Goal: Task Accomplishment & Management: Complete application form

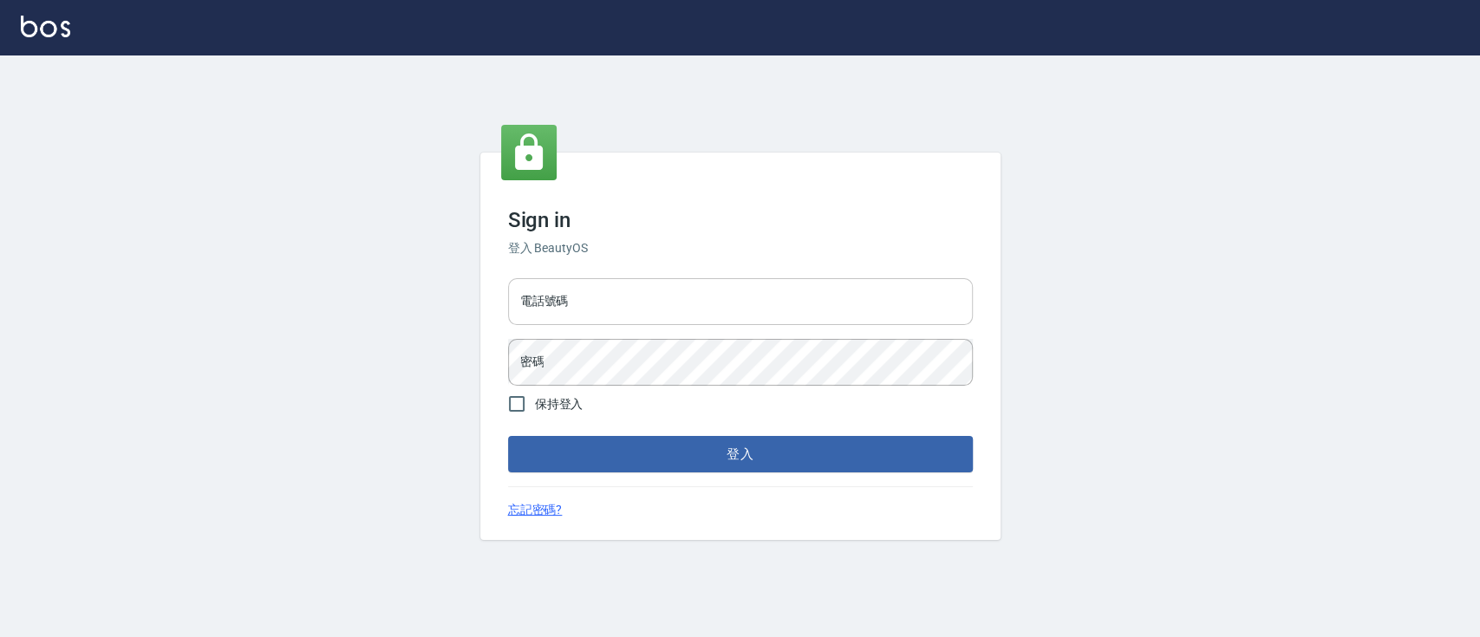
click at [584, 310] on input "電話號碼" at bounding box center [740, 301] width 465 height 47
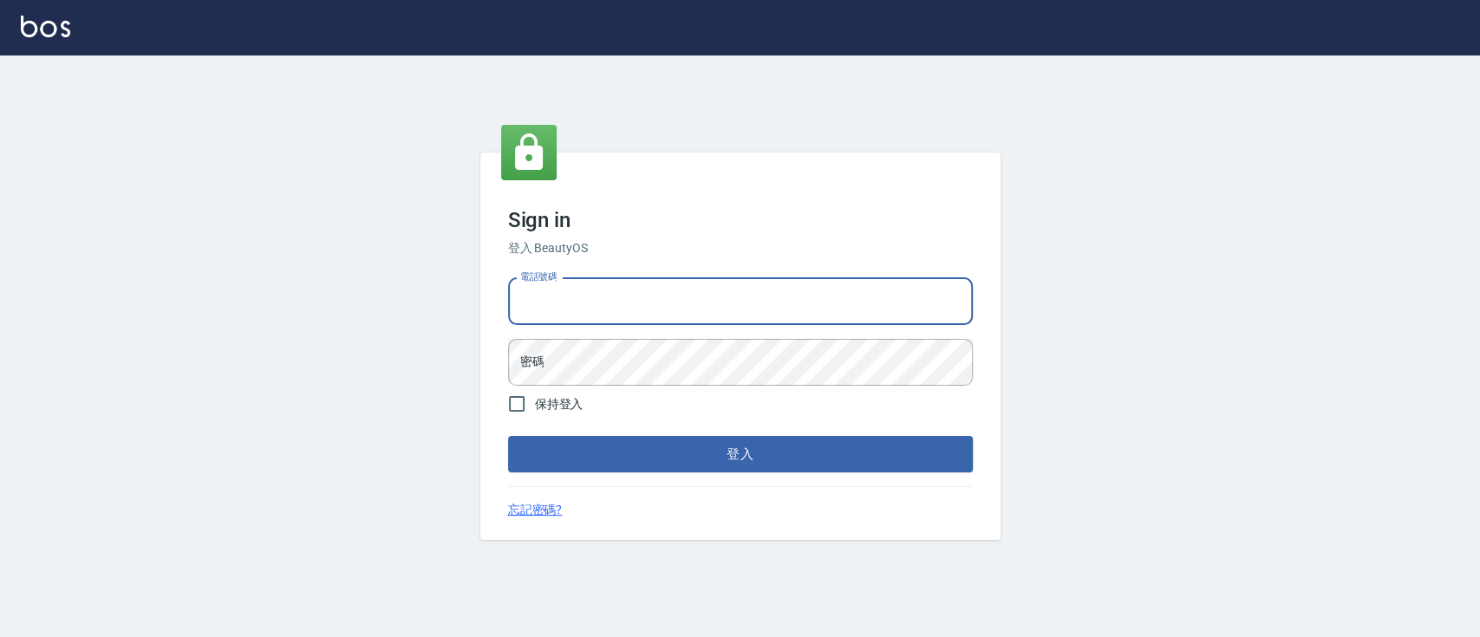
type input "0936904311"
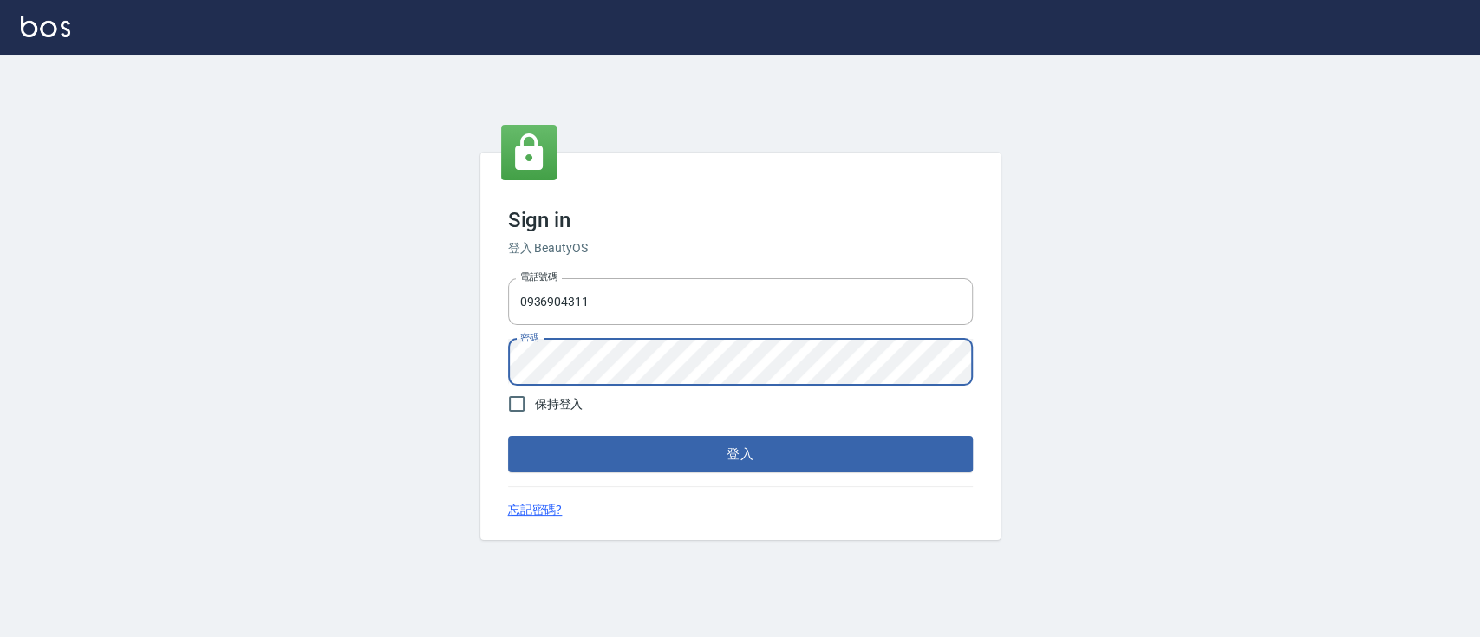
click at [508, 436] on button "登入" at bounding box center [740, 454] width 465 height 36
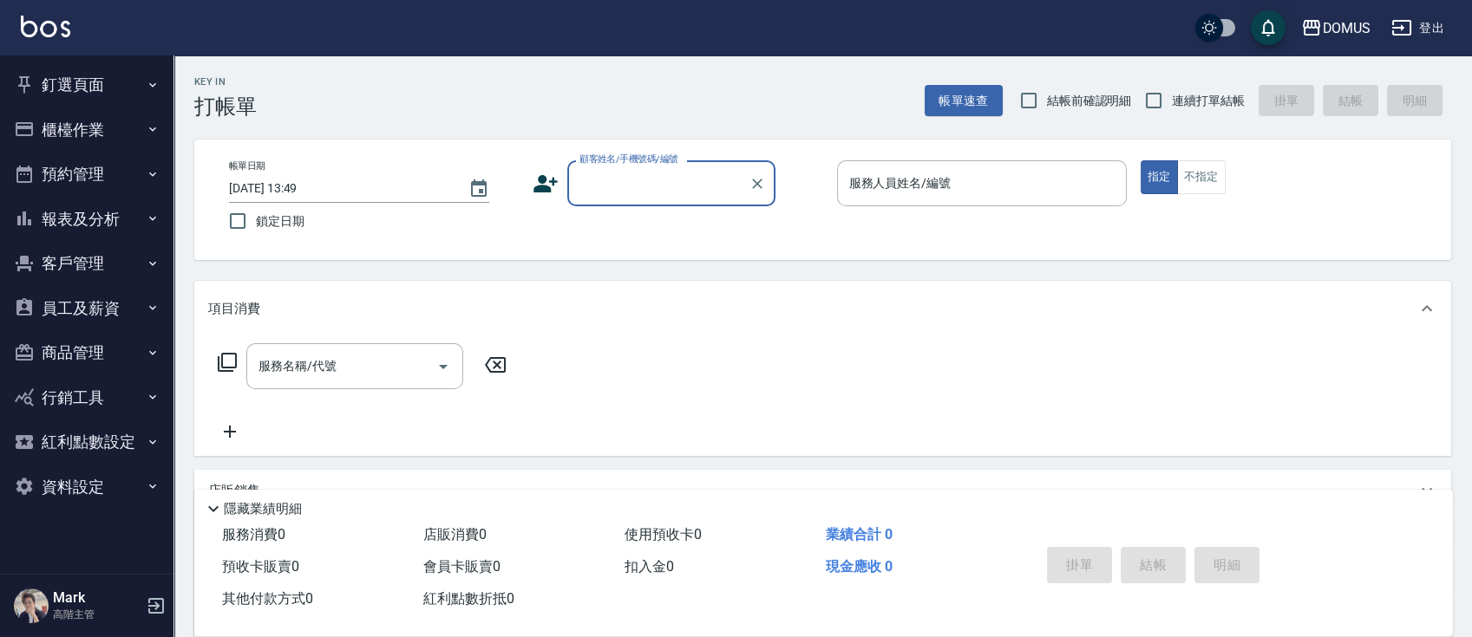
click at [116, 83] on button "釘選頁面" at bounding box center [87, 84] width 160 height 45
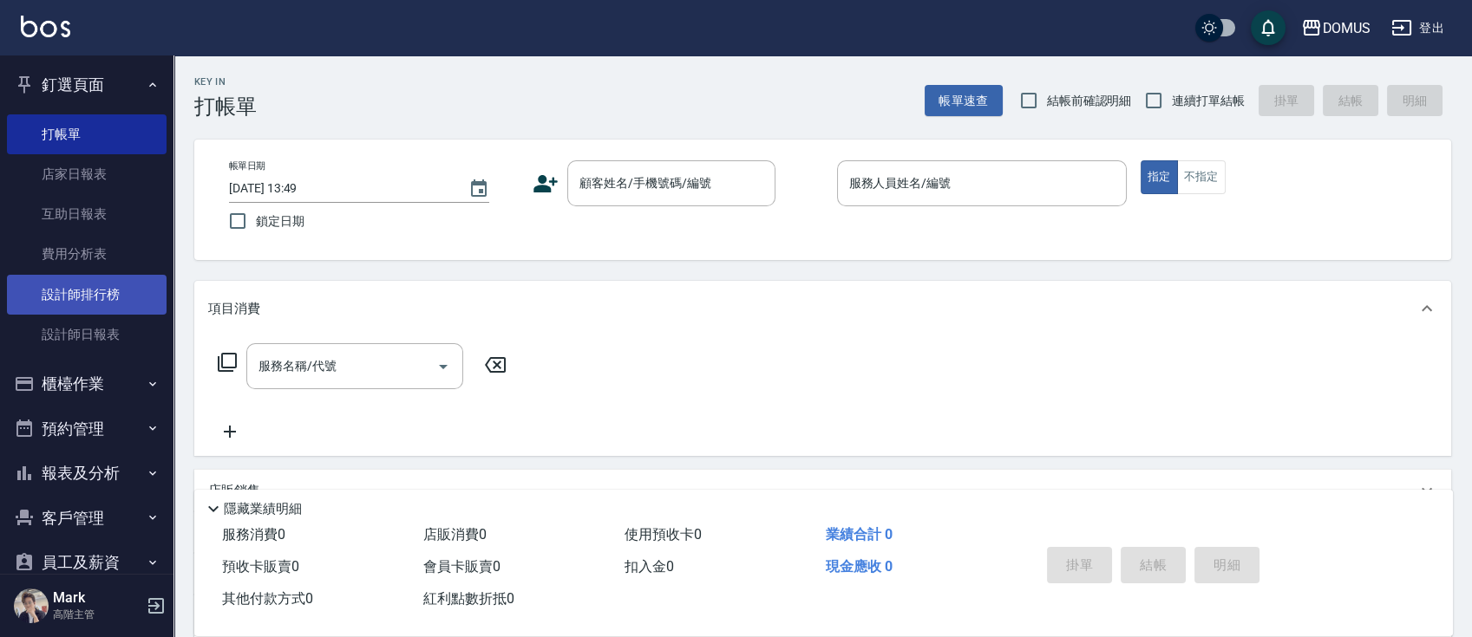
click at [121, 304] on link "設計師排行榜" at bounding box center [87, 295] width 160 height 40
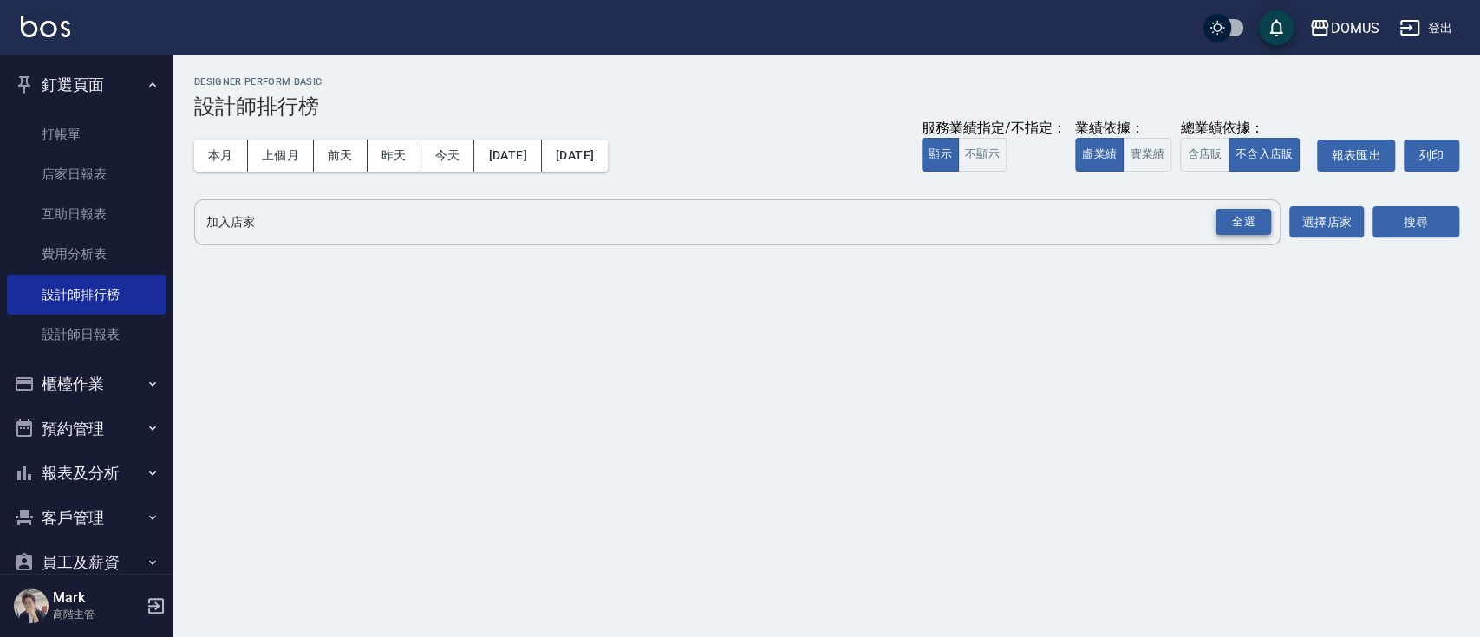
click at [1246, 228] on div "全選" at bounding box center [1244, 222] width 56 height 27
click at [1433, 225] on button "搜尋" at bounding box center [1416, 223] width 87 height 32
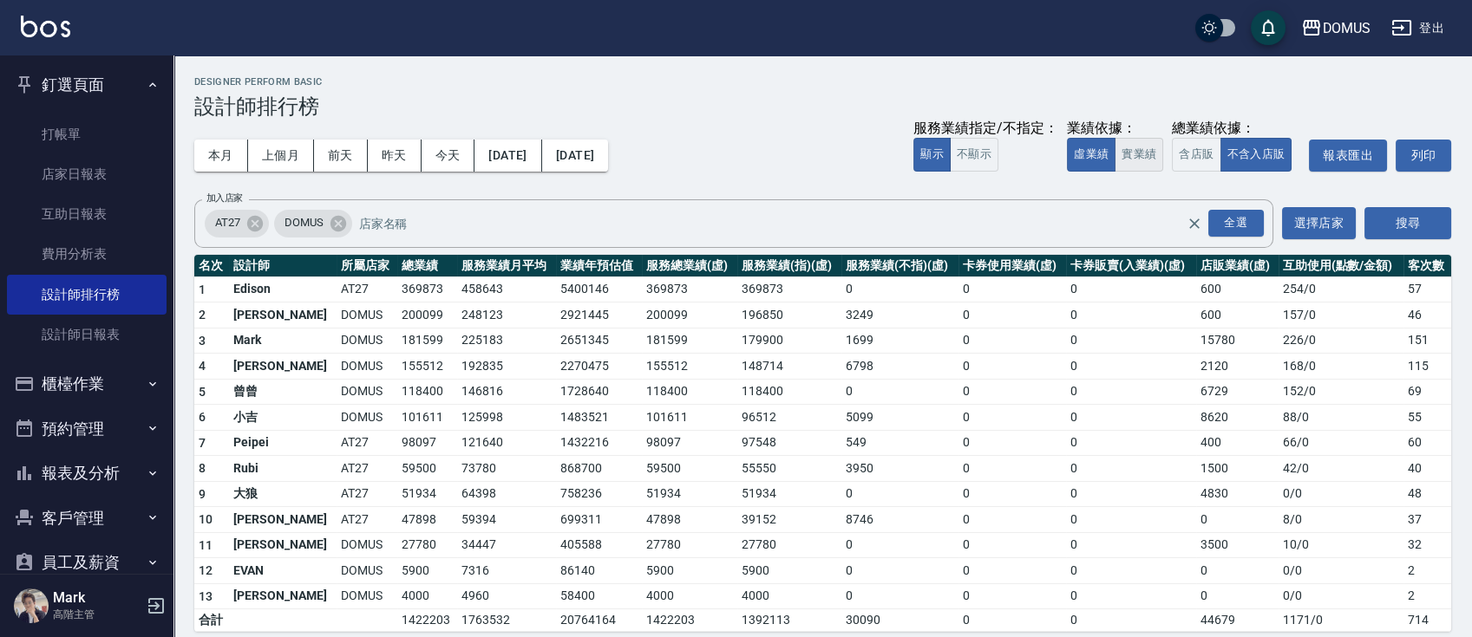
click at [1128, 156] on button "實業績" at bounding box center [1138, 155] width 49 height 34
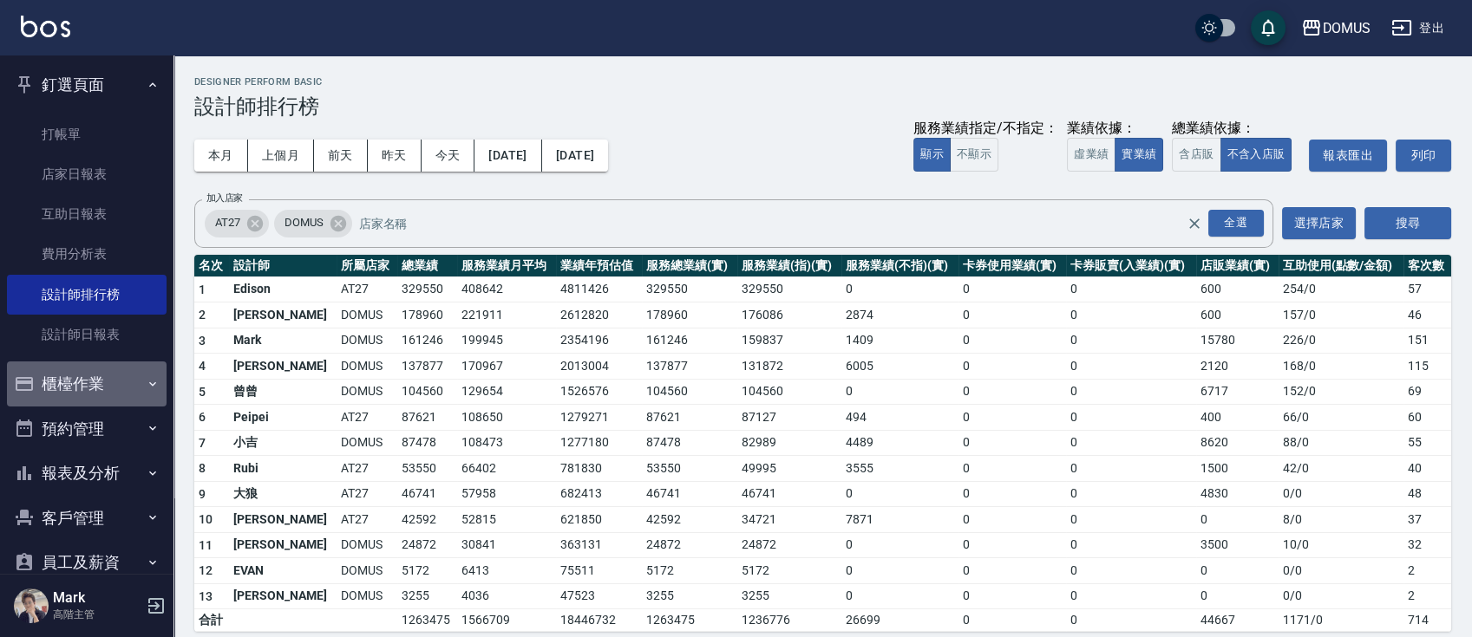
click at [121, 385] on button "櫃檯作業" at bounding box center [87, 384] width 160 height 45
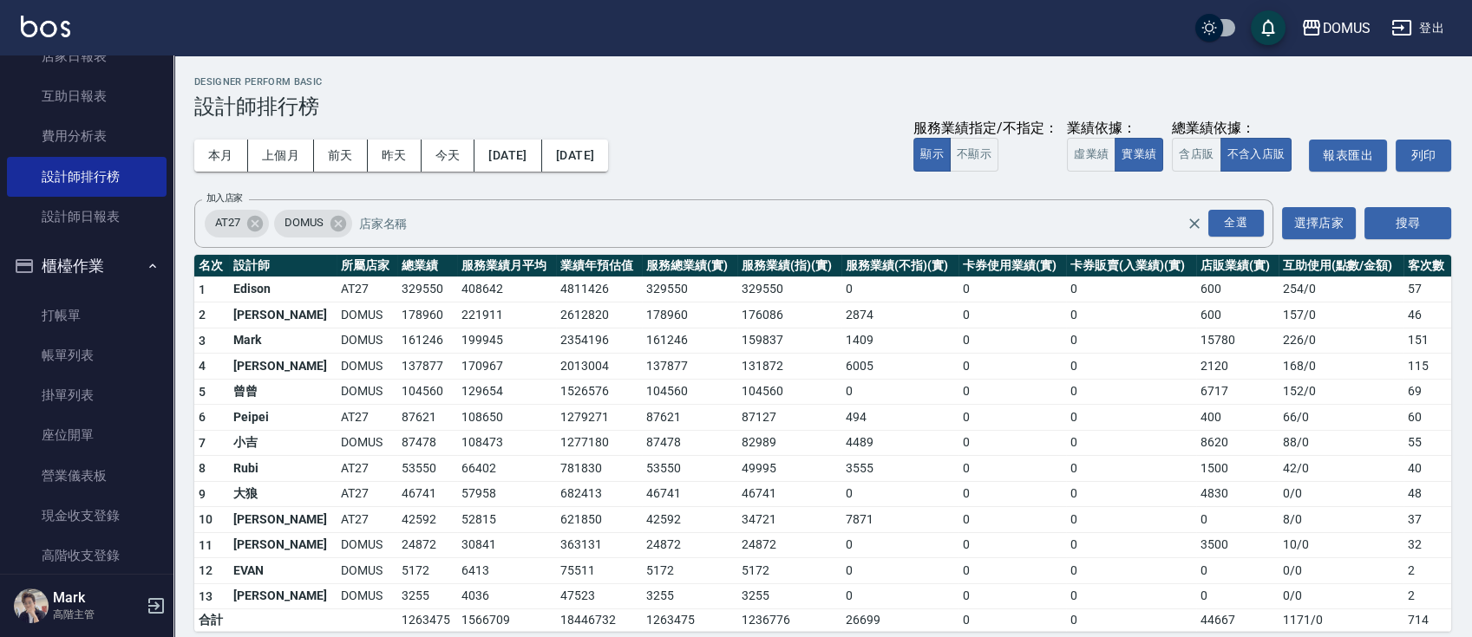
scroll to position [231, 0]
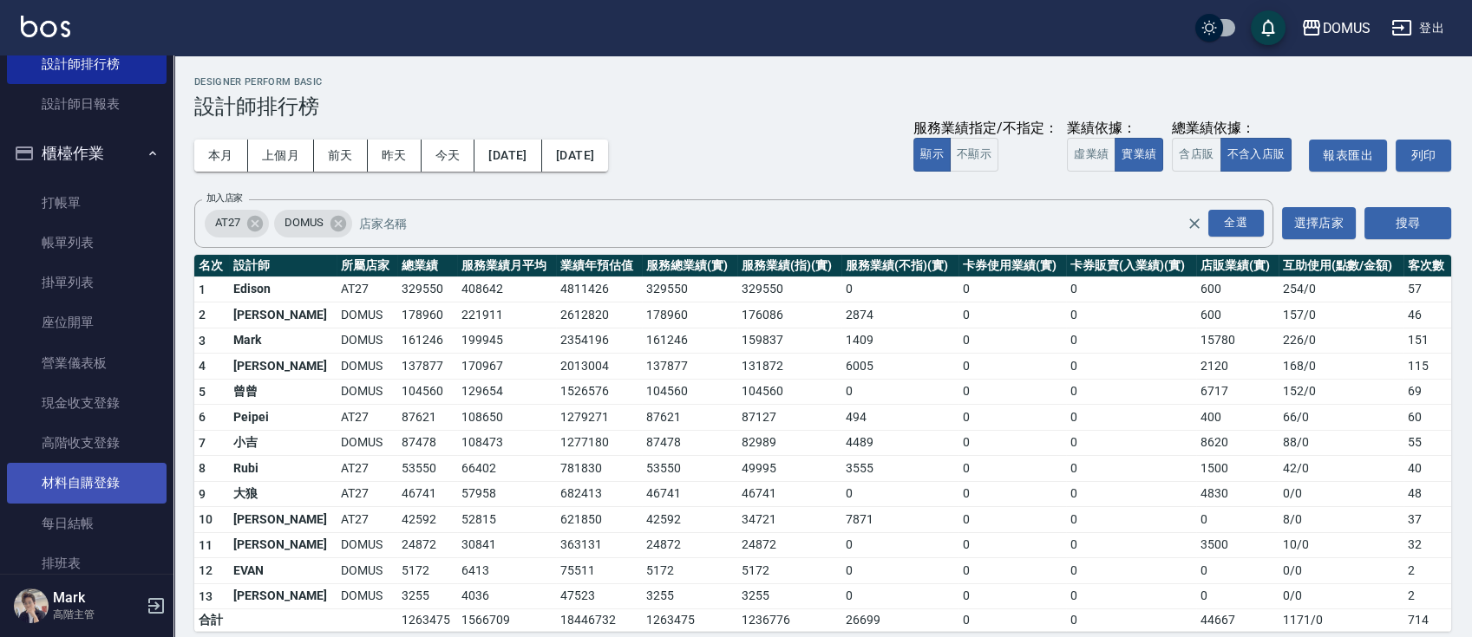
click at [113, 480] on link "材料自購登錄" at bounding box center [87, 483] width 160 height 40
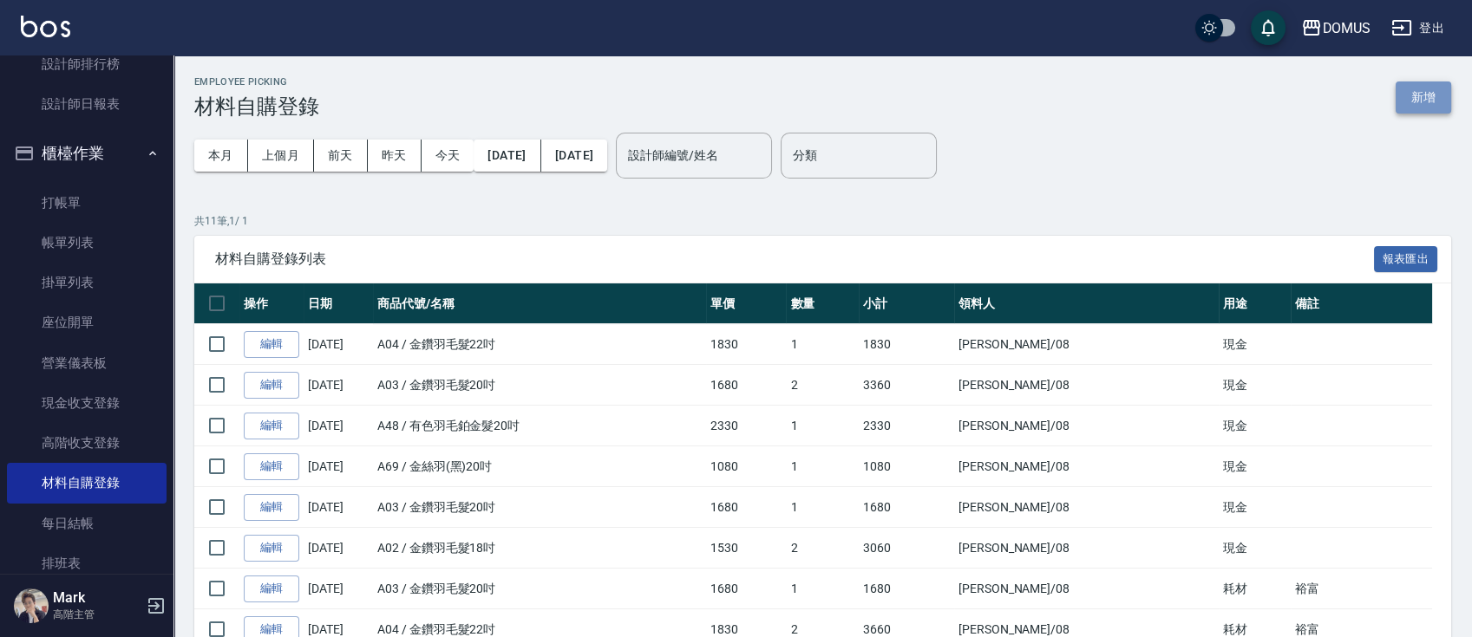
click at [1401, 96] on button "新增" at bounding box center [1423, 98] width 56 height 32
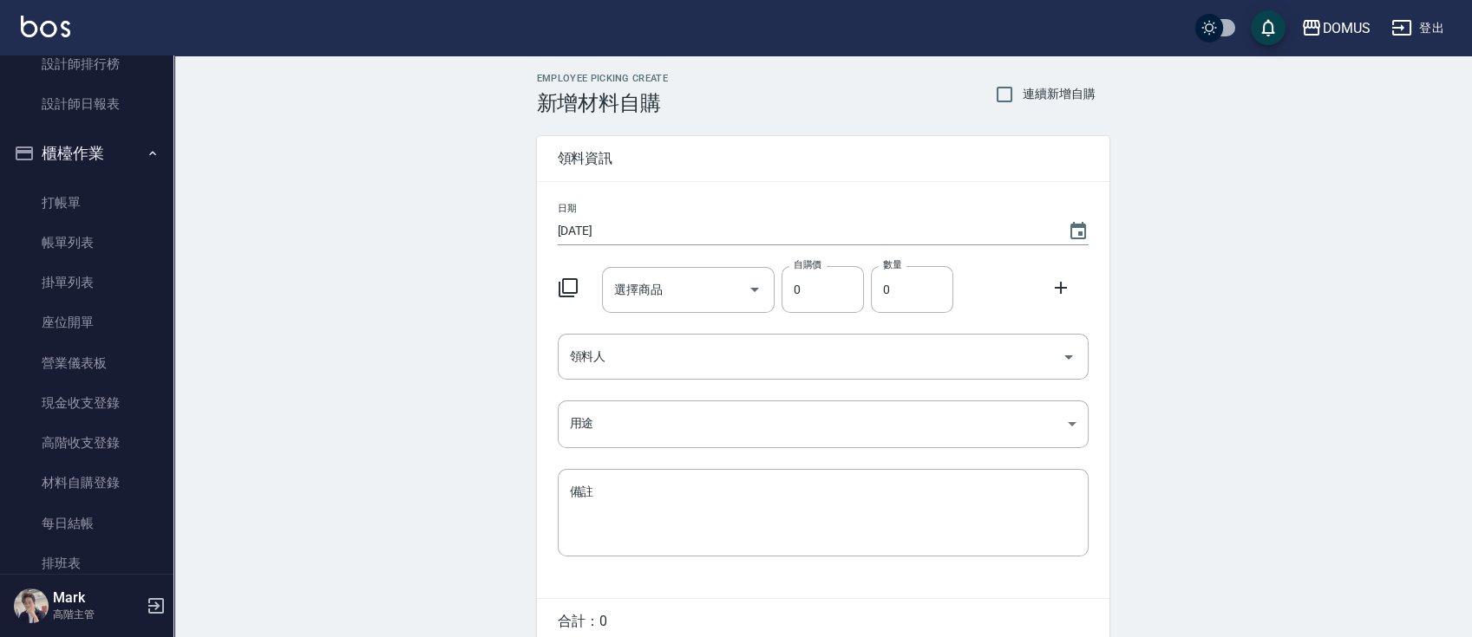
click at [1059, 88] on span "連續新增自購" at bounding box center [1058, 94] width 73 height 18
click at [1022, 88] on input "連續新增自購" at bounding box center [1004, 94] width 36 height 36
checkbox input "true"
click at [697, 285] on input "選擇商品" at bounding box center [675, 290] width 131 height 30
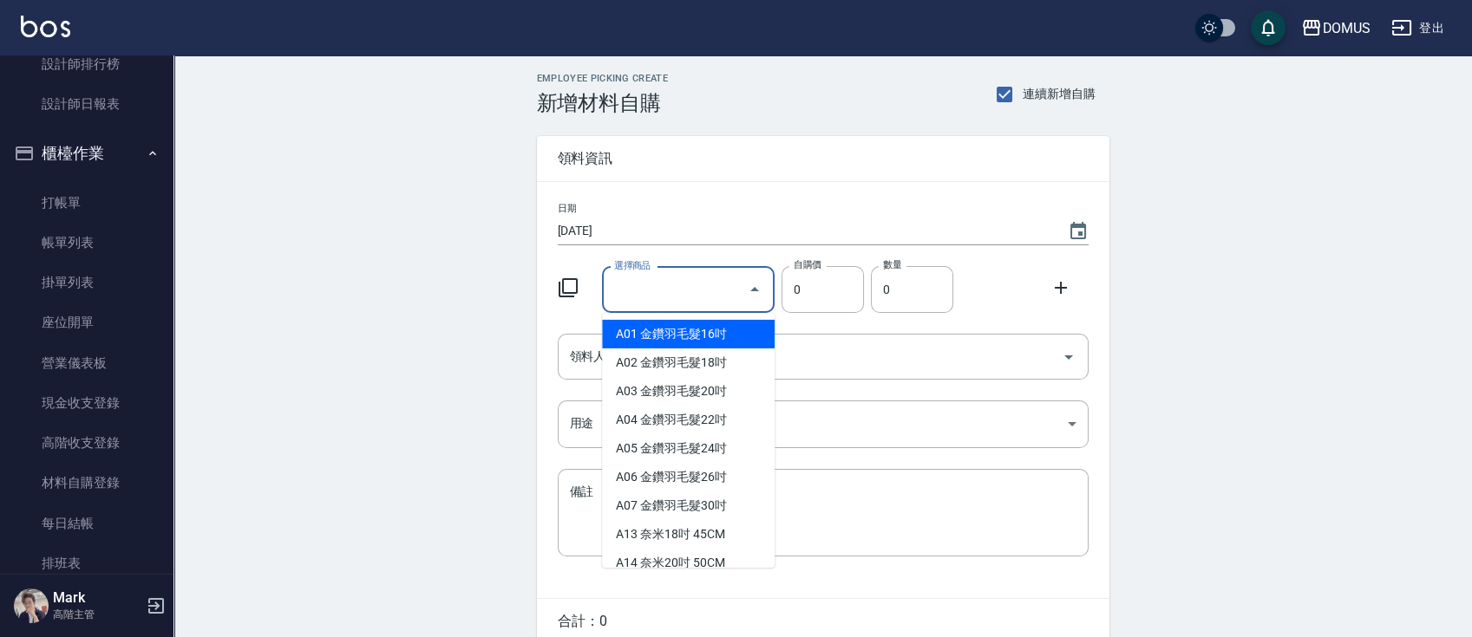
click at [715, 284] on input "選擇商品" at bounding box center [675, 290] width 131 height 30
click at [710, 286] on input "選擇商品" at bounding box center [675, 290] width 131 height 30
click at [902, 343] on input "領料人" at bounding box center [809, 357] width 489 height 30
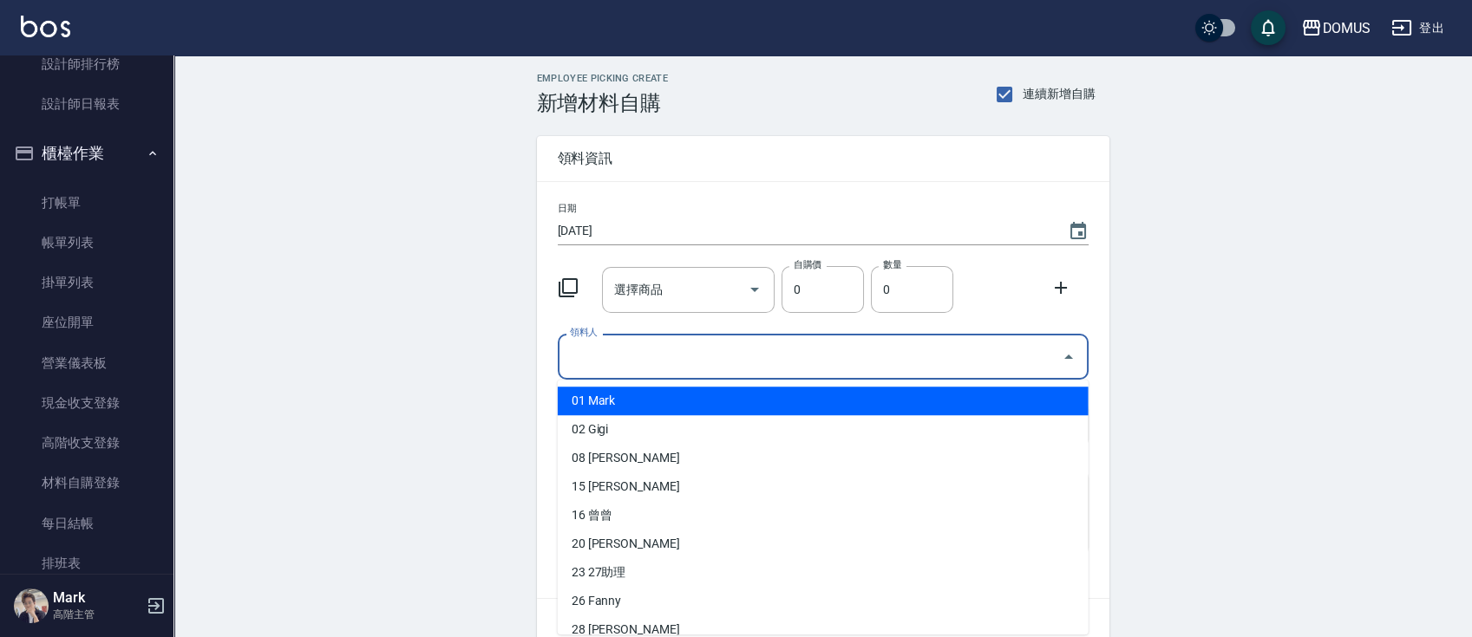
click at [566, 260] on div "日期 2025/08/25 選擇商品 選擇商品 自購價 0 自購價 數量 0 數量 領料人 領料人 用途 ​ 用途 備註 x 備註" at bounding box center [823, 390] width 572 height 416
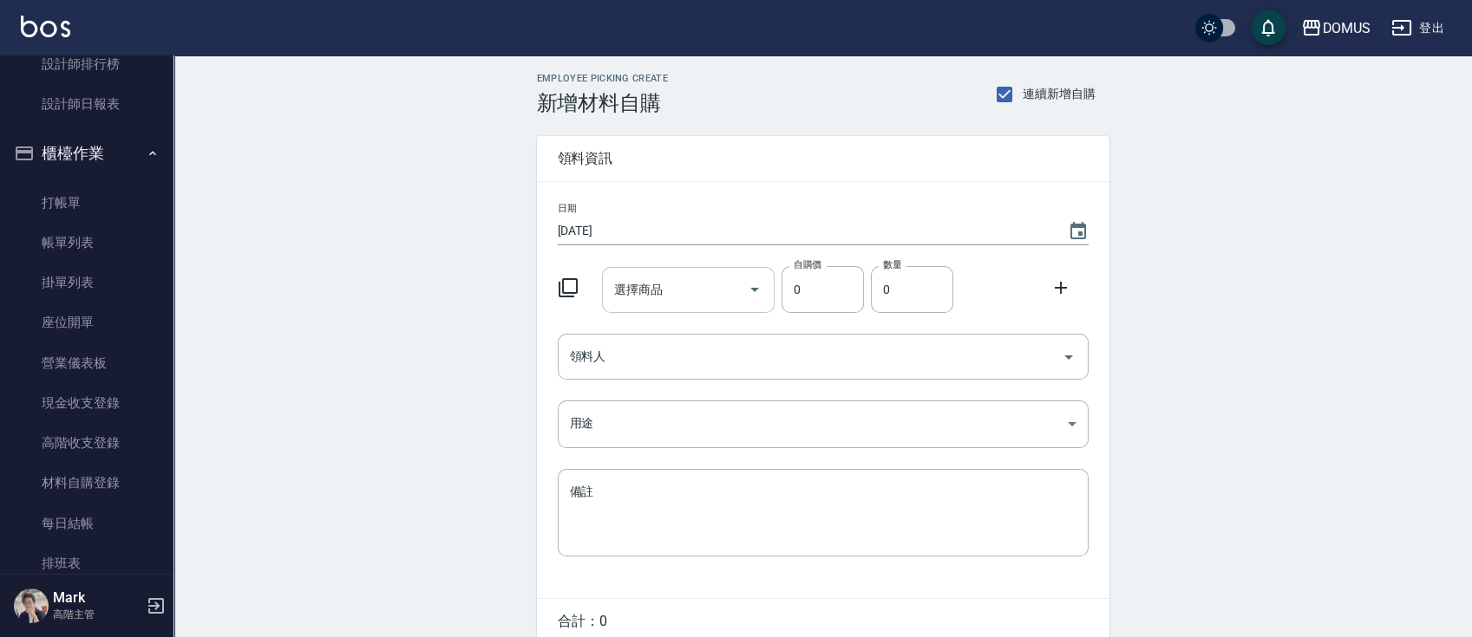
click at [681, 282] on input "選擇商品" at bounding box center [675, 290] width 131 height 30
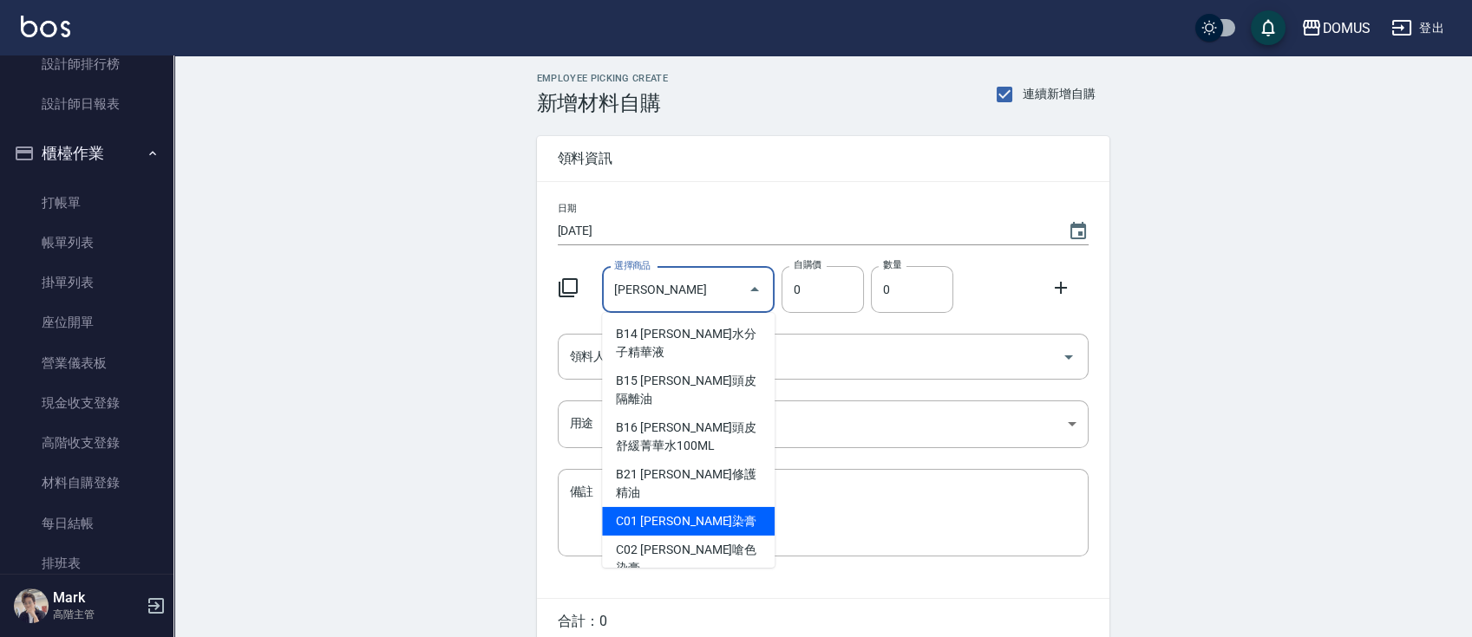
type input "[PERSON_NAME]染膏"
type input "90"
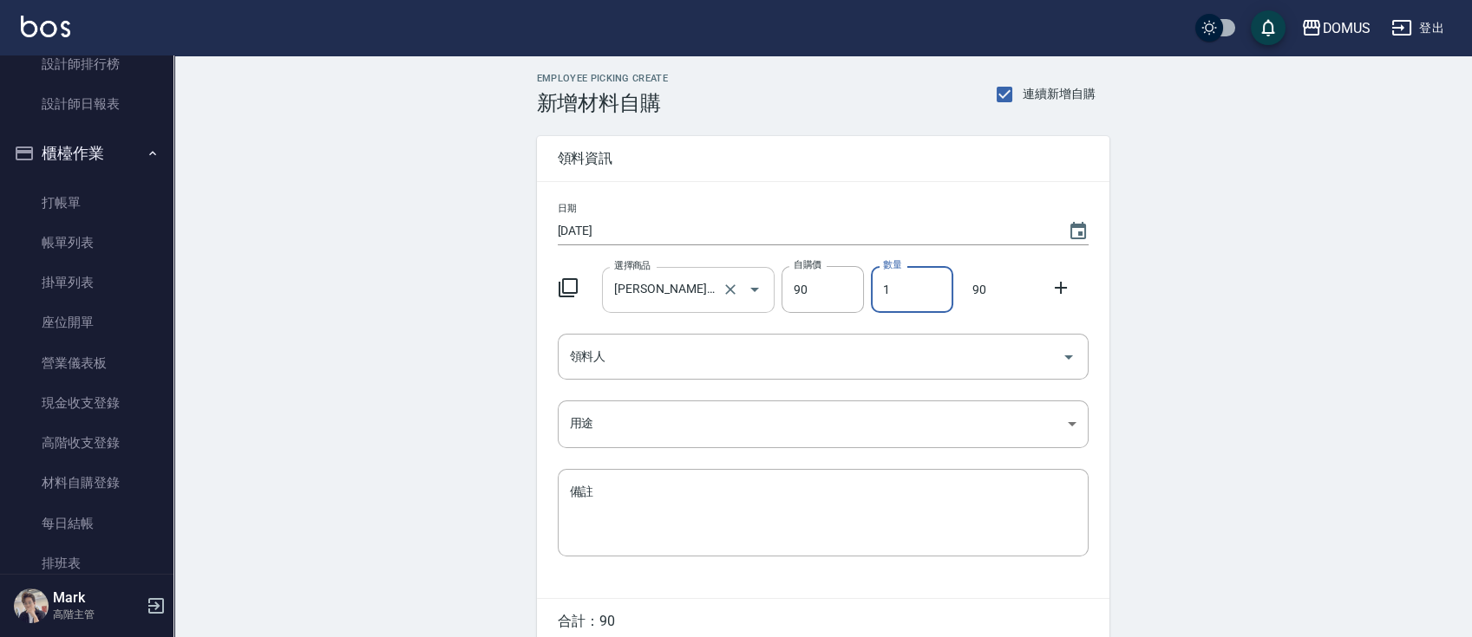
type input "2"
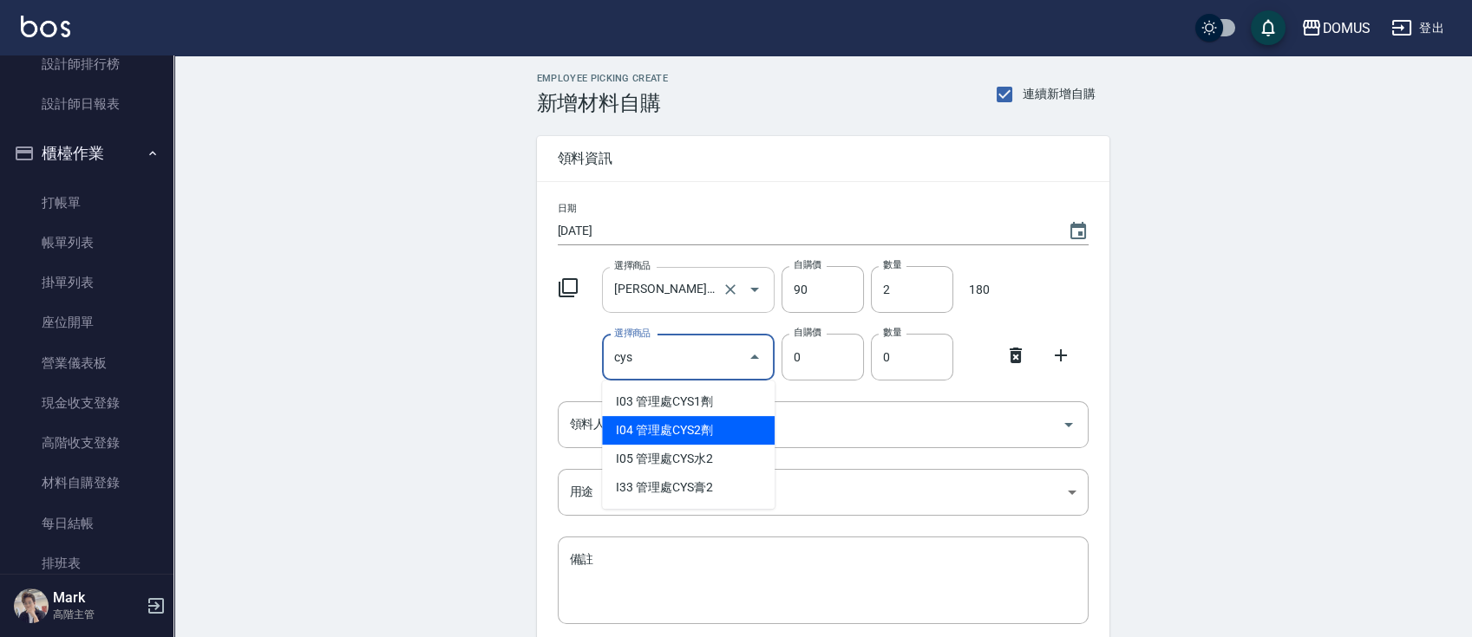
type input "管理處CYS2劑"
type input "120"
type input "1"
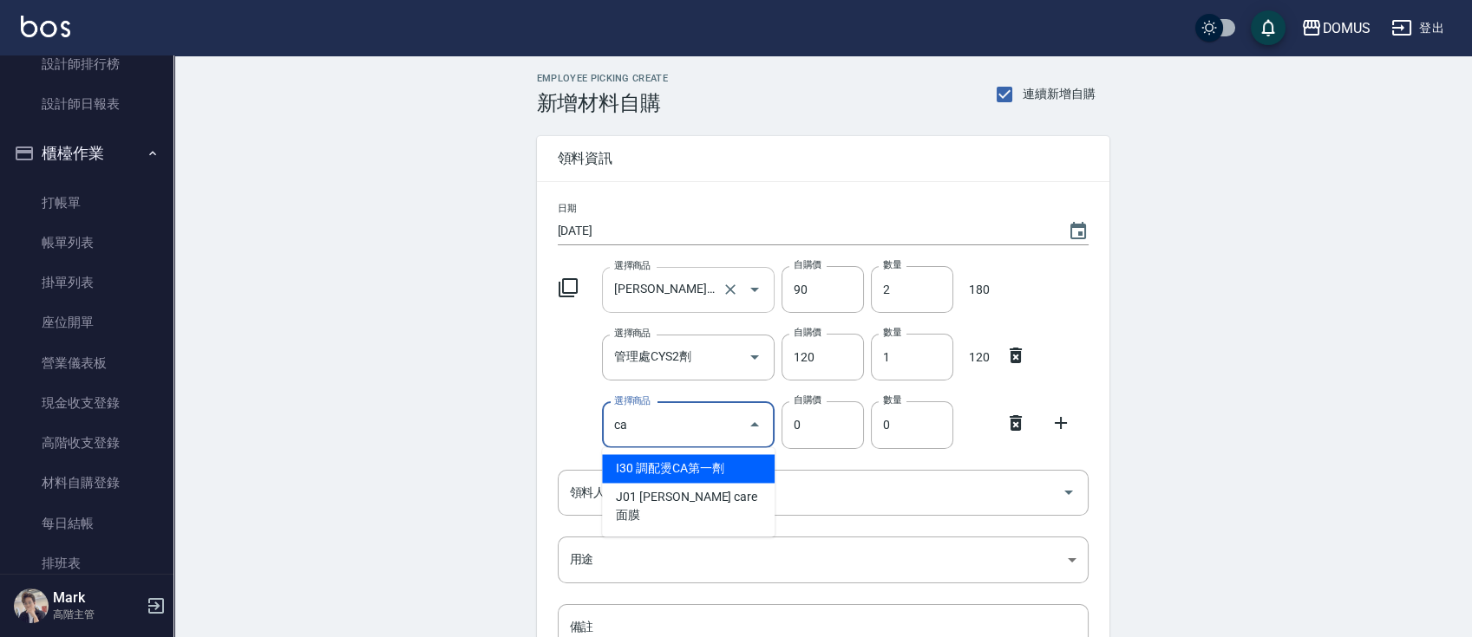
type input "調配燙CA第一劑"
type input "250"
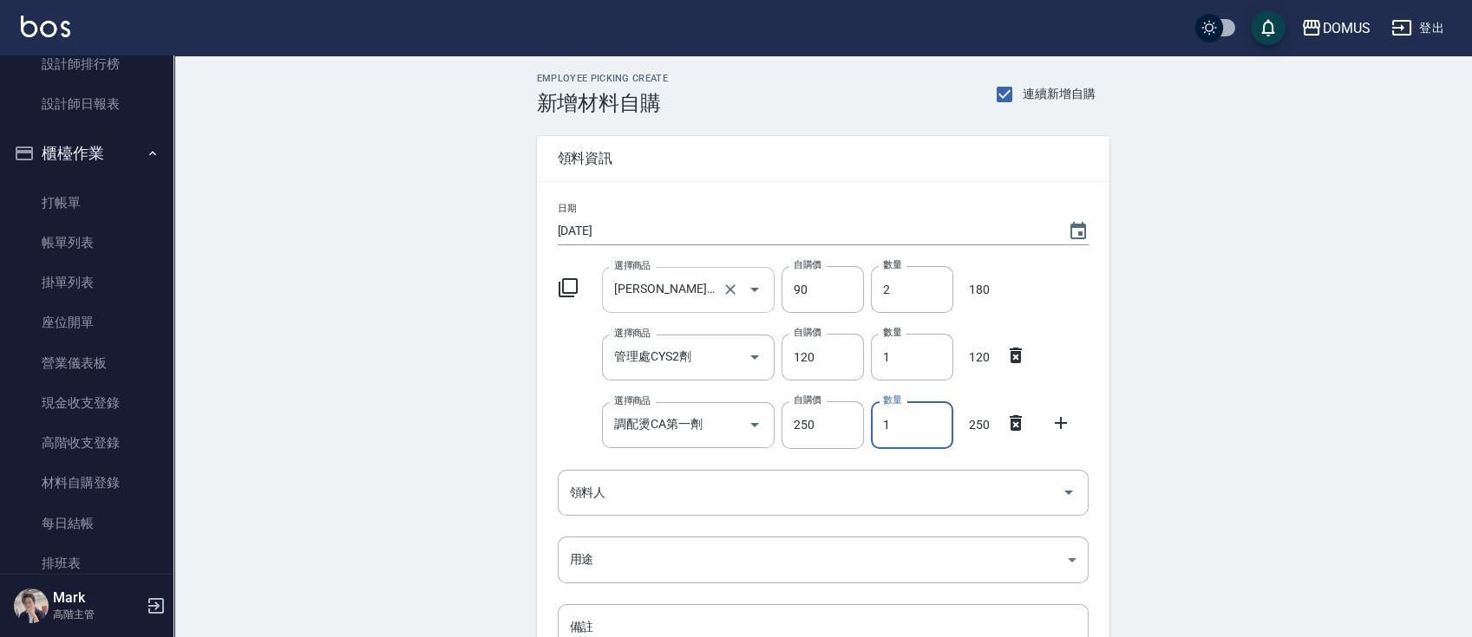
type input "2"
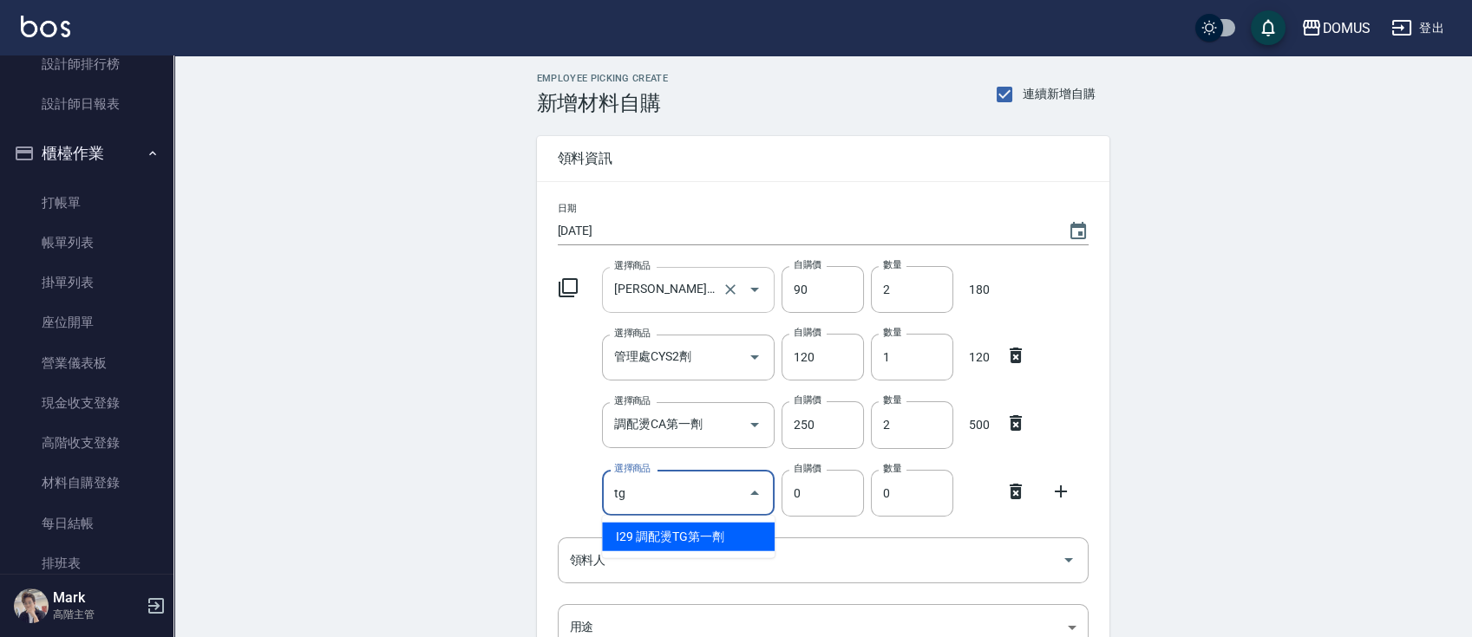
type input "調配燙TG第一劑"
type input "250"
type input "1"
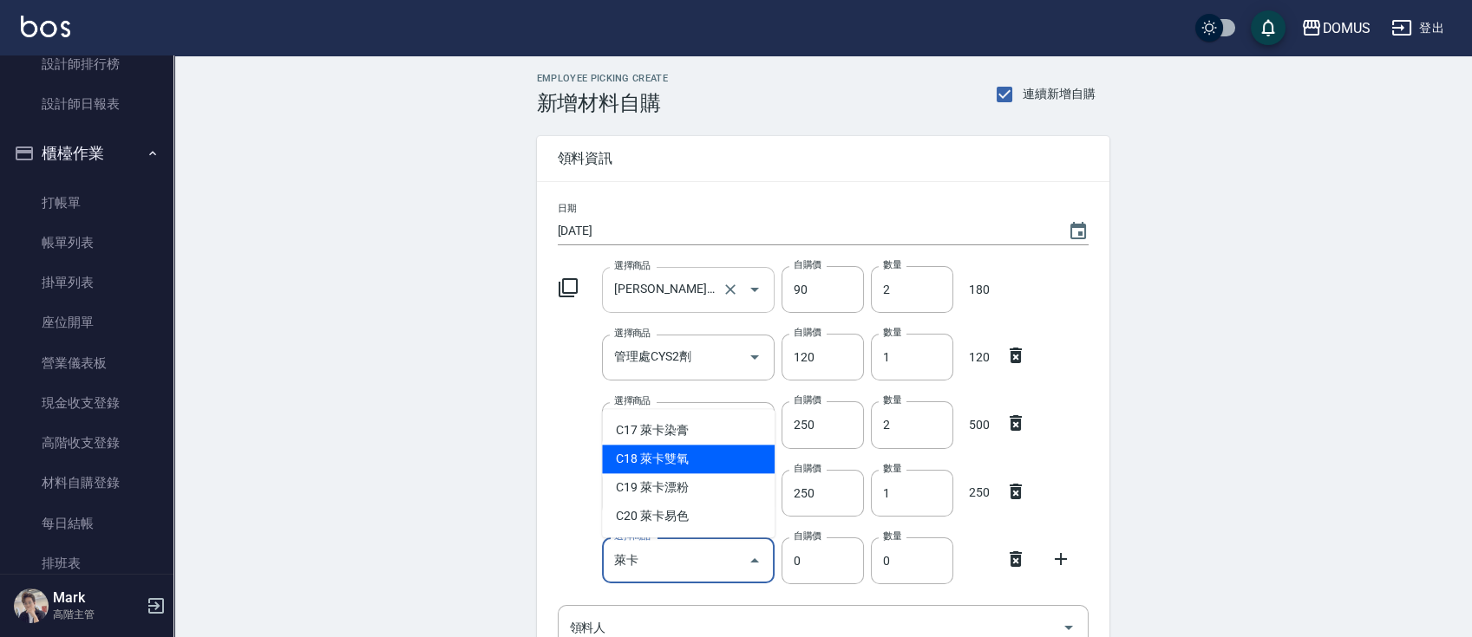
type input "萊卡雙氧"
type input "100"
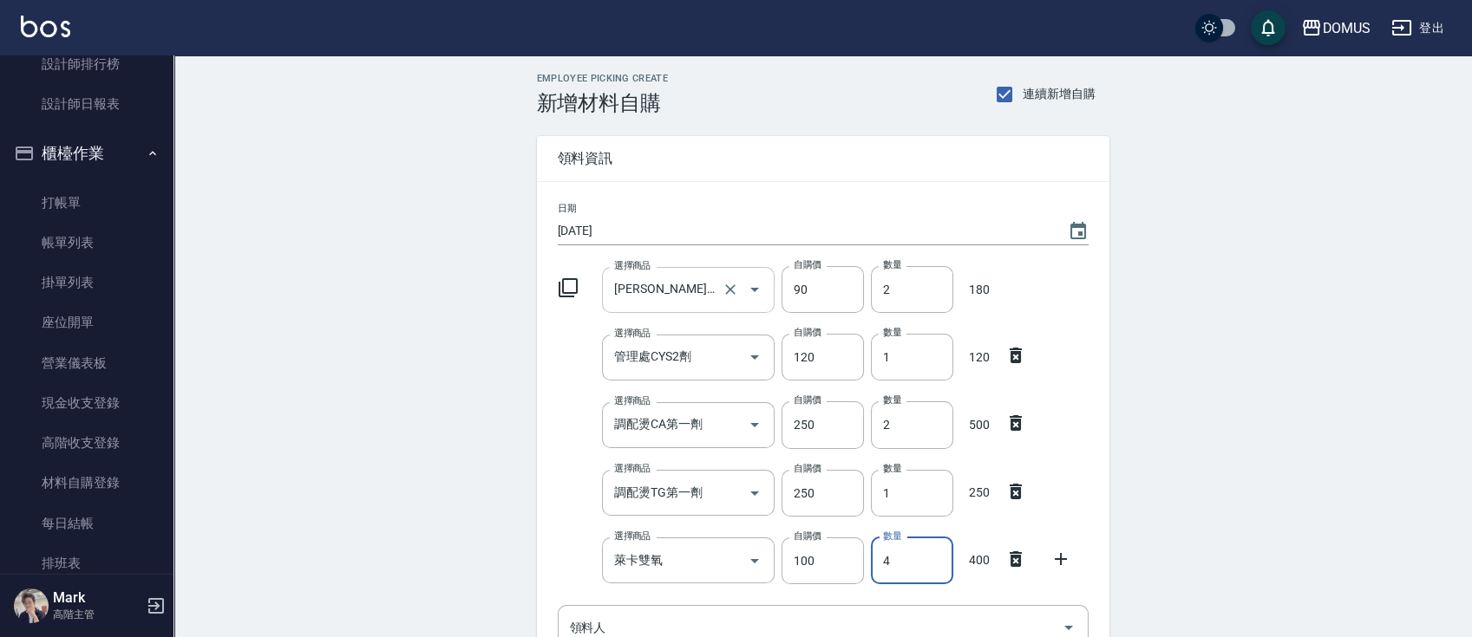
type input "4"
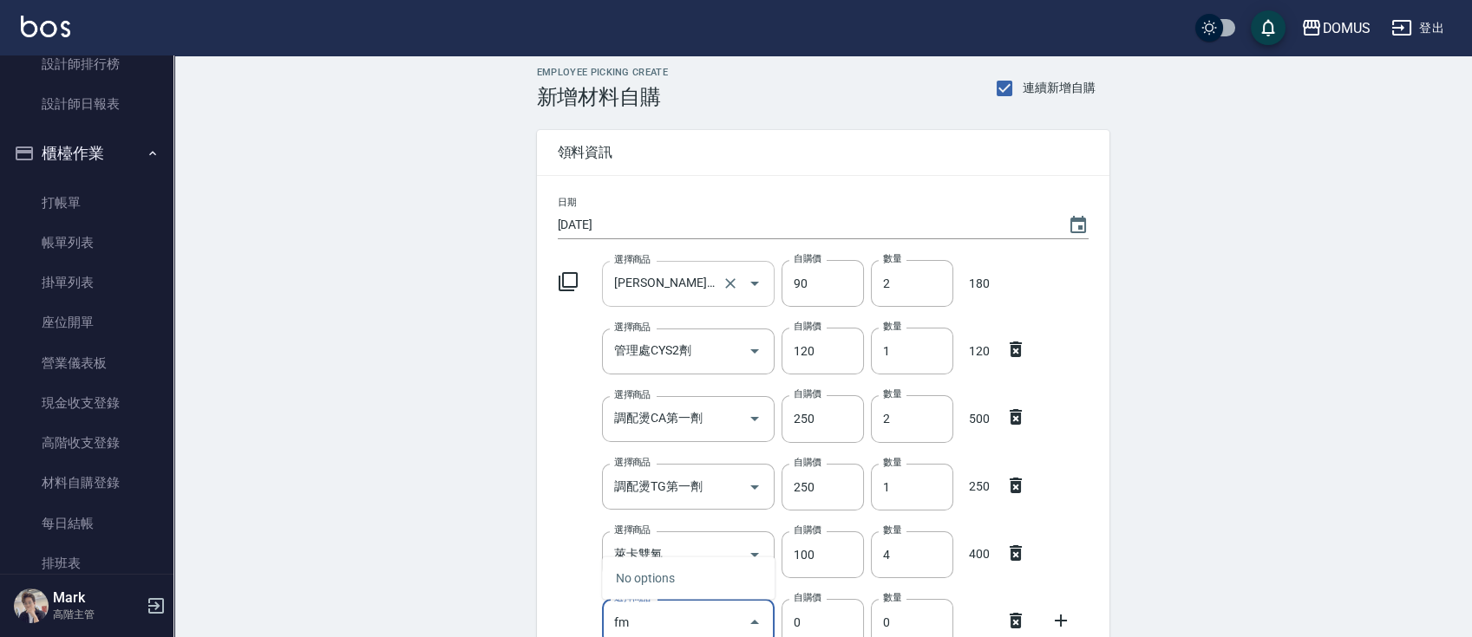
type input "f"
type input "區處白漂裸包"
type input "400"
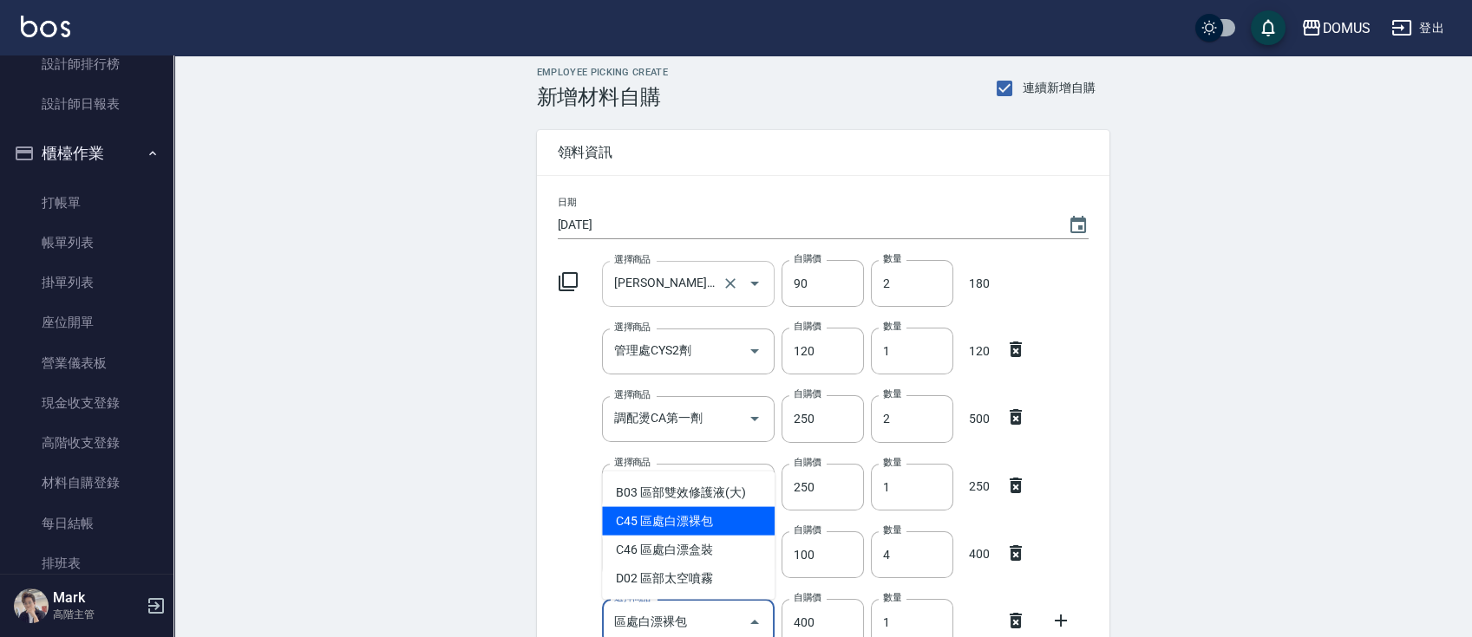
scroll to position [14, 0]
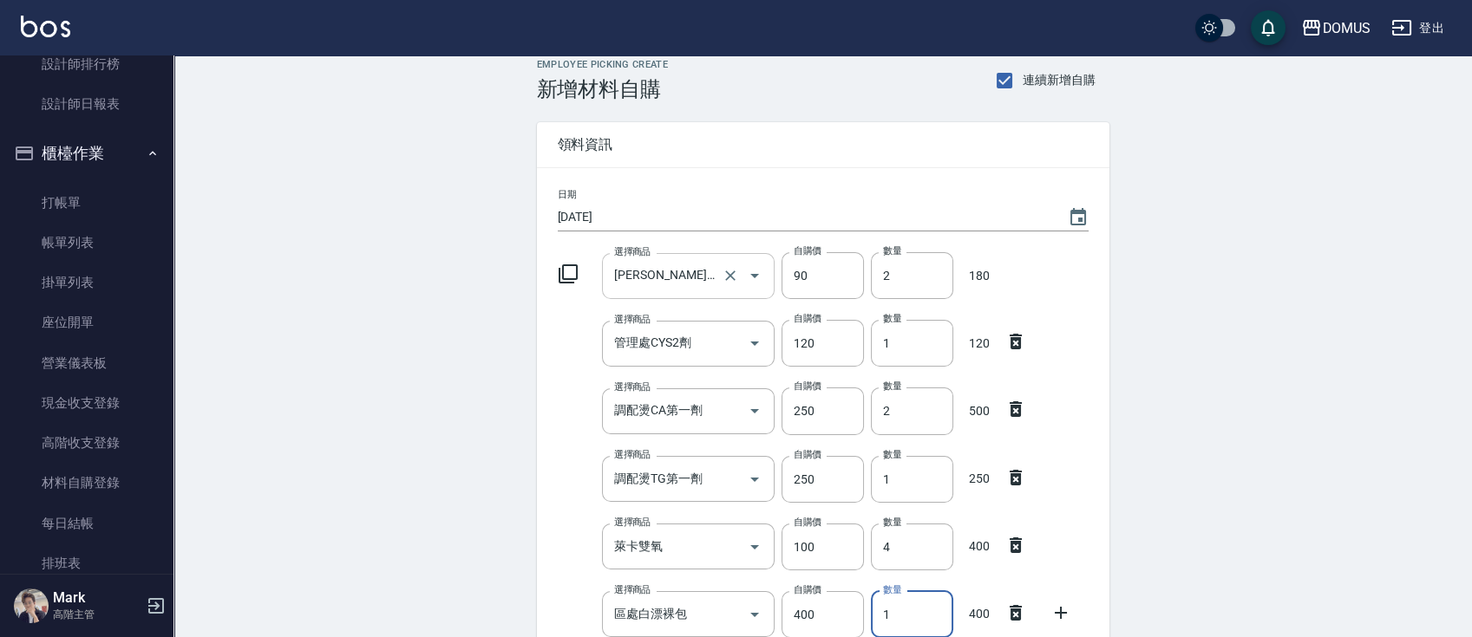
type input "2"
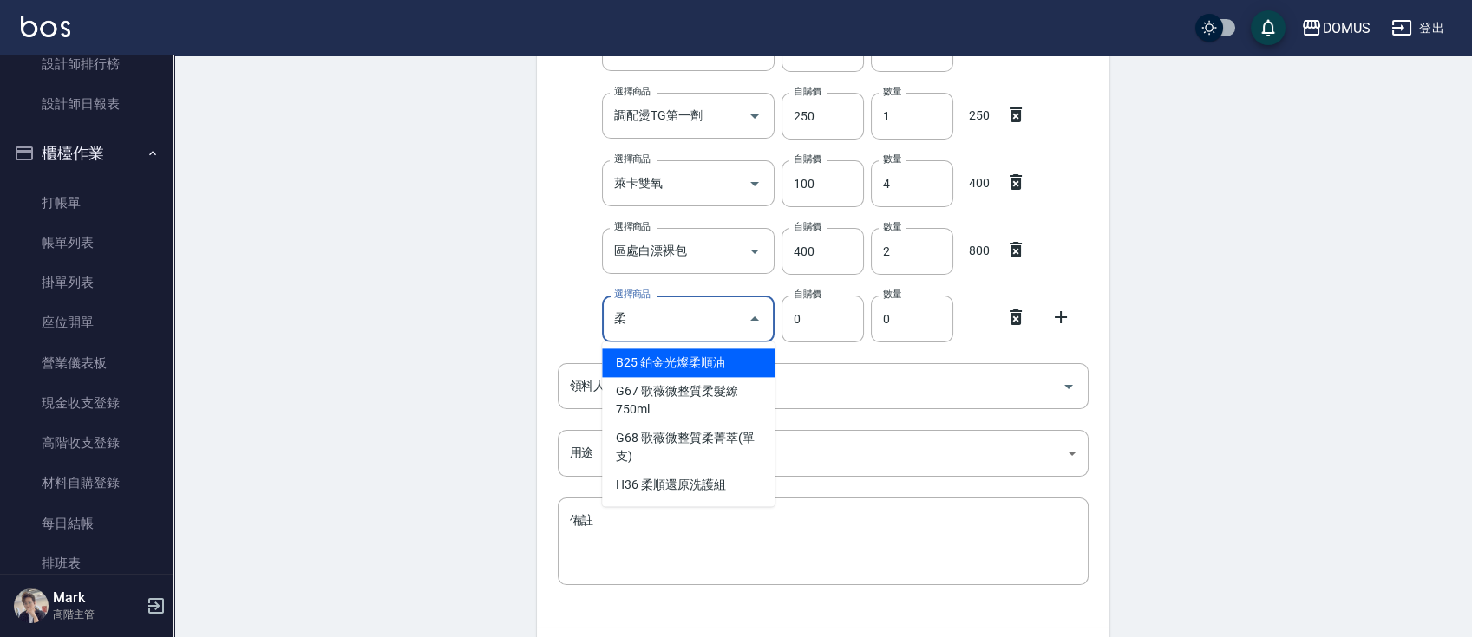
type input "鉑金光燦柔順油"
type input "50"
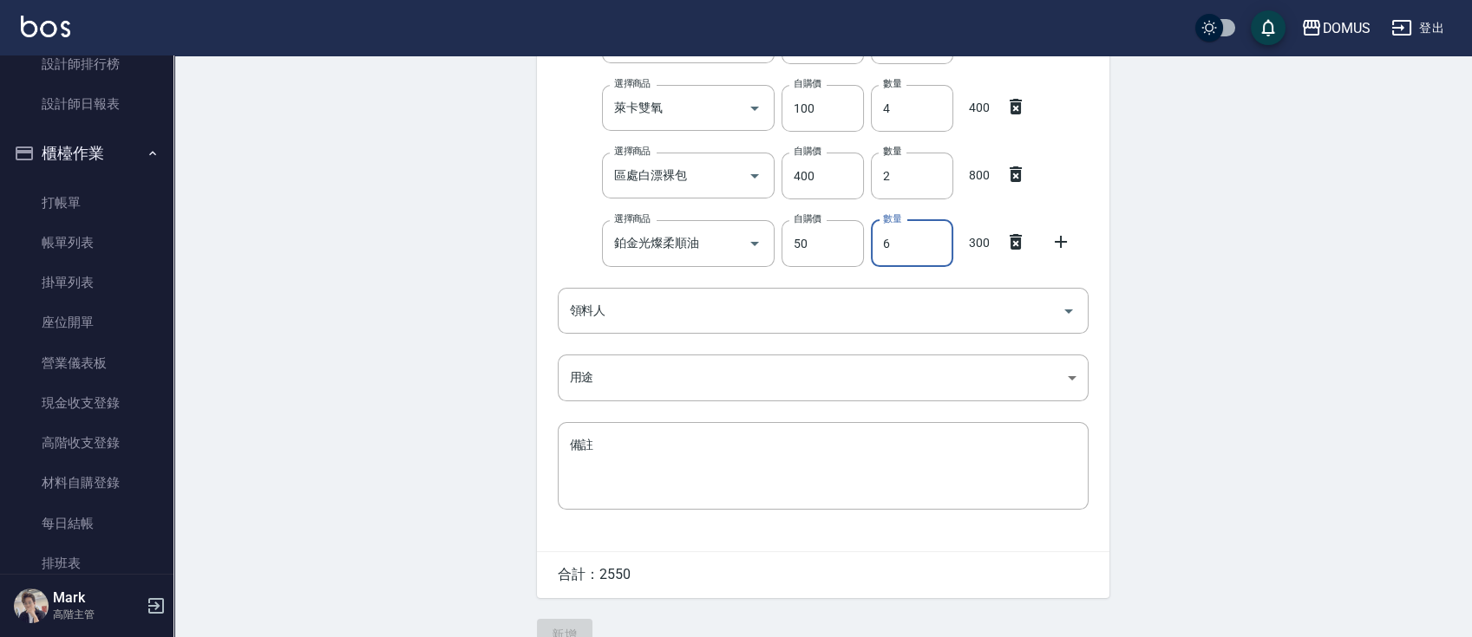
scroll to position [485, 0]
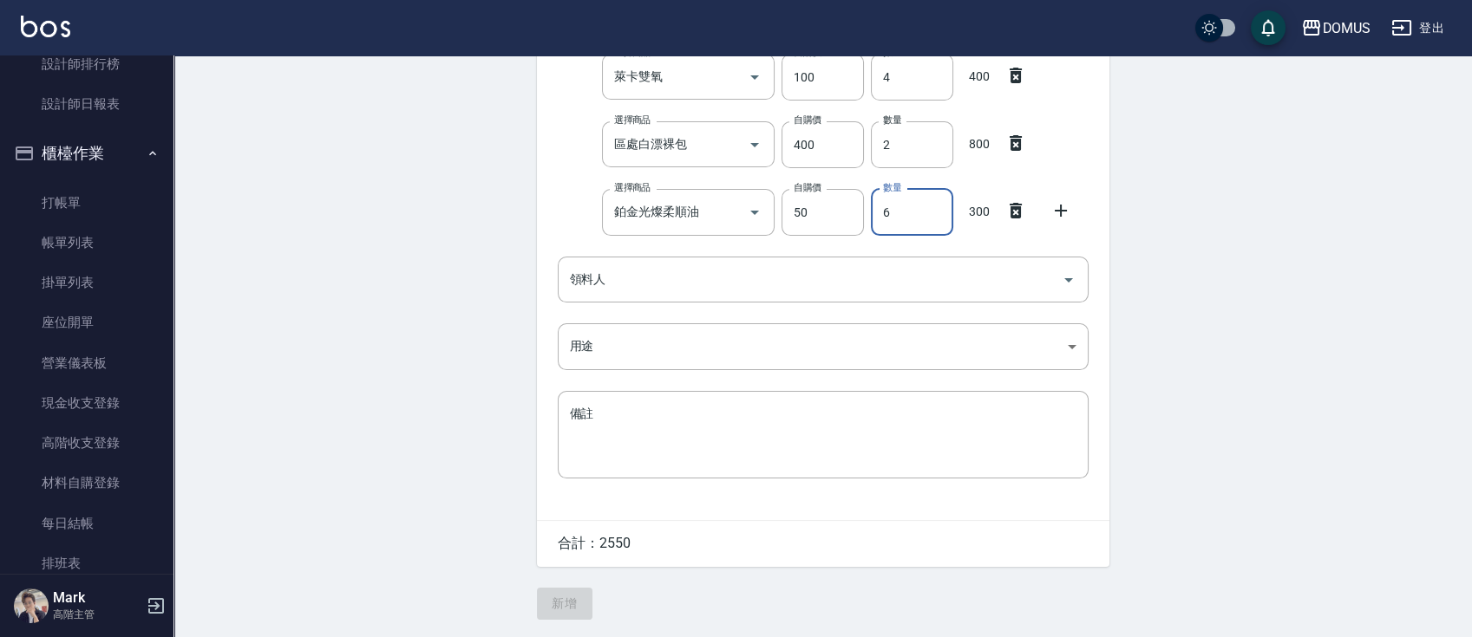
type input "6"
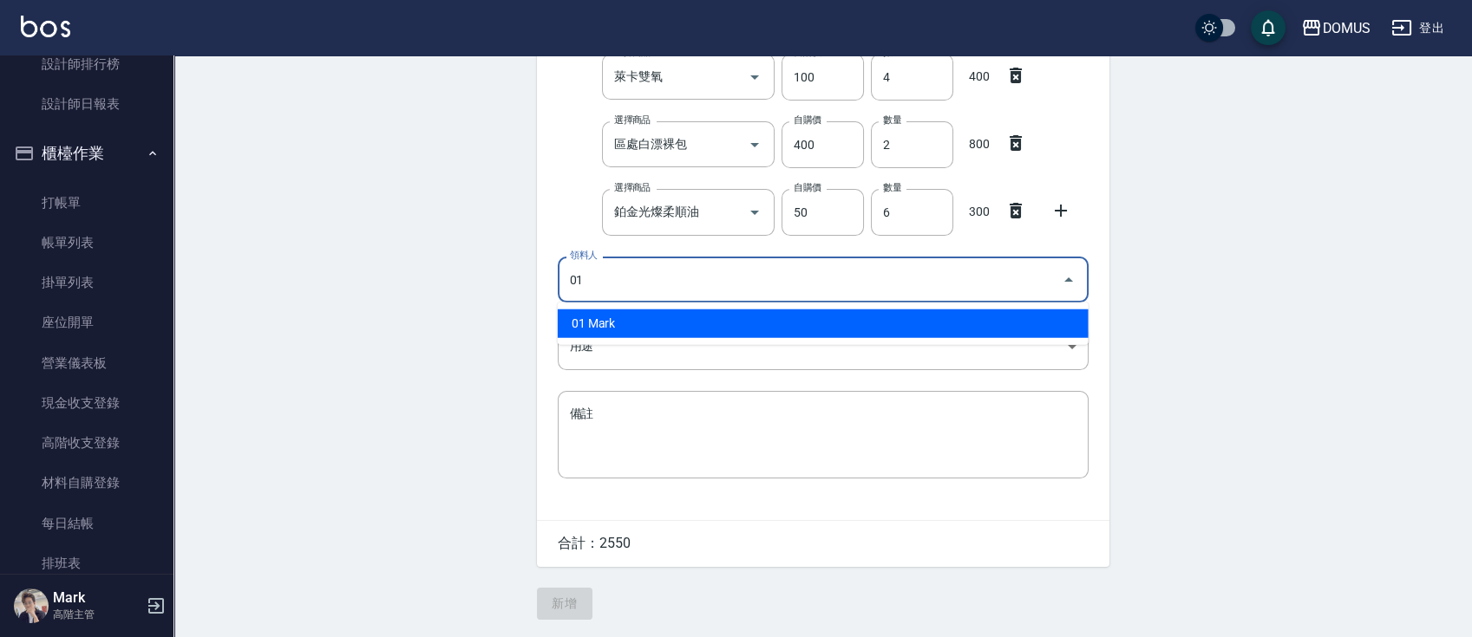
type input "01 Mark"
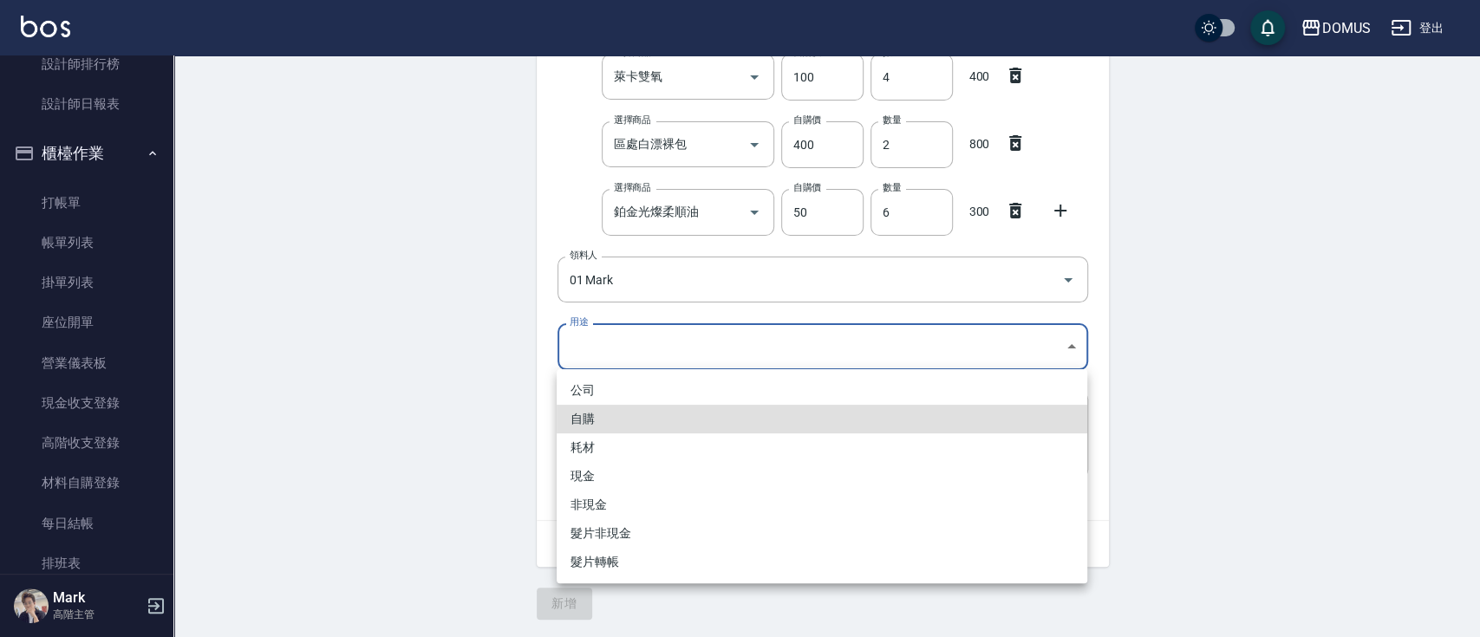
type input "自購"
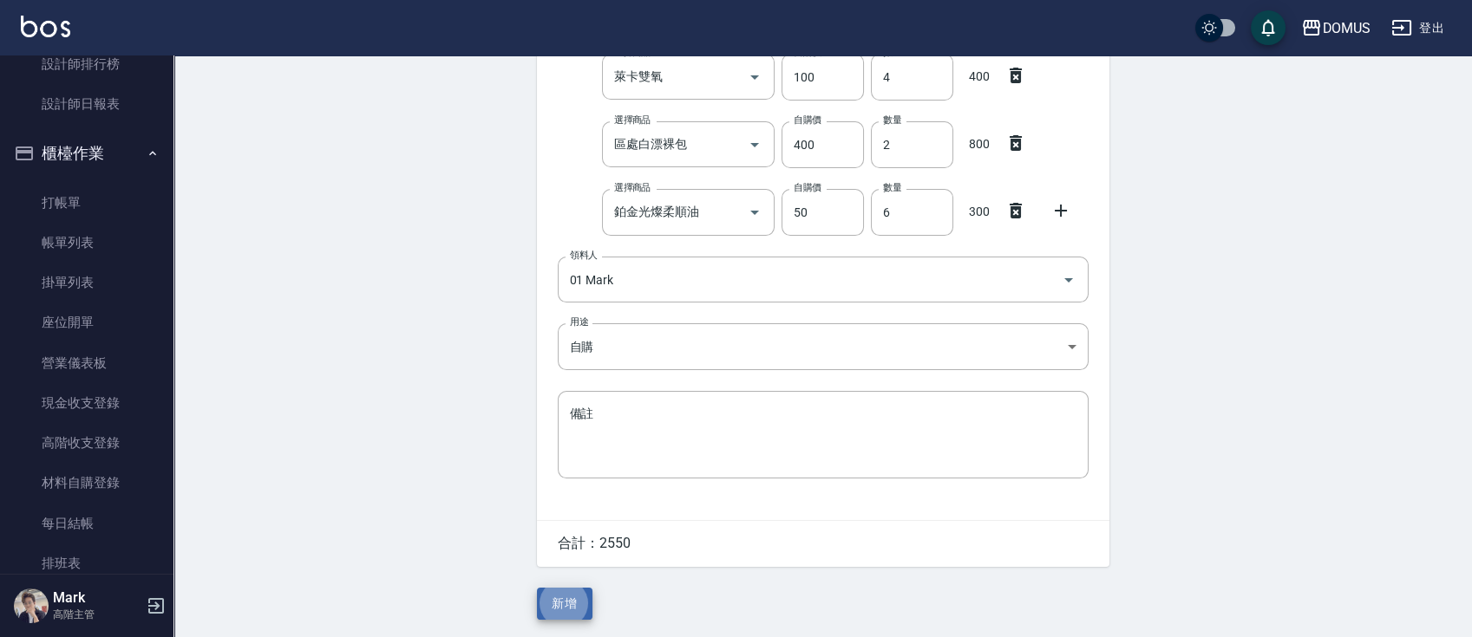
click at [537, 588] on button "新增" at bounding box center [565, 604] width 56 height 32
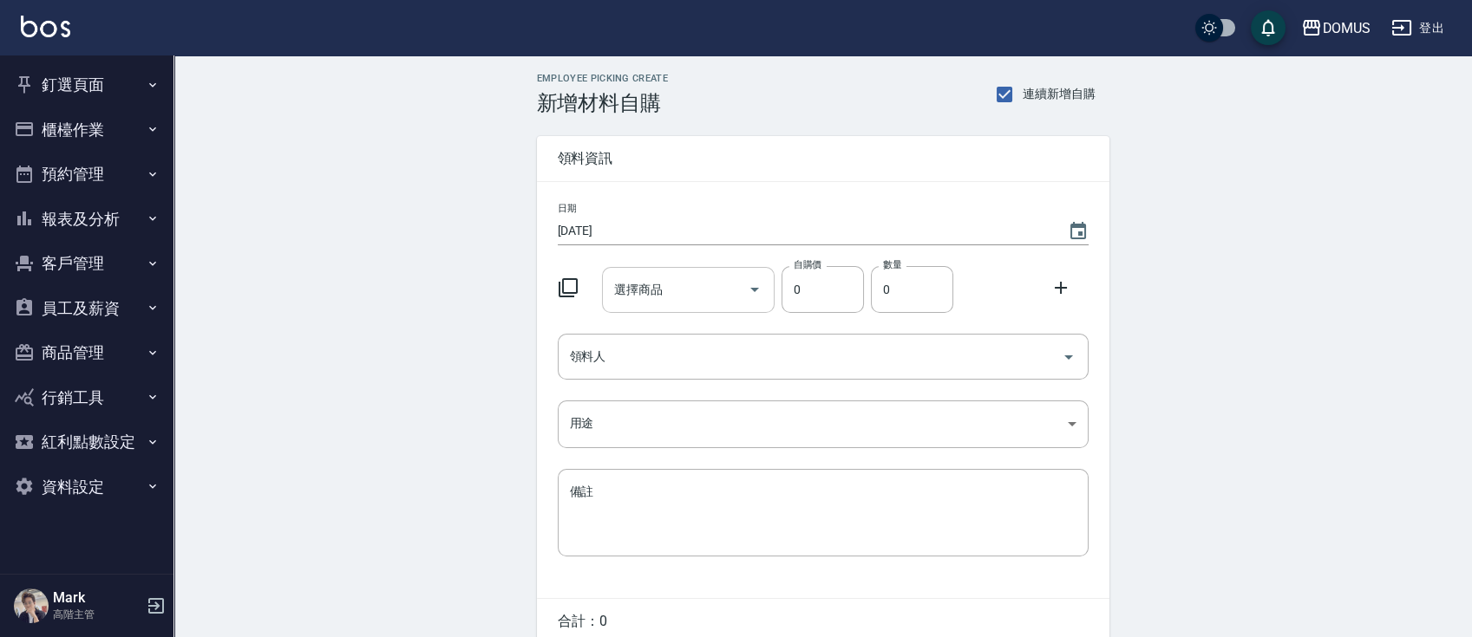
click at [661, 309] on div "選擇商品" at bounding box center [688, 290] width 173 height 46
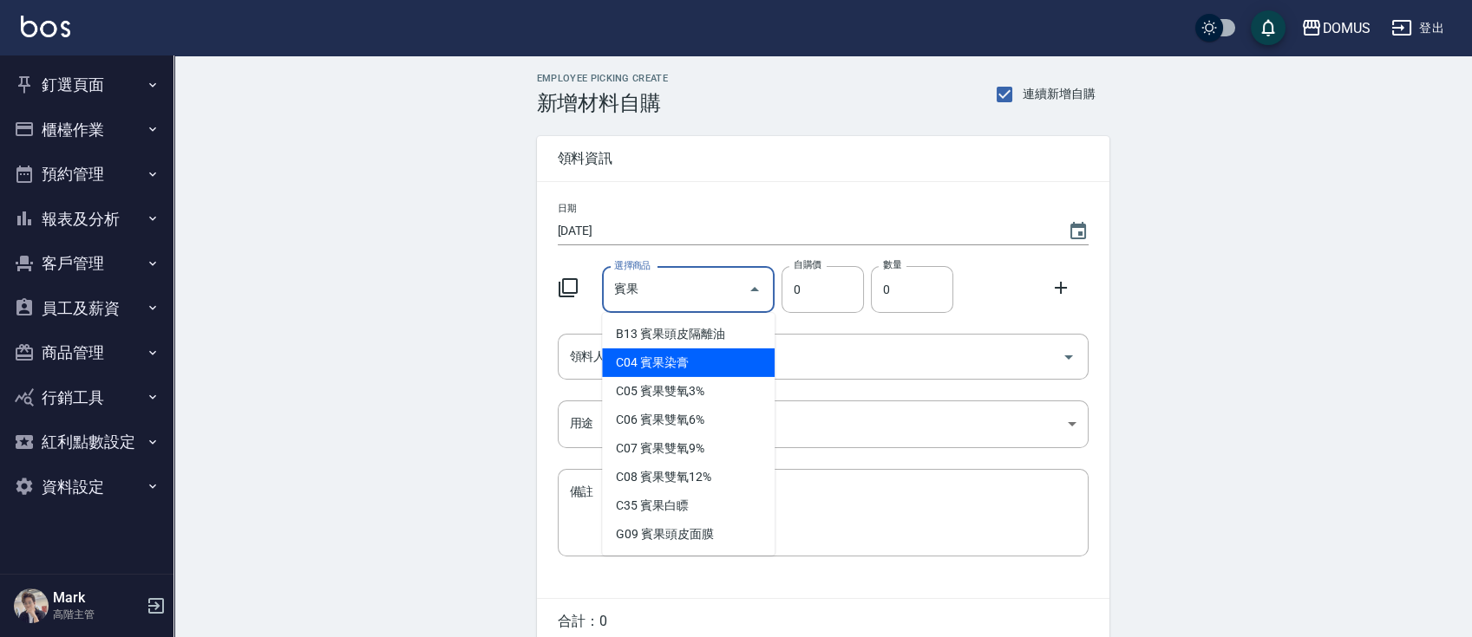
type input "賓果染膏"
type input "90"
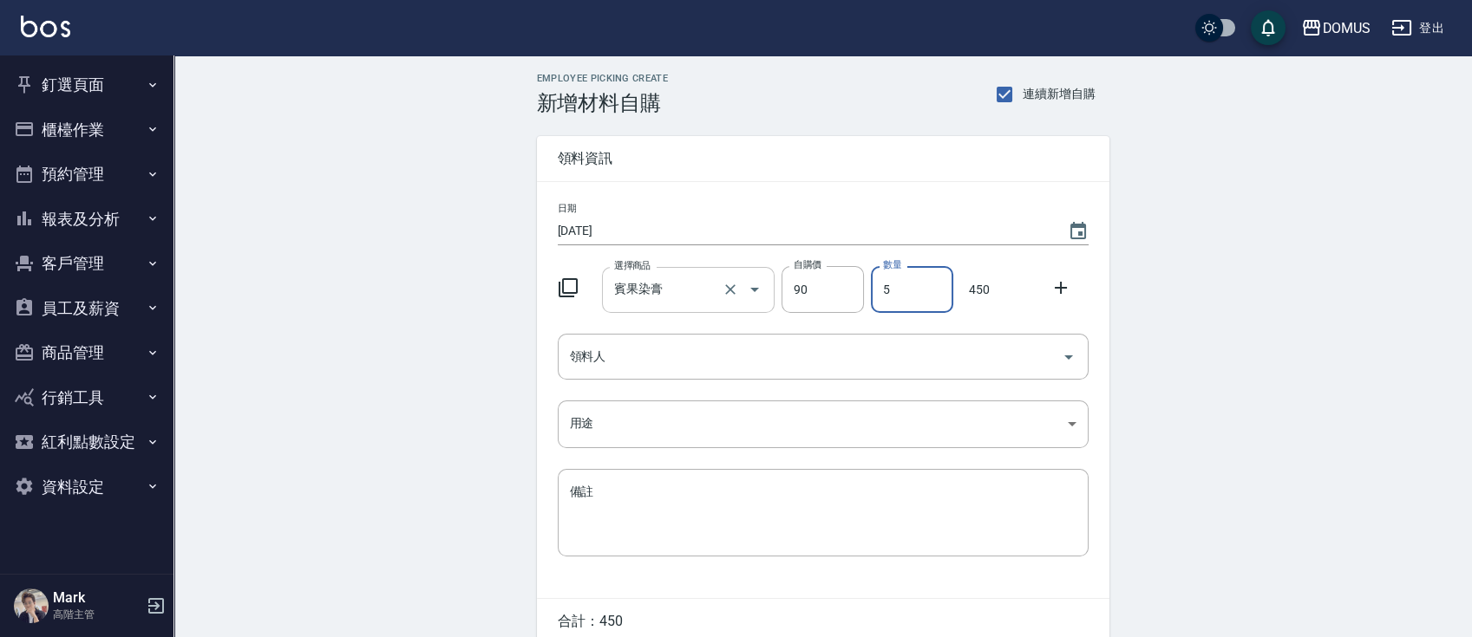
type input "5"
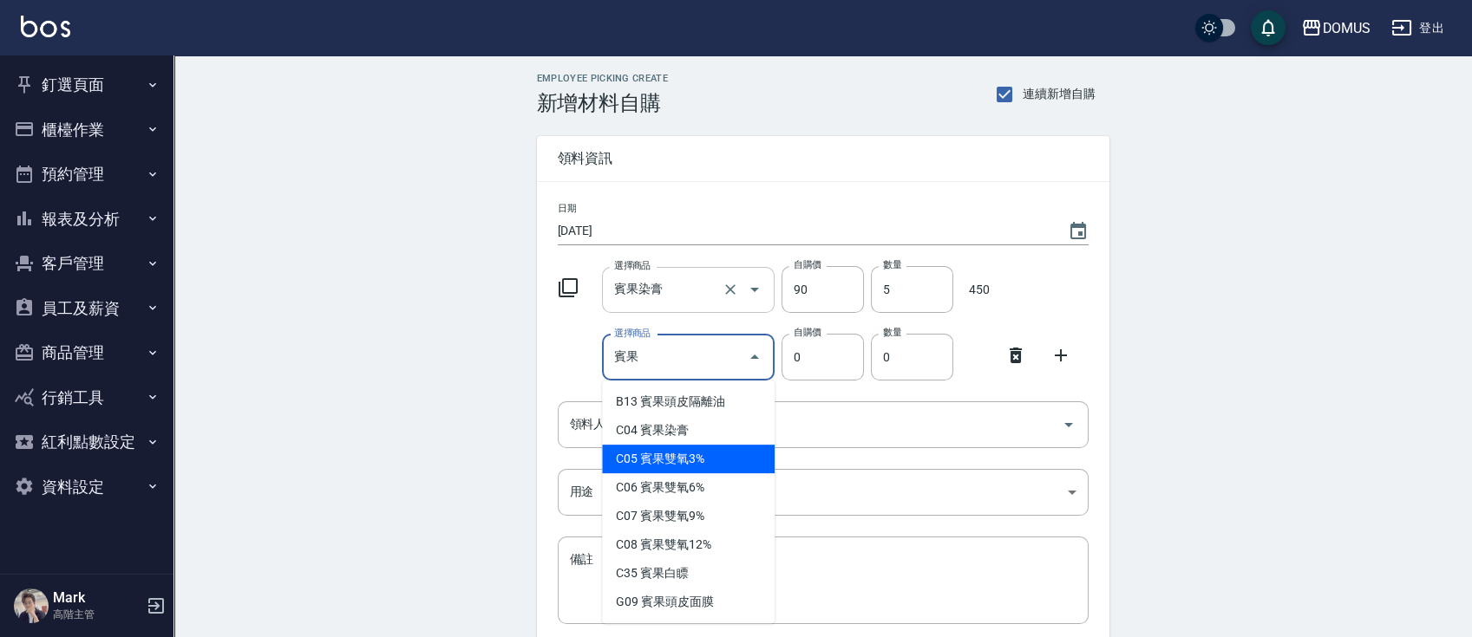
type input "賓果雙氧3%"
type input "105"
type input "1"
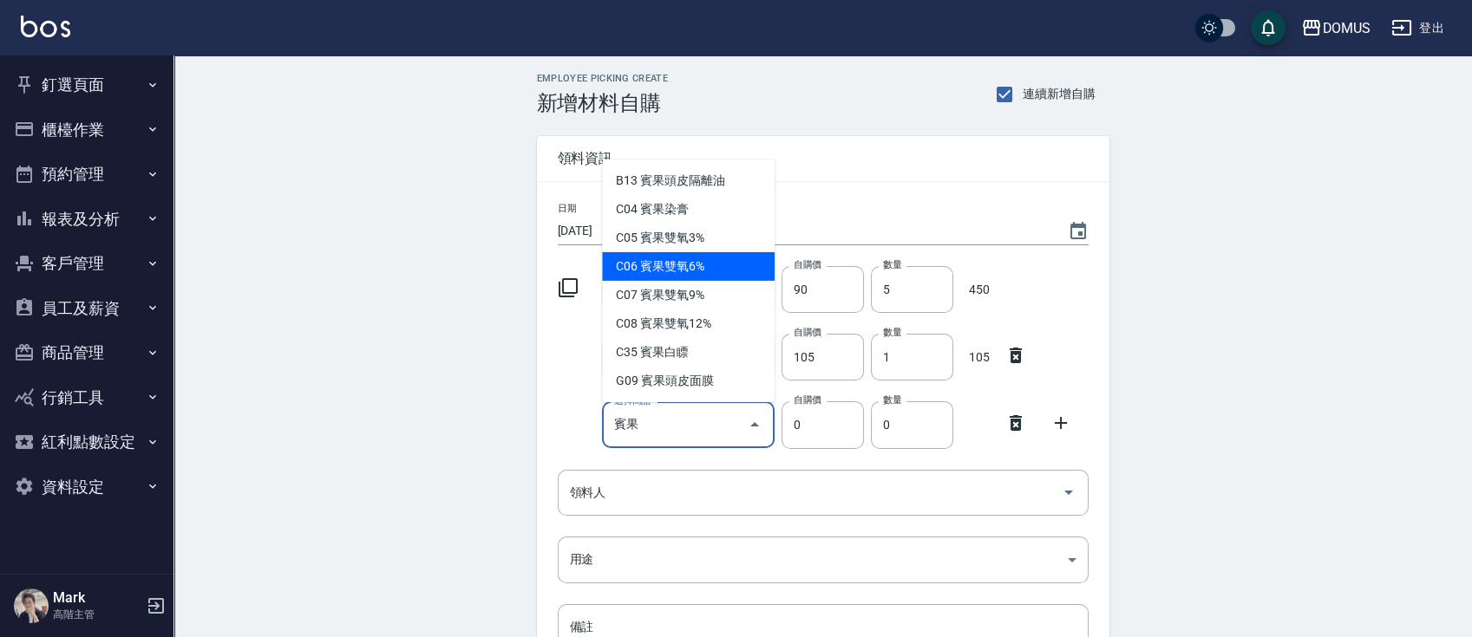
type input "賓果雙氧6%"
type input "105"
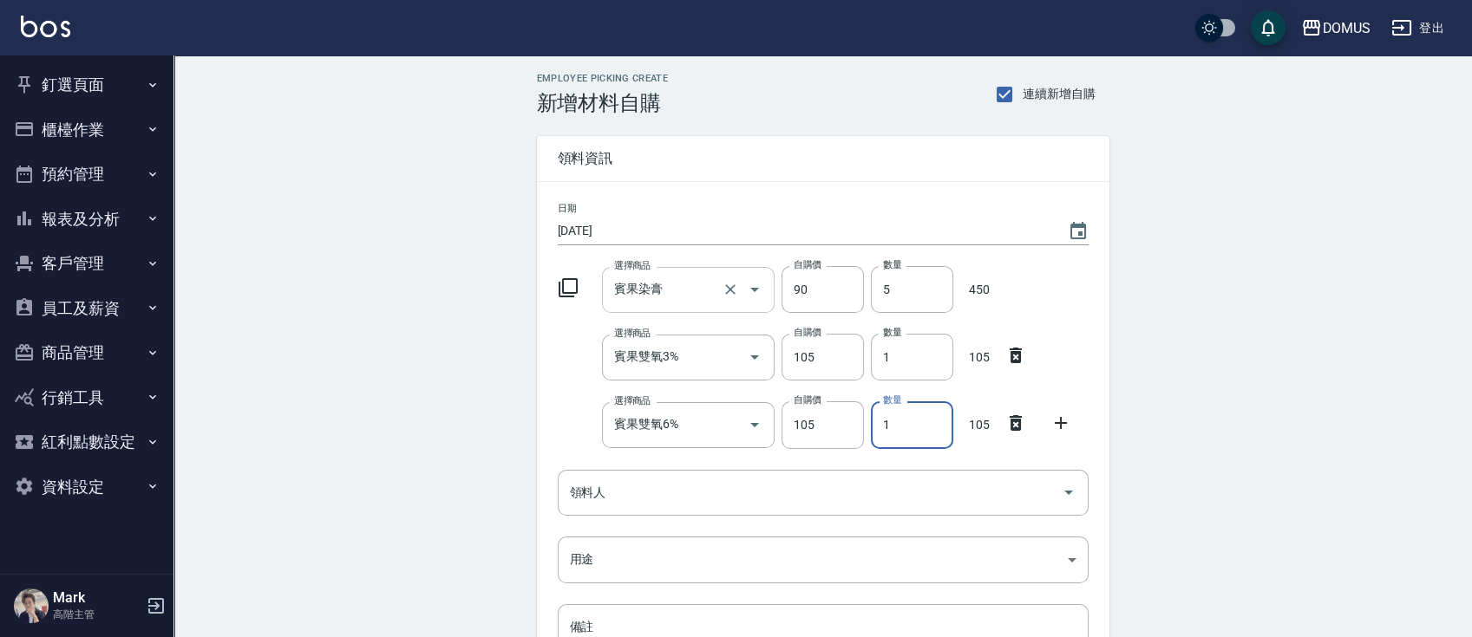
type input "2"
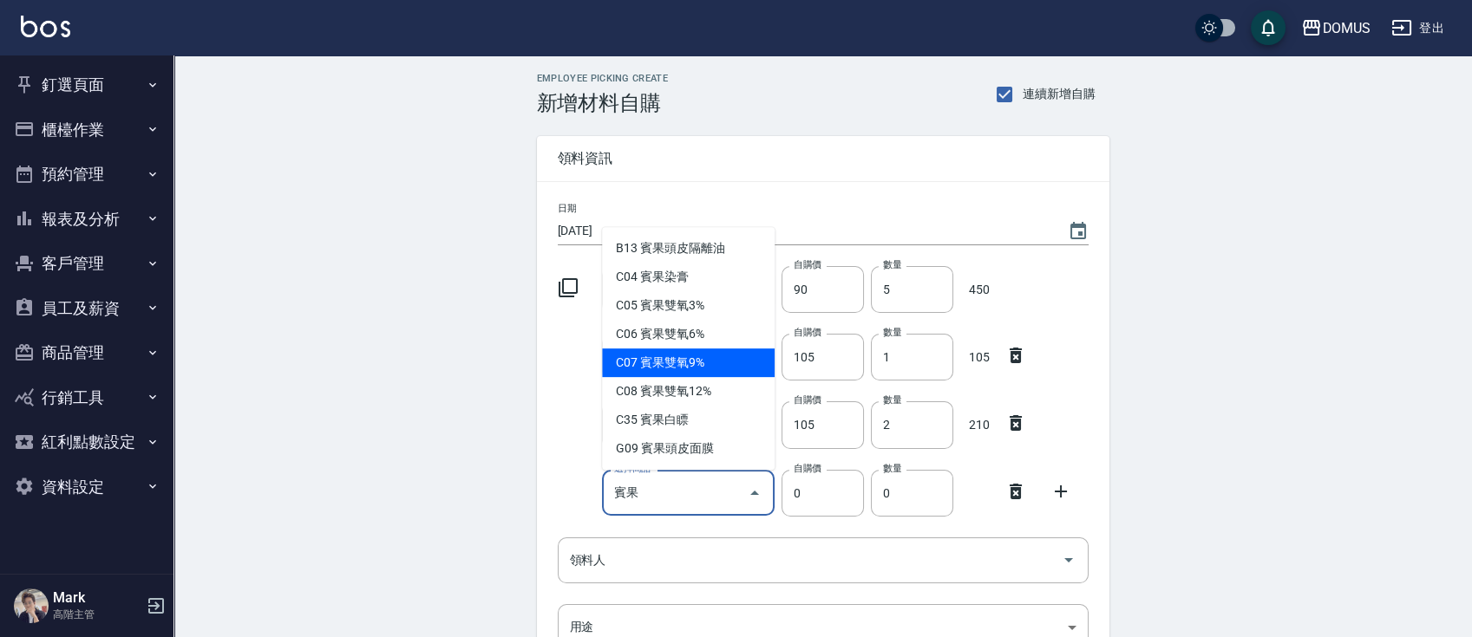
type input "賓果雙氧9%"
type input "105"
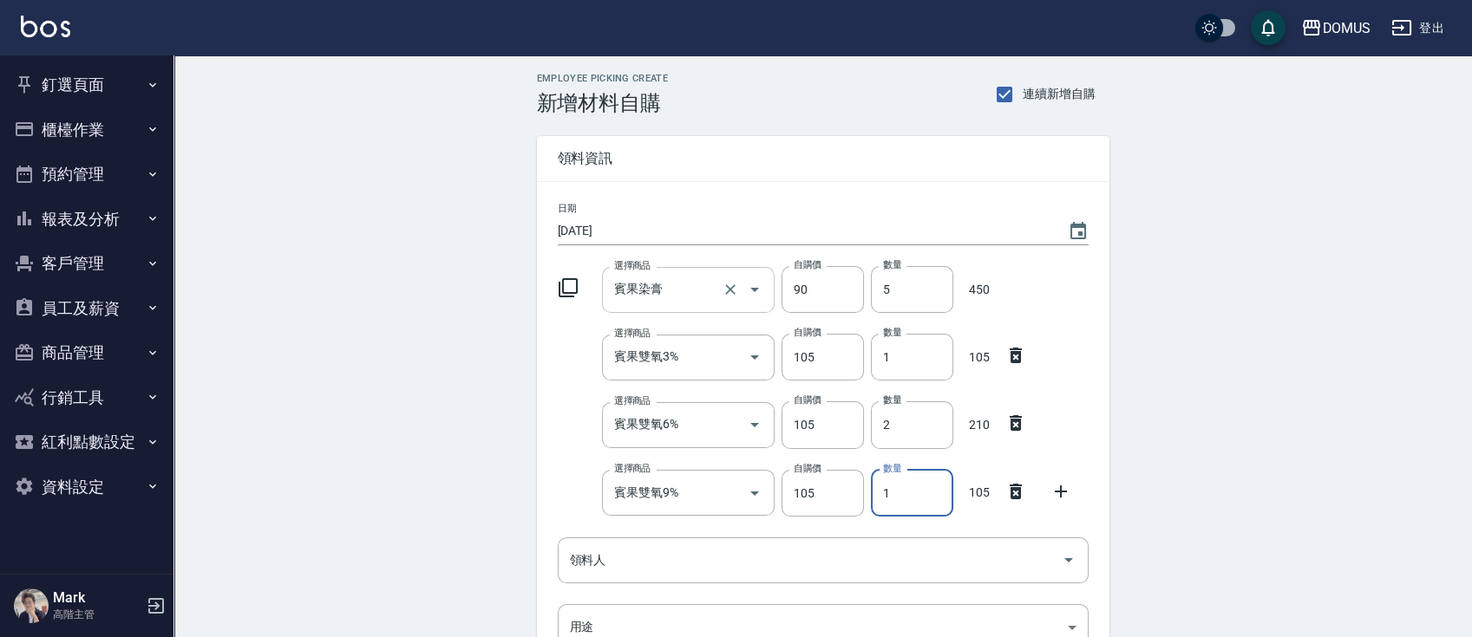
type input "2"
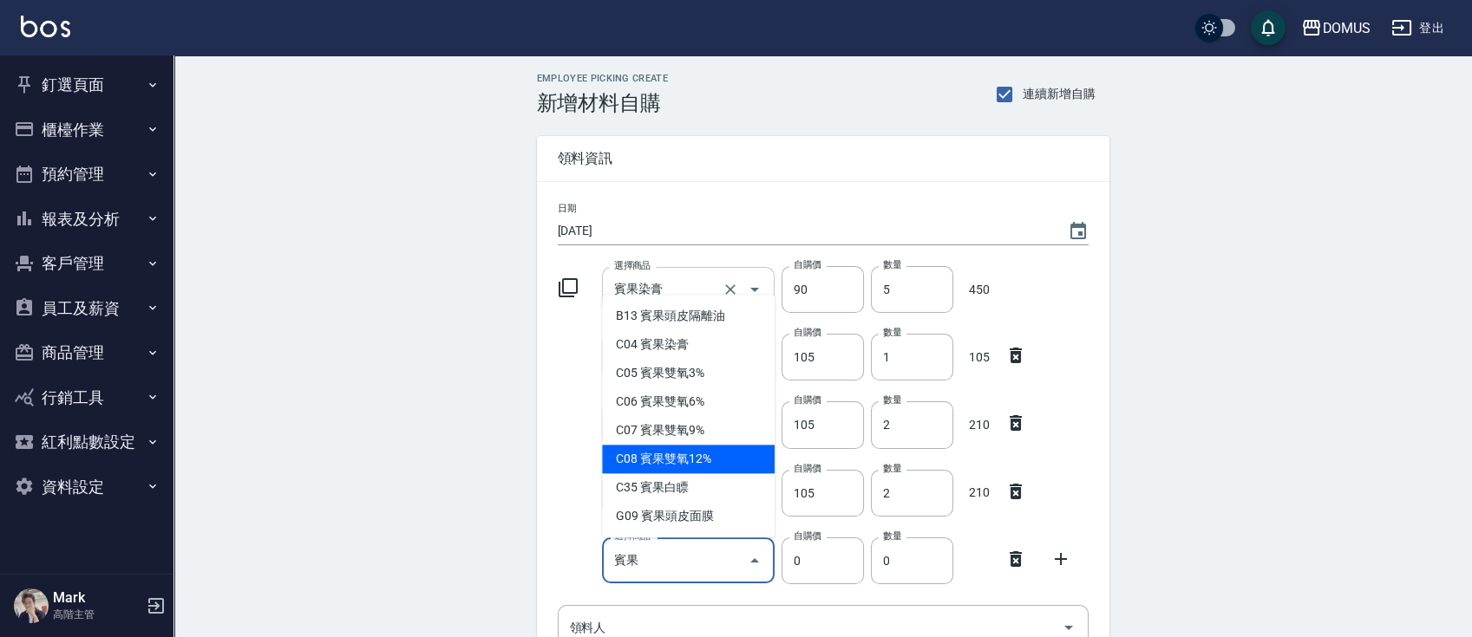
type input "賓果雙氧12%"
type input "105"
type input "1"
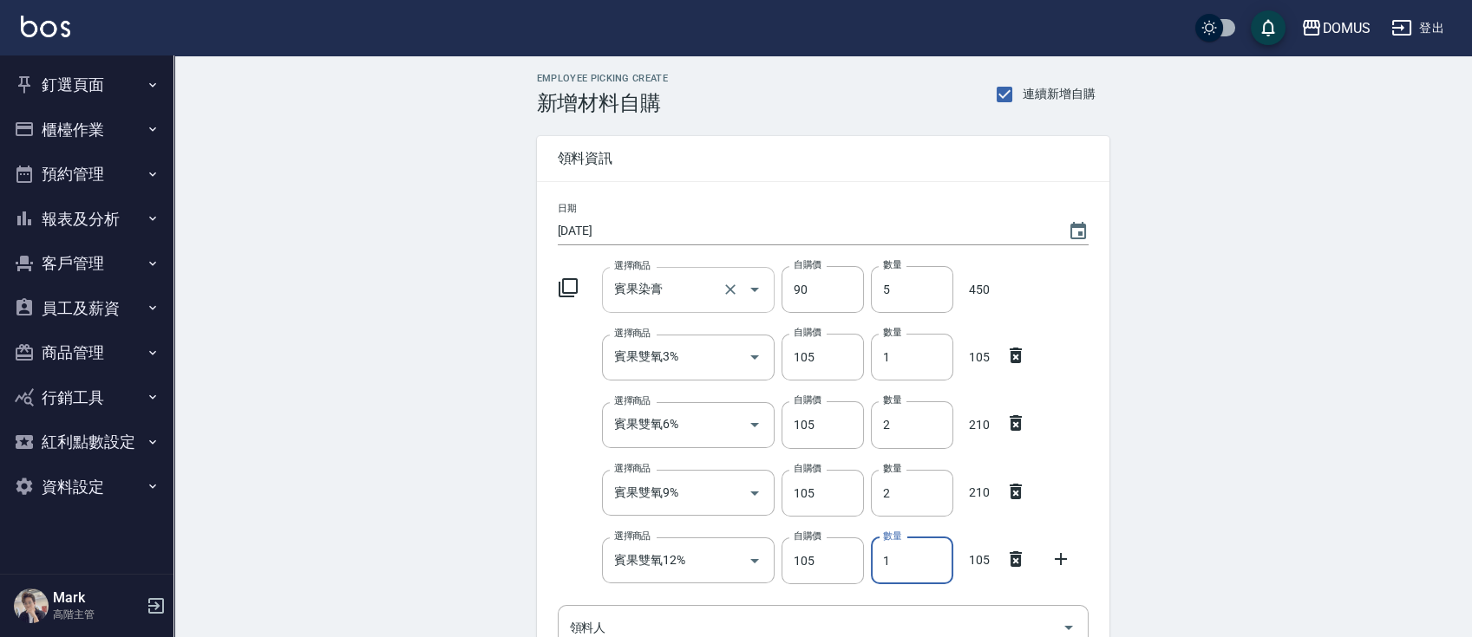
scroll to position [6, 0]
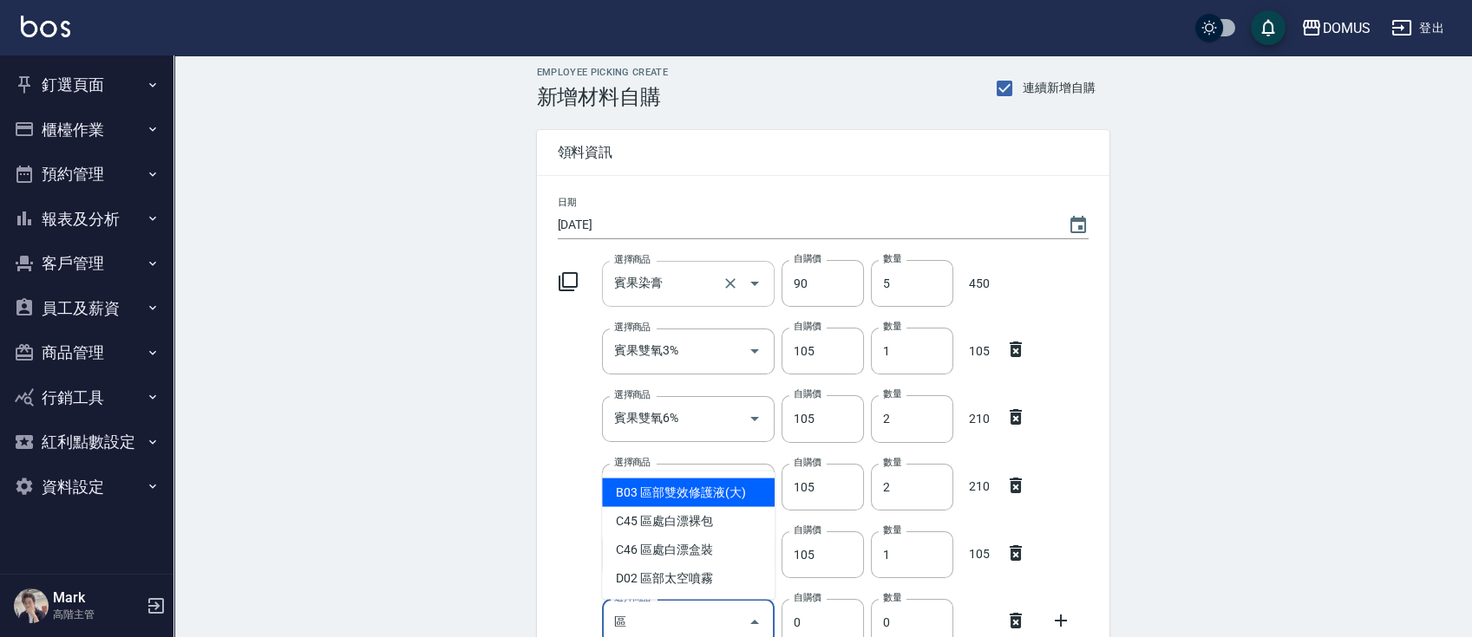
type input "區部雙效修護液(大)"
type input "280"
type input "1"
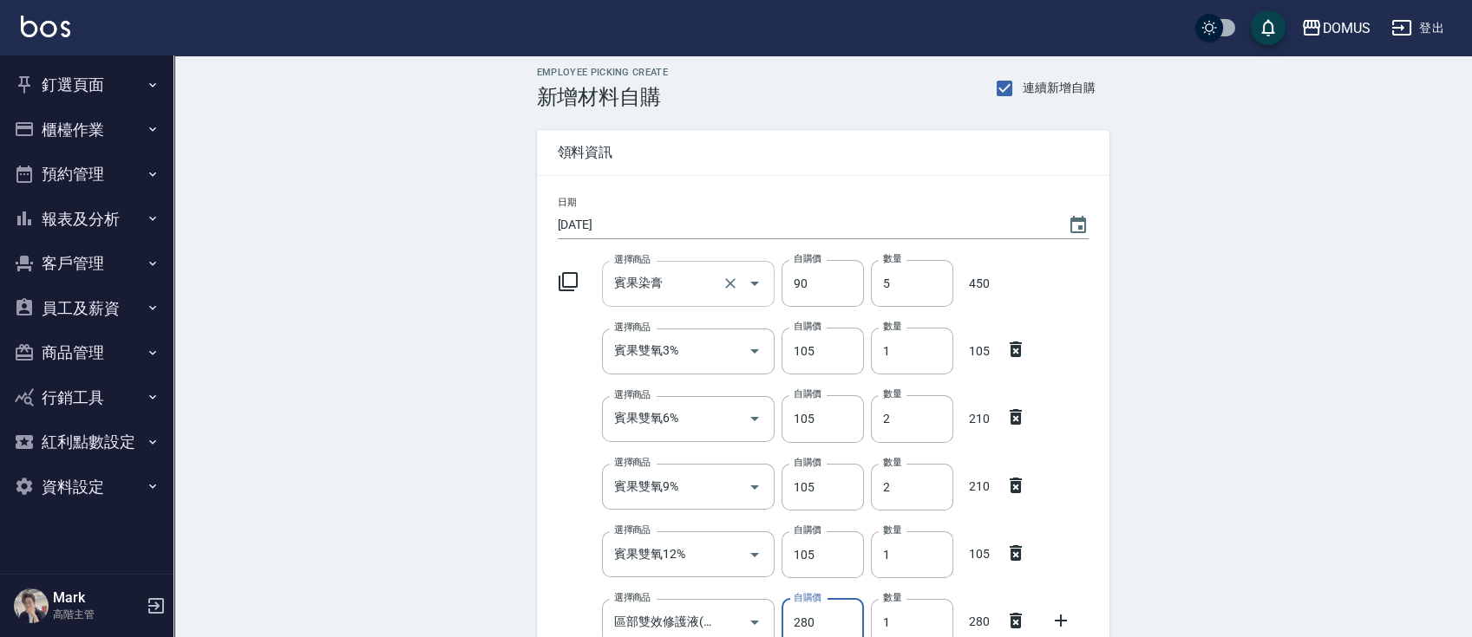
scroll to position [14, 0]
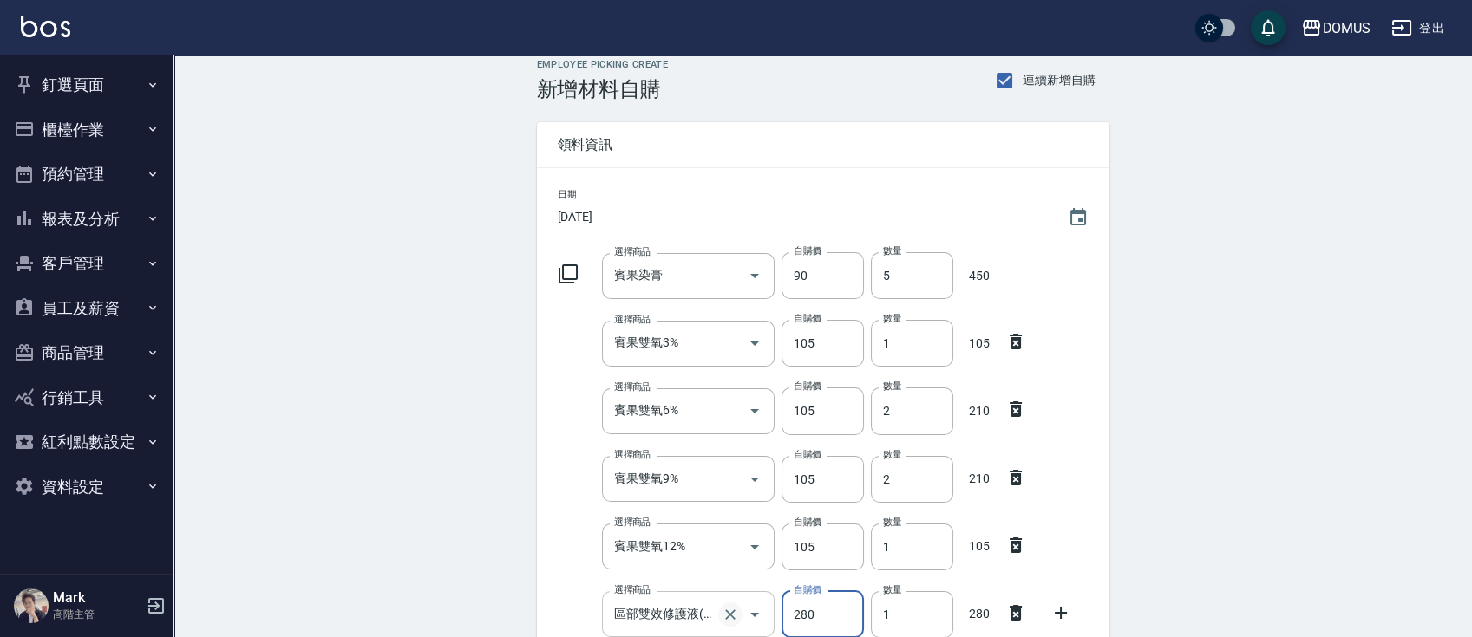
click at [724, 610] on icon "Clear" at bounding box center [730, 614] width 17 height 17
type input "0"
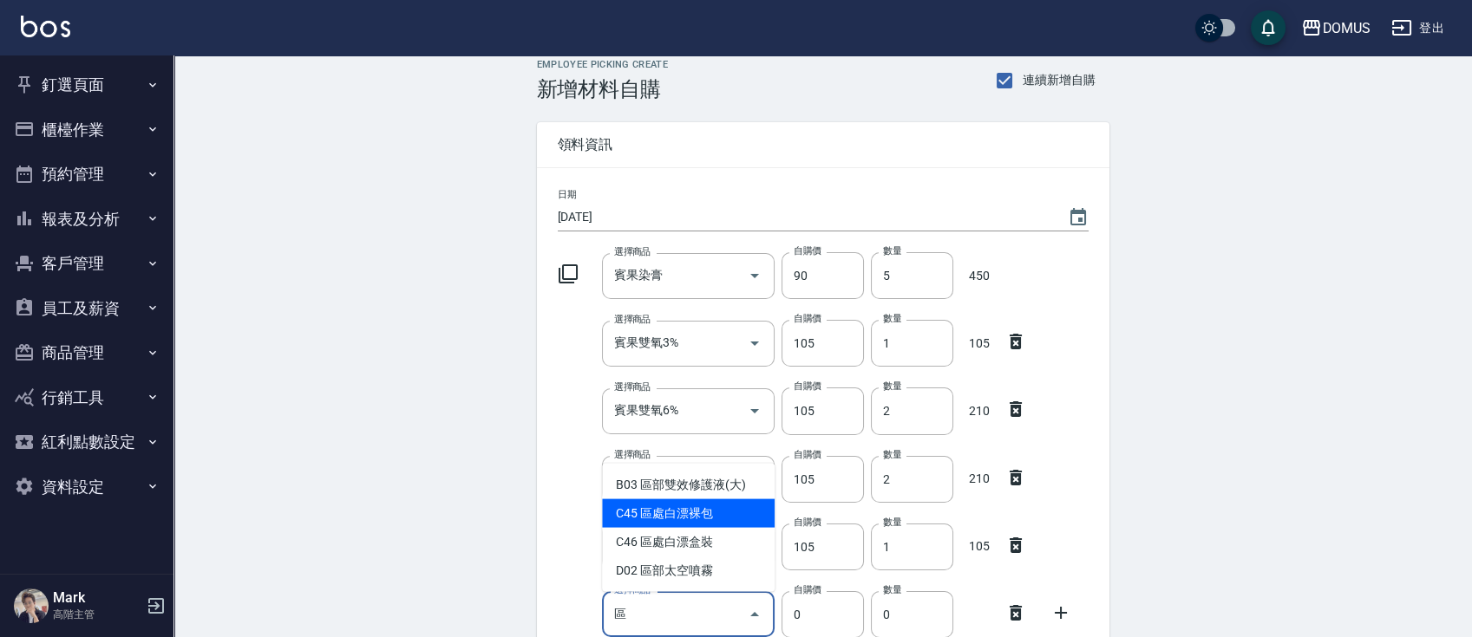
type input "區處白漂裸包"
type input "400"
type input "1"
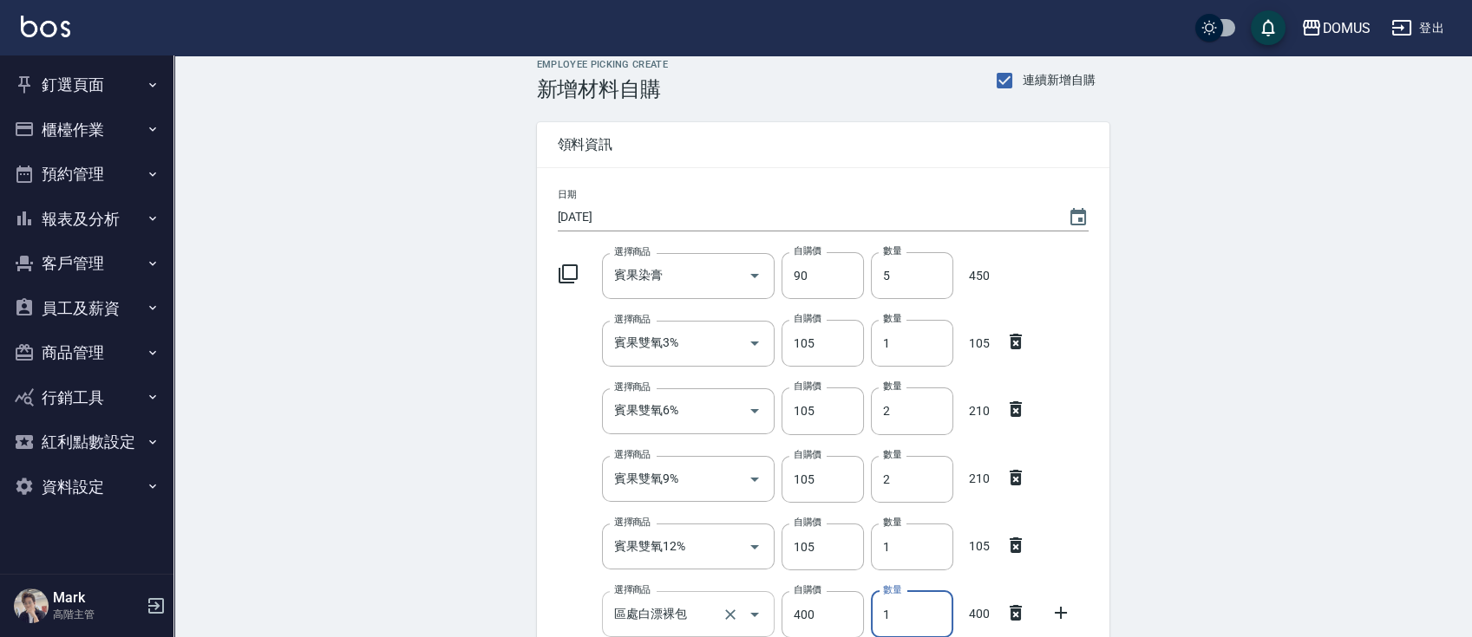
scroll to position [376, 0]
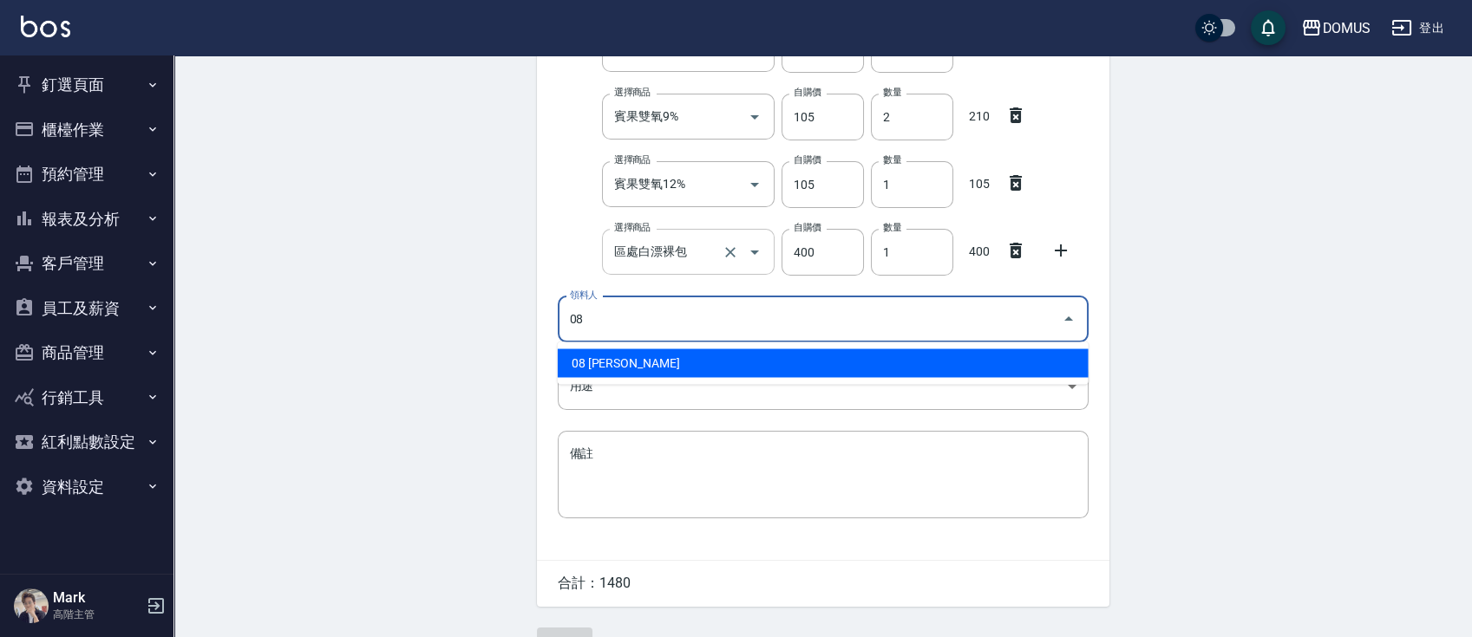
type input "08 小朱"
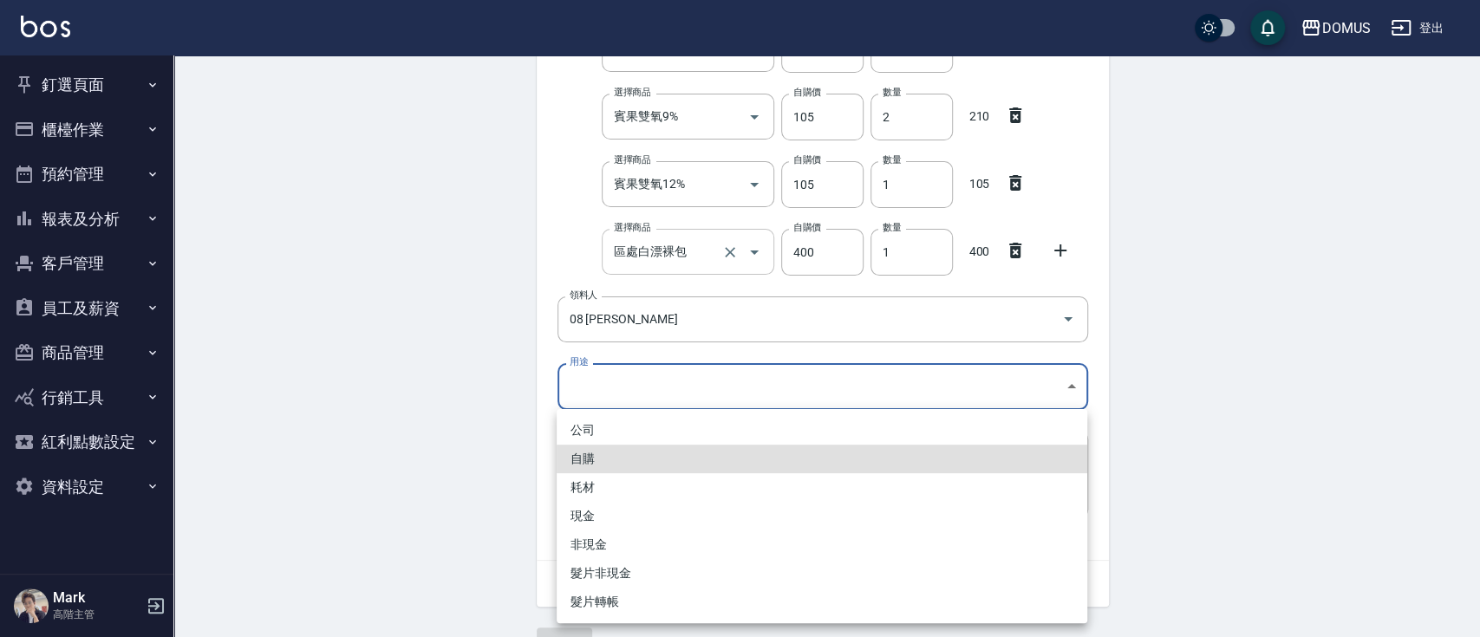
type input "自購"
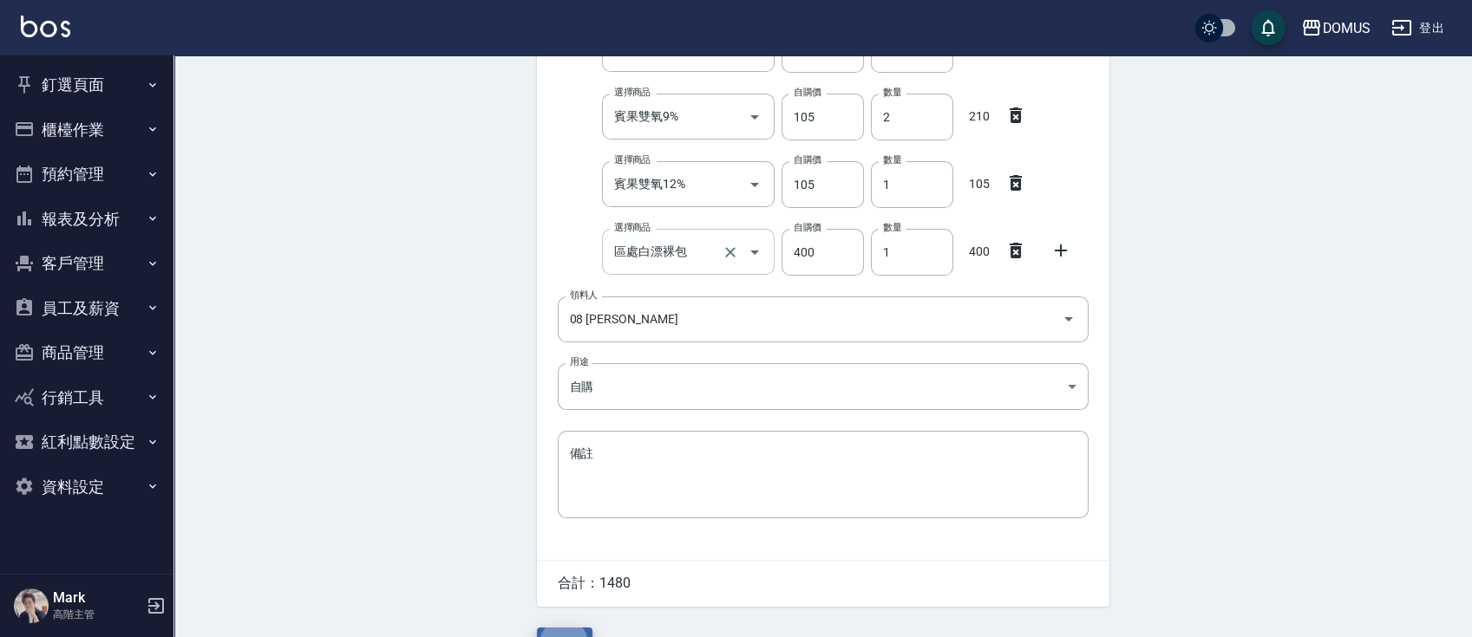
scroll to position [400, 0]
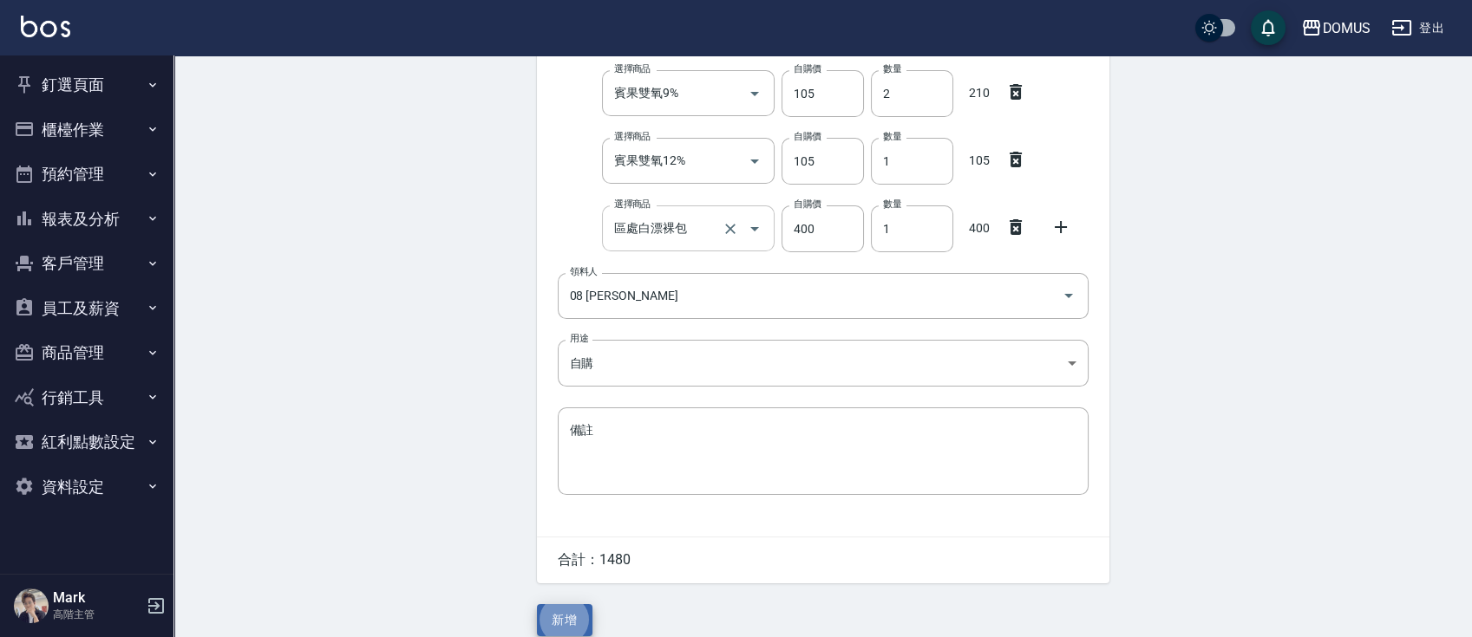
click at [537, 604] on button "新增" at bounding box center [565, 620] width 56 height 32
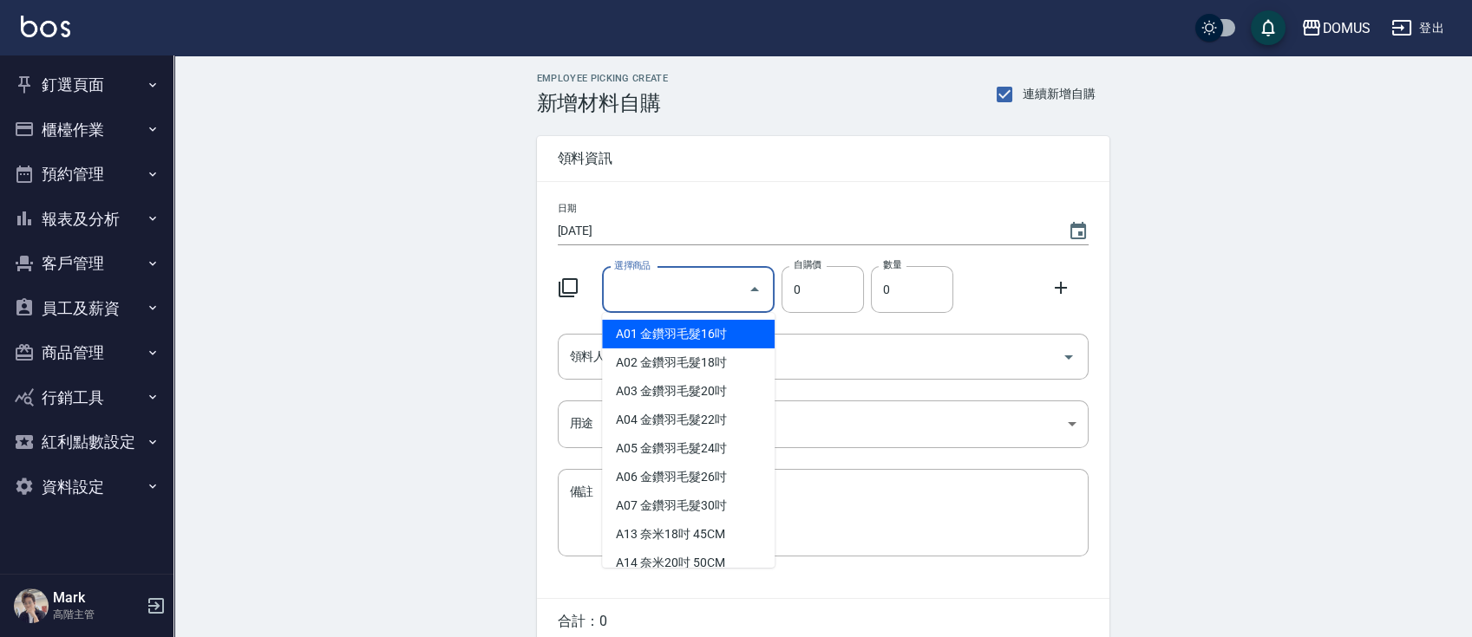
click at [631, 296] on input "選擇商品" at bounding box center [675, 290] width 131 height 30
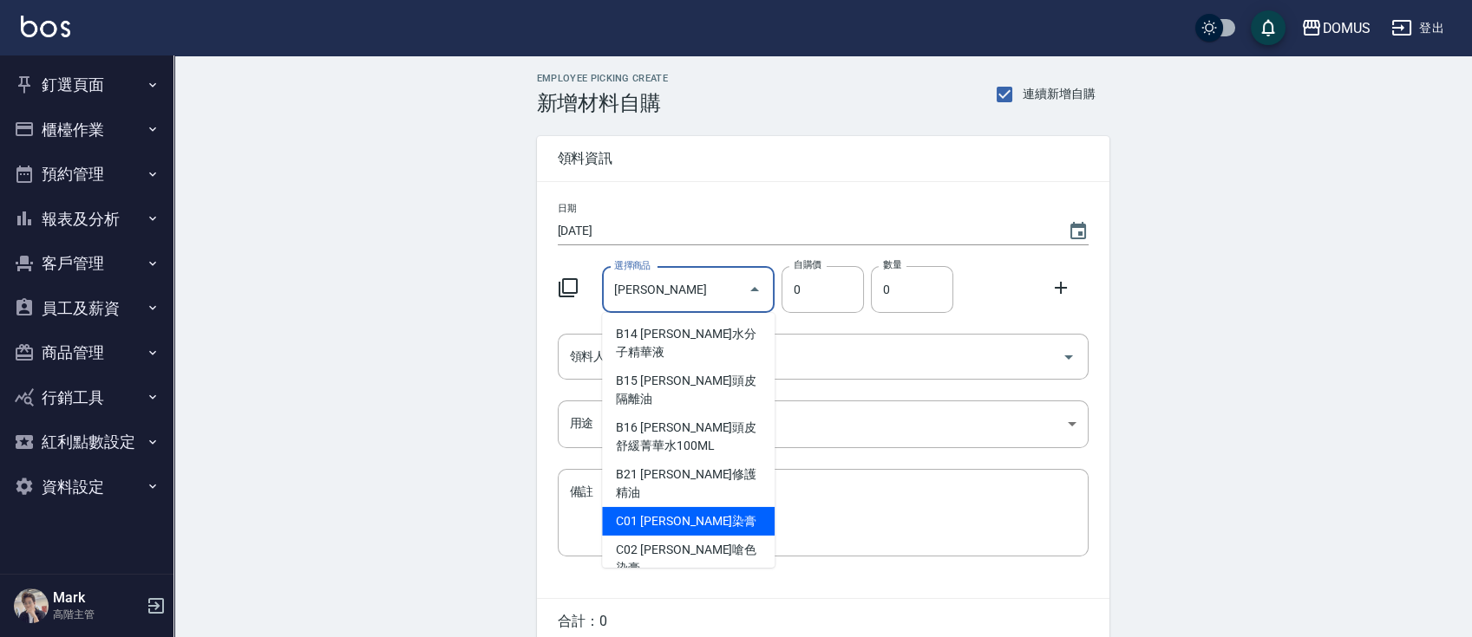
click at [709, 507] on li "C01 [PERSON_NAME]染膏" at bounding box center [688, 521] width 173 height 29
type input "[PERSON_NAME]染膏"
type input "90"
type input "1"
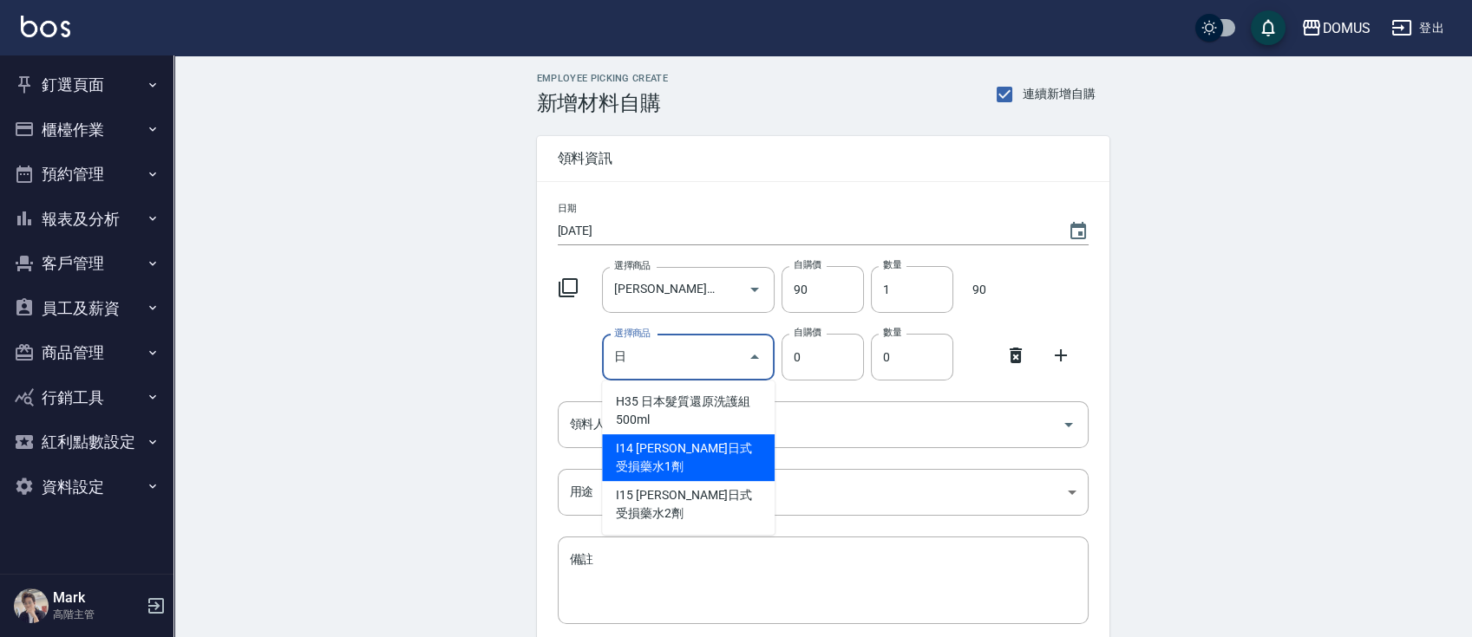
type input "里歐日式受損藥水1劑"
type input "175"
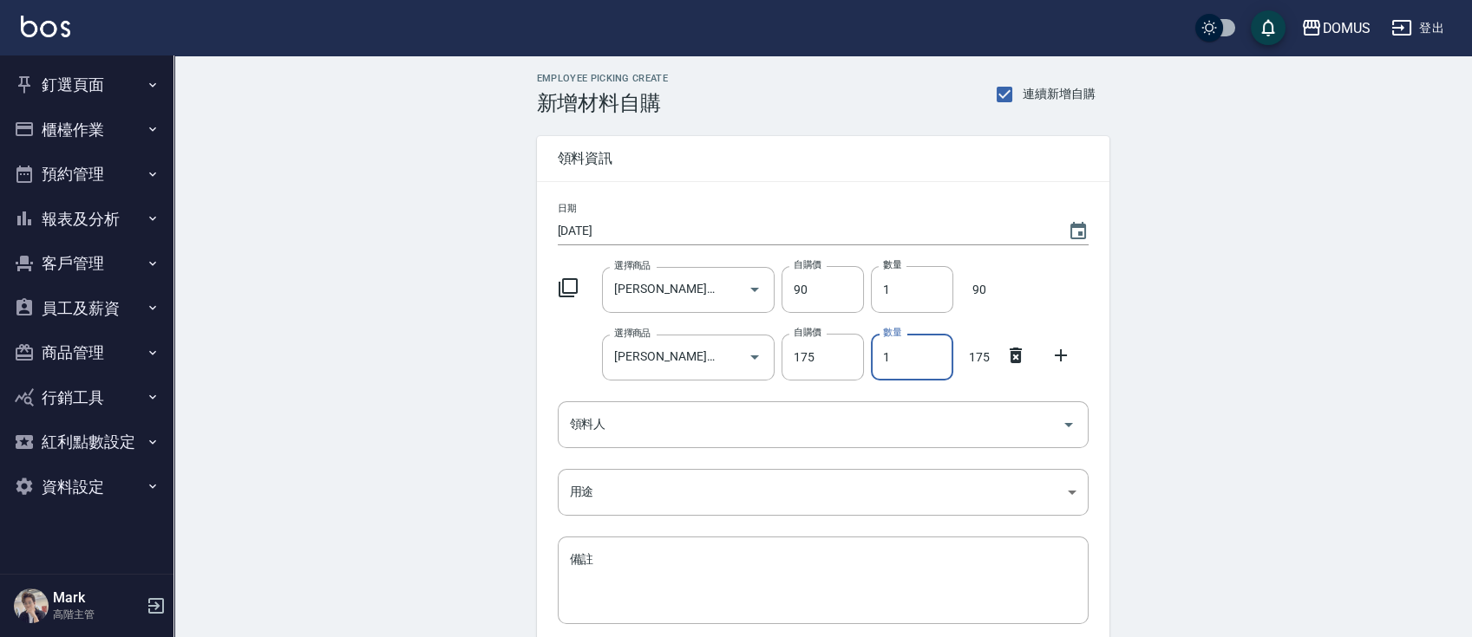
type input "2"
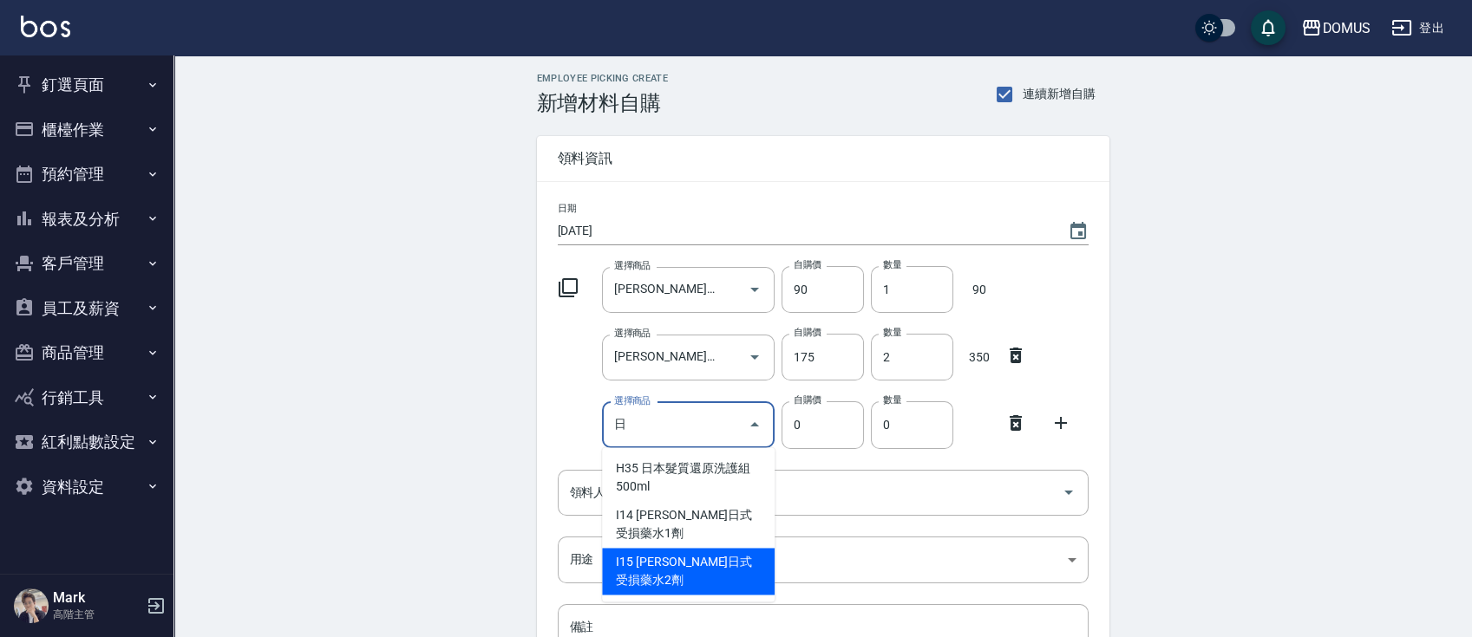
type input "里歐日式受損藥水2劑"
type input "125"
type input "1"
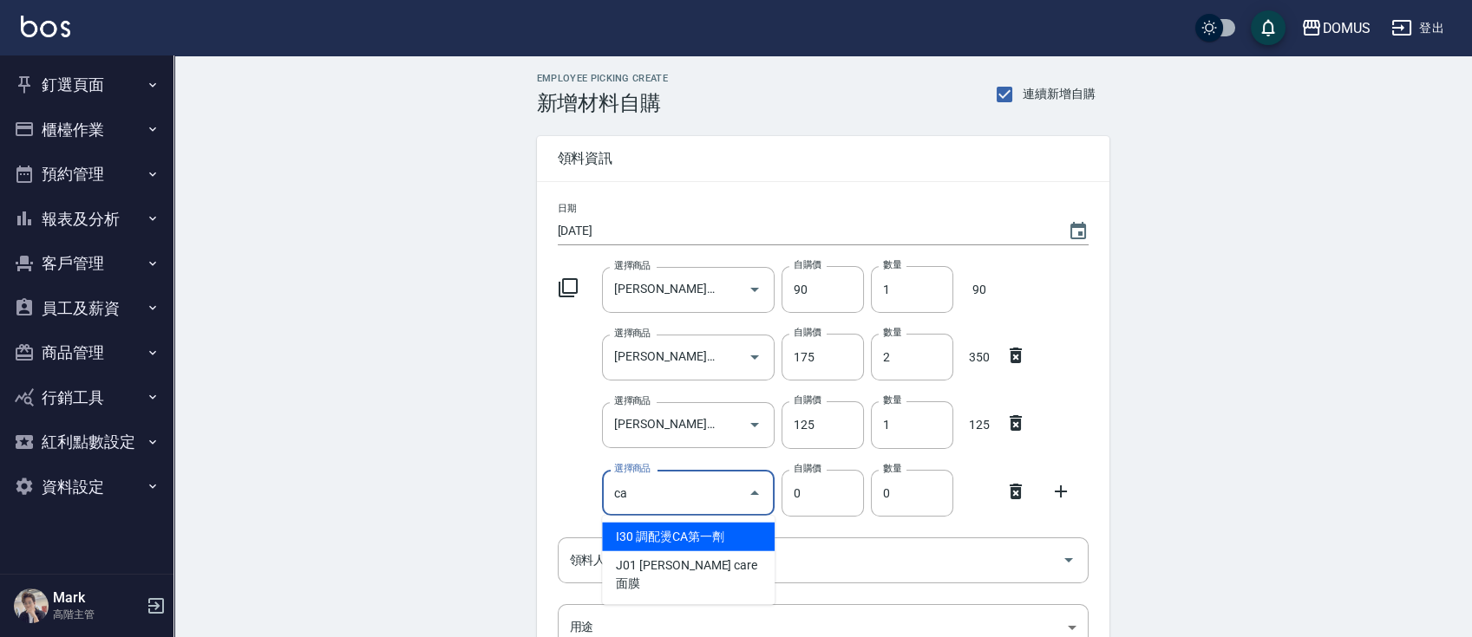
type input "調配燙CA第一劑"
type input "250"
type input "1"
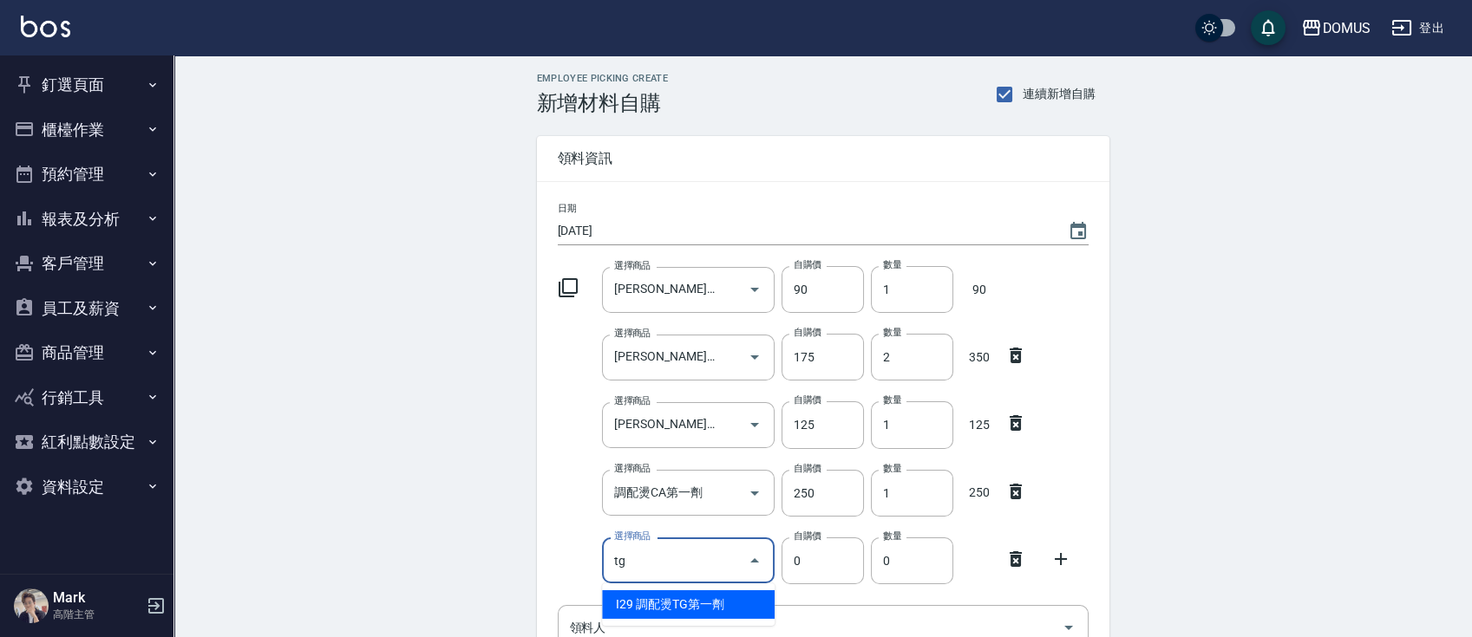
type input "調配燙TG第一劑"
type input "250"
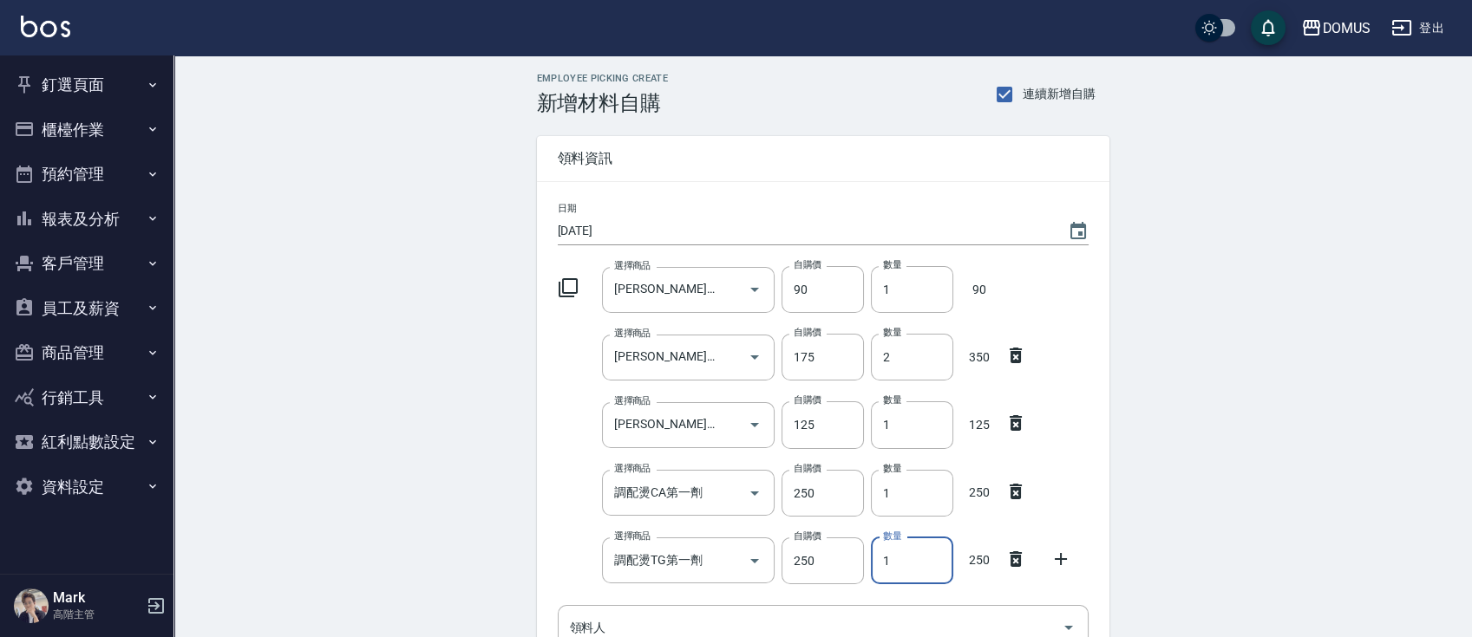
type input "2"
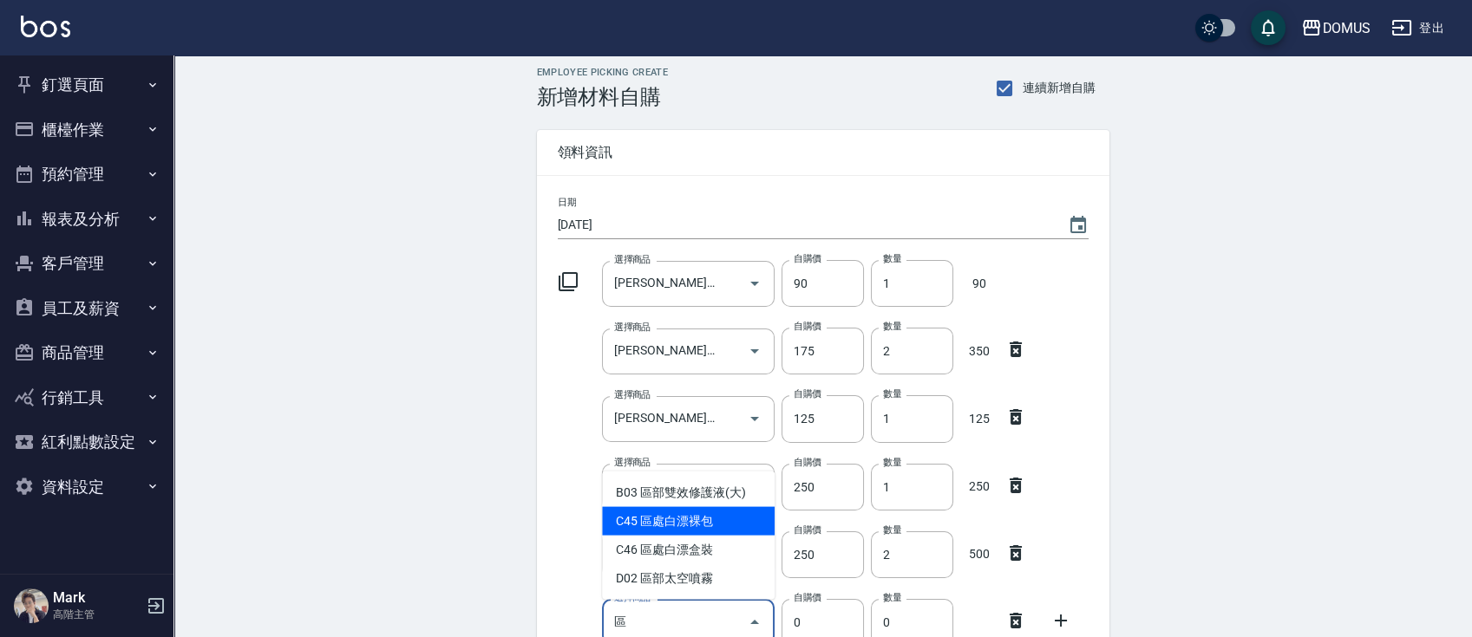
type input "區處白漂裸包"
type input "400"
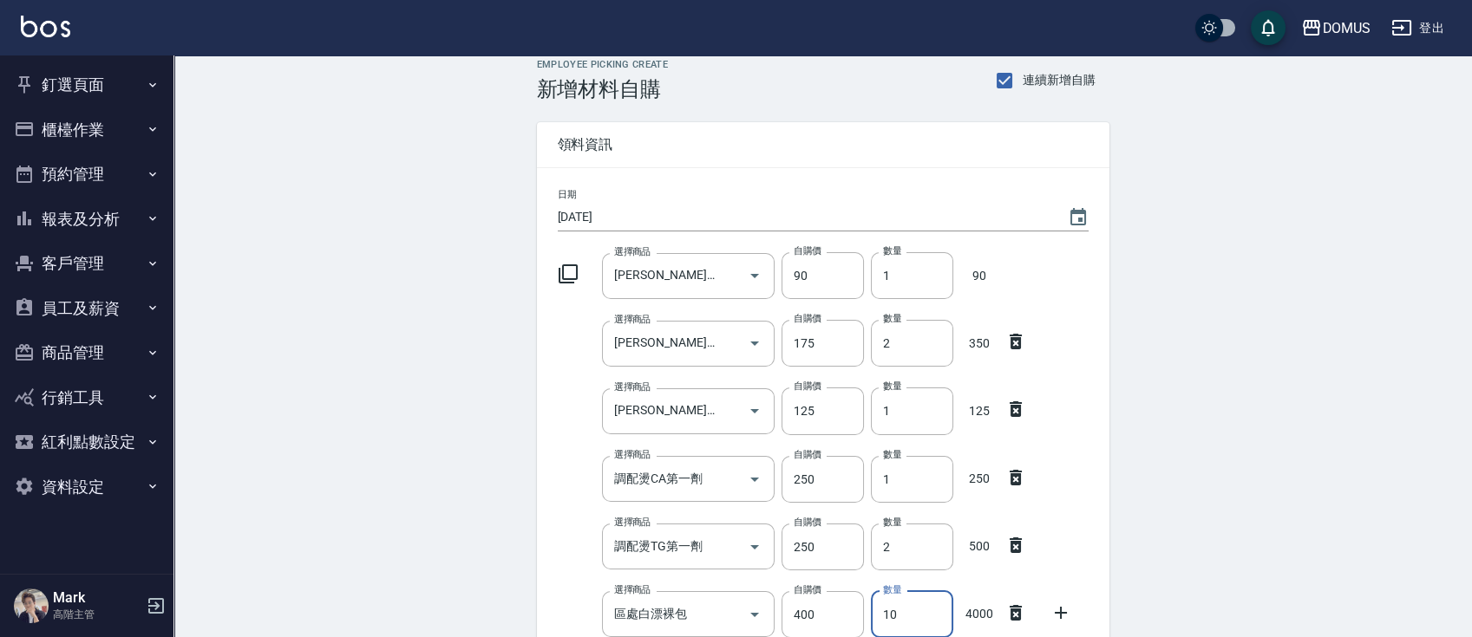
type input "10"
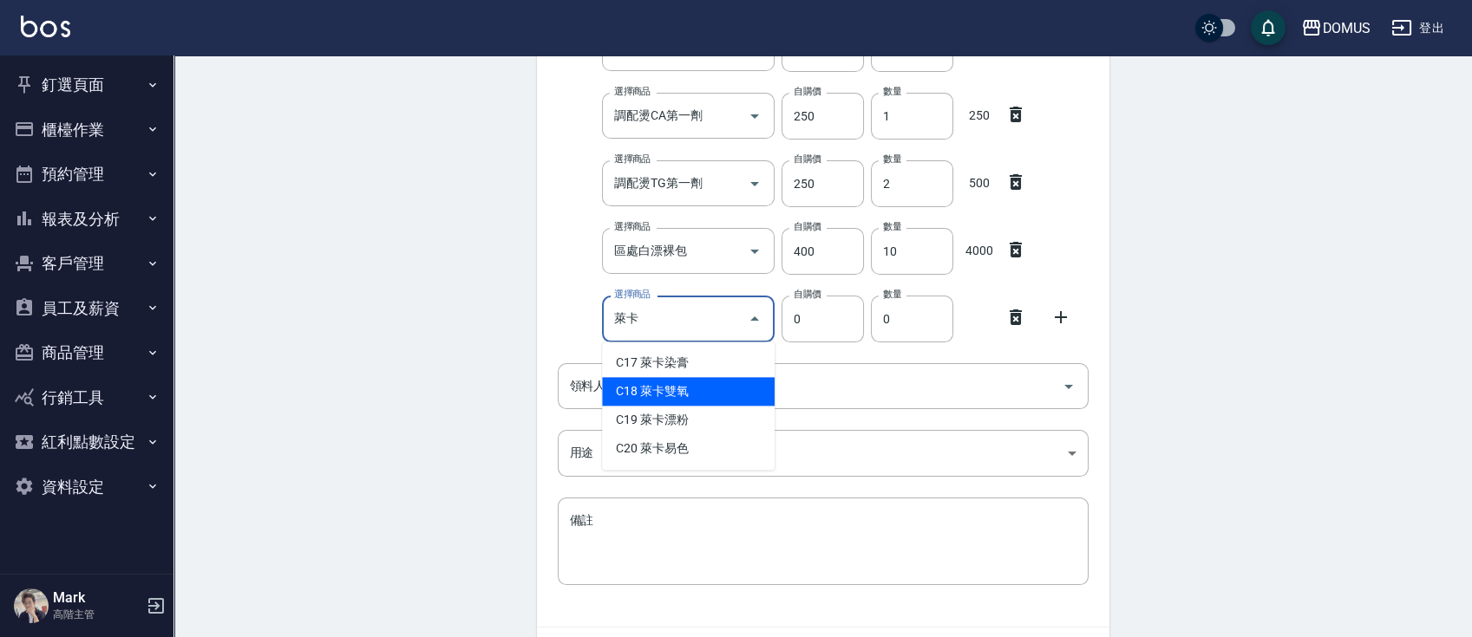
type input "萊卡雙氧"
type input "100"
type input "1"
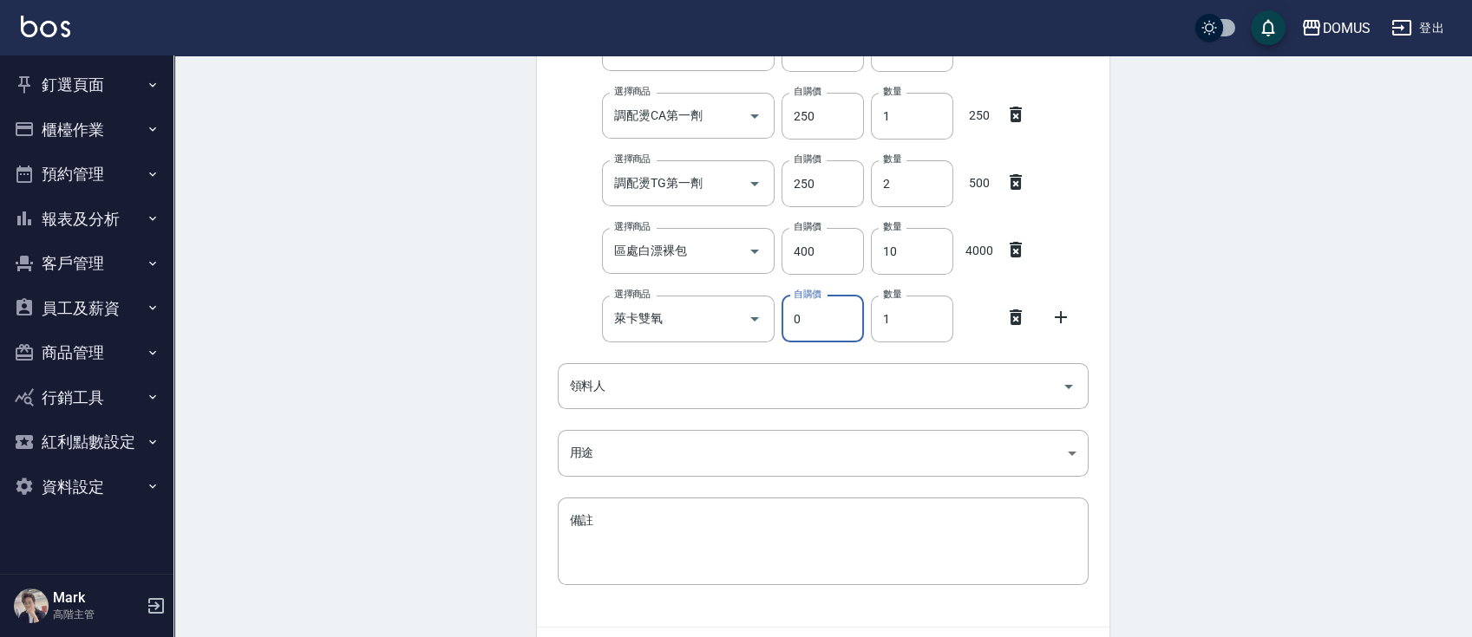
click at [843, 331] on input "0" at bounding box center [822, 319] width 82 height 47
type input "0100"
type input "20"
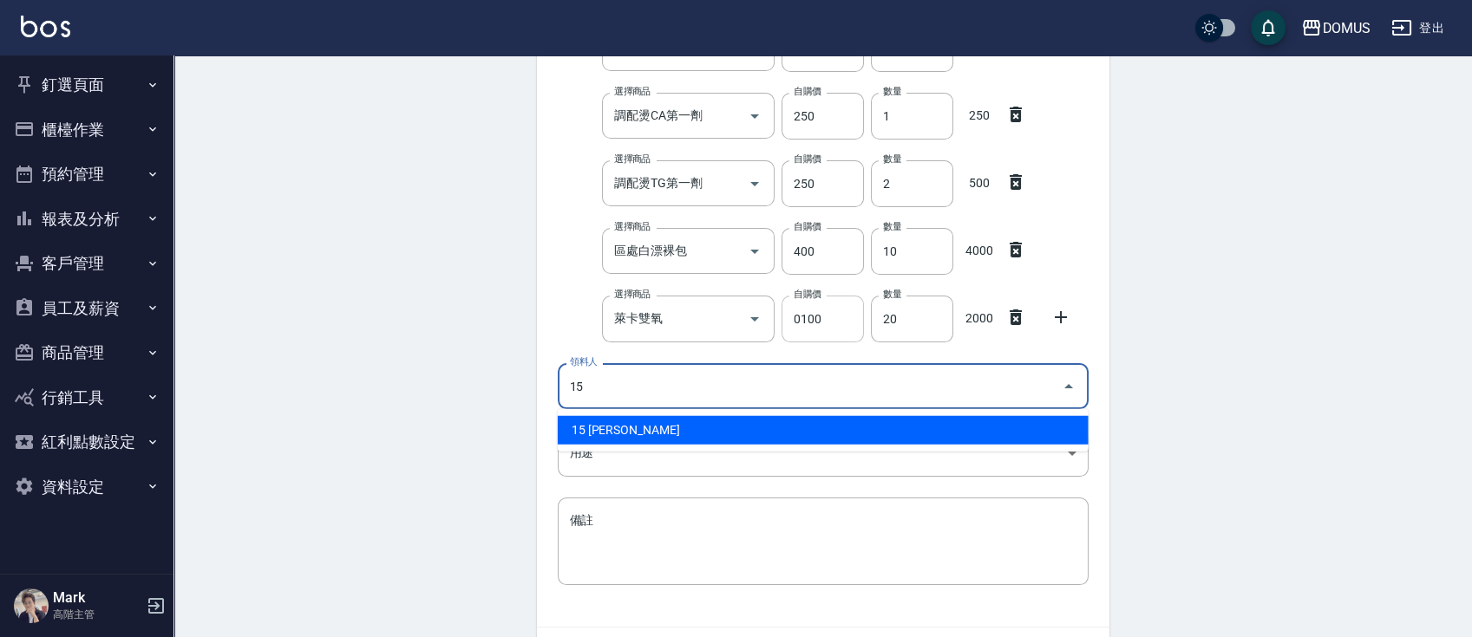
type input "15 Kyle"
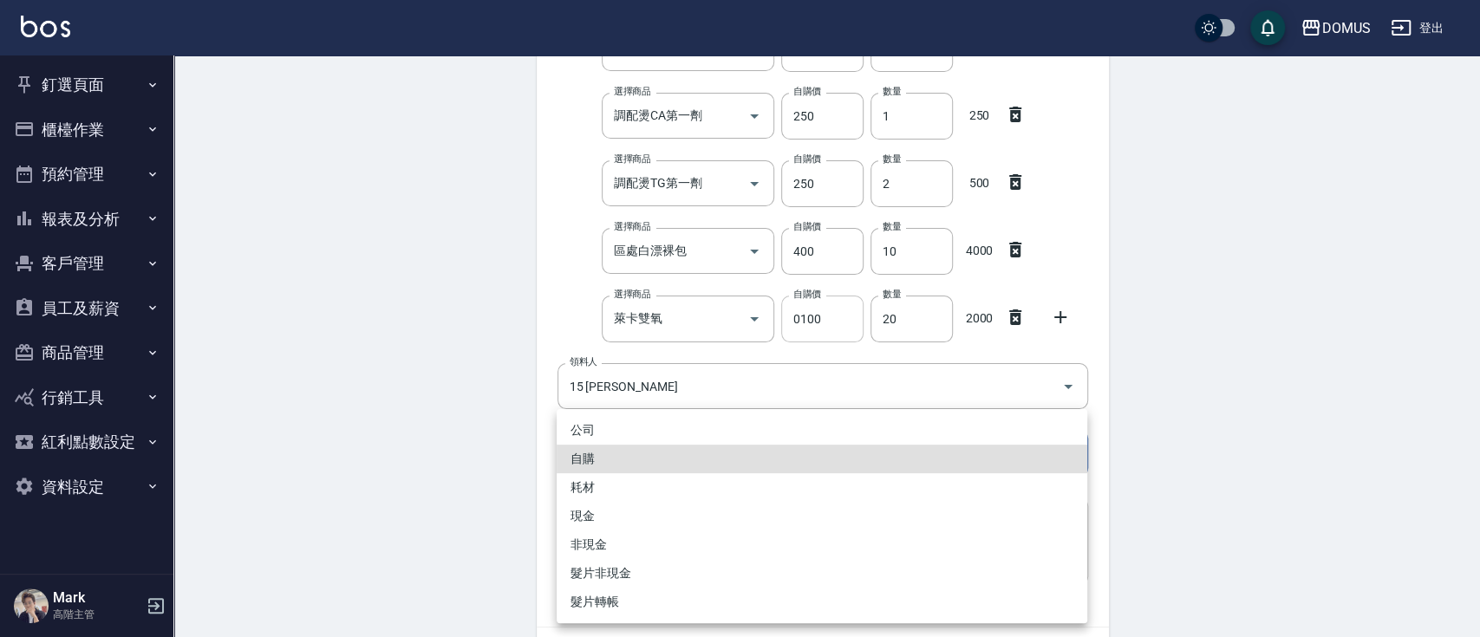
type input "自購"
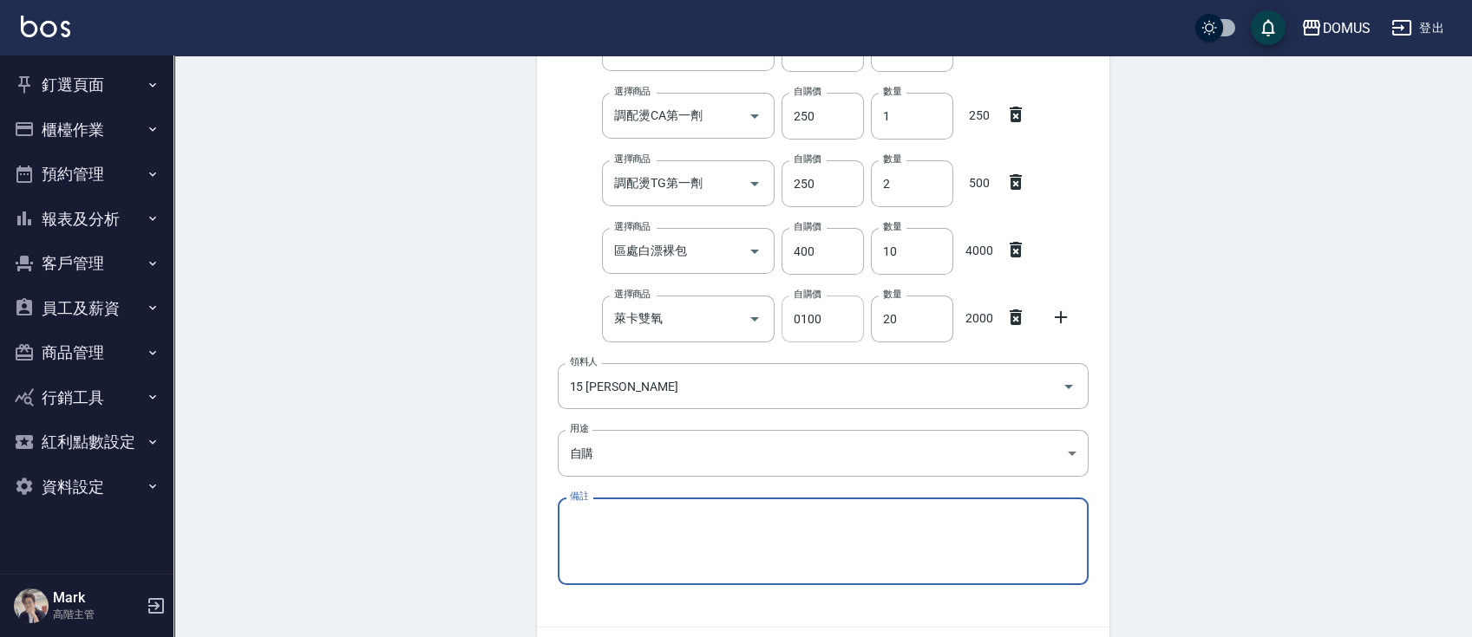
scroll to position [485, 0]
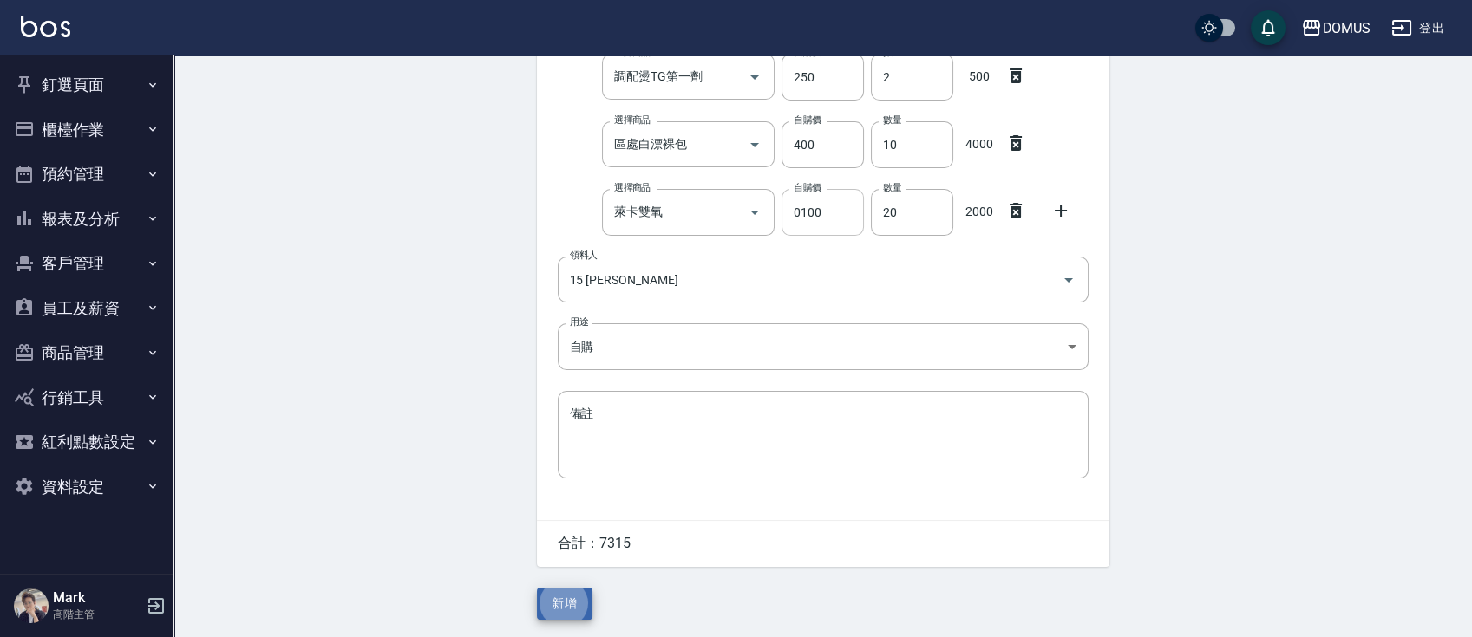
click at [537, 588] on button "新增" at bounding box center [565, 604] width 56 height 32
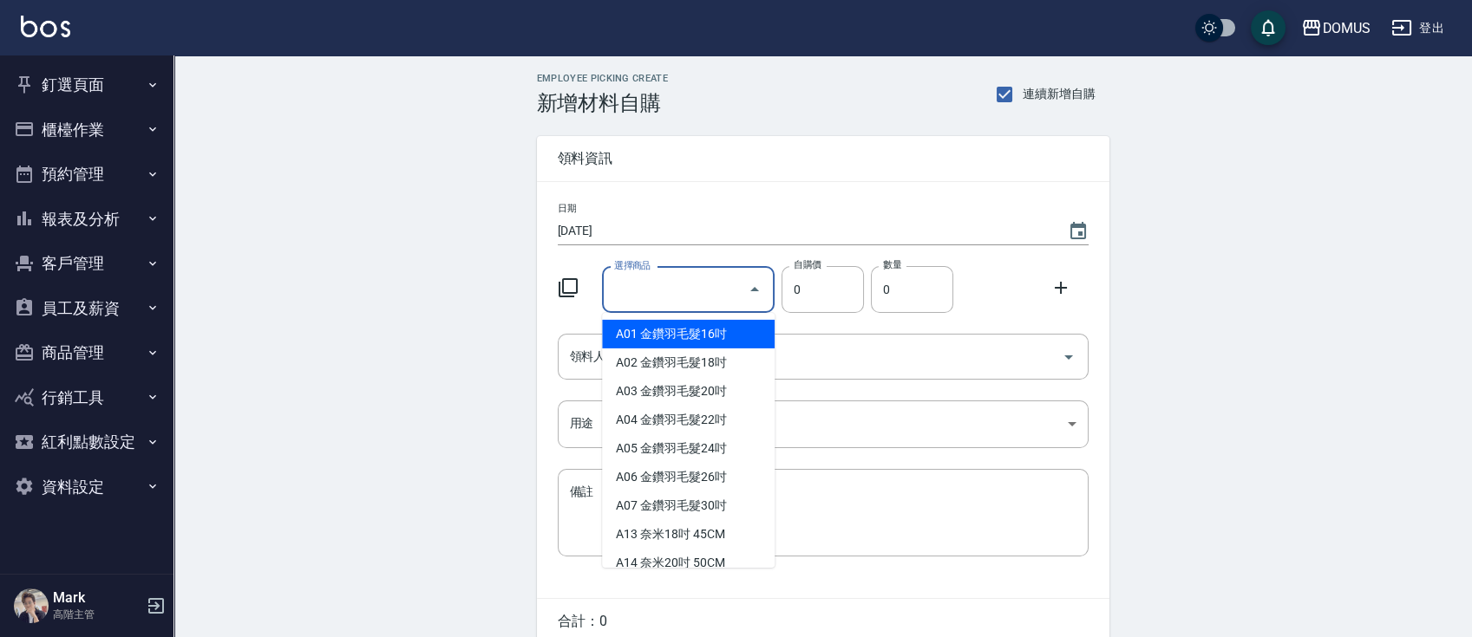
click at [680, 288] on input "選擇商品" at bounding box center [675, 290] width 131 height 30
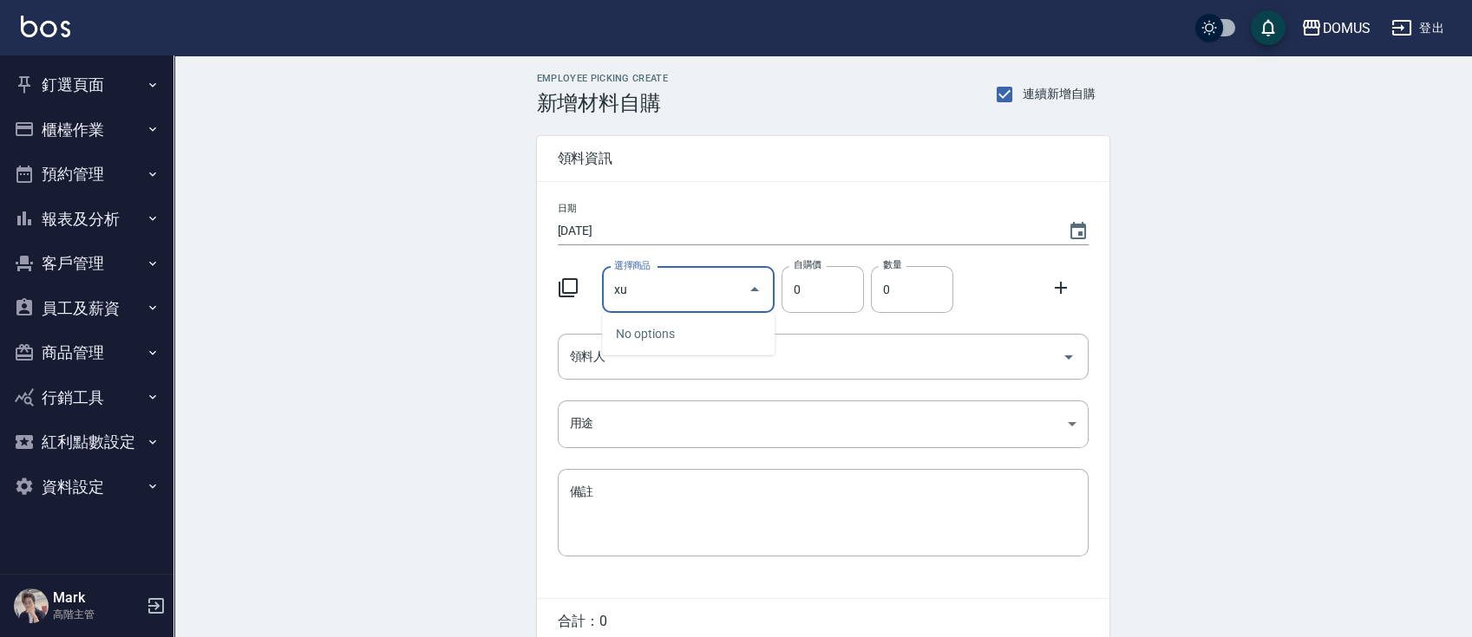
type input "x"
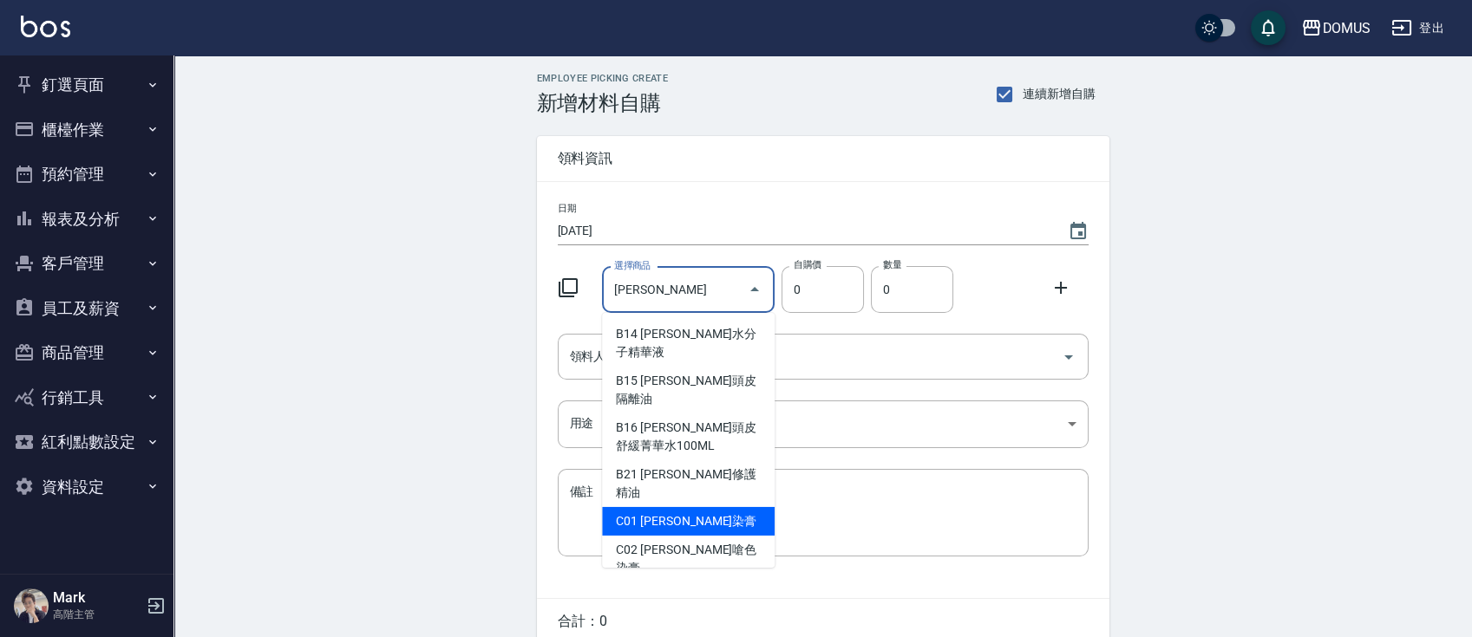
type input "[PERSON_NAME]染膏"
type input "90"
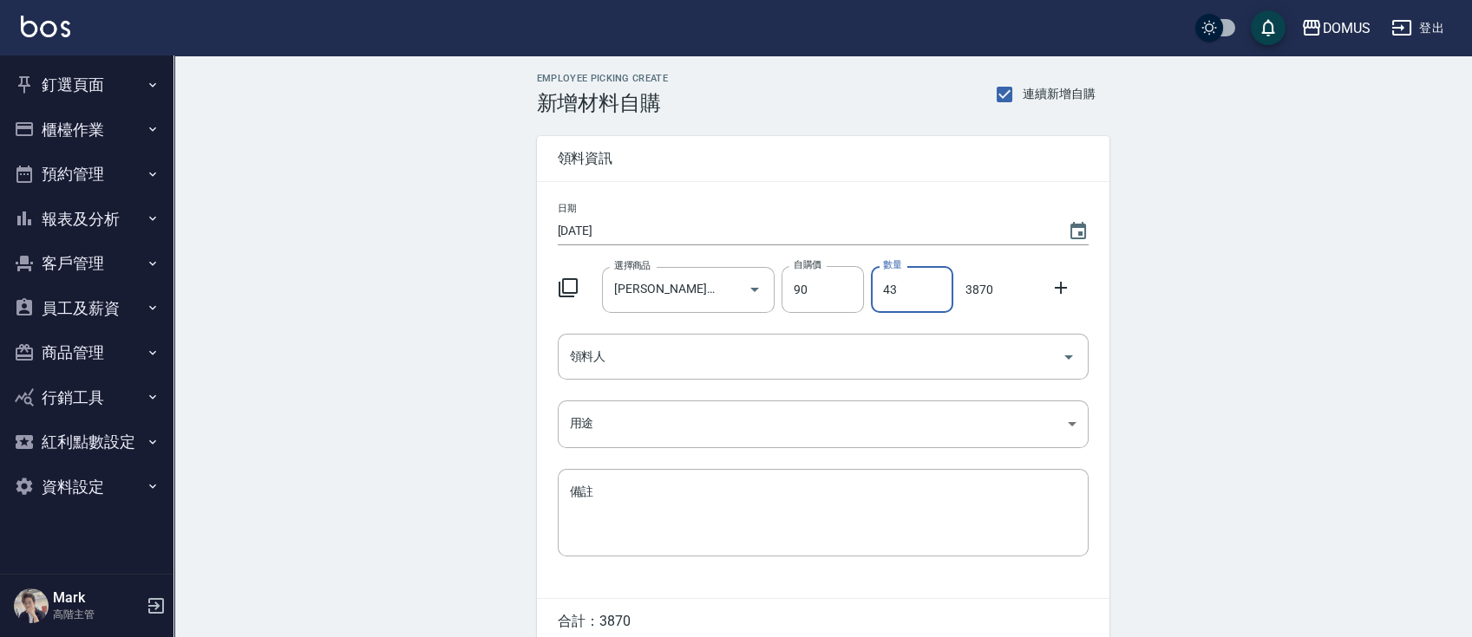
type input "43"
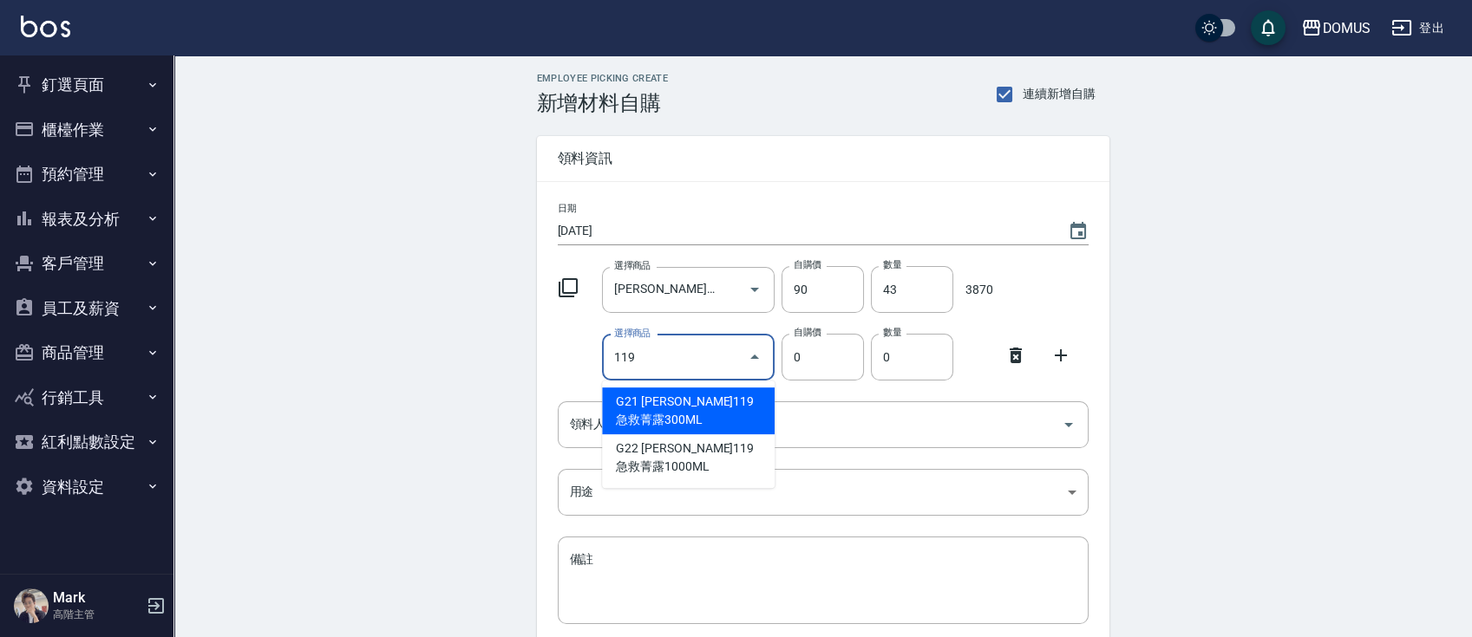
type input "[PERSON_NAME]119急救菁露300ML"
type input "210"
type input "1"
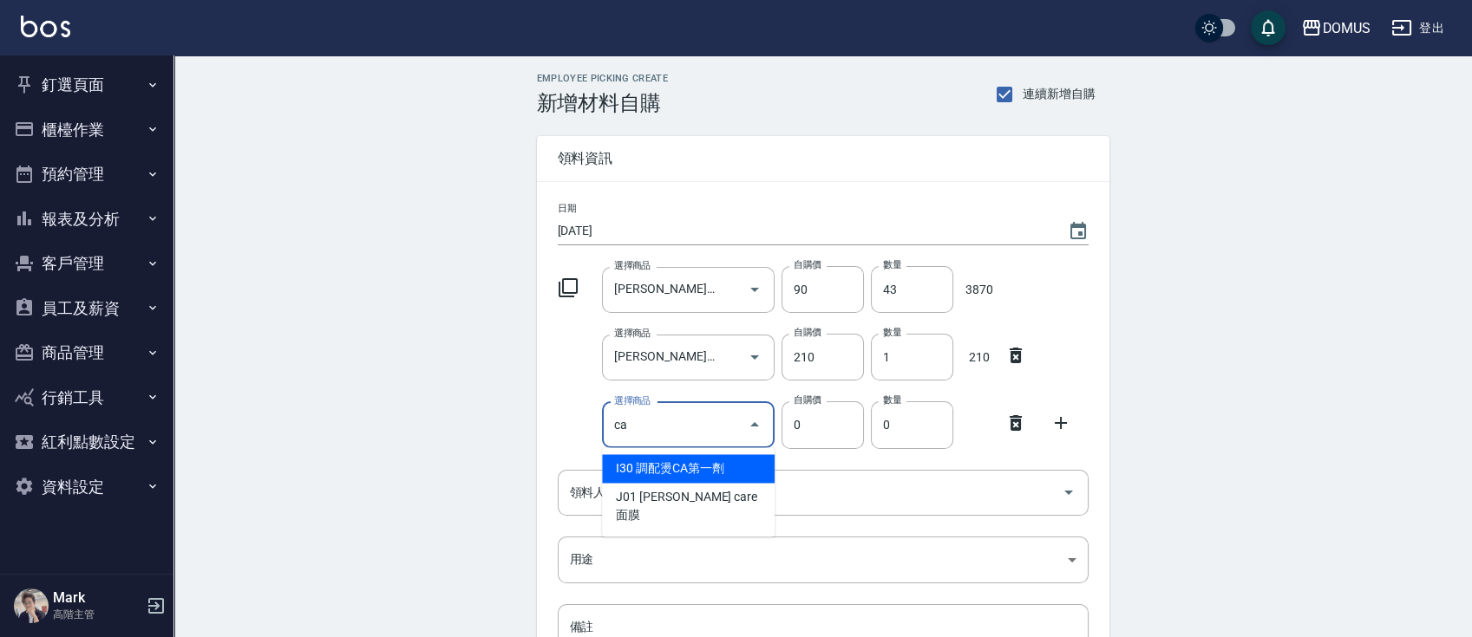
type input "調配燙CA第一劑"
type input "250"
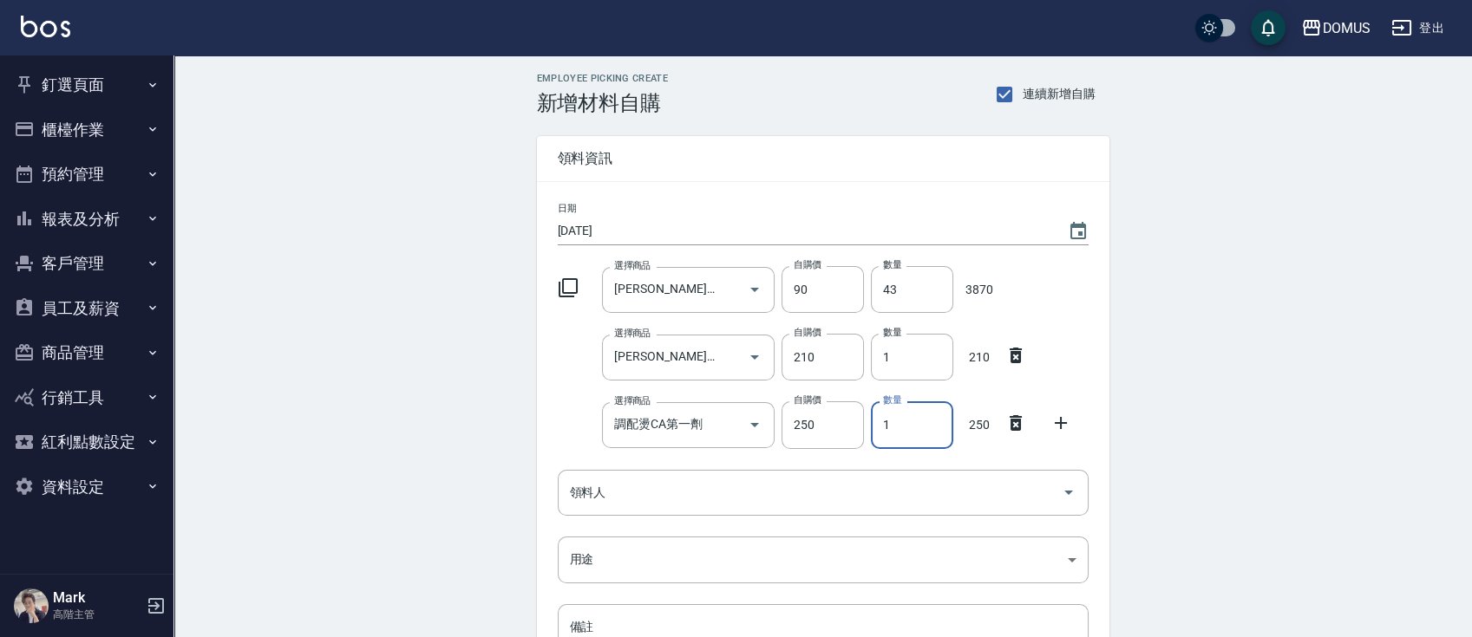
type input "2"
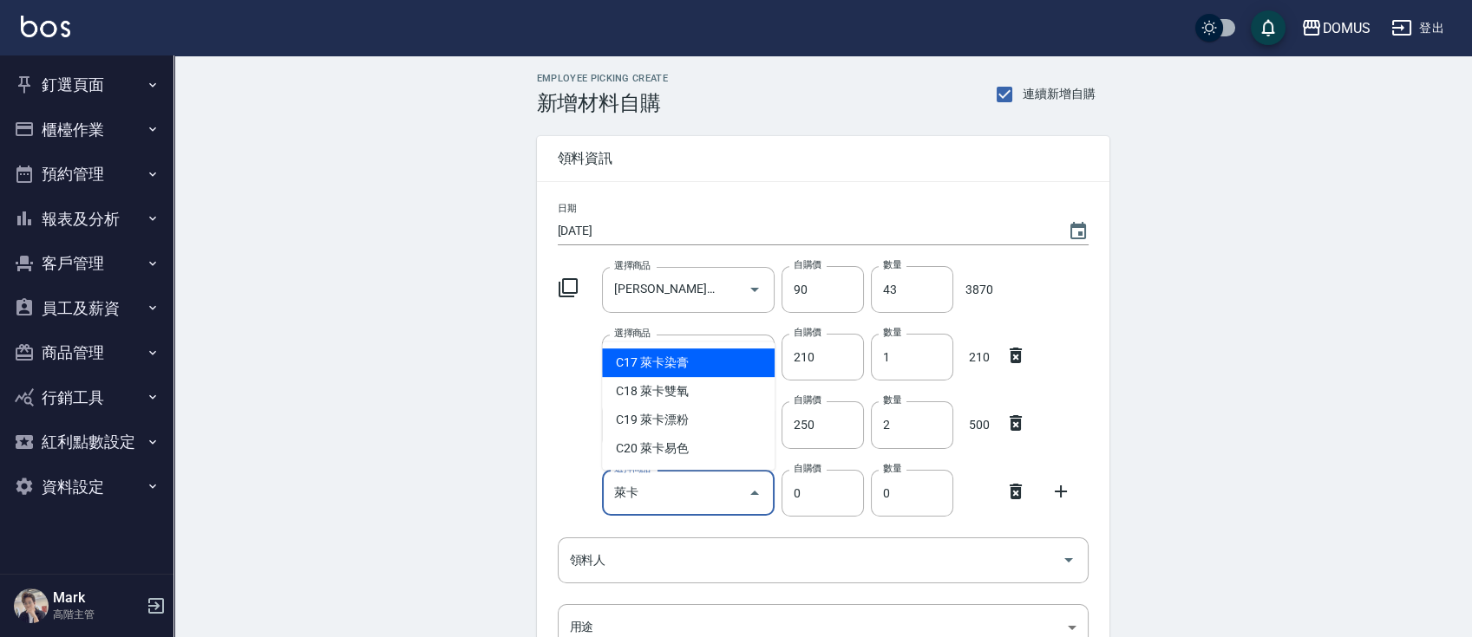
type input "萊卡染膏"
type input "85"
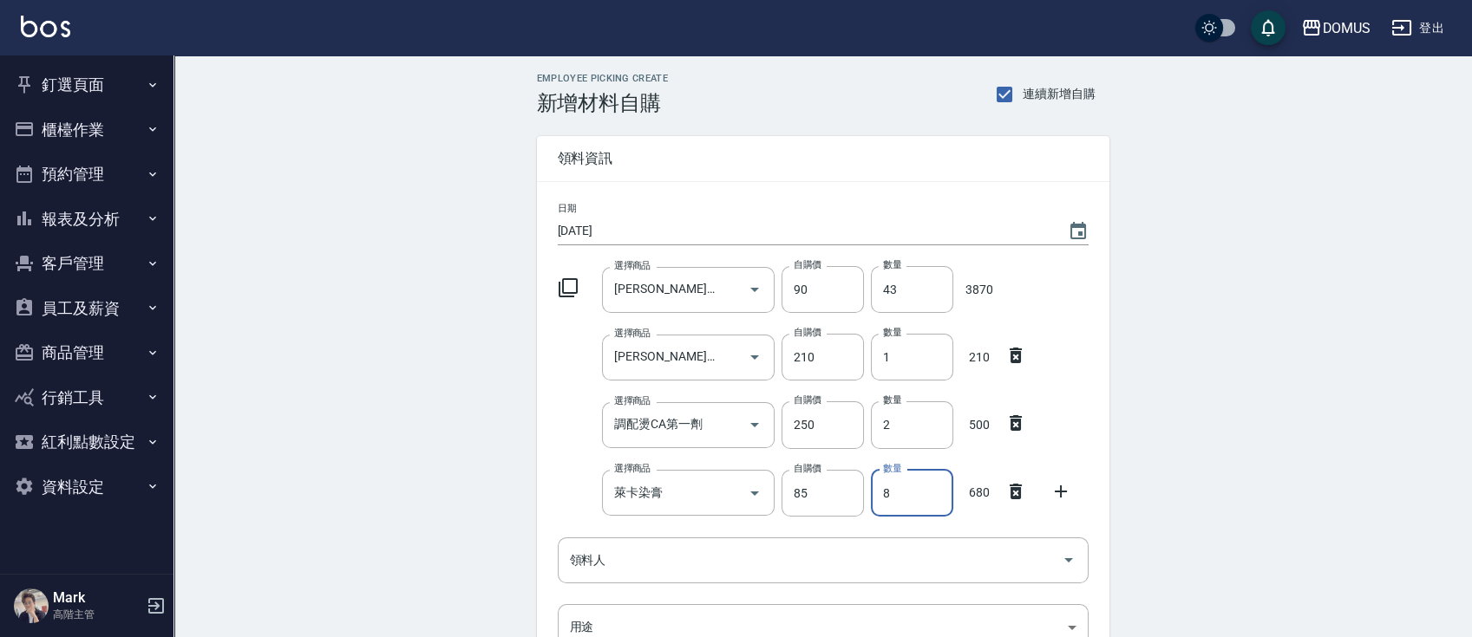
type input "8"
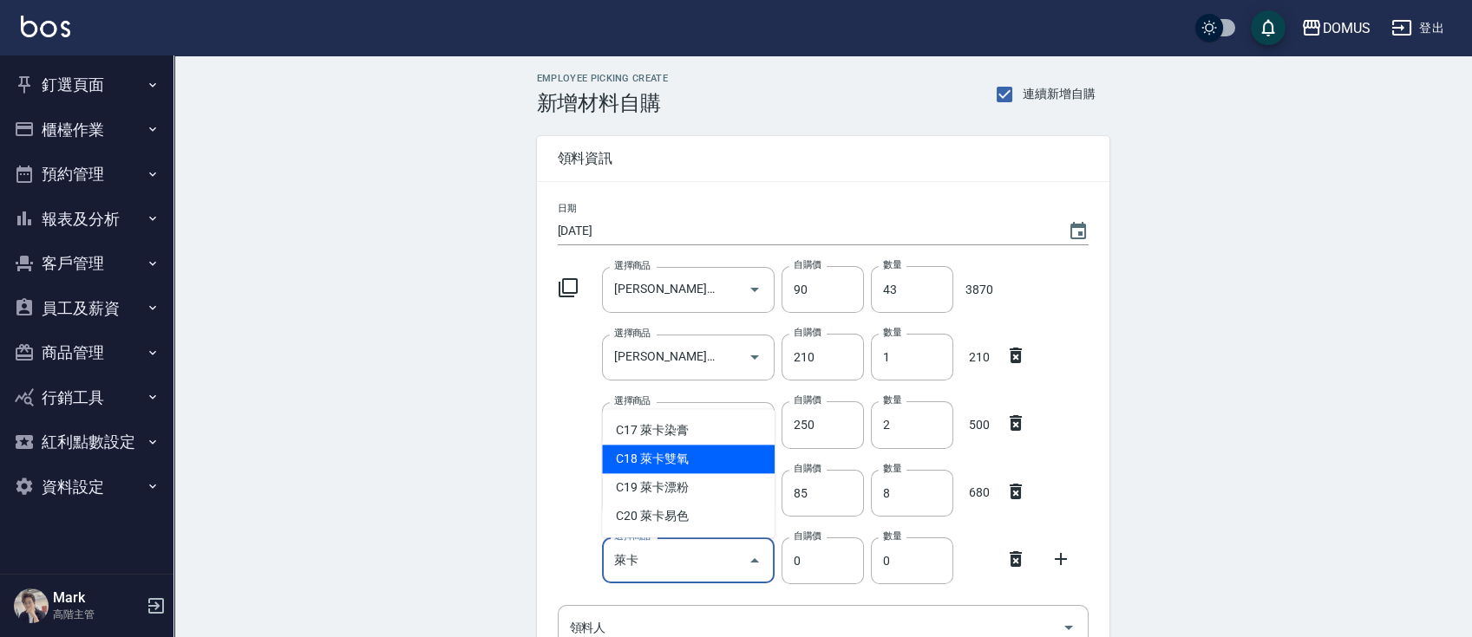
type input "萊卡雙氧"
type input "100"
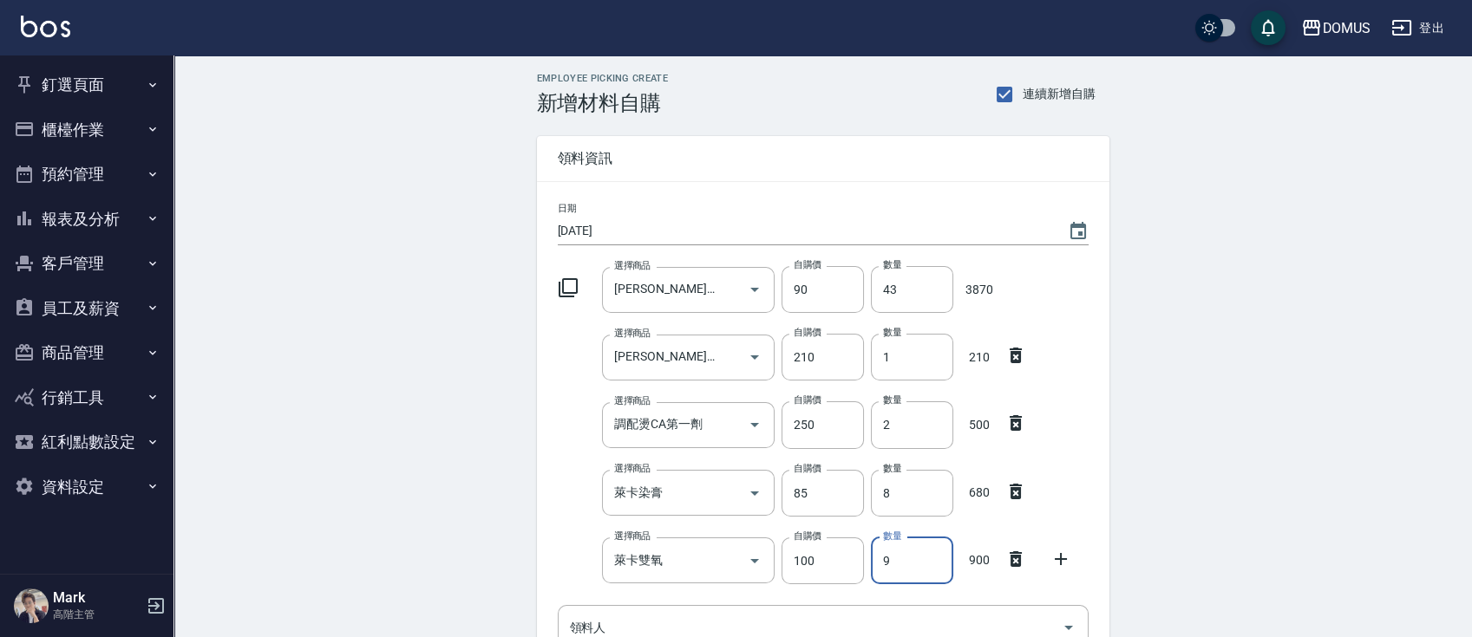
type input "9"
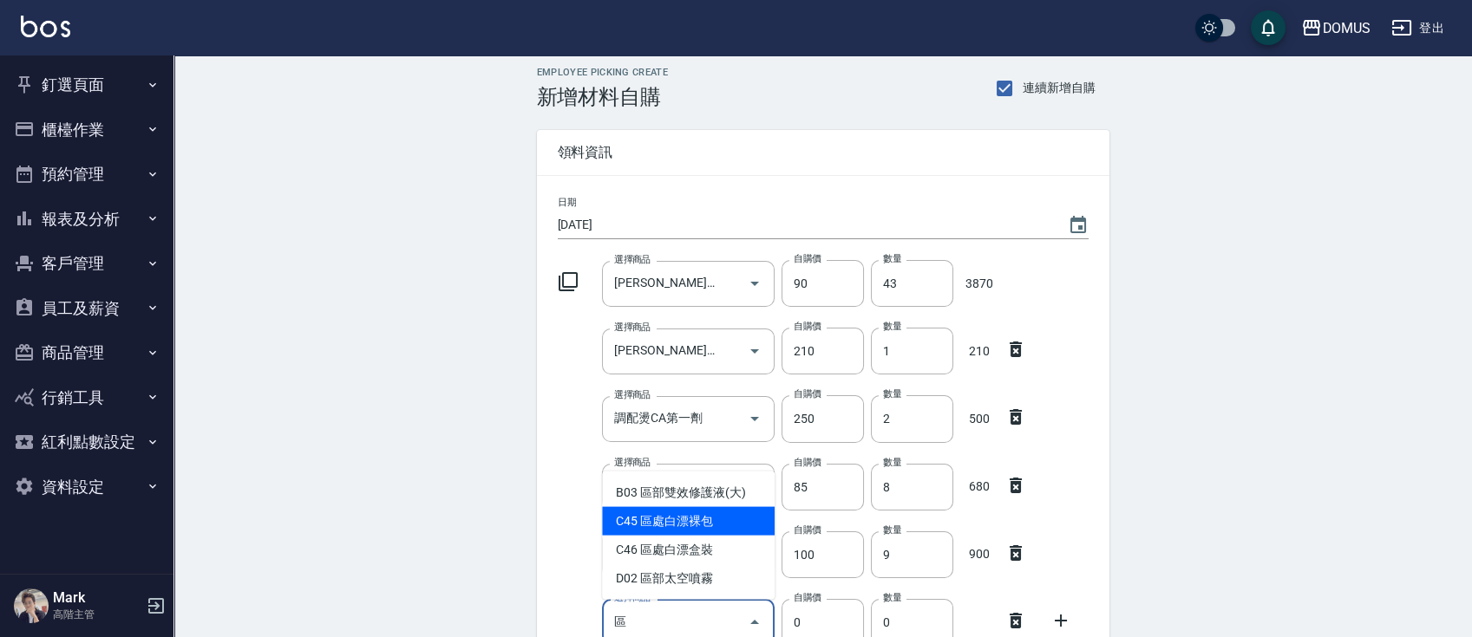
type input "區處白漂裸包"
type input "400"
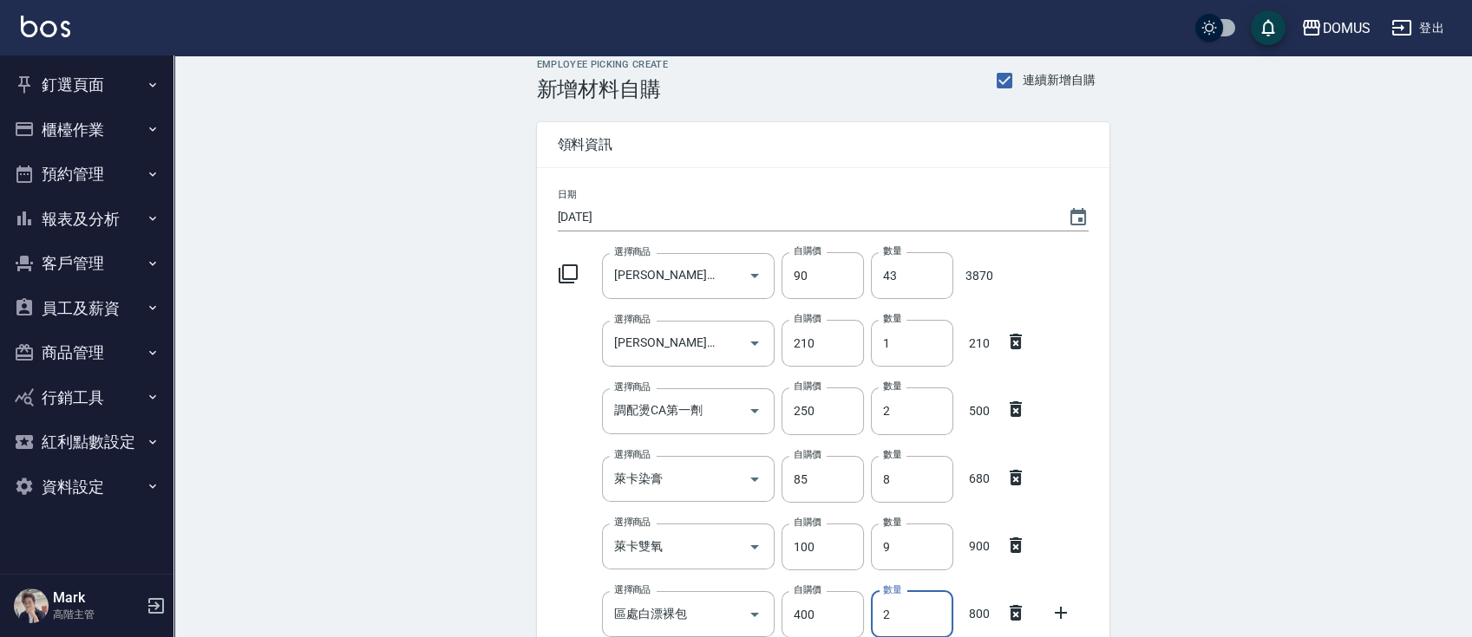
type input "2"
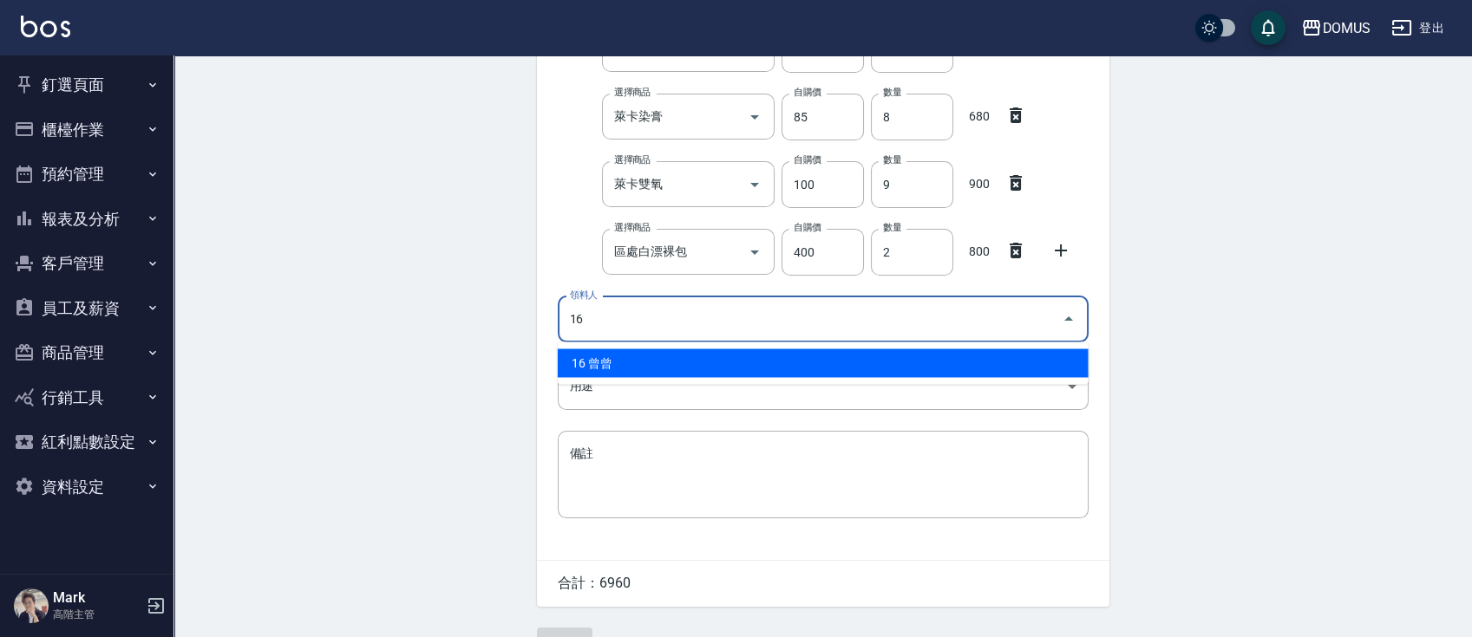
type input "16 曾曾"
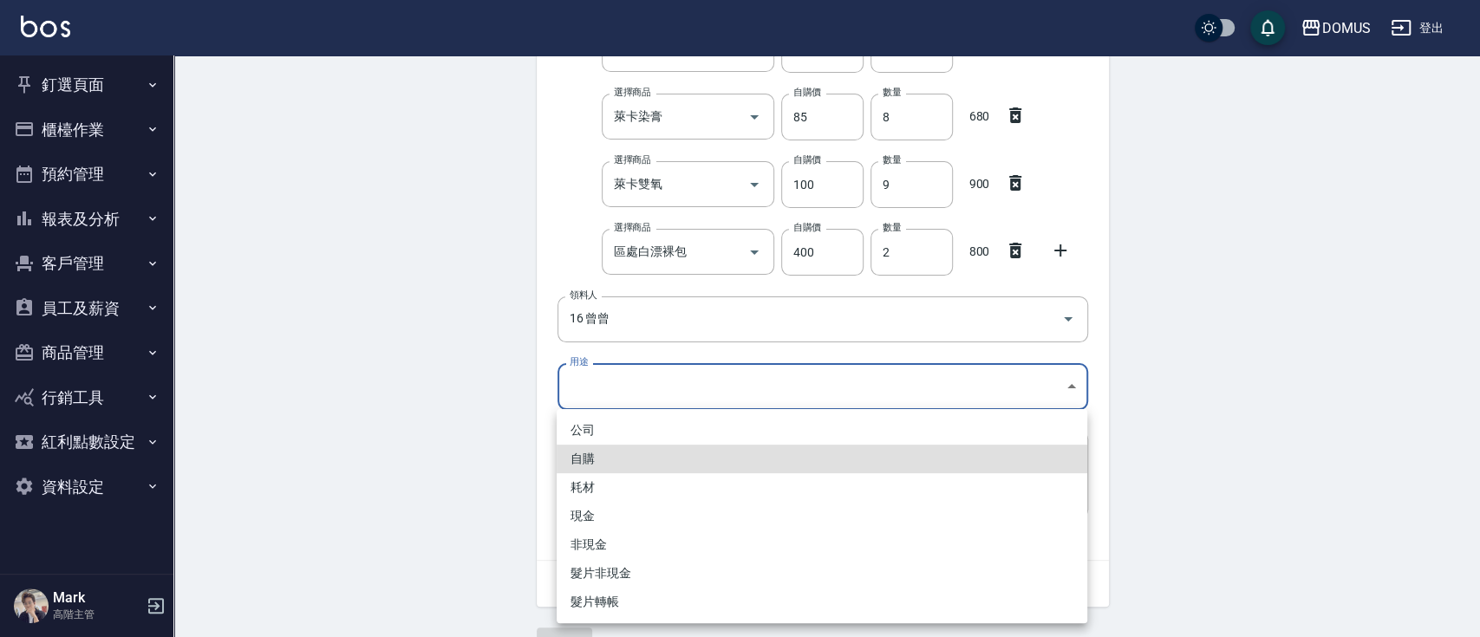
type input "自購"
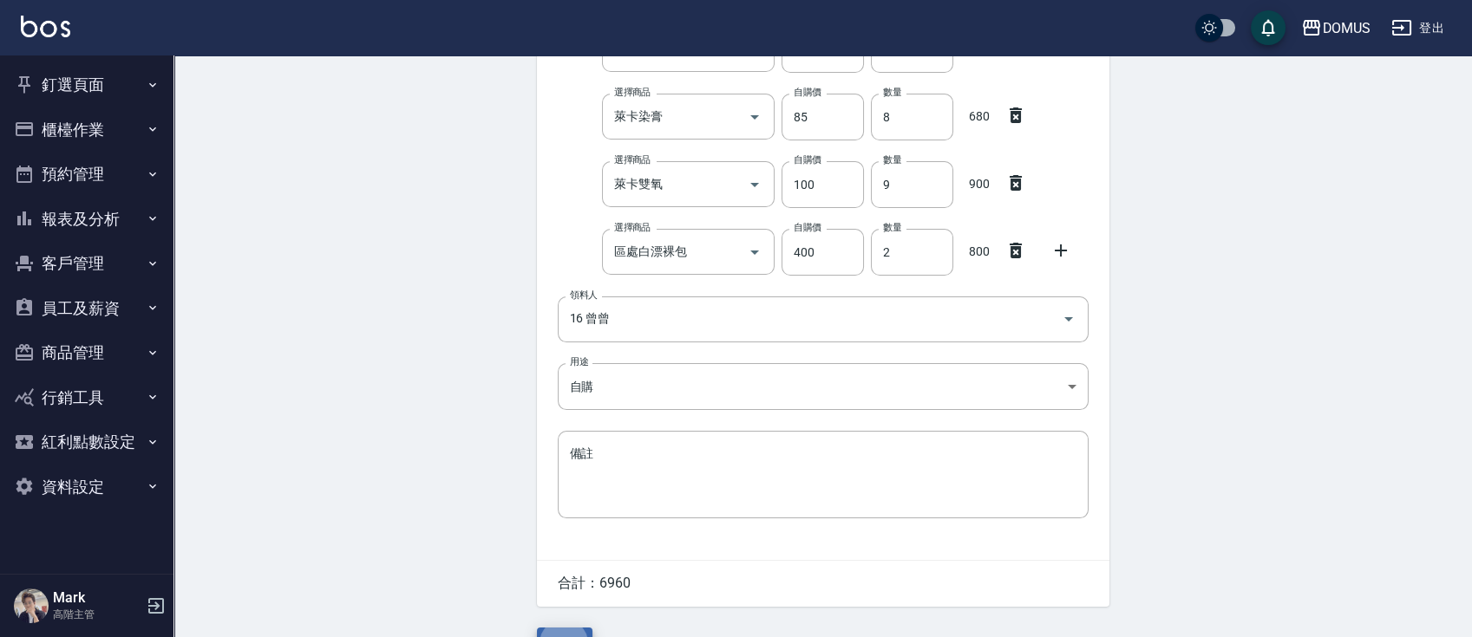
scroll to position [400, 0]
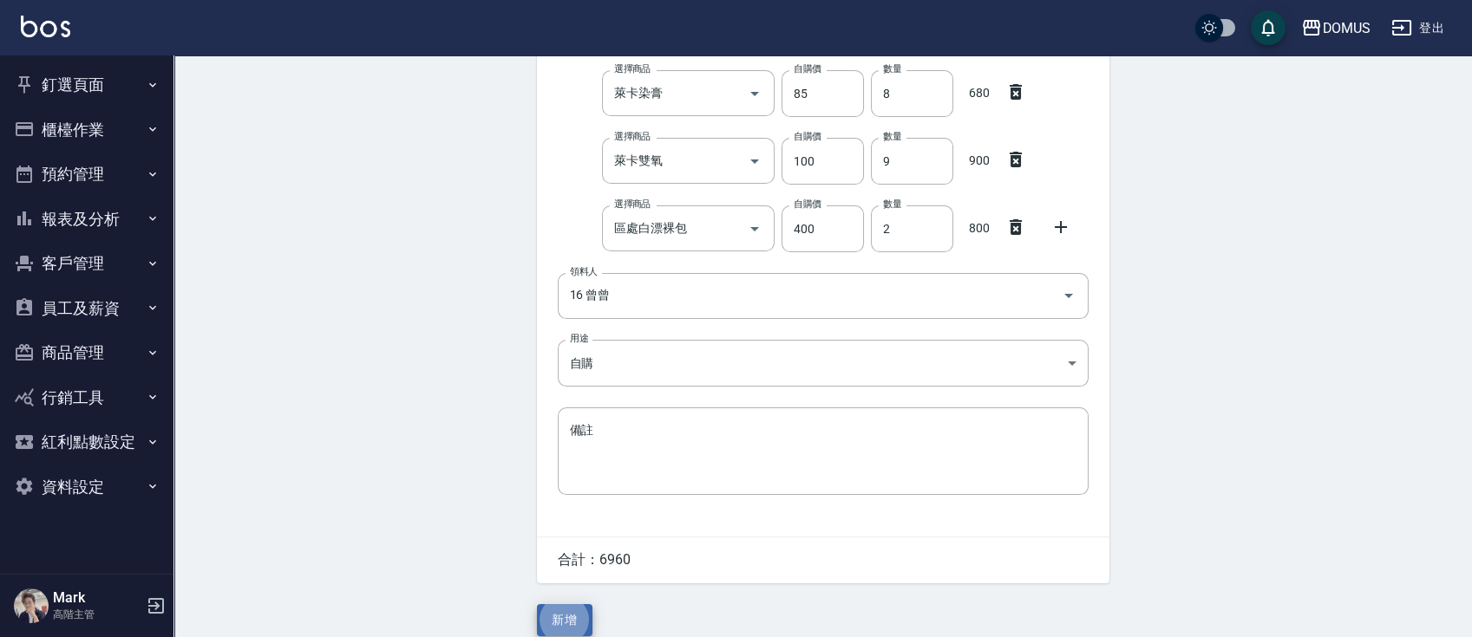
click at [537, 604] on button "新增" at bounding box center [565, 620] width 56 height 32
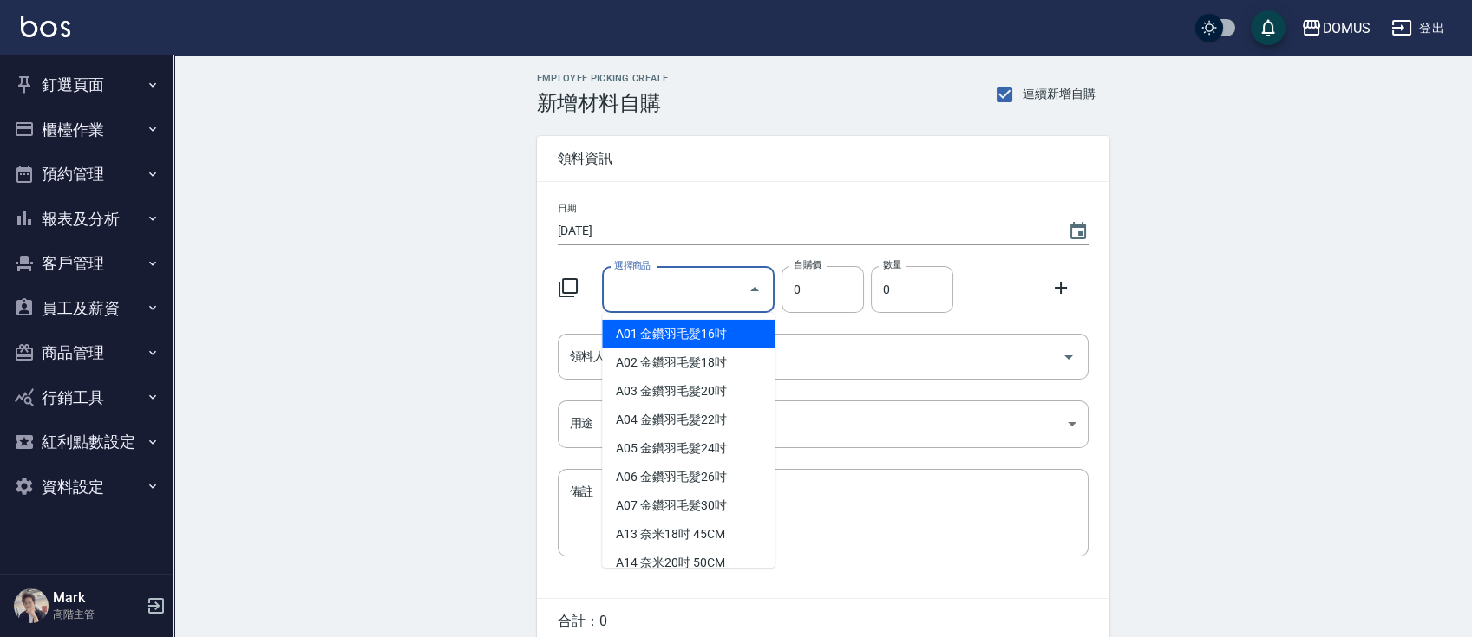
click at [722, 290] on input "選擇商品" at bounding box center [675, 290] width 131 height 30
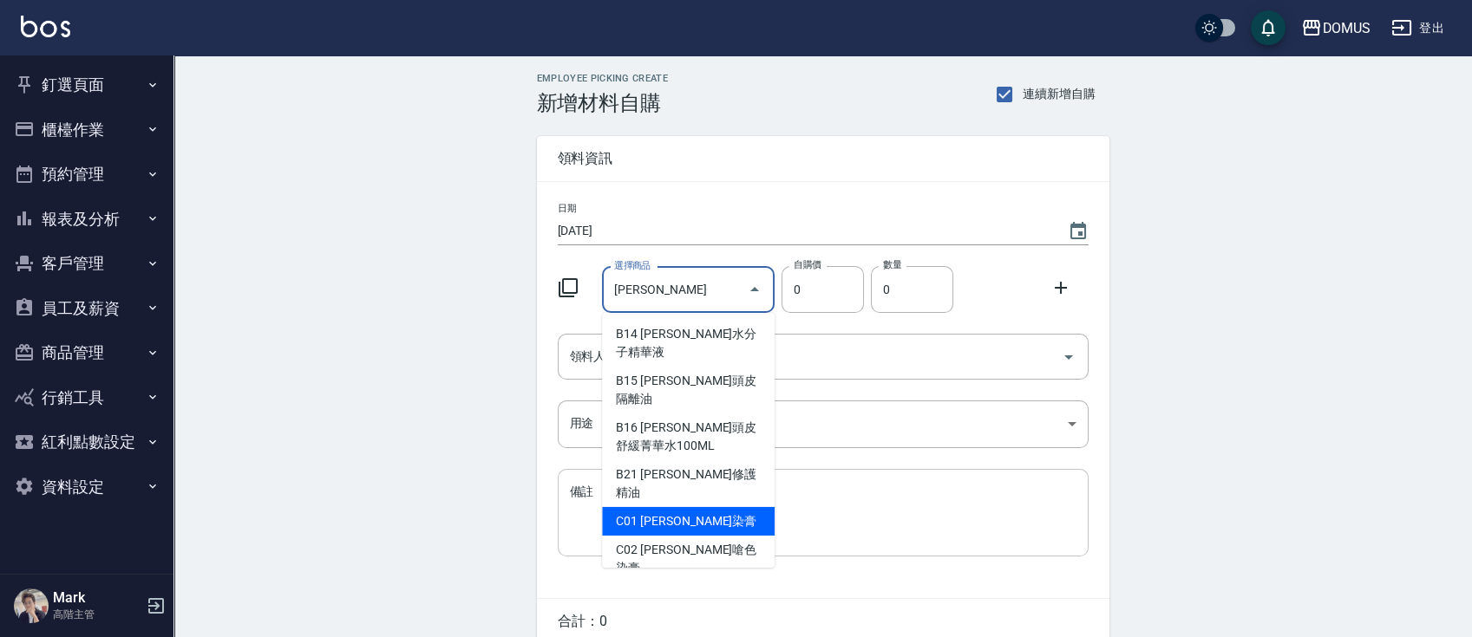
click at [625, 507] on li "C01 [PERSON_NAME]染膏" at bounding box center [688, 521] width 173 height 29
type input "[PERSON_NAME]染膏"
type input "90"
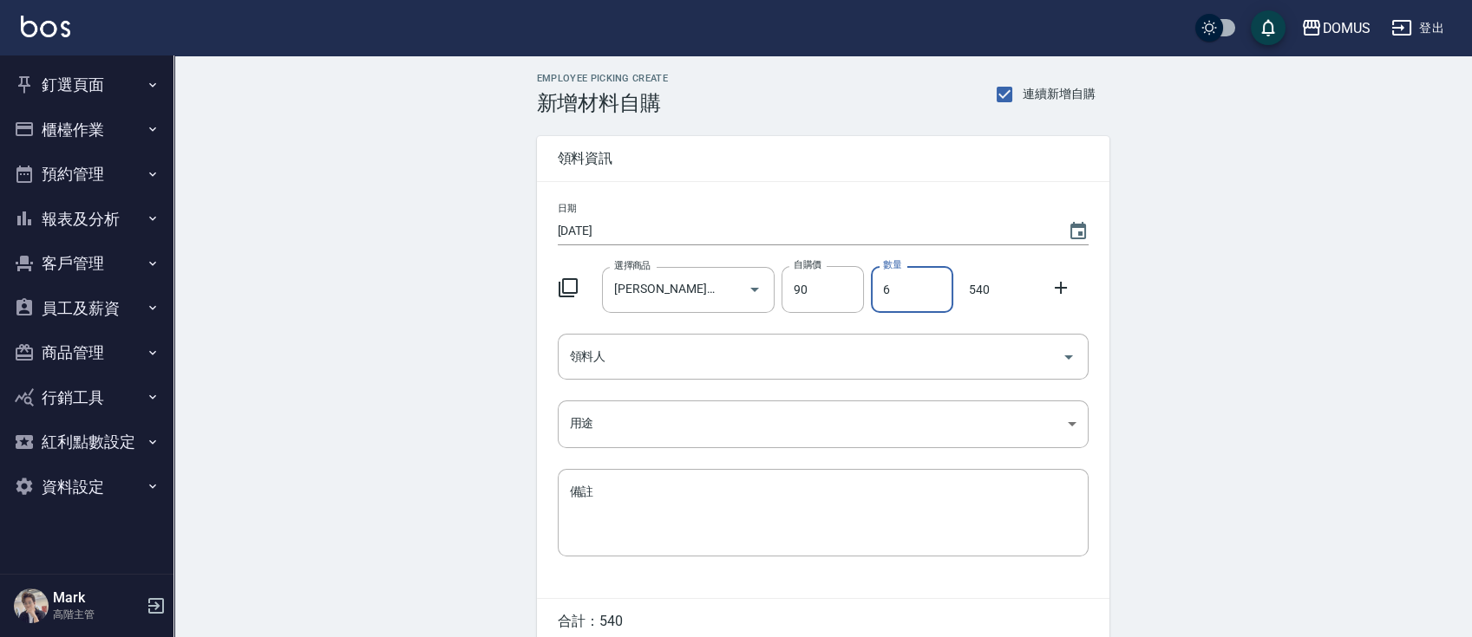
type input "6"
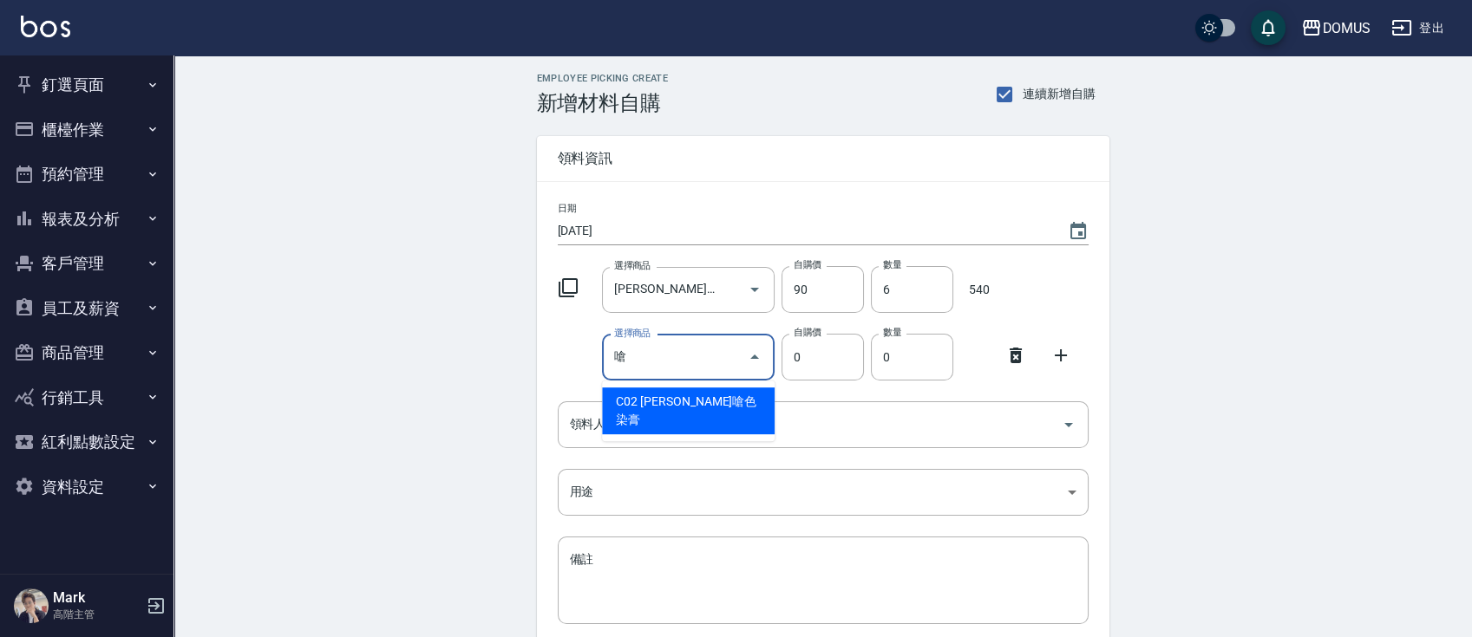
type input "里歐嗆色染膏"
type input "120"
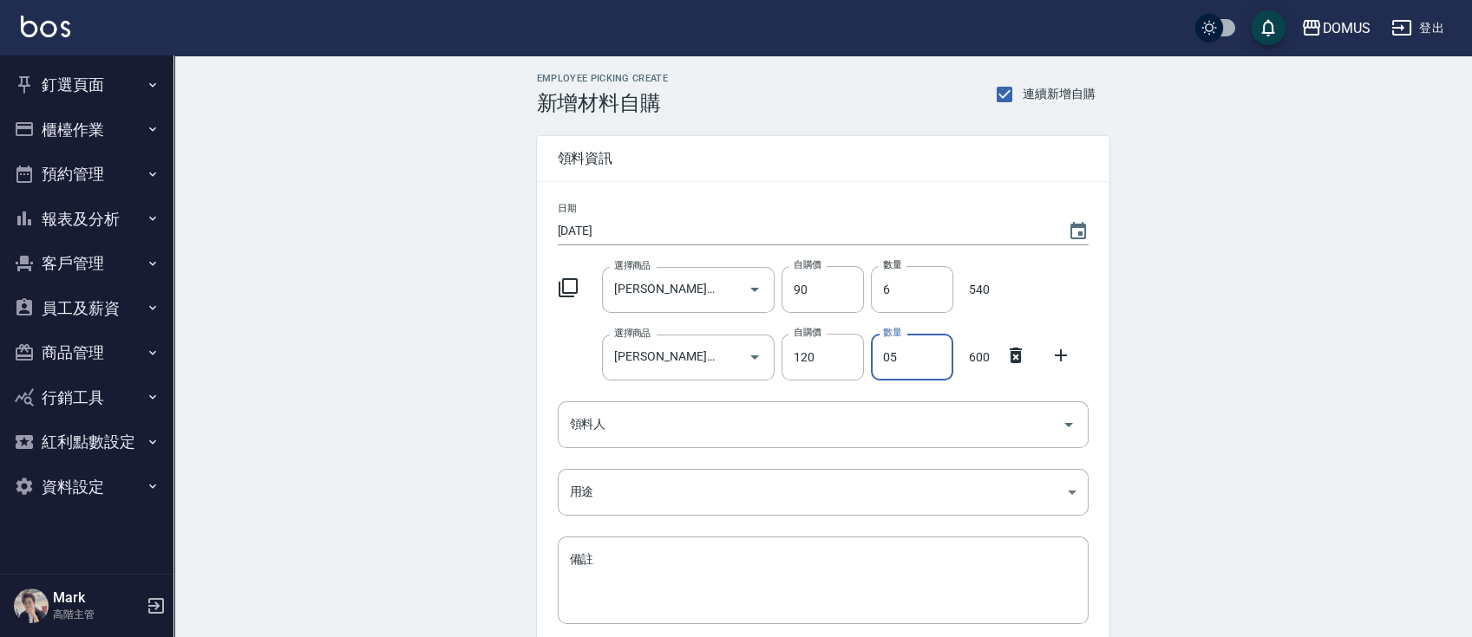
type input "05"
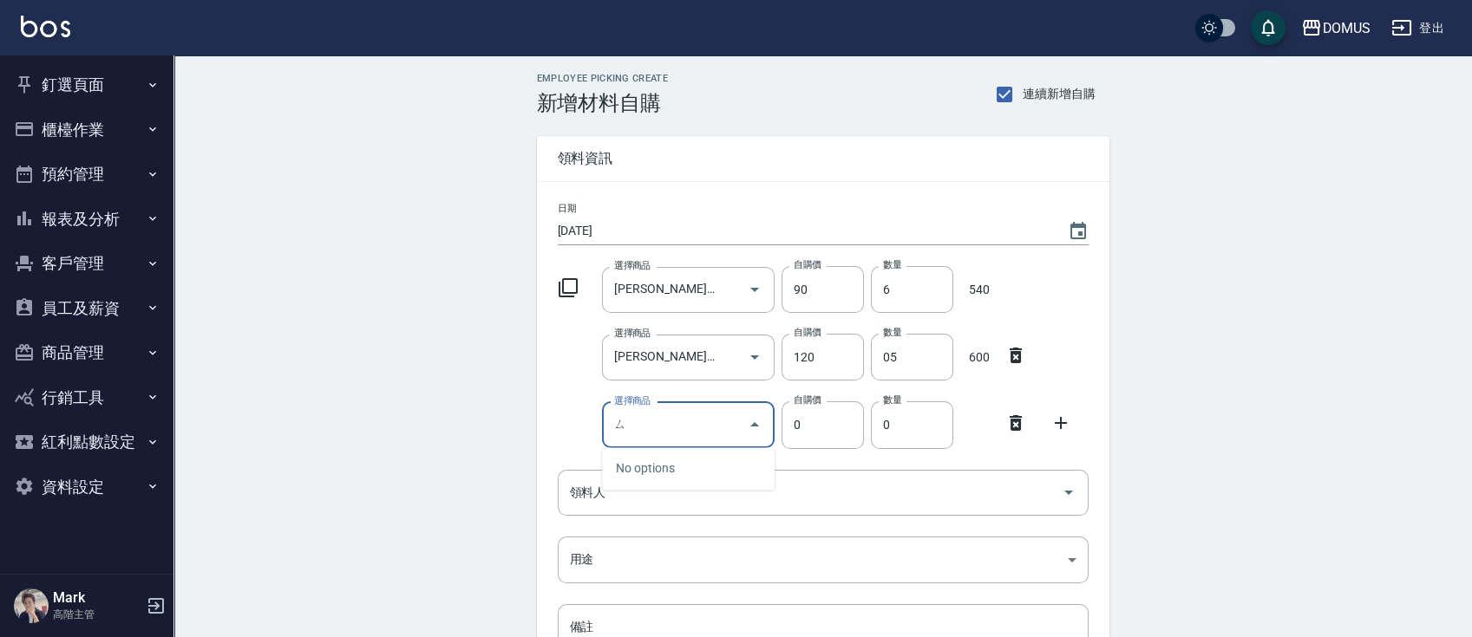
type input "斯"
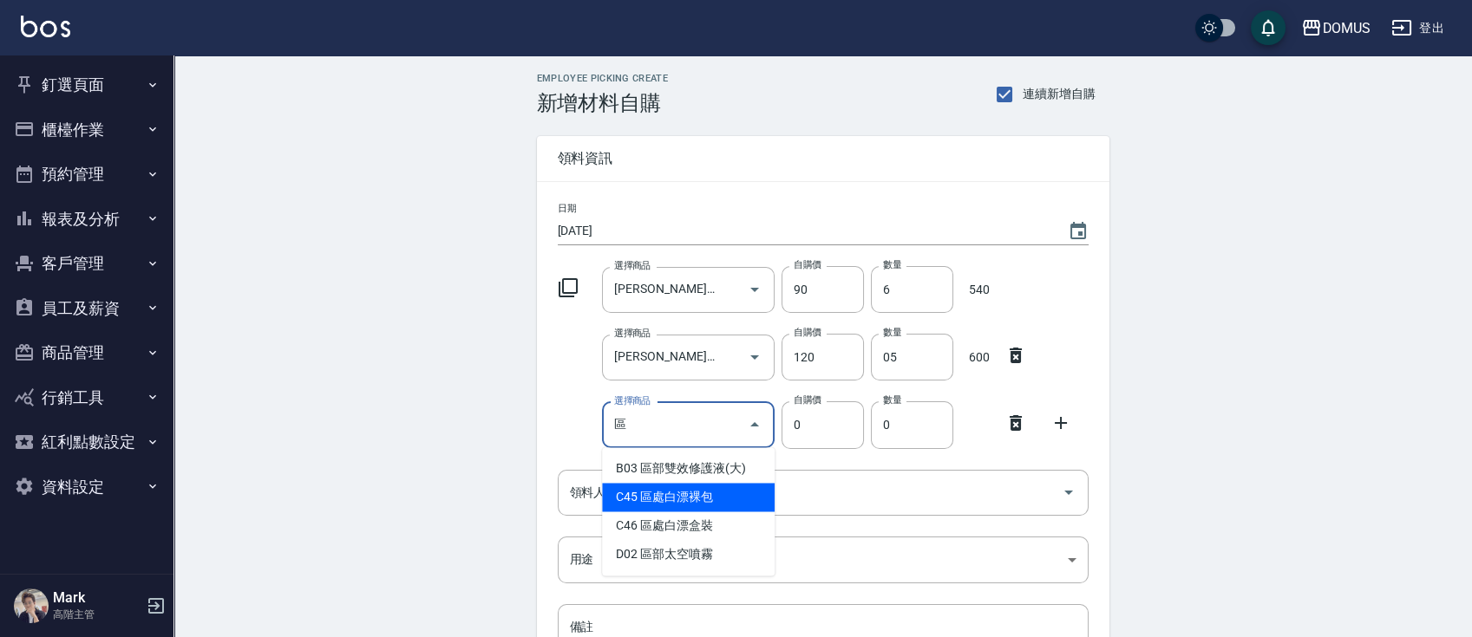
type input "區處白漂裸包"
type input "400"
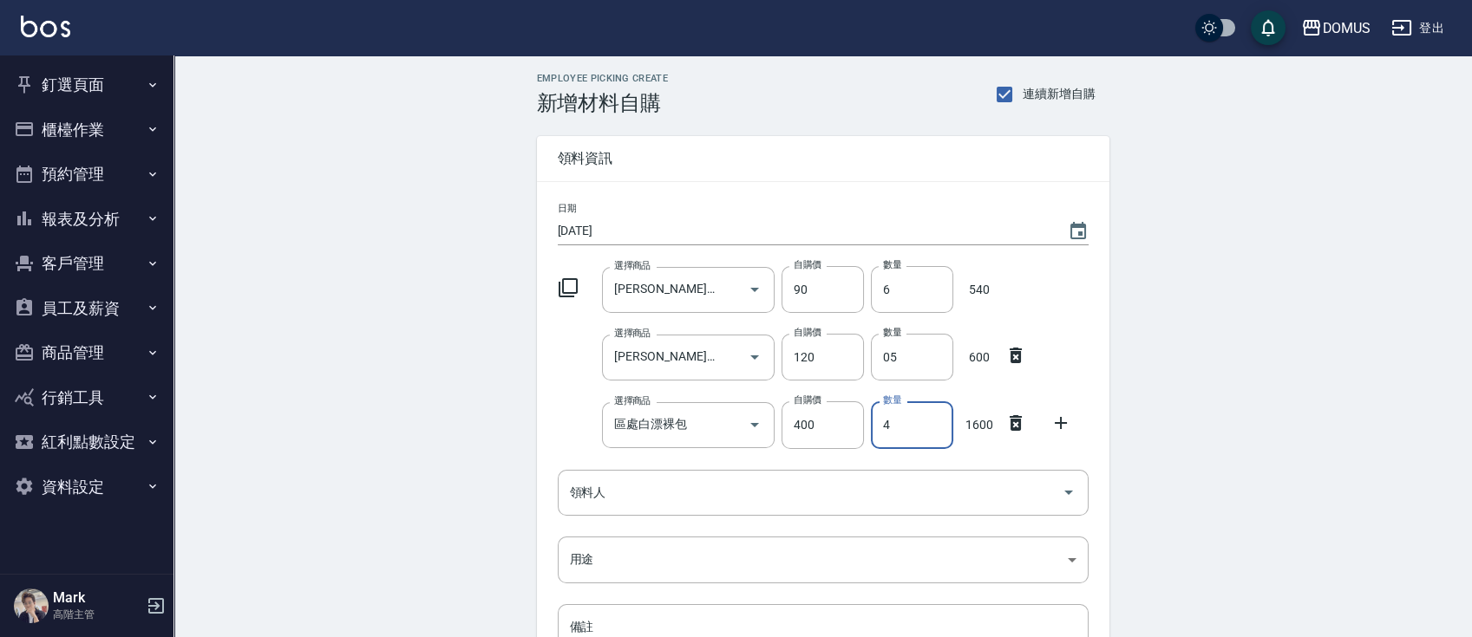
type input "4"
type input "卡"
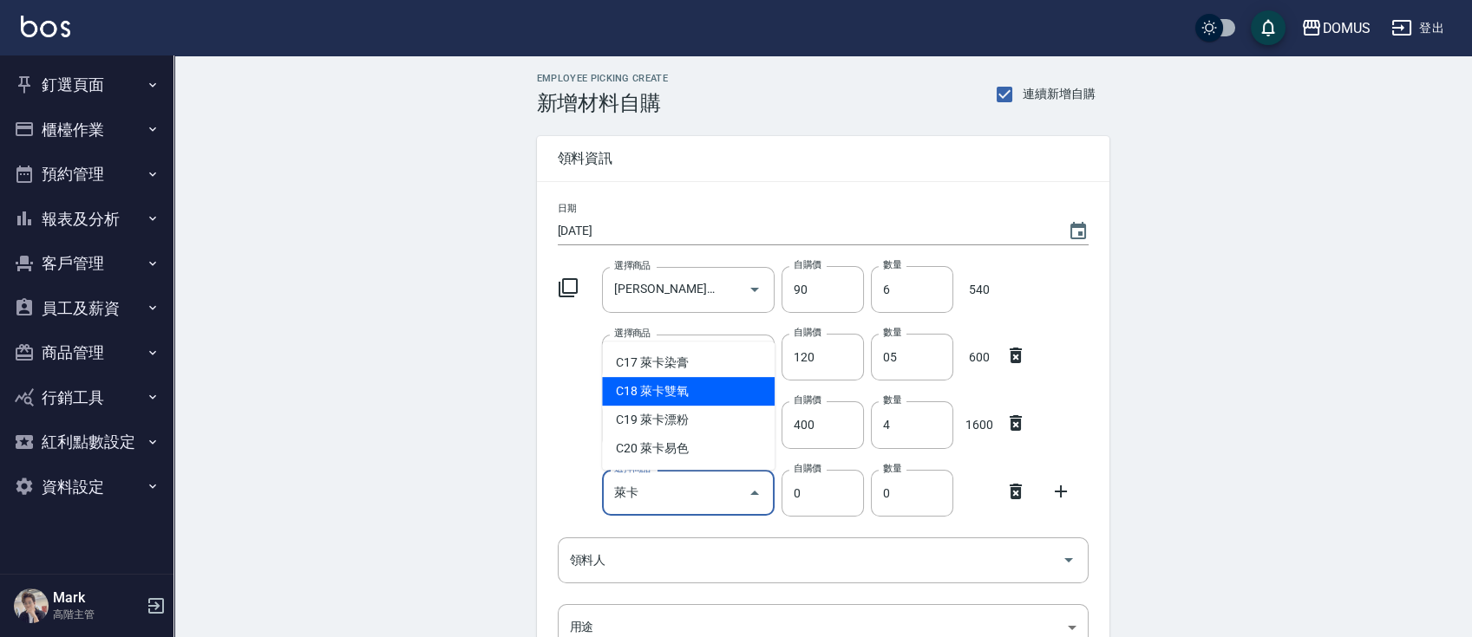
type input "萊卡雙氧"
type input "100"
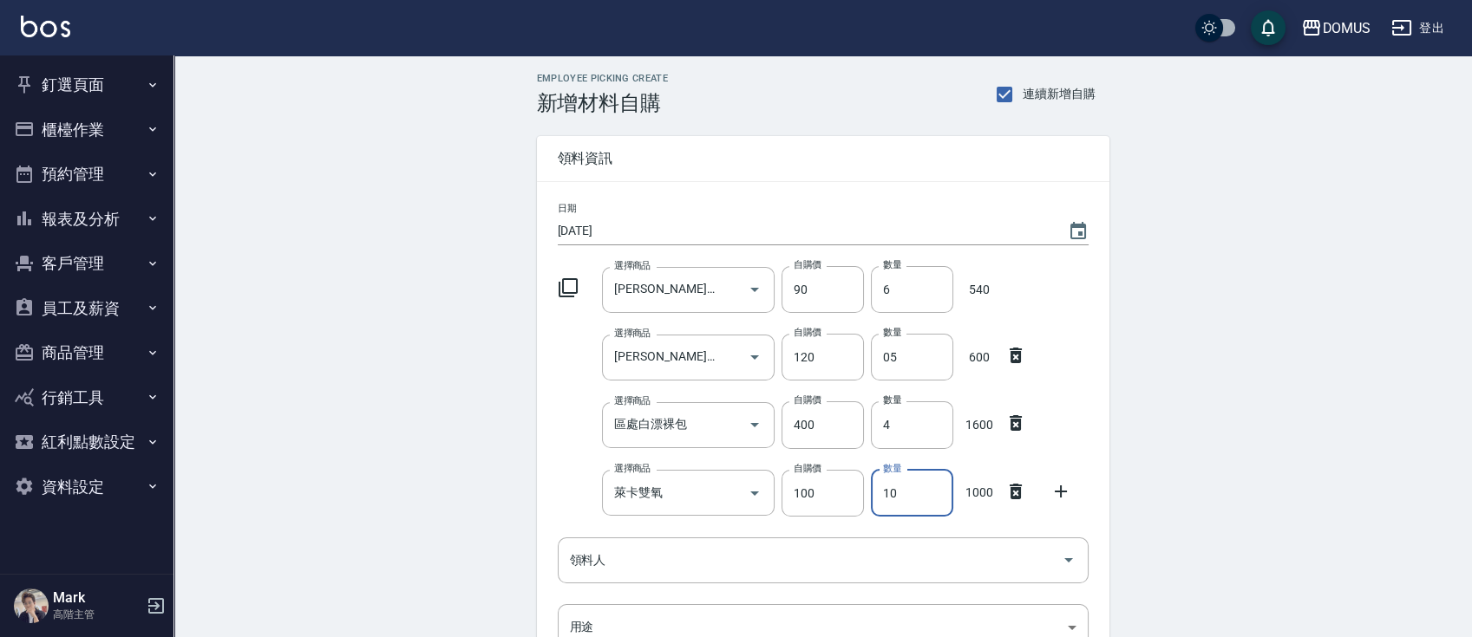
type input "10"
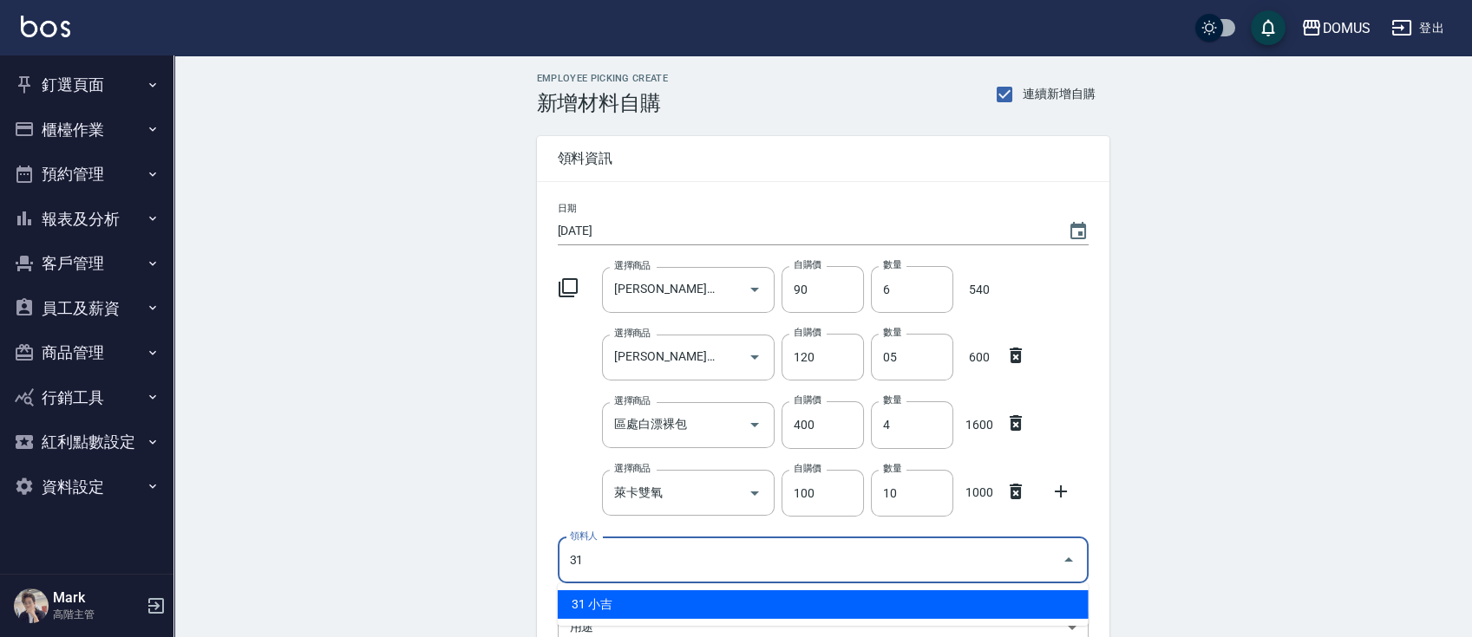
type input "31 小吉"
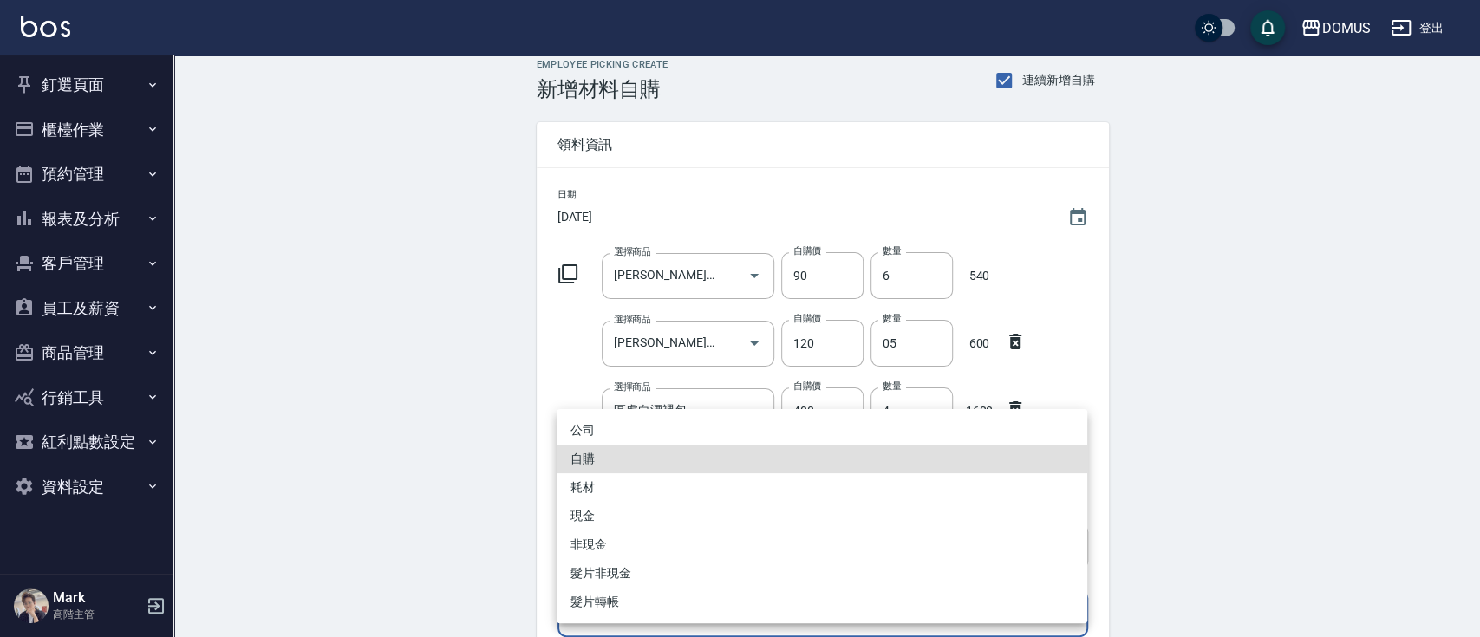
type input "自購"
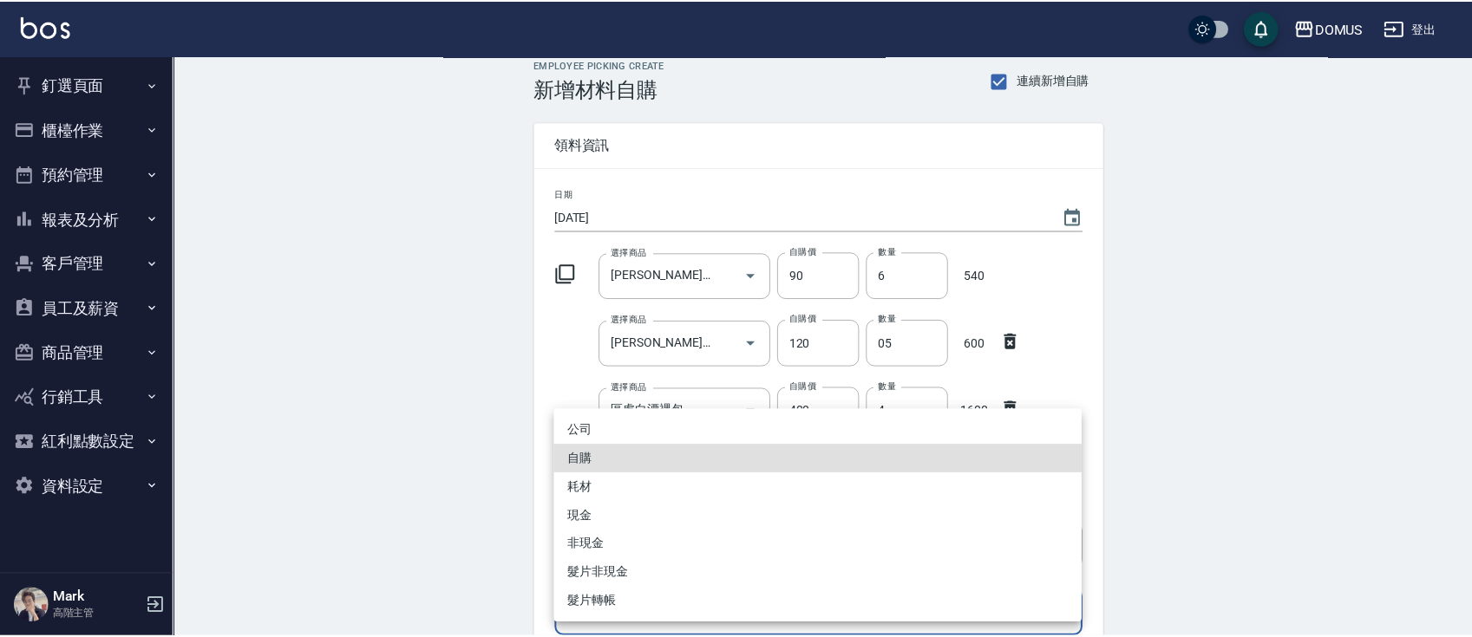
scroll to position [282, 0]
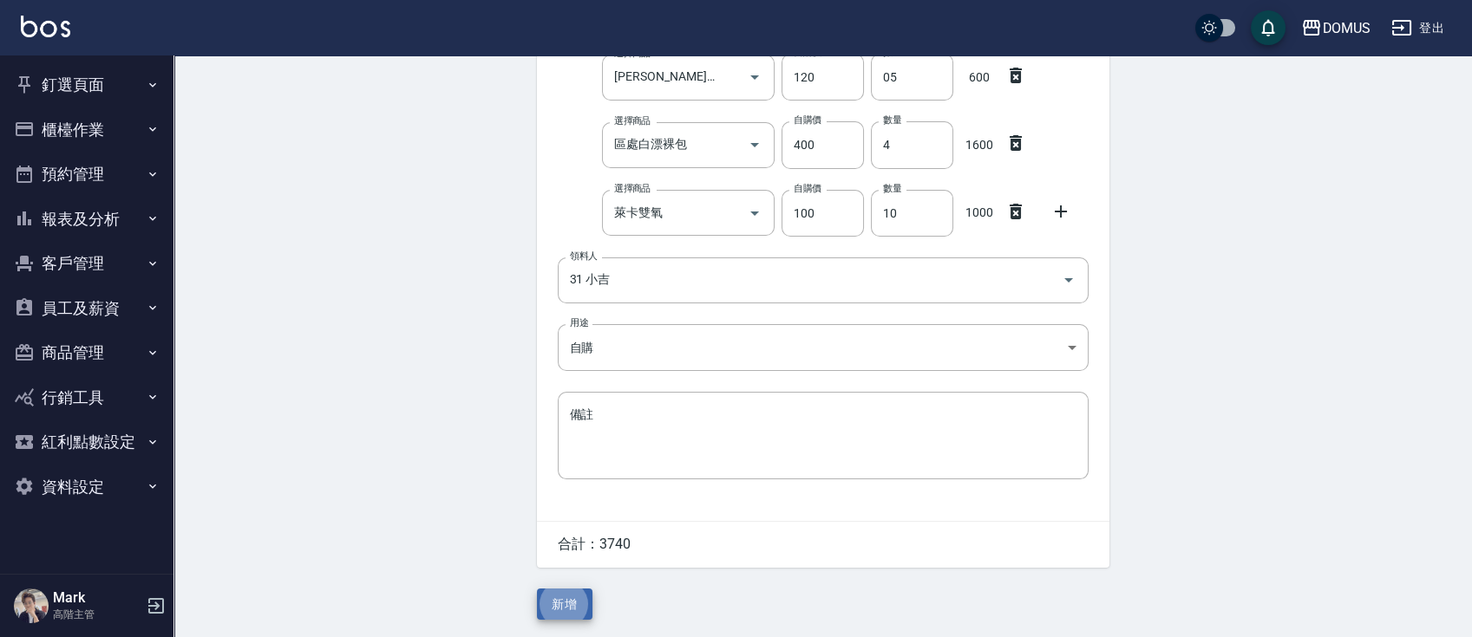
click at [537, 589] on button "新增" at bounding box center [565, 605] width 56 height 32
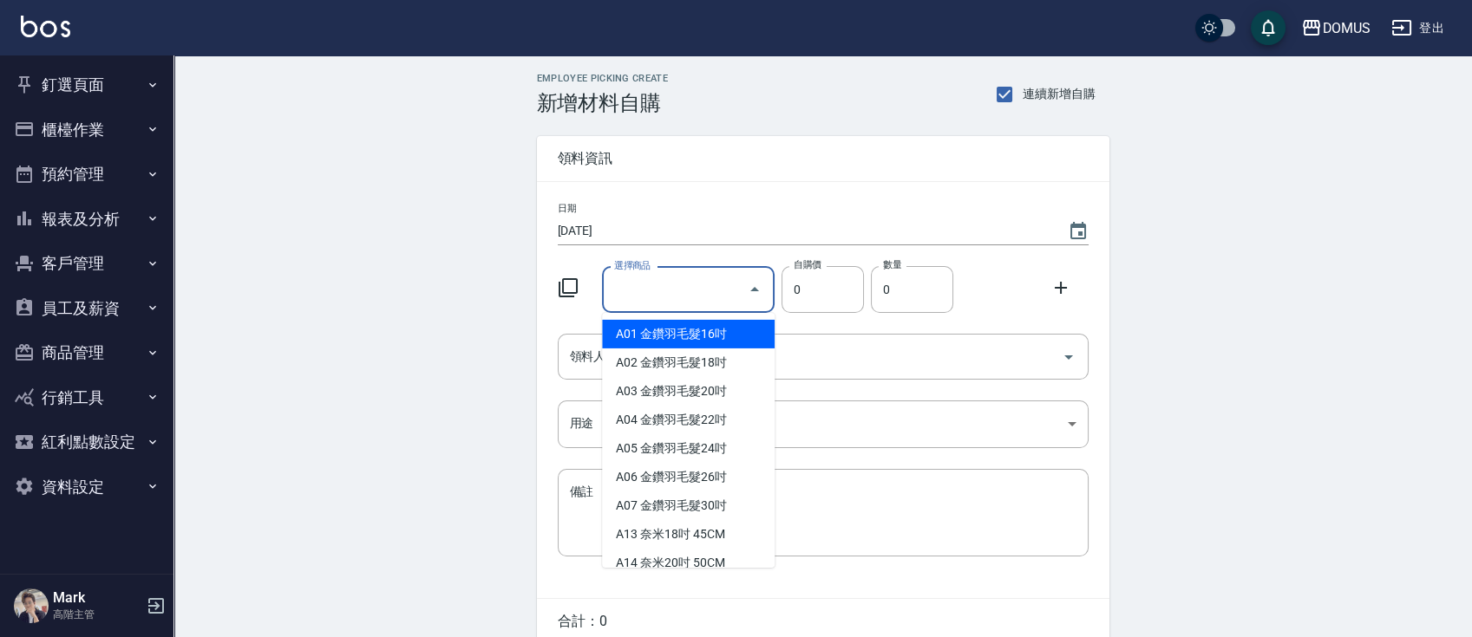
click at [695, 284] on input "選擇商品" at bounding box center [675, 290] width 131 height 30
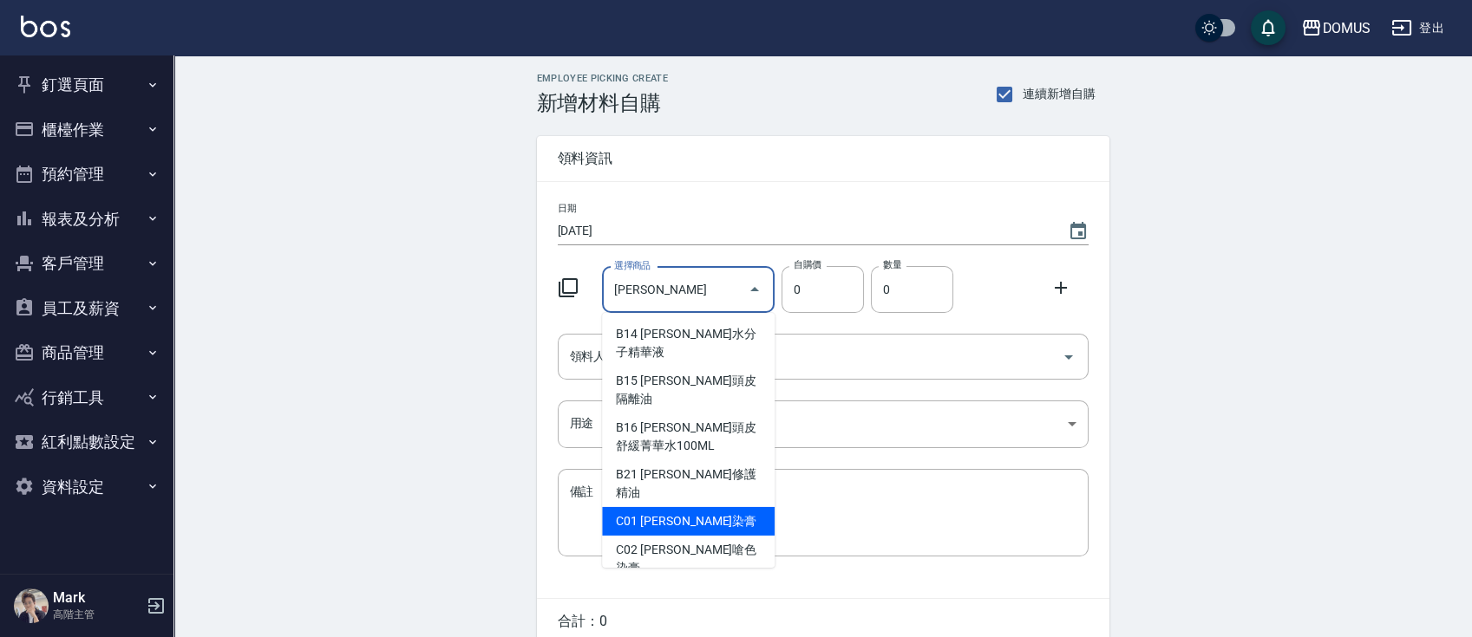
type input "[PERSON_NAME]染膏"
type input "90"
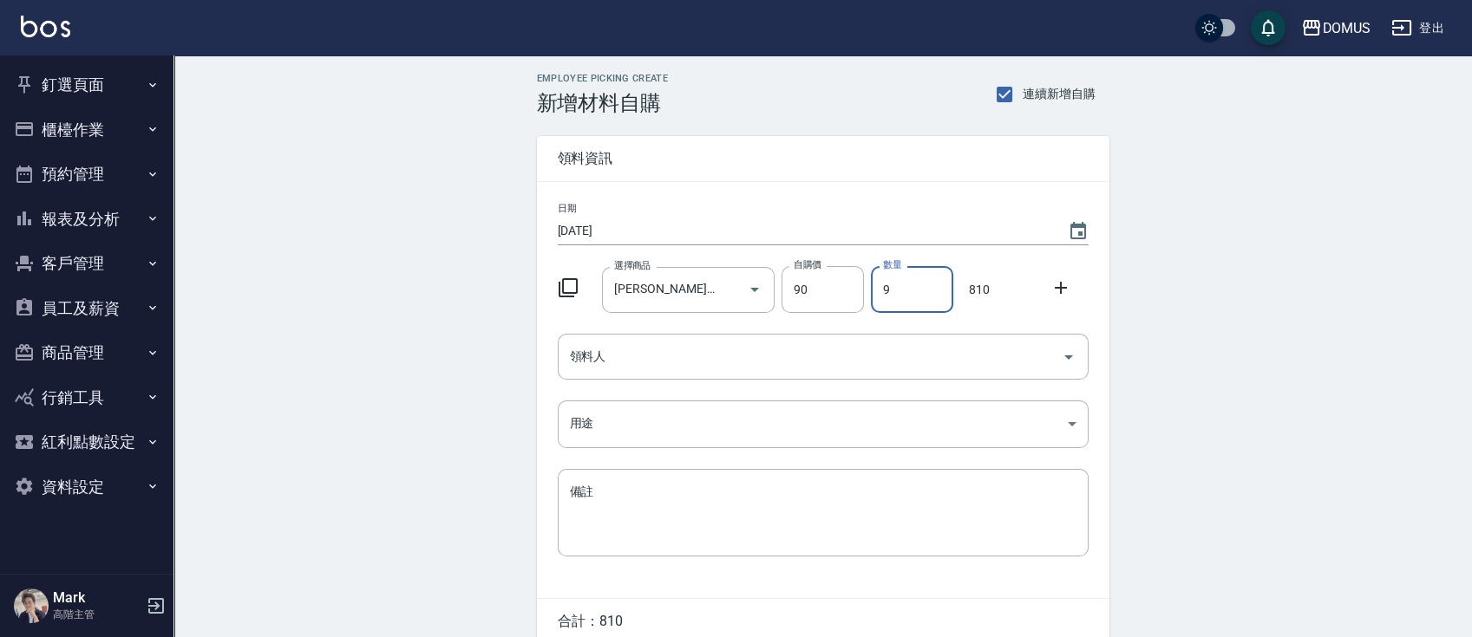
type input "9"
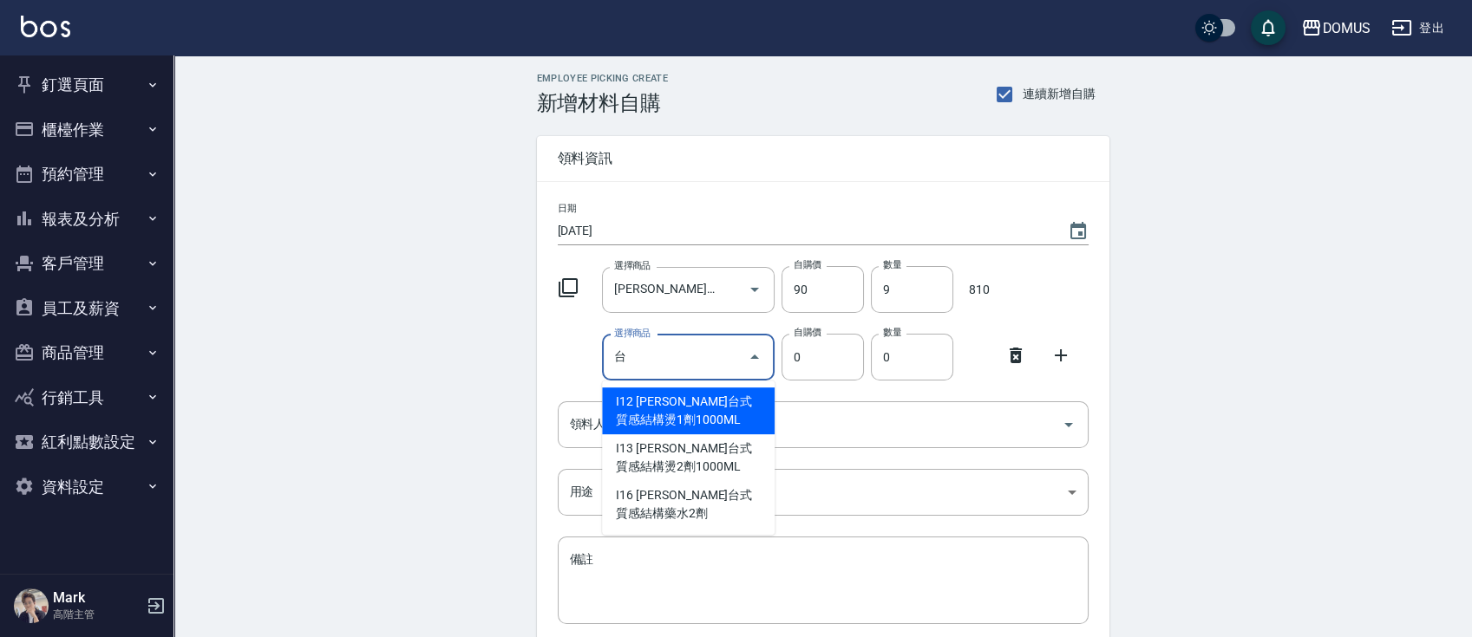
type input "[PERSON_NAME]台式質感結構燙1劑1000ML"
type input "150"
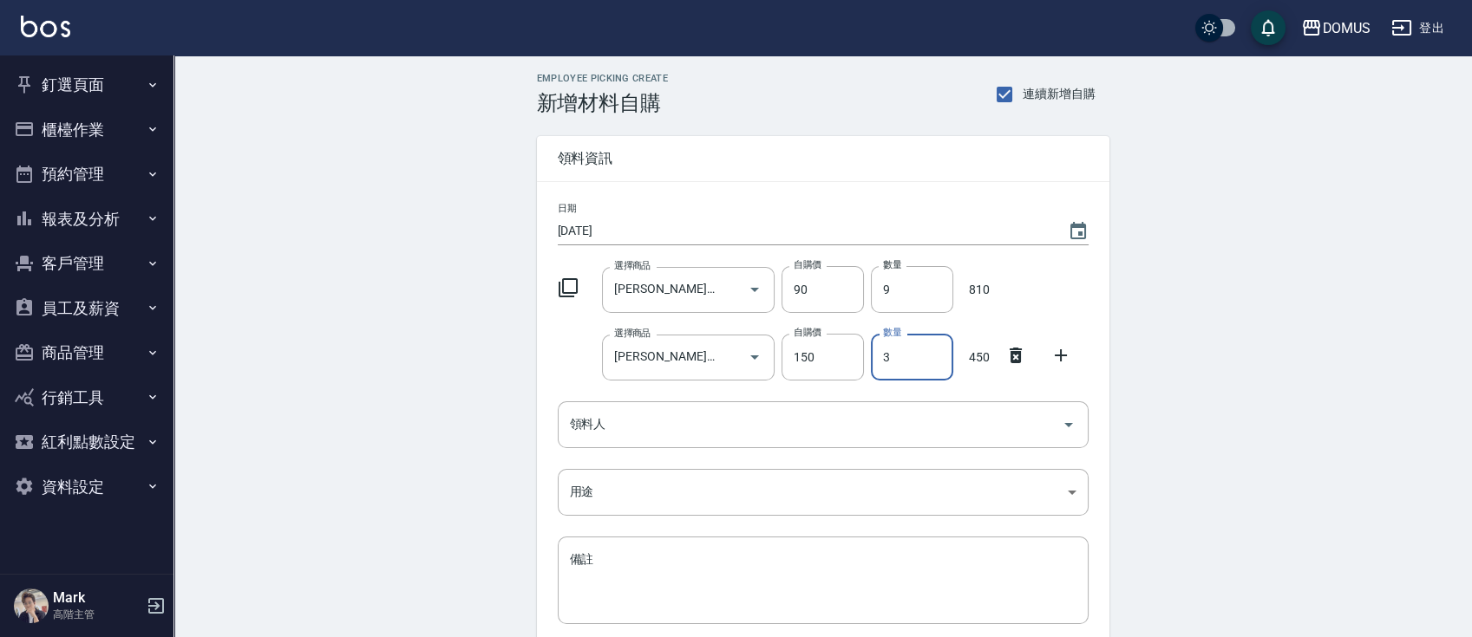
type input "3"
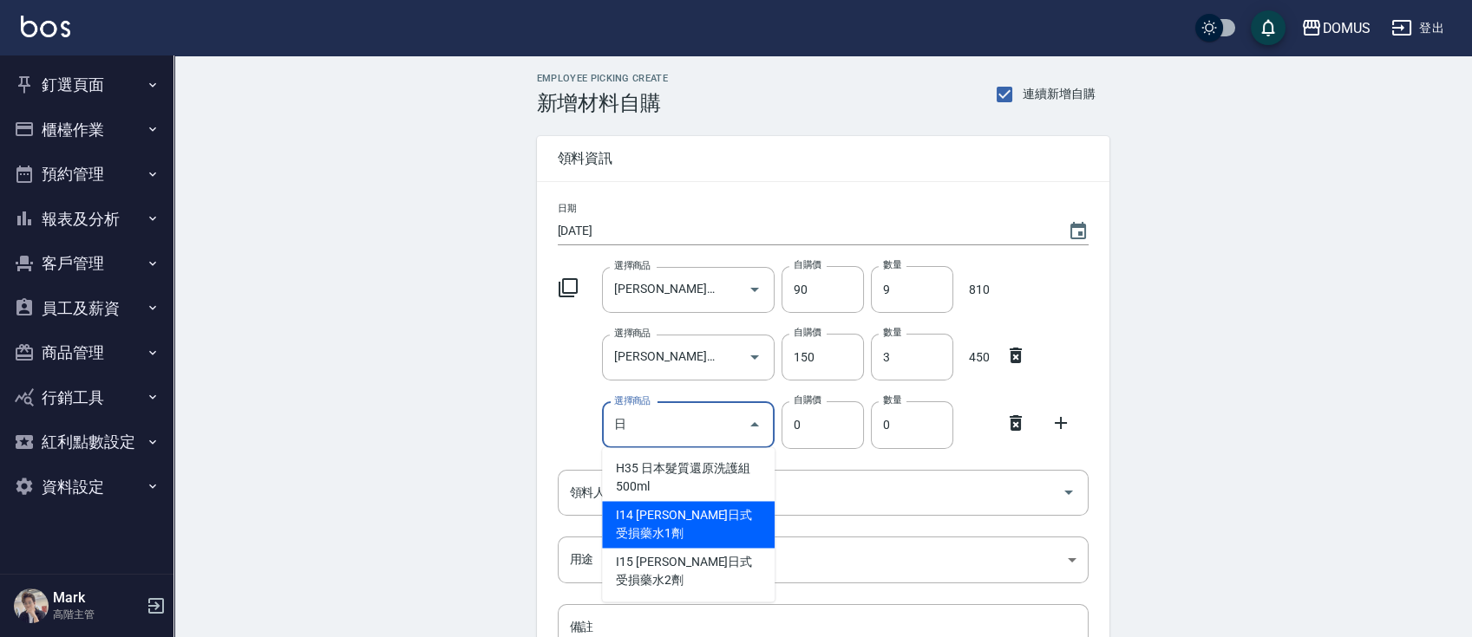
type input "里歐日式受損藥水1劑"
type input "175"
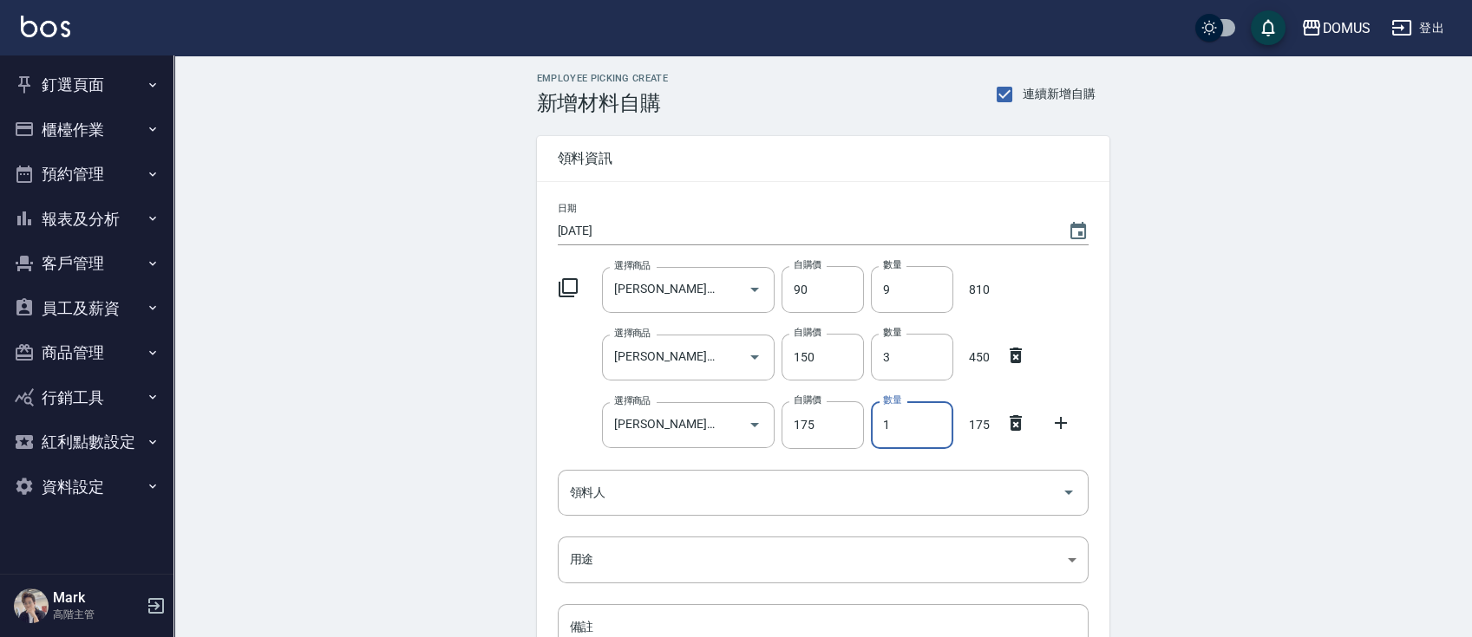
type input "2"
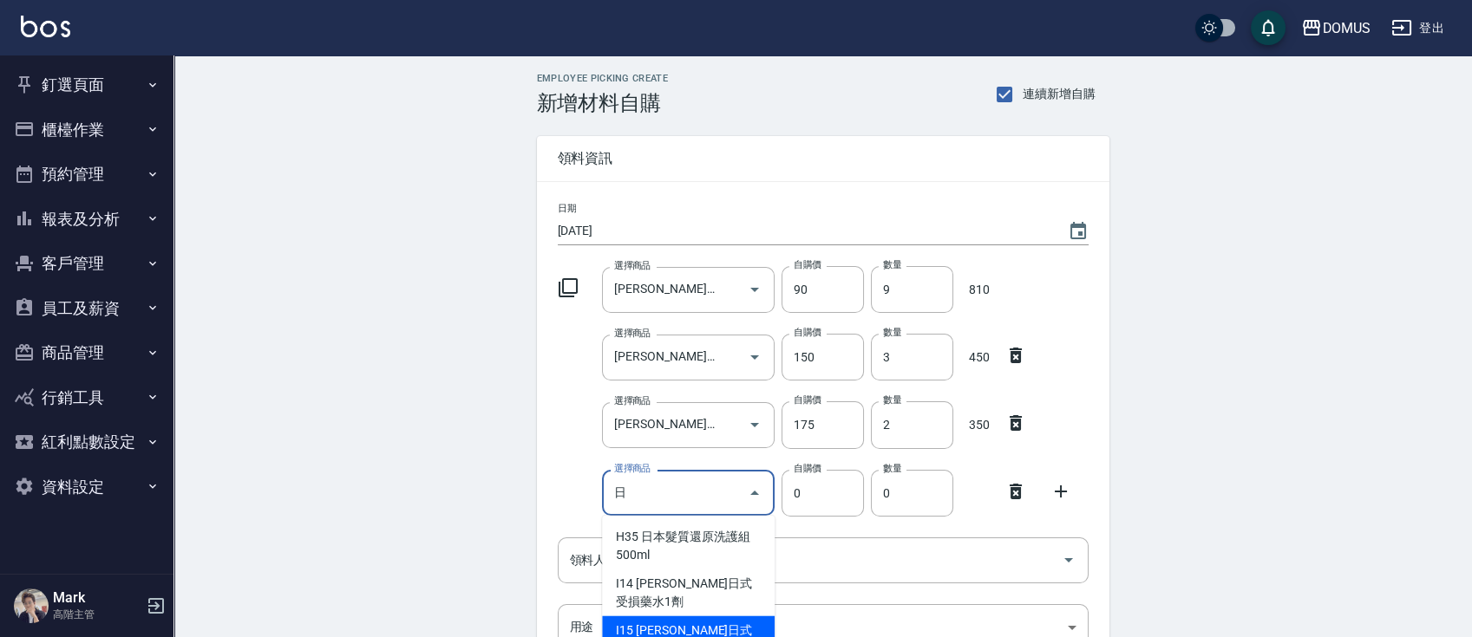
type input "里歐日式受損藥水2劑"
type input "125"
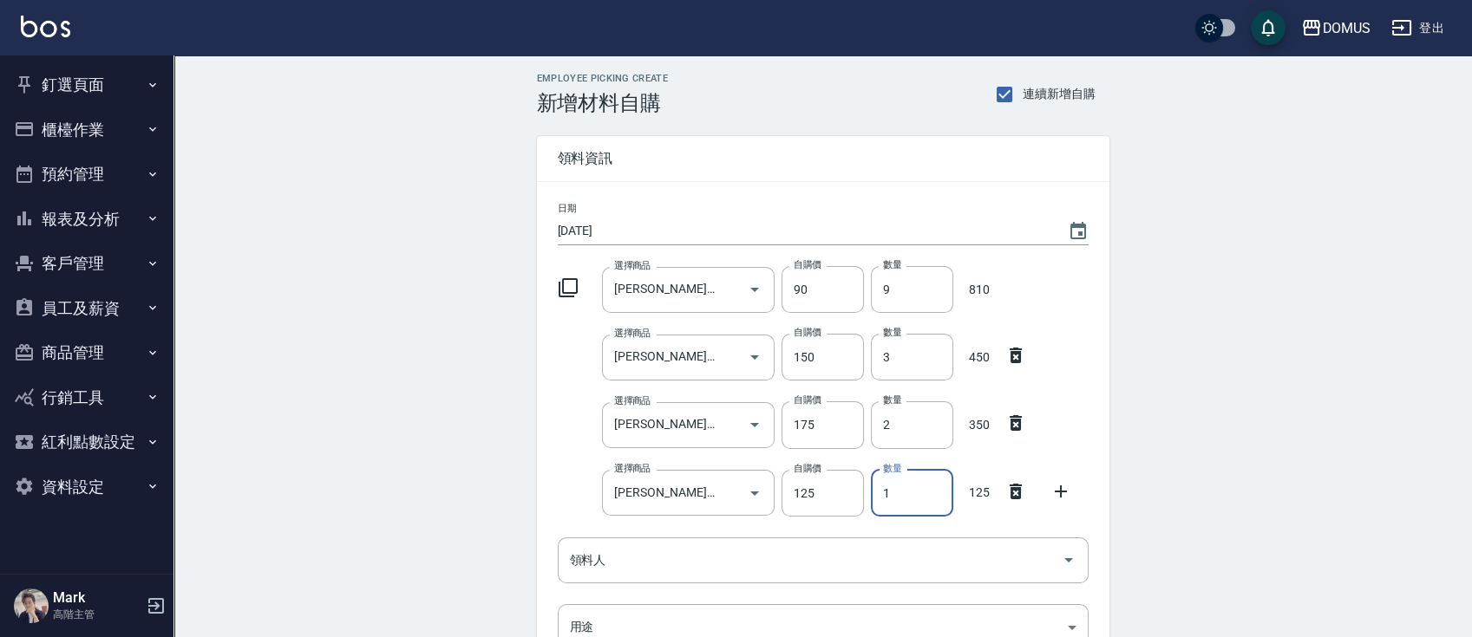
type input "2"
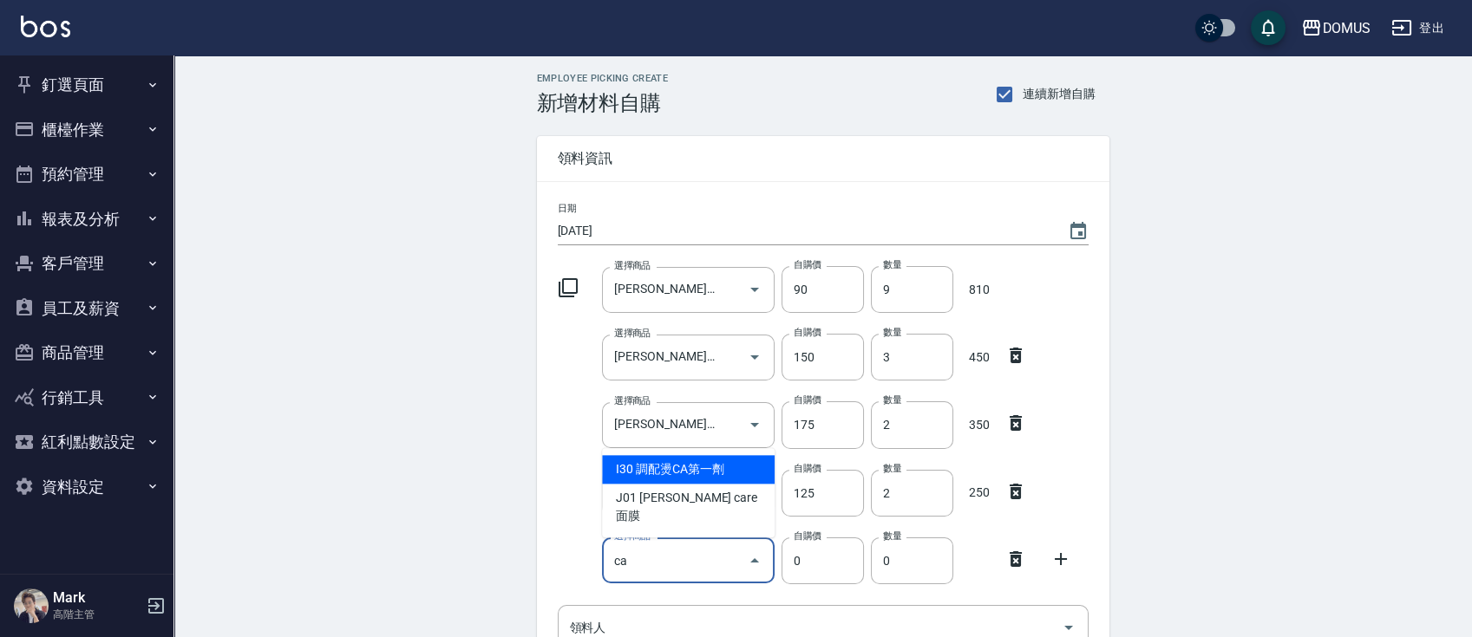
type input "調配燙CA第一劑"
type input "250"
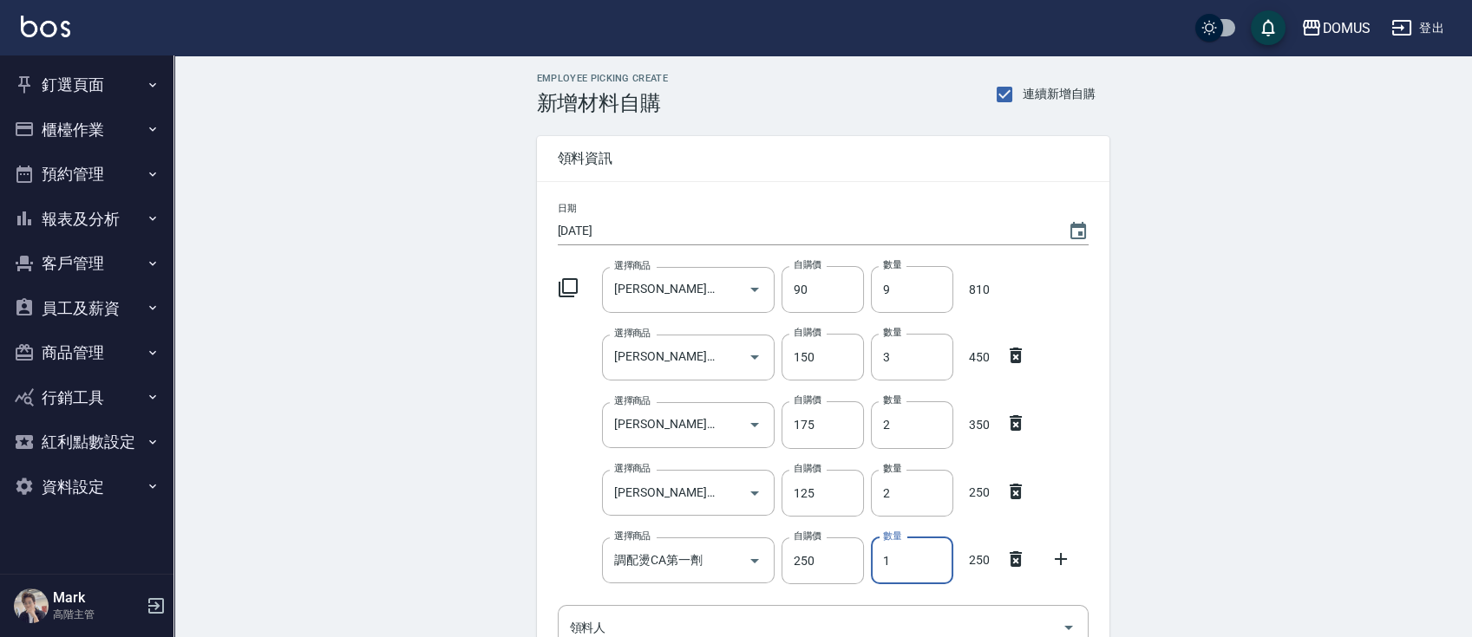
type input "2"
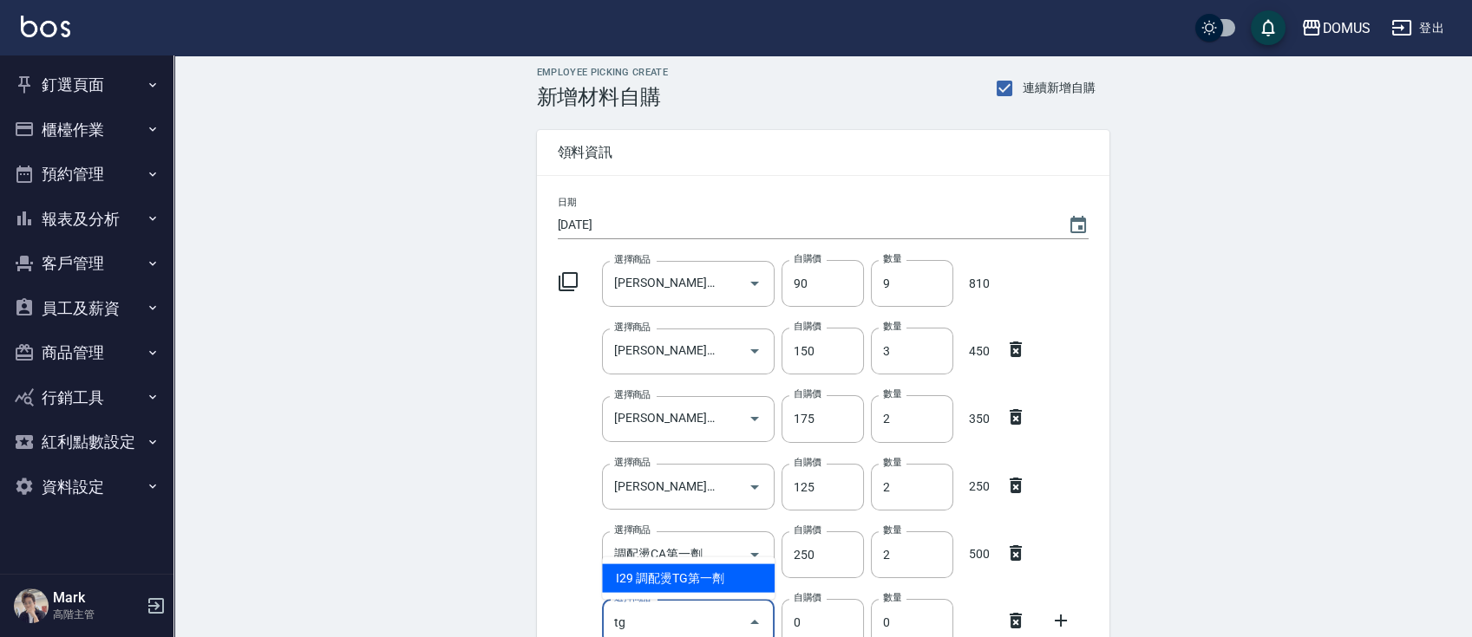
type input "調配燙TG第一劑"
type input "250"
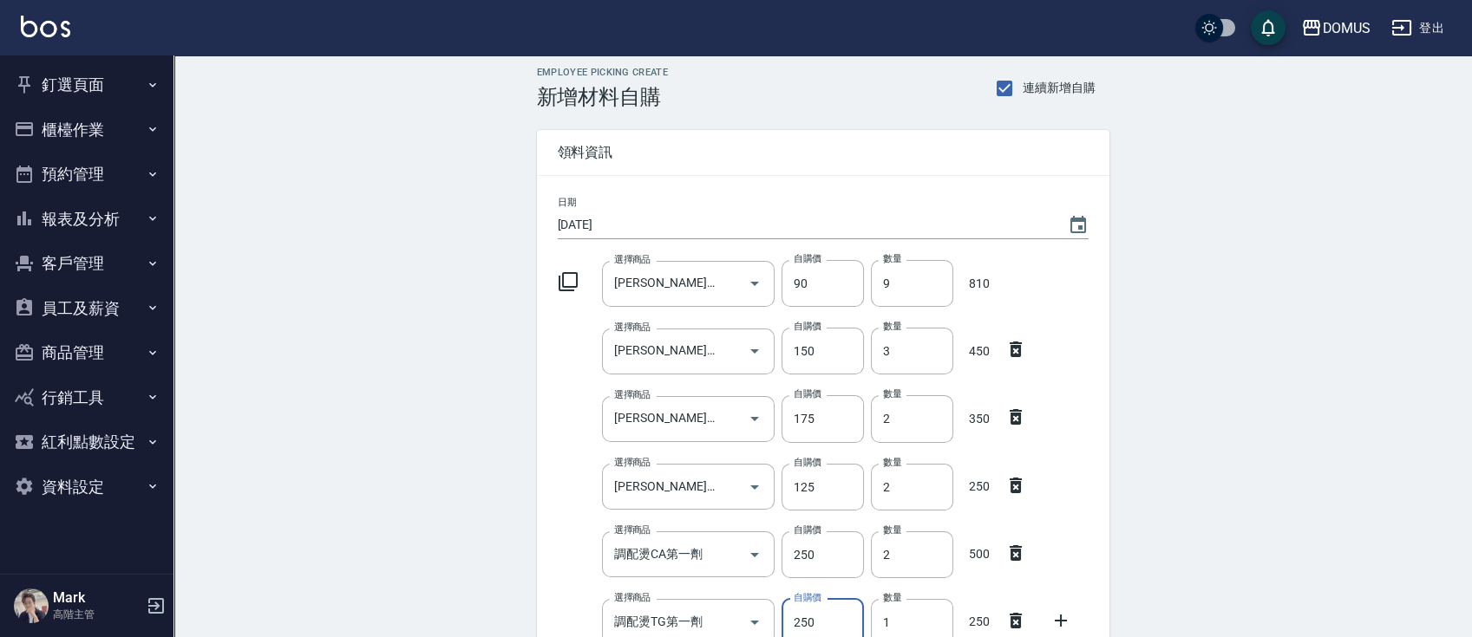
scroll to position [14, 0]
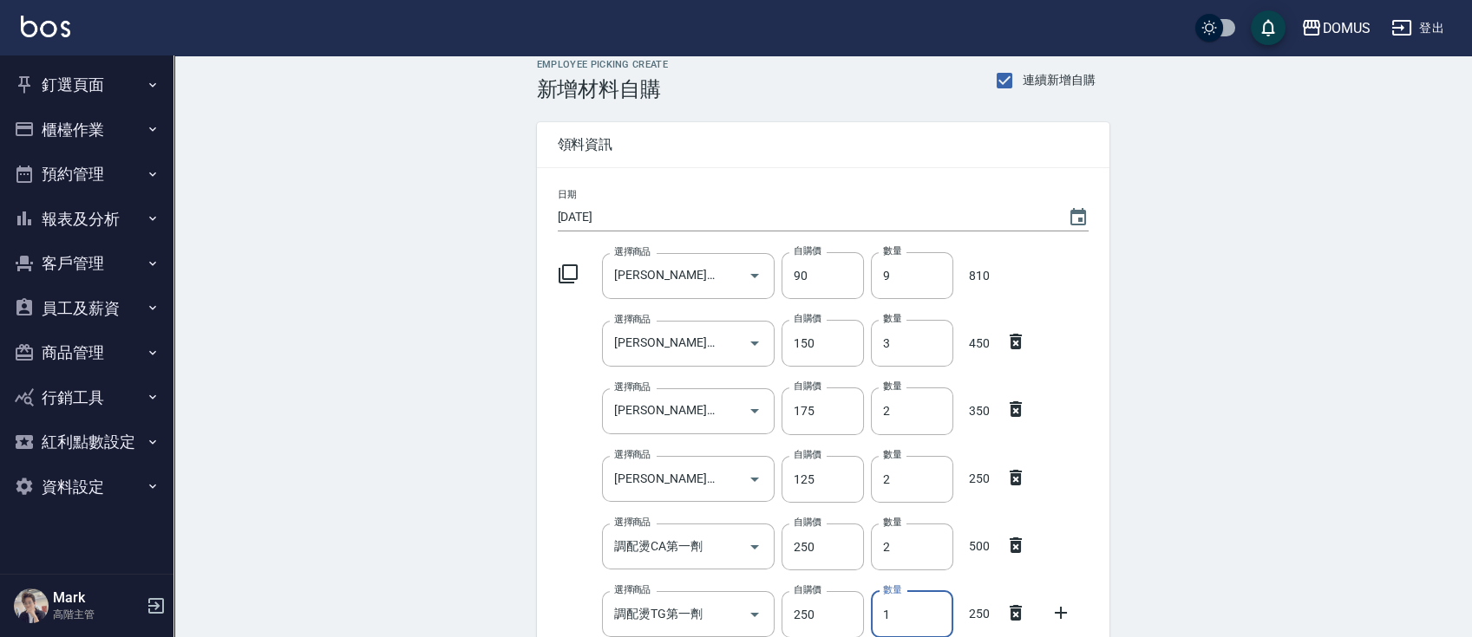
type input "2"
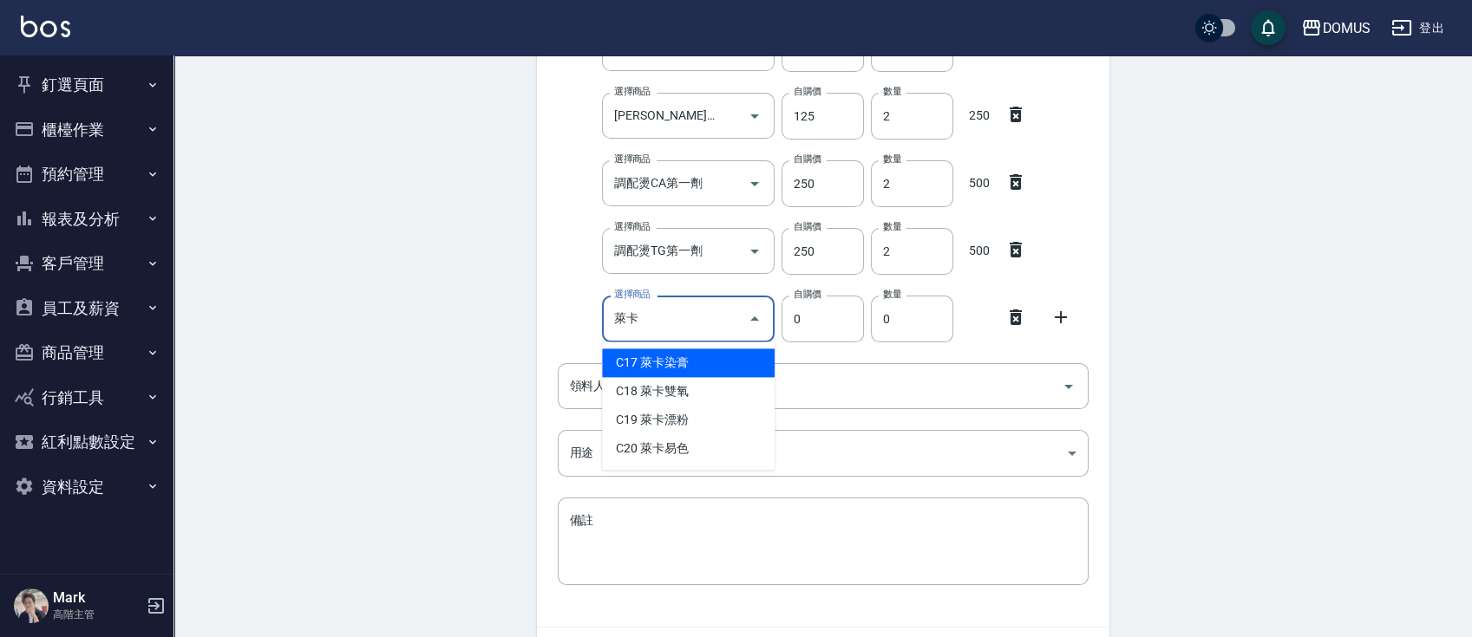
type input "萊"
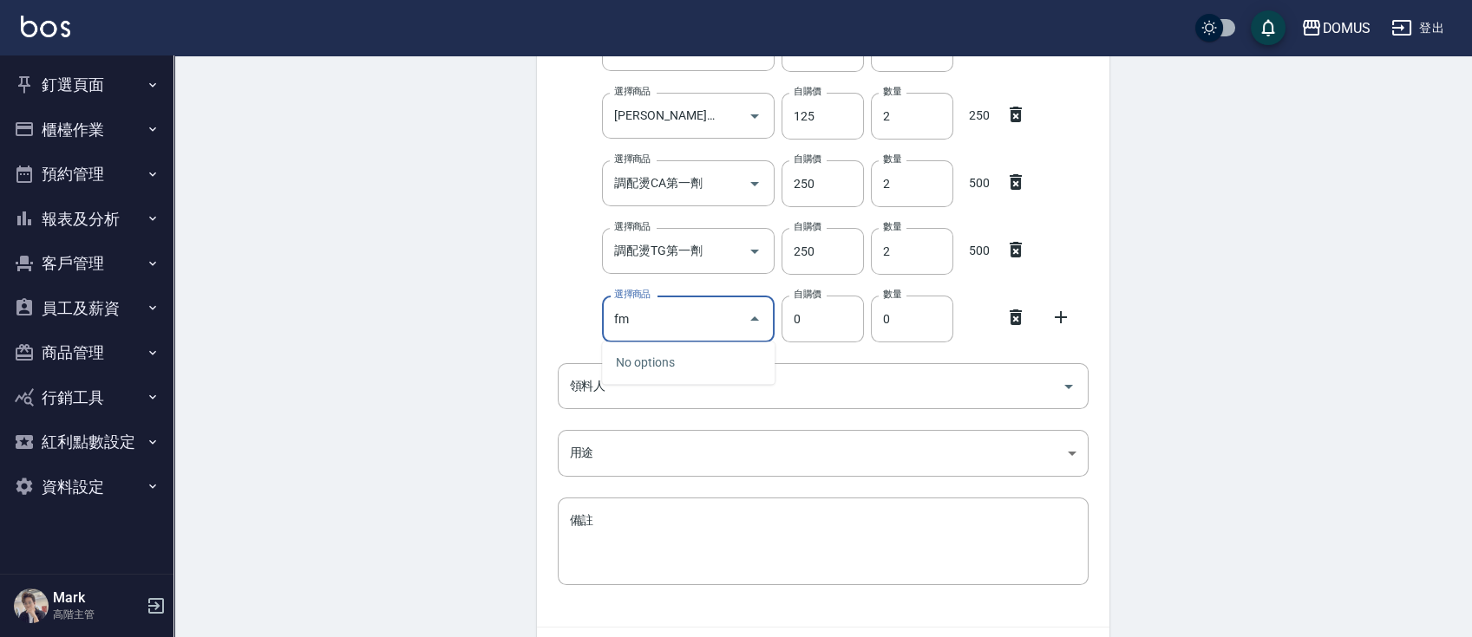
type input "fm"
type input "0"
click at [714, 323] on input "fm" at bounding box center [675, 319] width 131 height 30
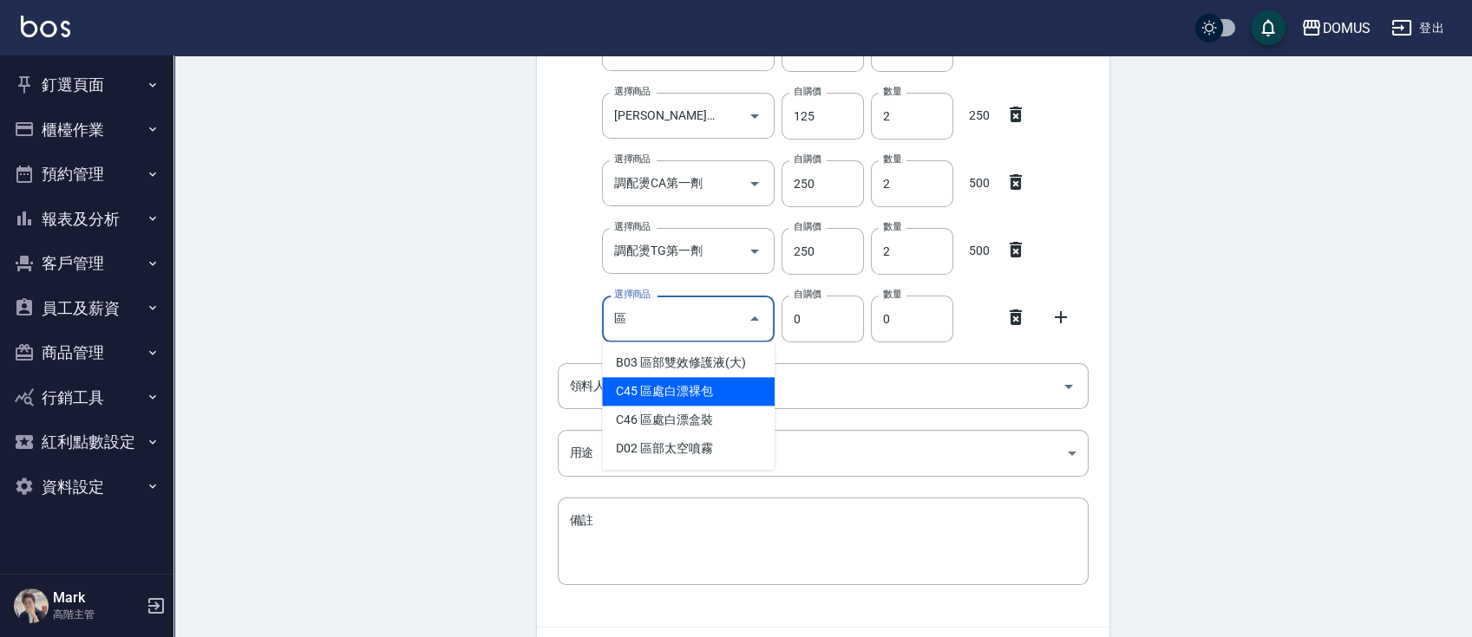
type input "區處白漂裸包"
type input "400"
type input "1"
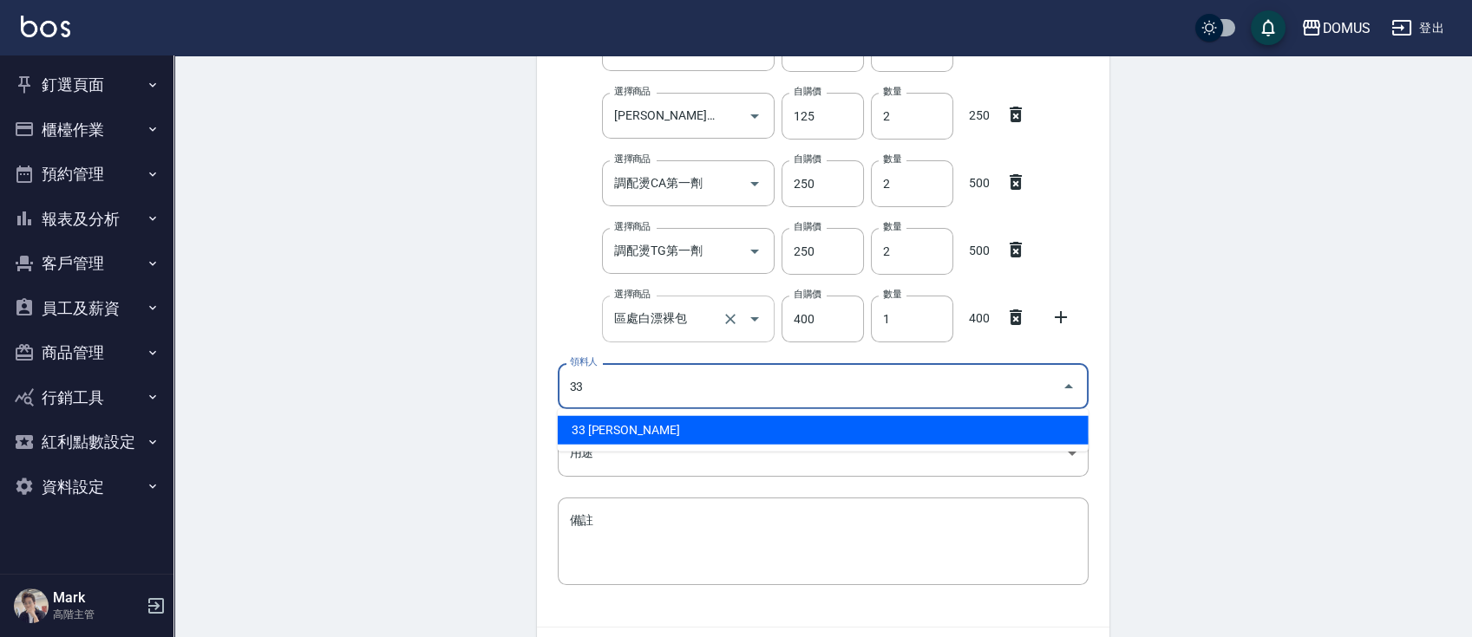
type input "33 徐胤展"
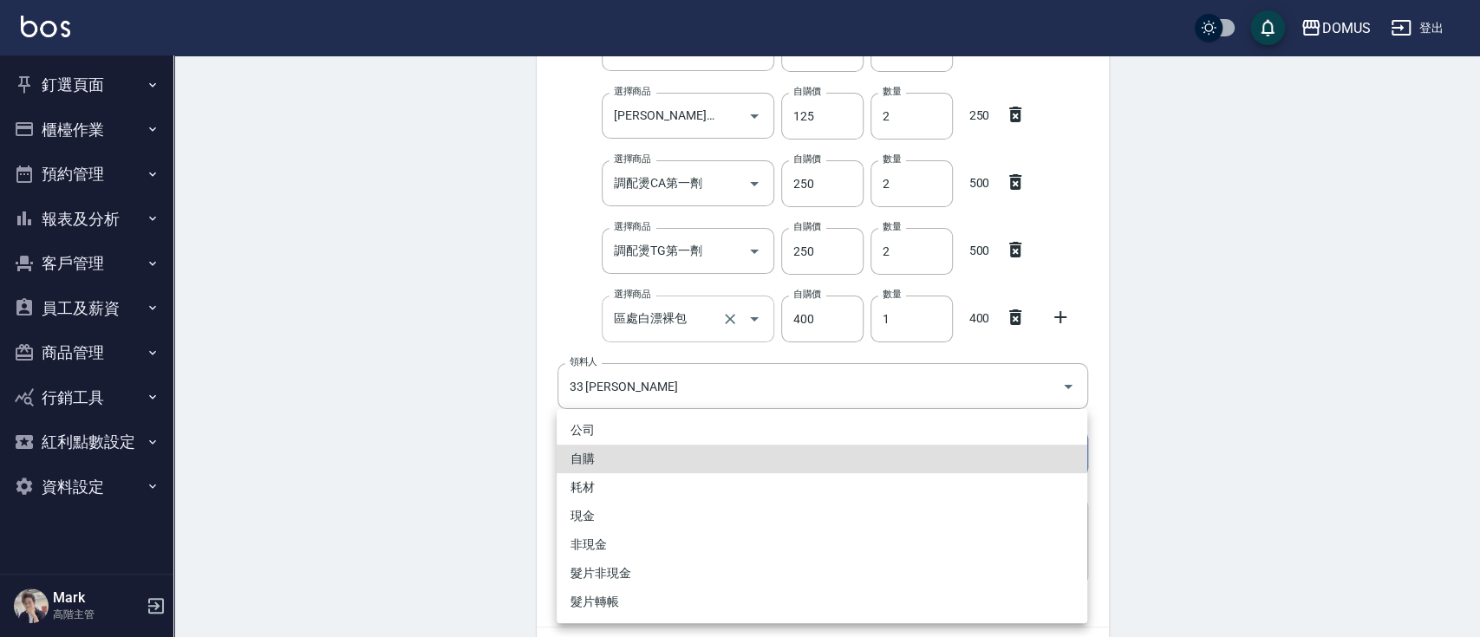
type input "自購"
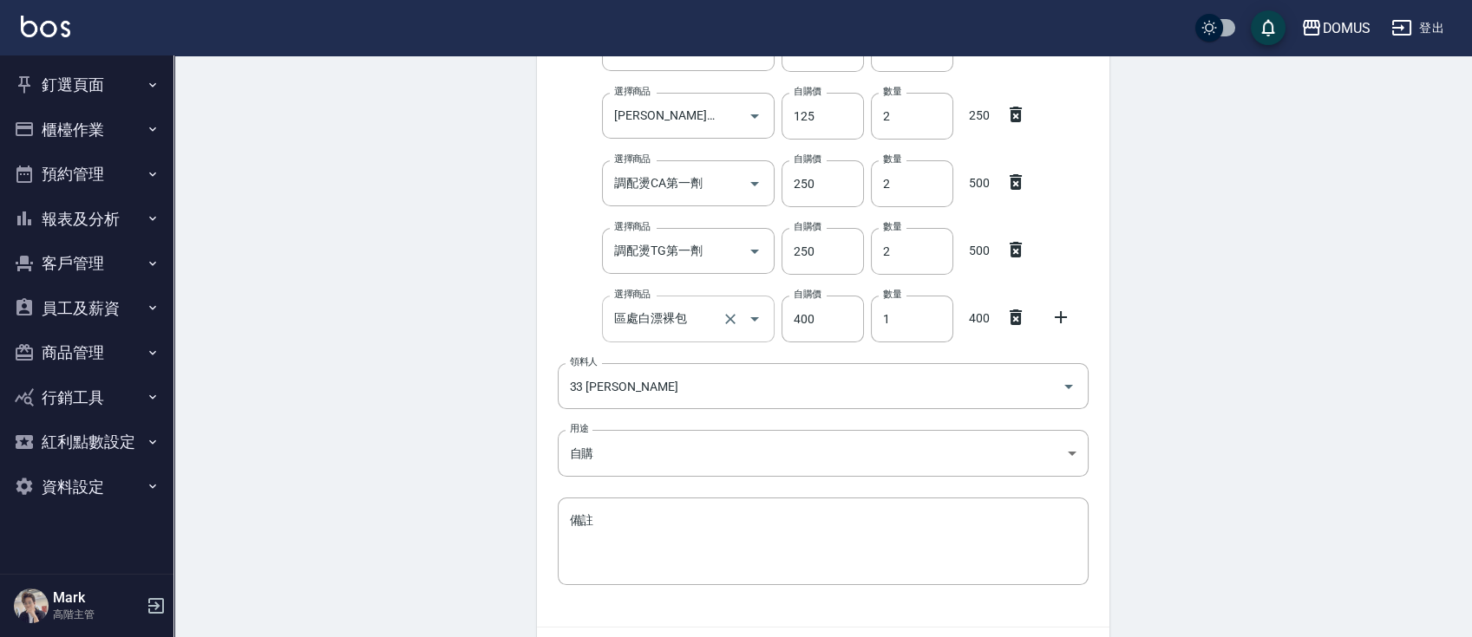
scroll to position [485, 0]
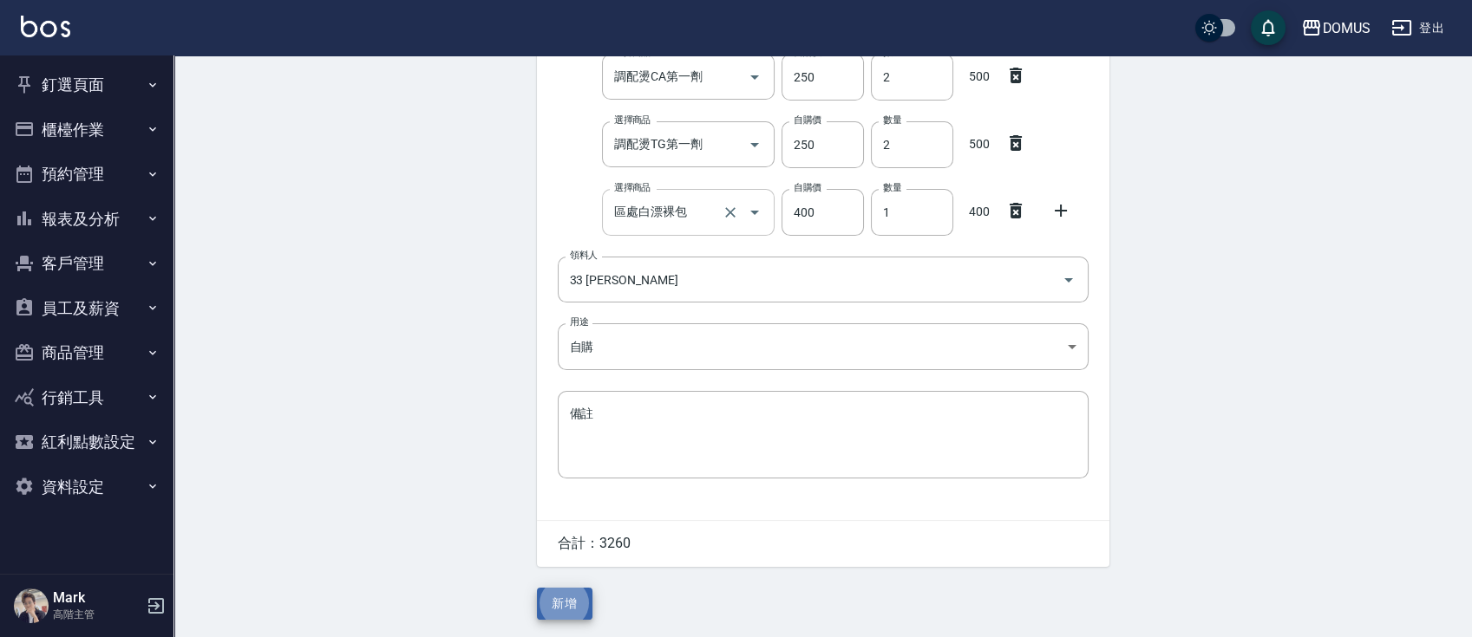
click at [537, 588] on button "新增" at bounding box center [565, 604] width 56 height 32
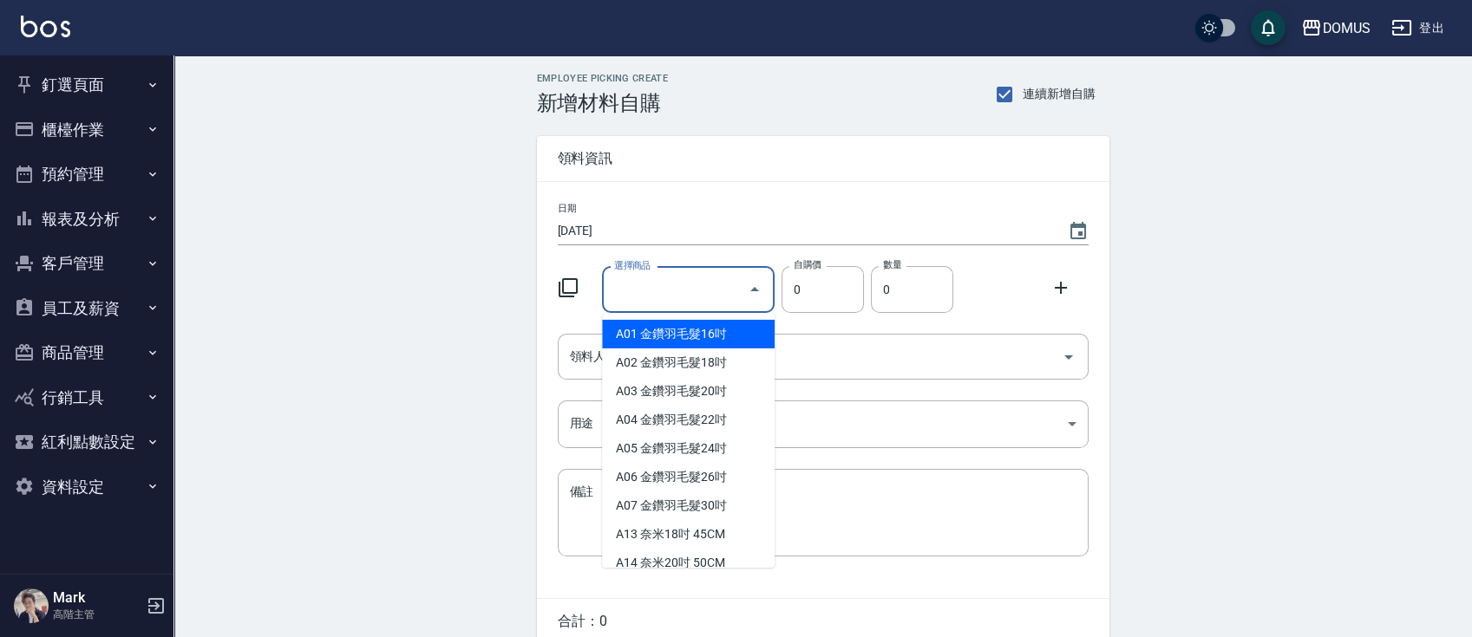
click at [663, 304] on input "選擇商品" at bounding box center [675, 290] width 131 height 30
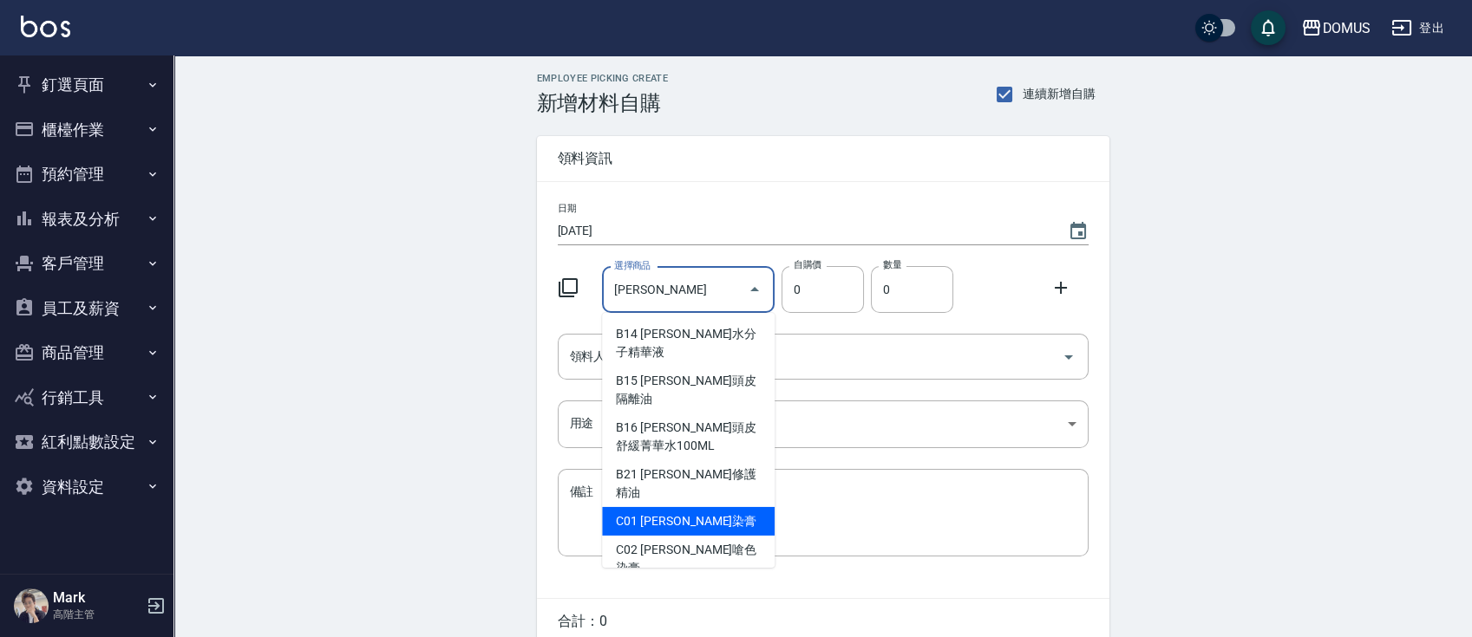
click at [670, 507] on li "C01 [PERSON_NAME]染膏" at bounding box center [688, 521] width 173 height 29
type input "[PERSON_NAME]染膏"
type input "90"
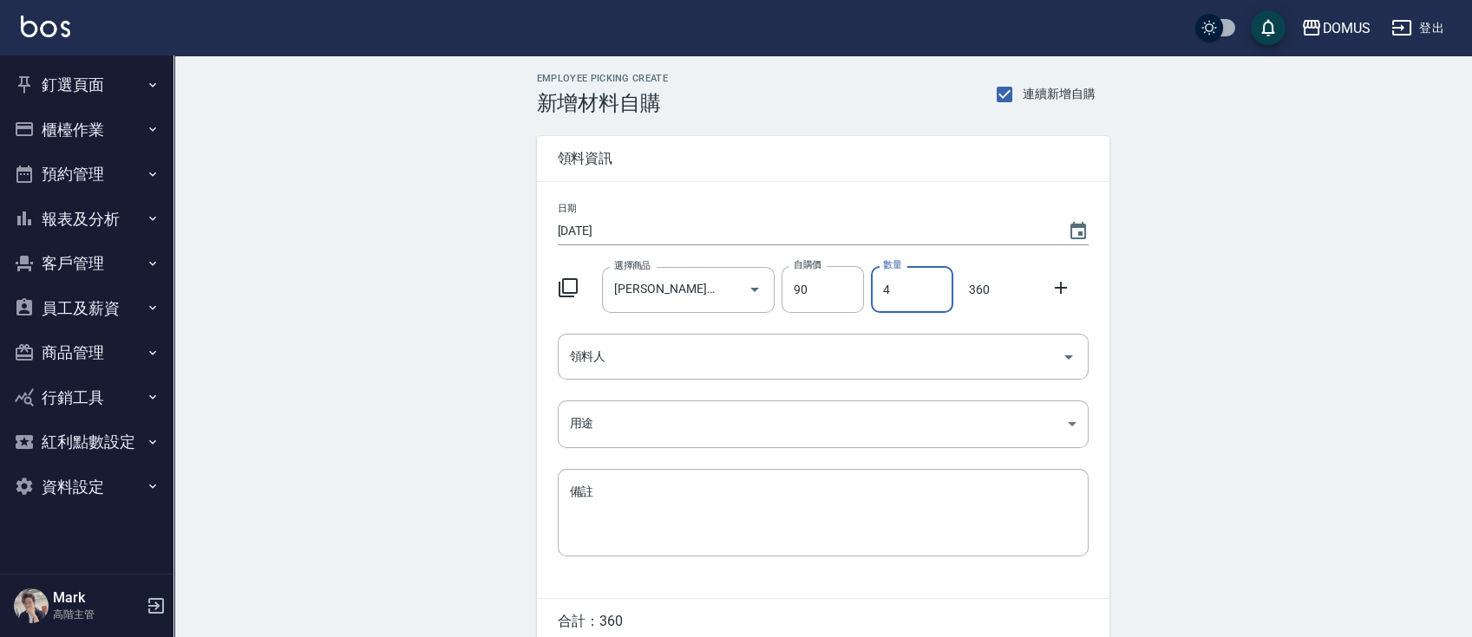
type input "4"
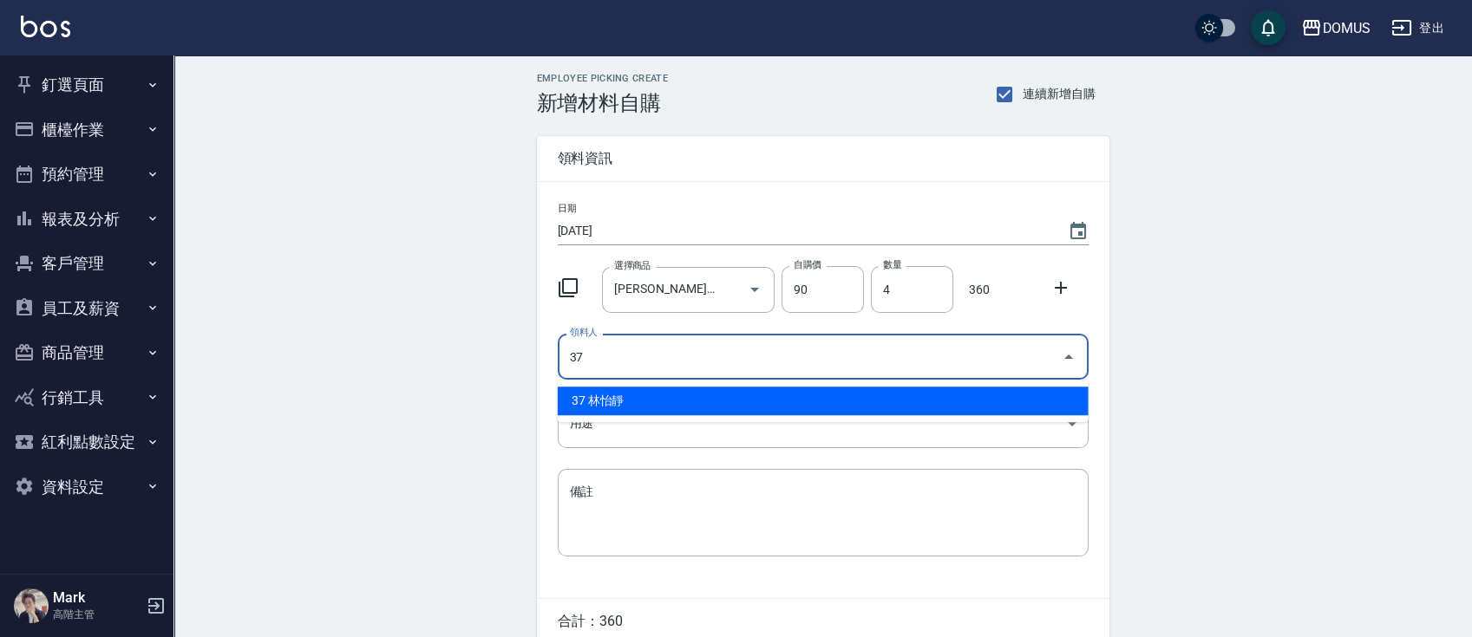
type input "37 林怡靜"
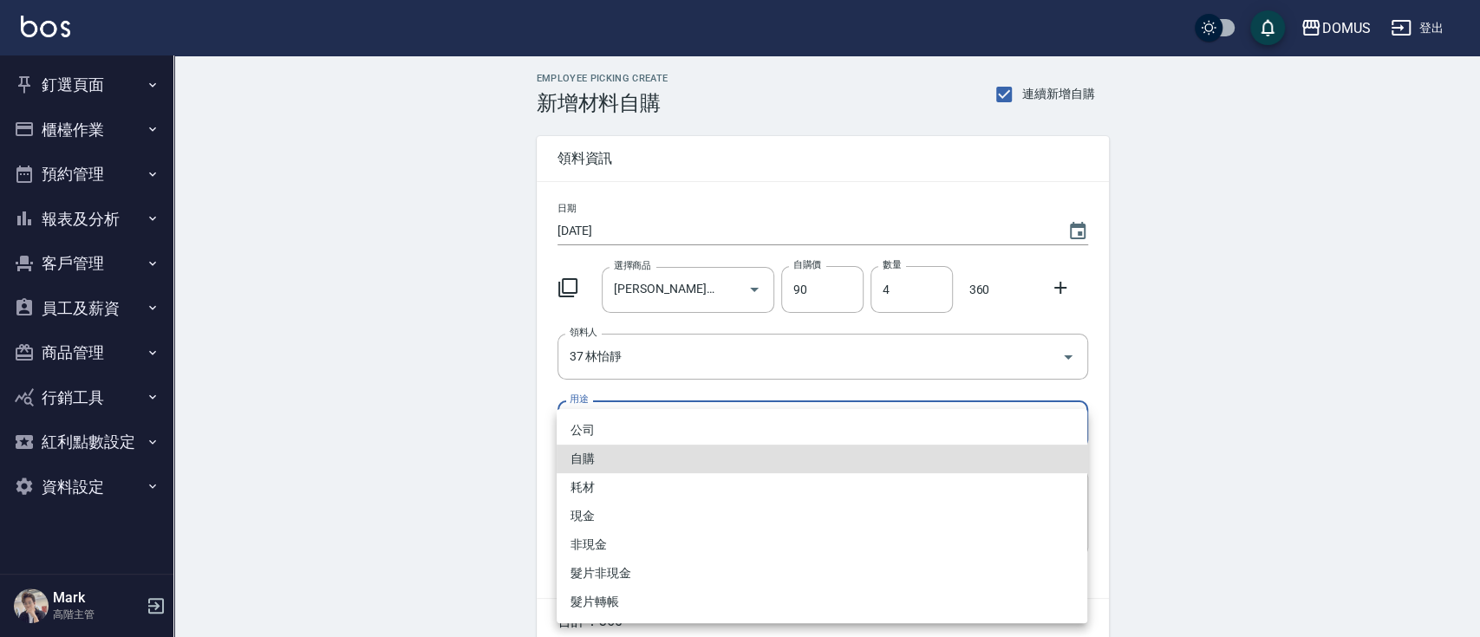
type input "自購"
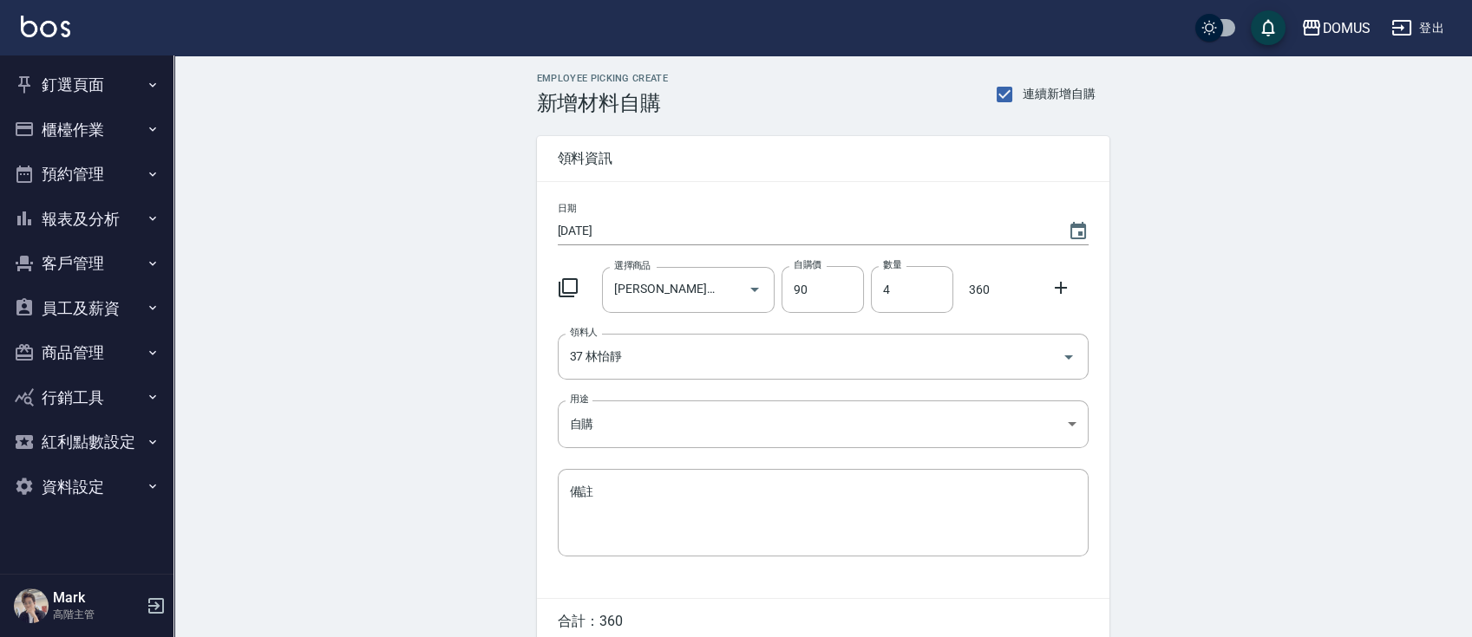
scroll to position [78, 0]
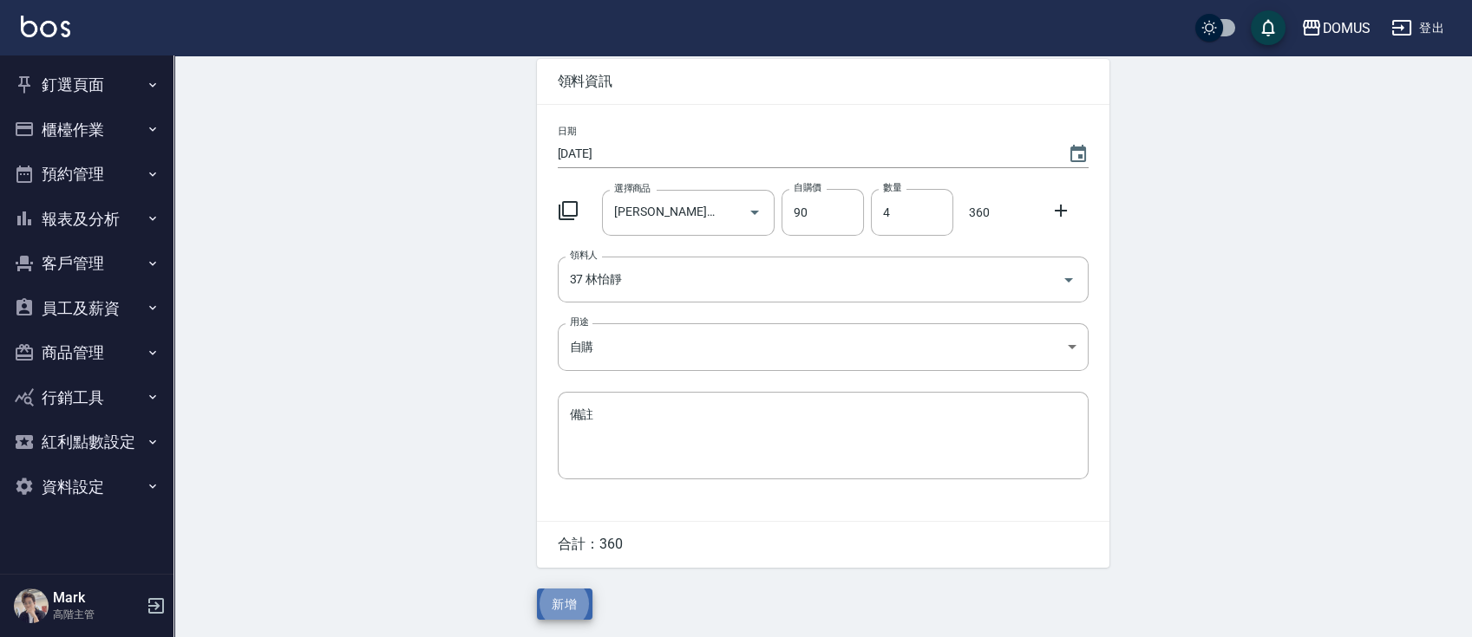
click at [537, 589] on button "新增" at bounding box center [565, 605] width 56 height 32
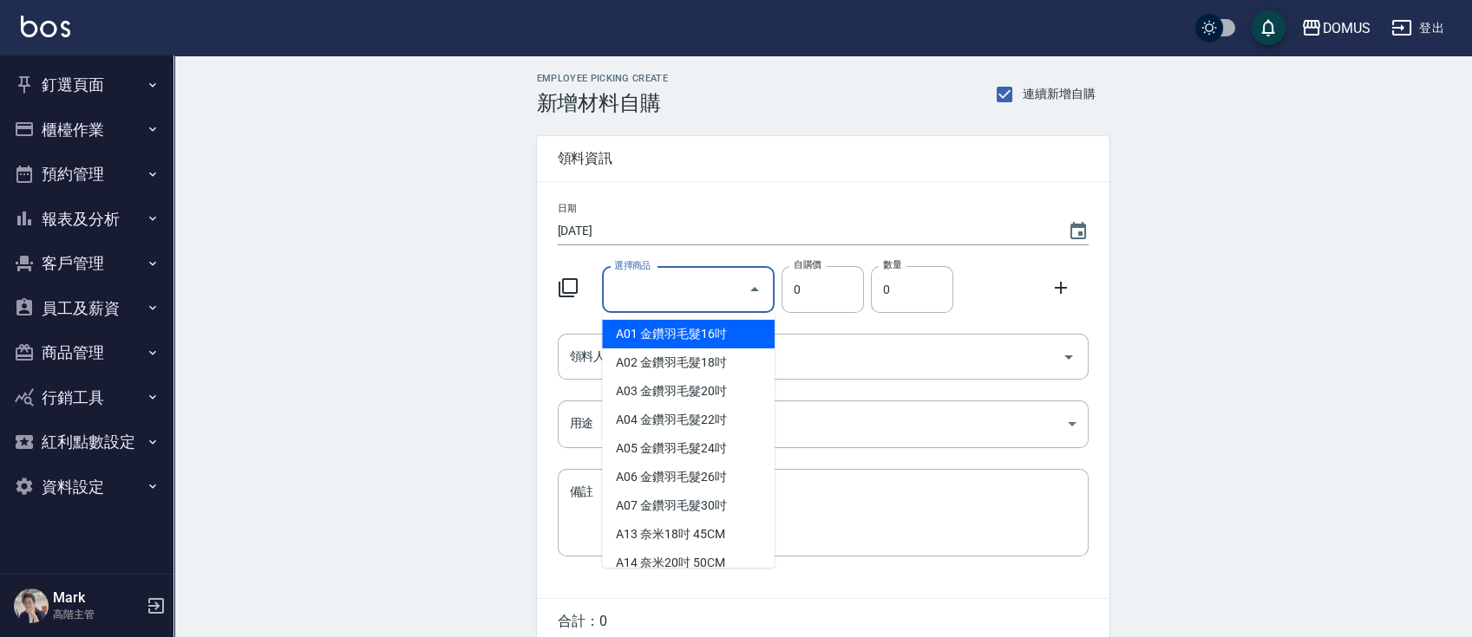
click at [689, 288] on input "選擇商品" at bounding box center [675, 290] width 131 height 30
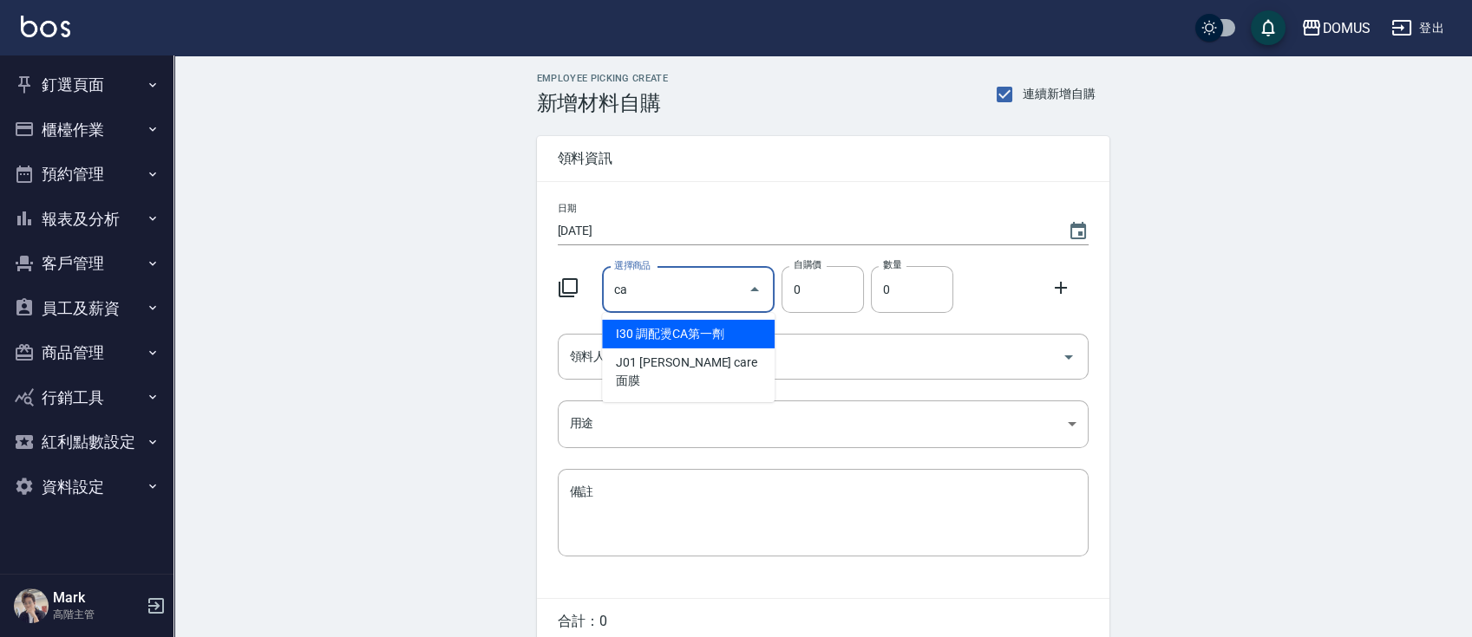
type input "調配燙CA第一劑"
type input "250"
type input "1"
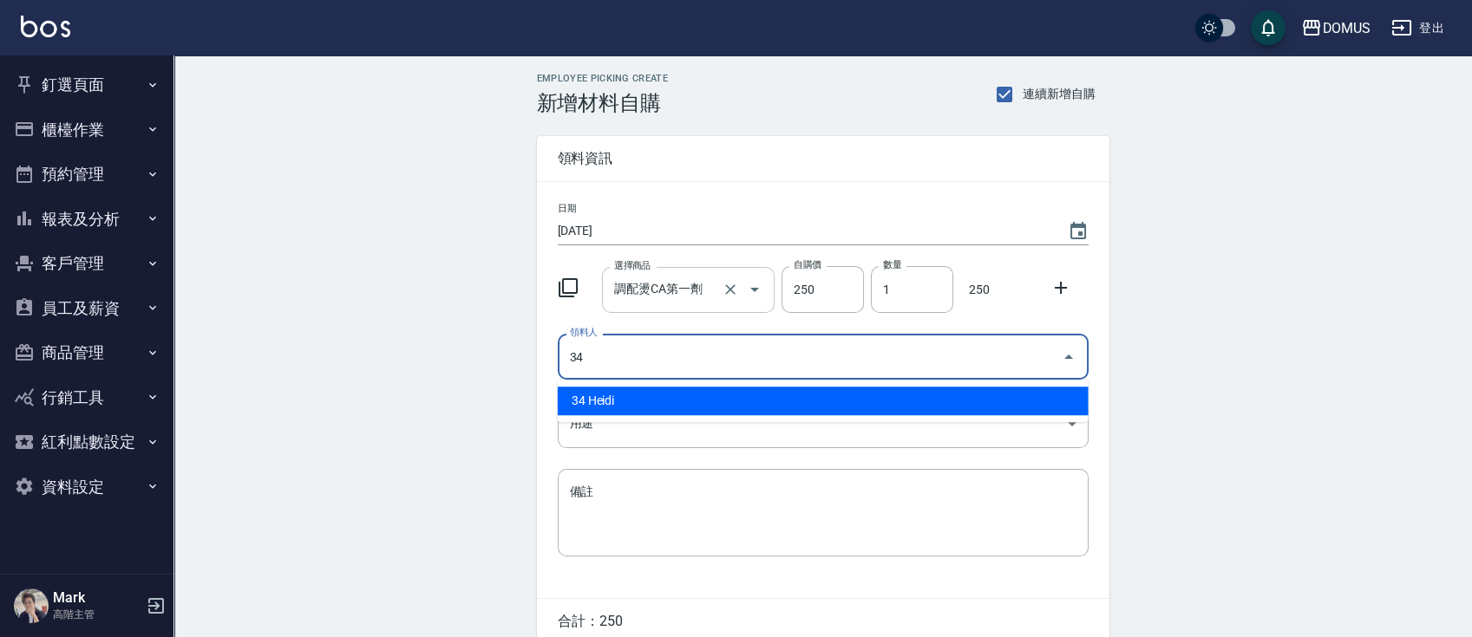
type input "34 Heidi"
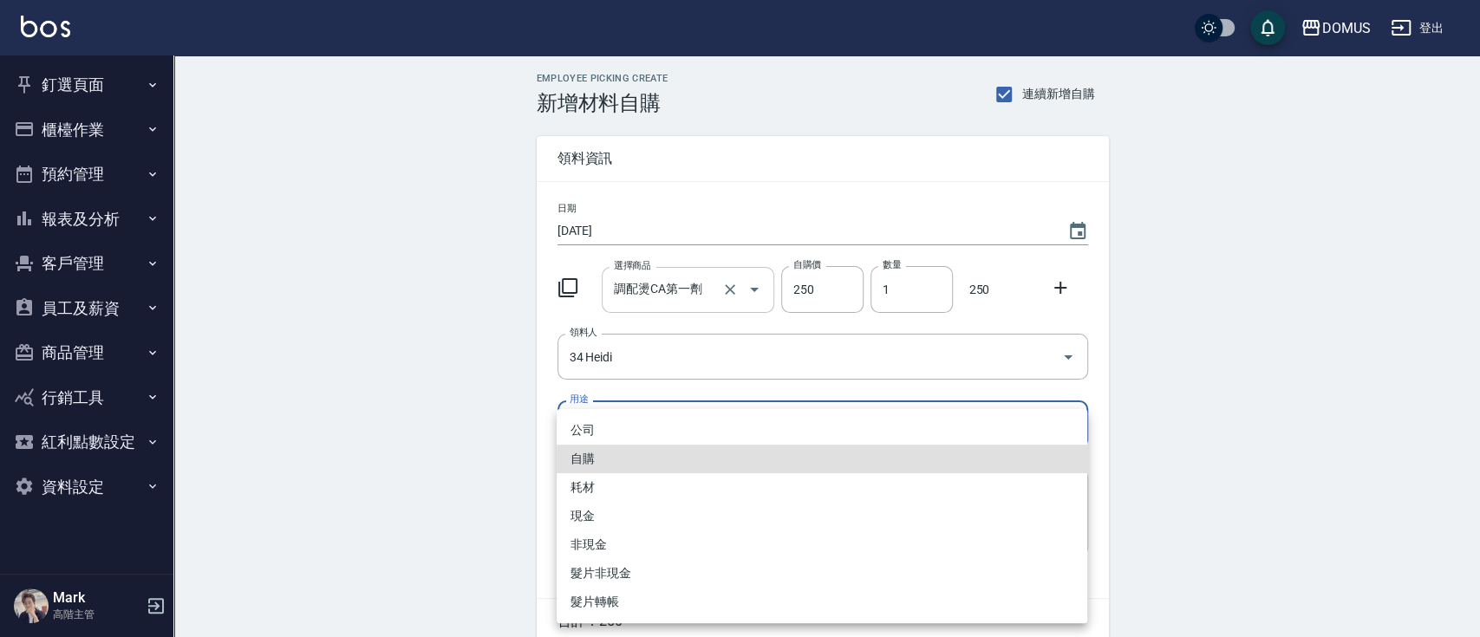
type input "自購"
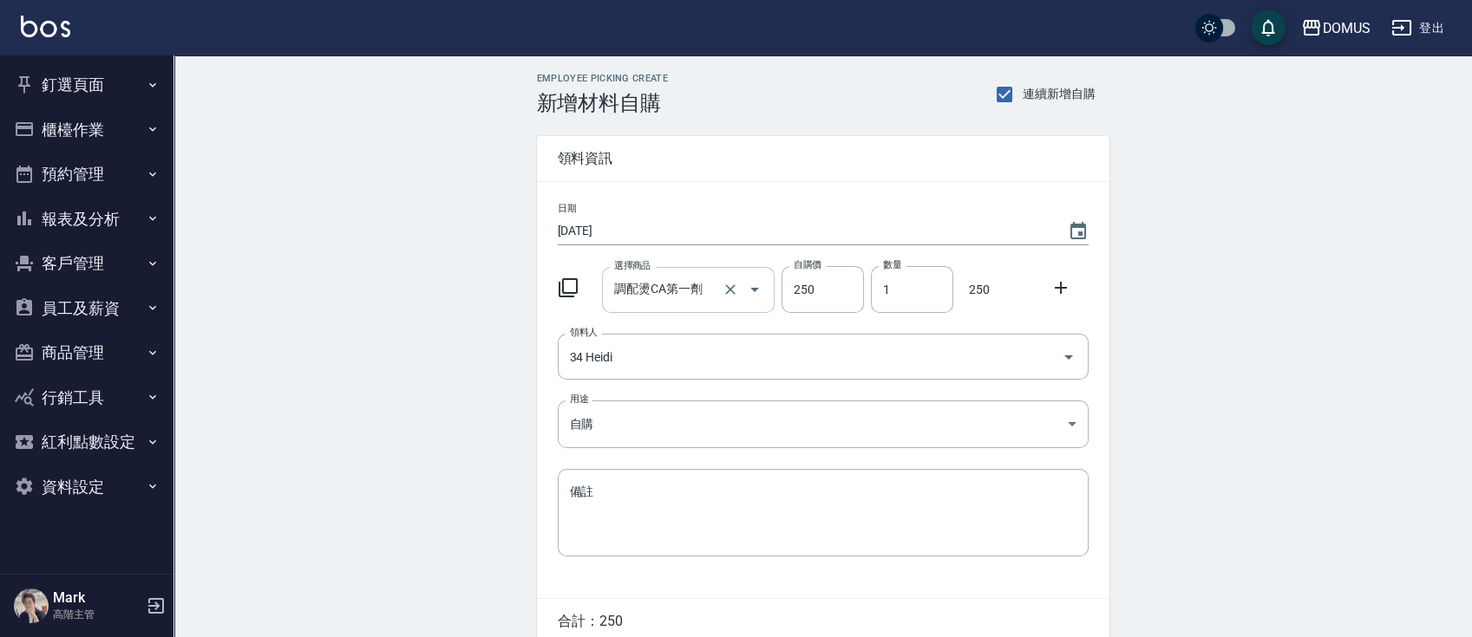
scroll to position [78, 0]
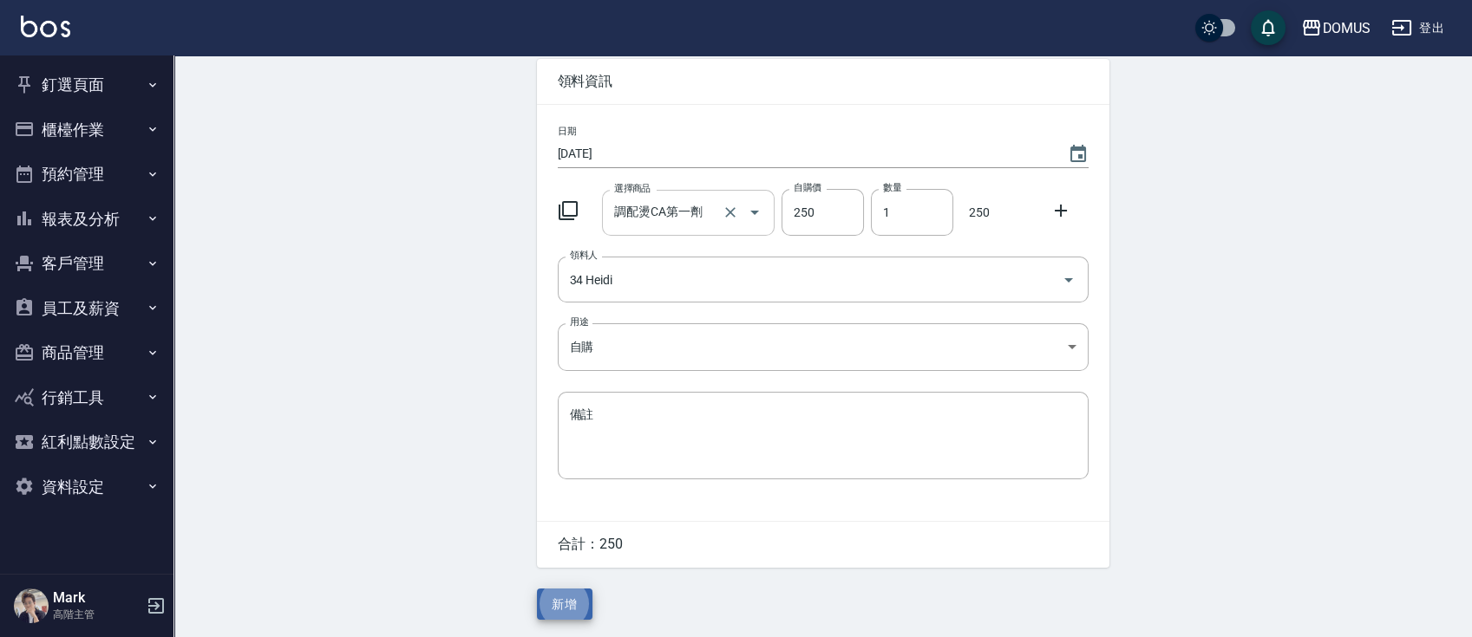
click at [537, 589] on button "新增" at bounding box center [565, 605] width 56 height 32
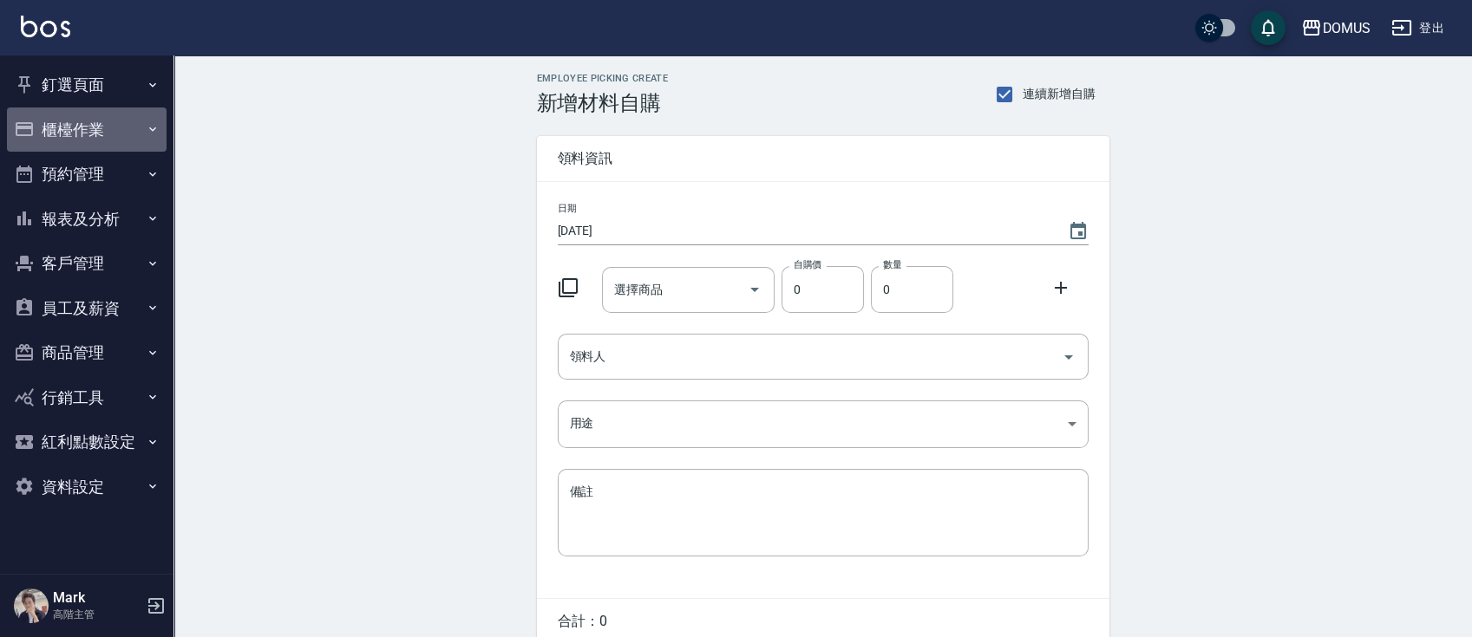
click at [69, 137] on button "櫃檯作業" at bounding box center [87, 130] width 160 height 45
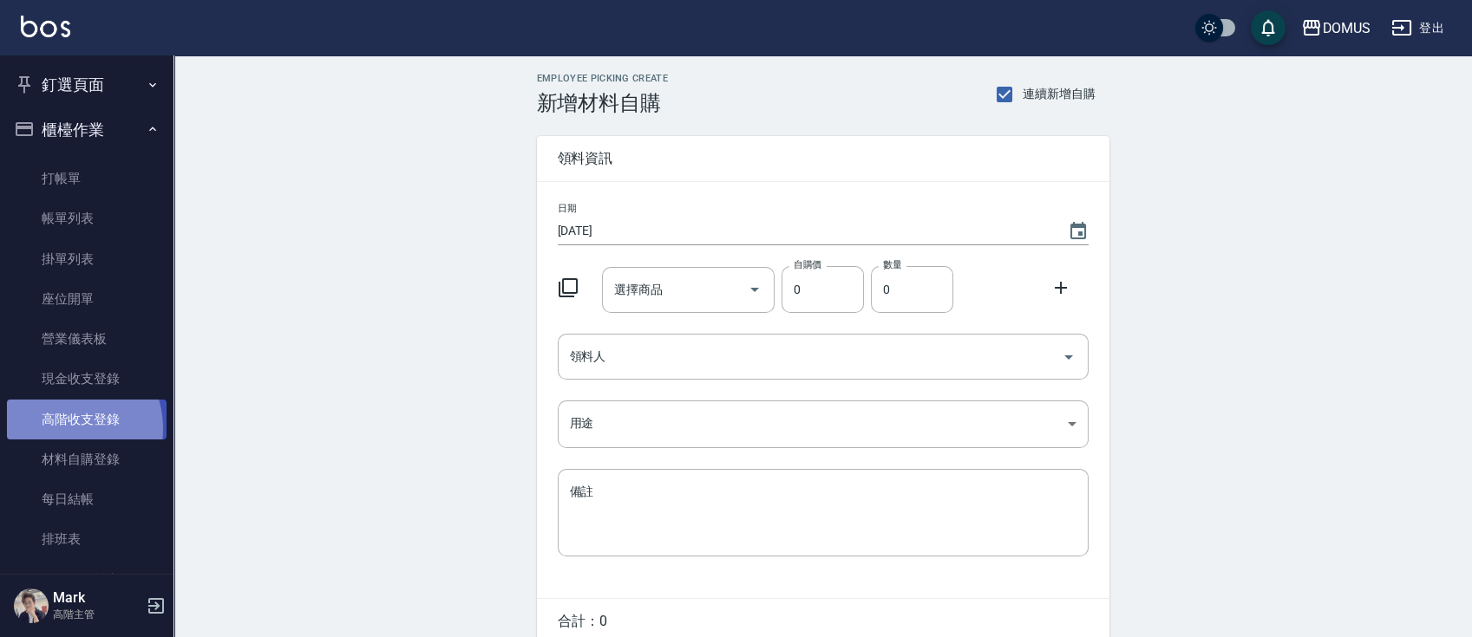
click at [64, 428] on link "高階收支登錄" at bounding box center [87, 420] width 160 height 40
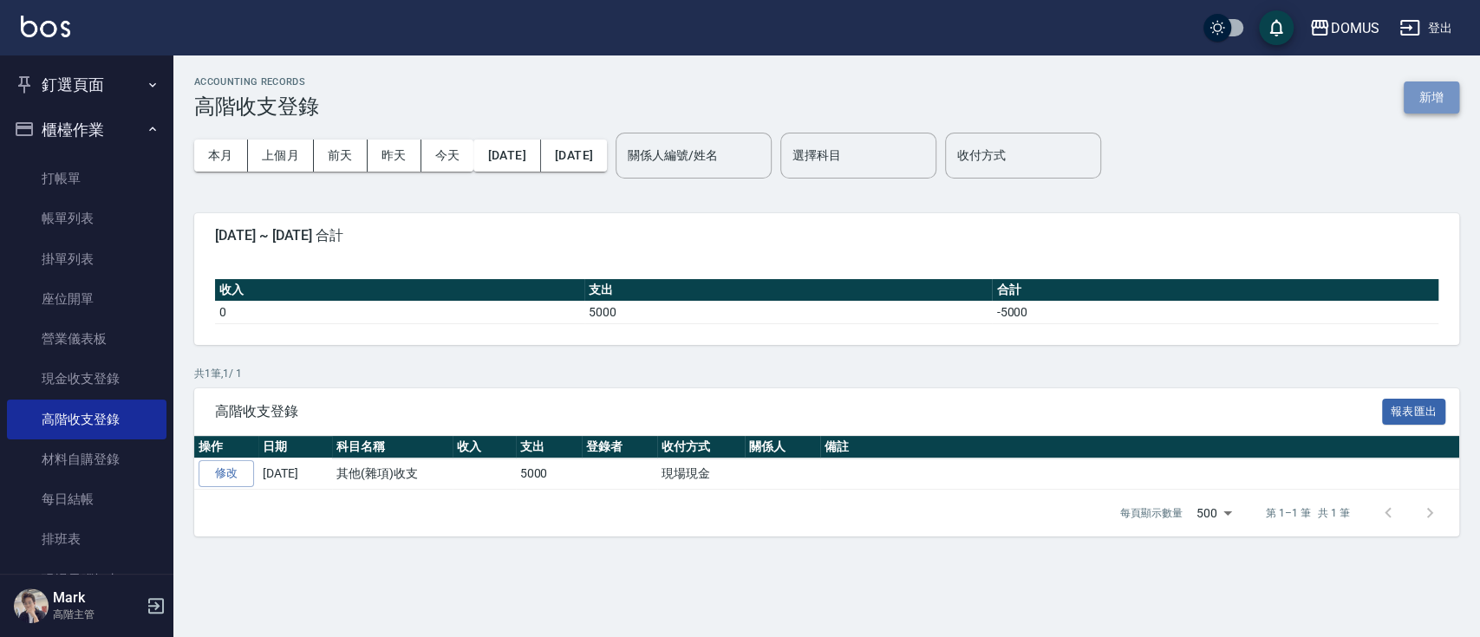
click at [1420, 94] on button "新增" at bounding box center [1432, 98] width 56 height 32
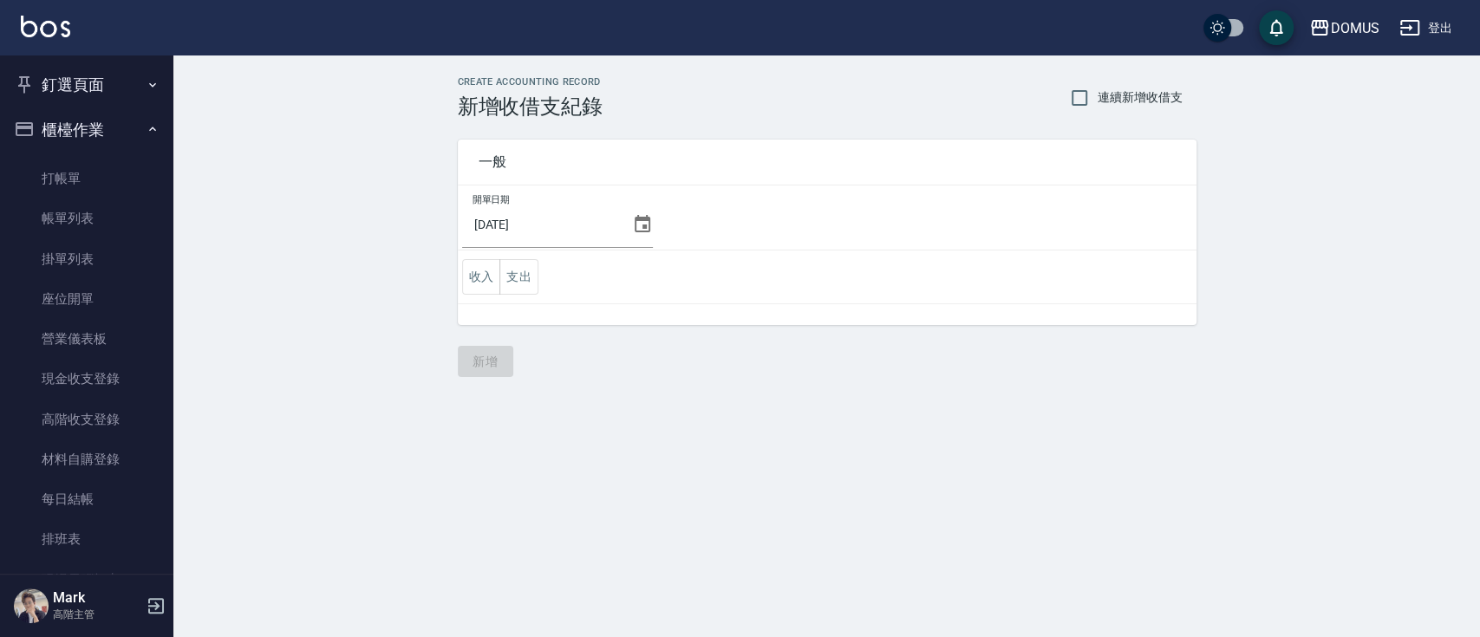
click at [1098, 92] on span "連續新增收借支" at bounding box center [1140, 97] width 85 height 18
click at [1098, 92] on input "連續新增收借支" at bounding box center [1079, 98] width 36 height 36
checkbox input "true"
click at [532, 274] on button "支出" at bounding box center [519, 277] width 39 height 36
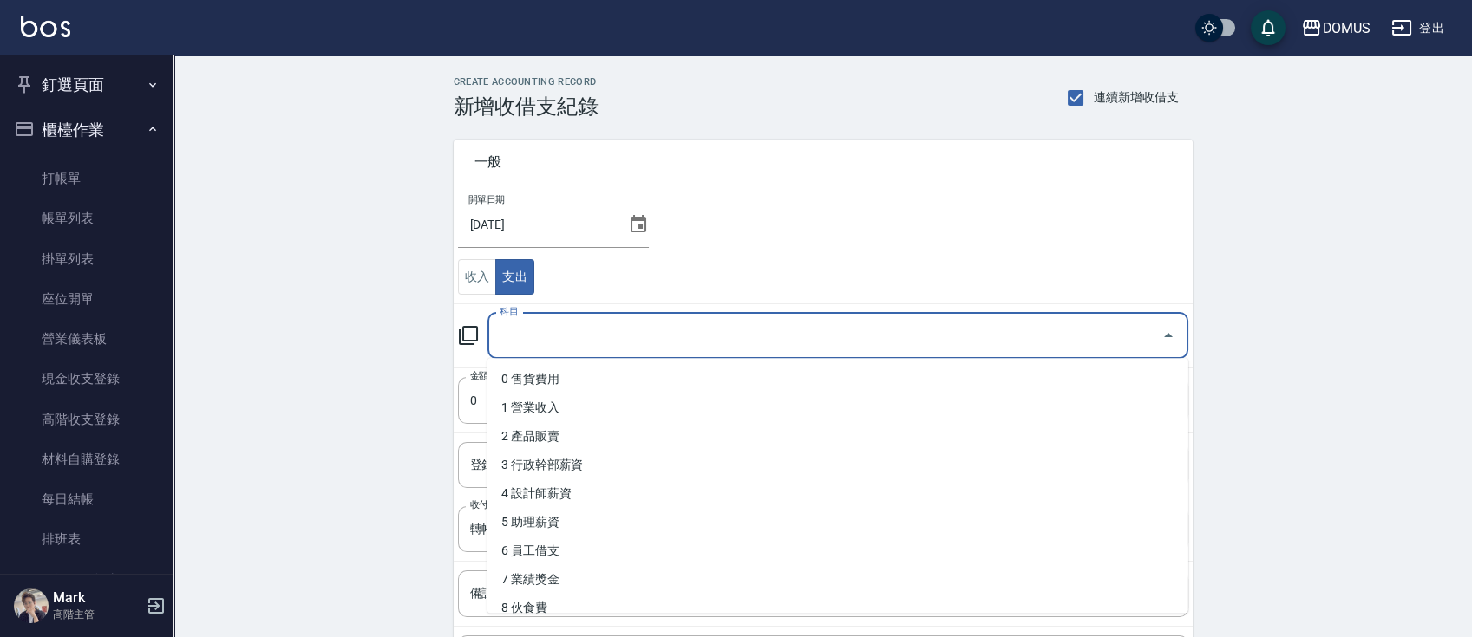
click at [570, 344] on input "科目" at bounding box center [824, 336] width 659 height 30
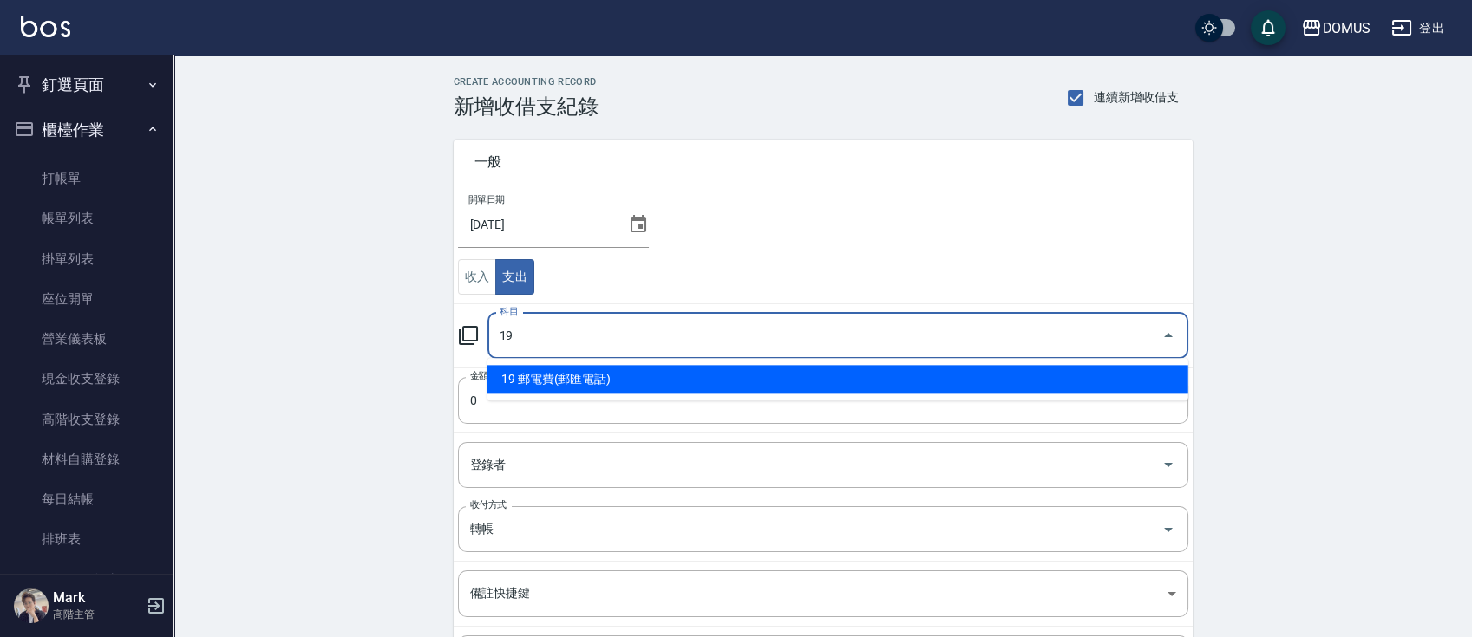
type input "19 郵電費(郵匯電話)"
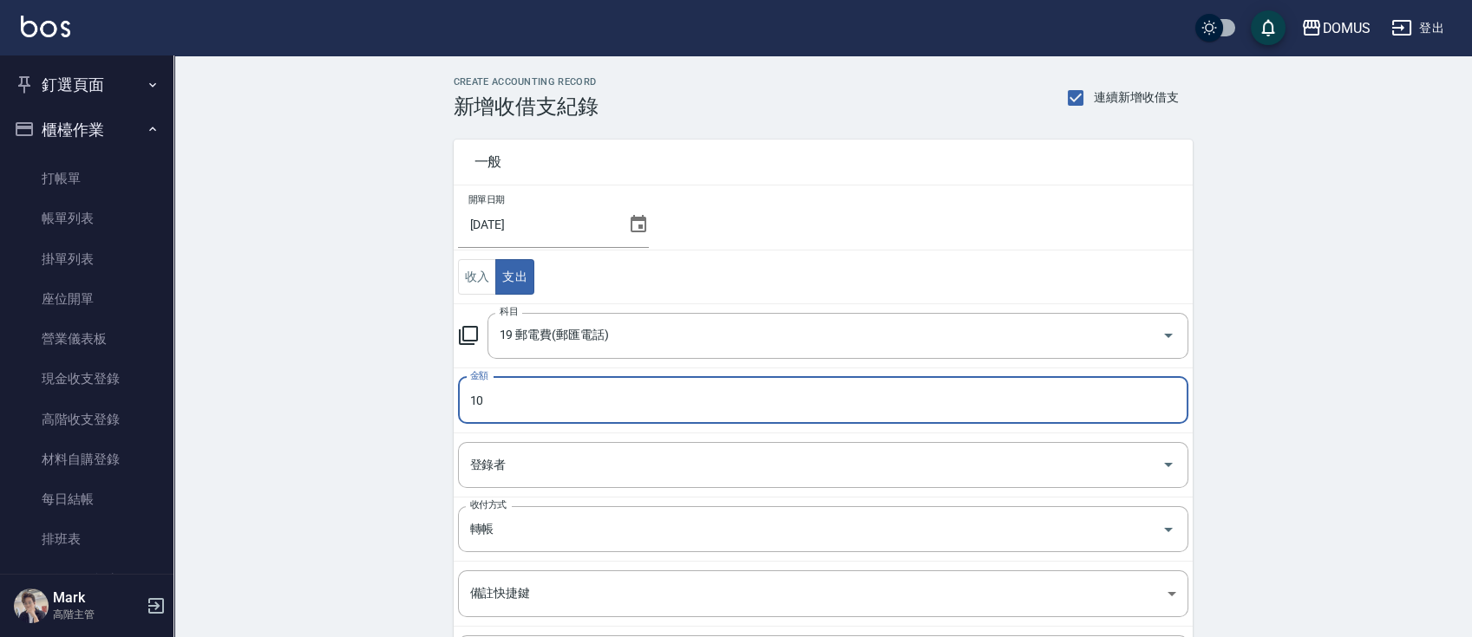
type input "10"
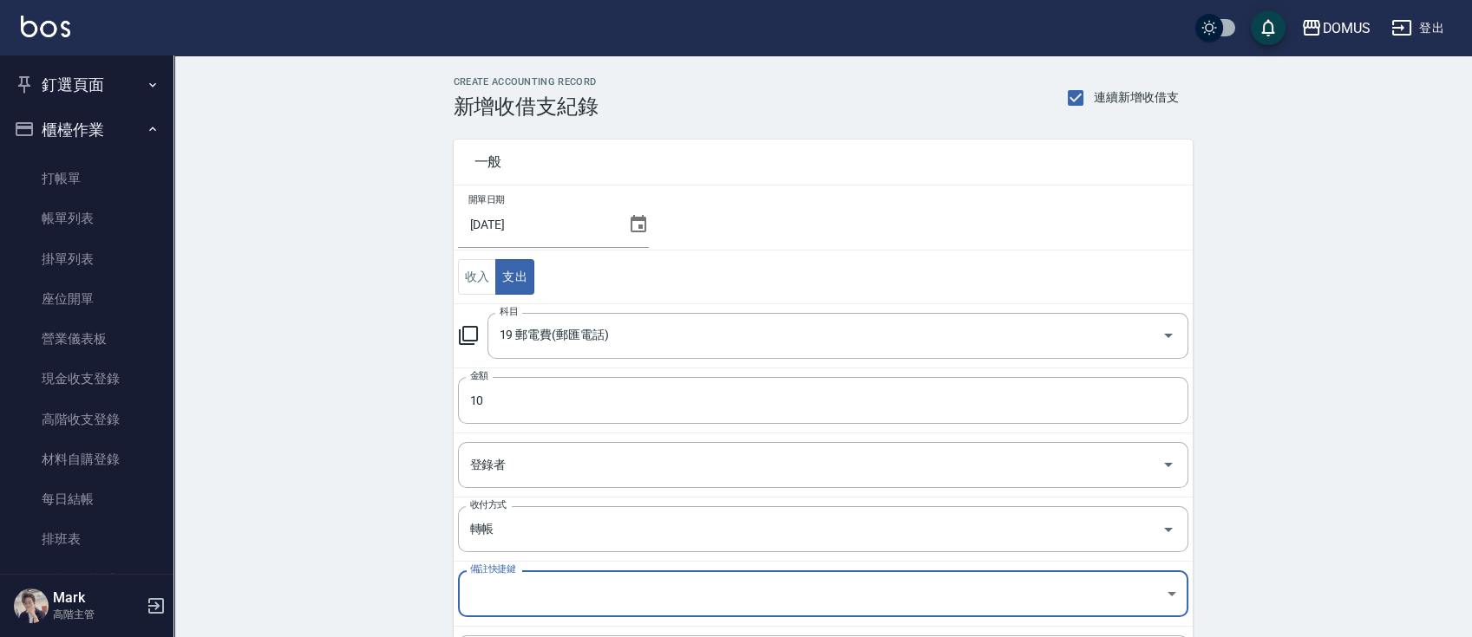
scroll to position [188, 0]
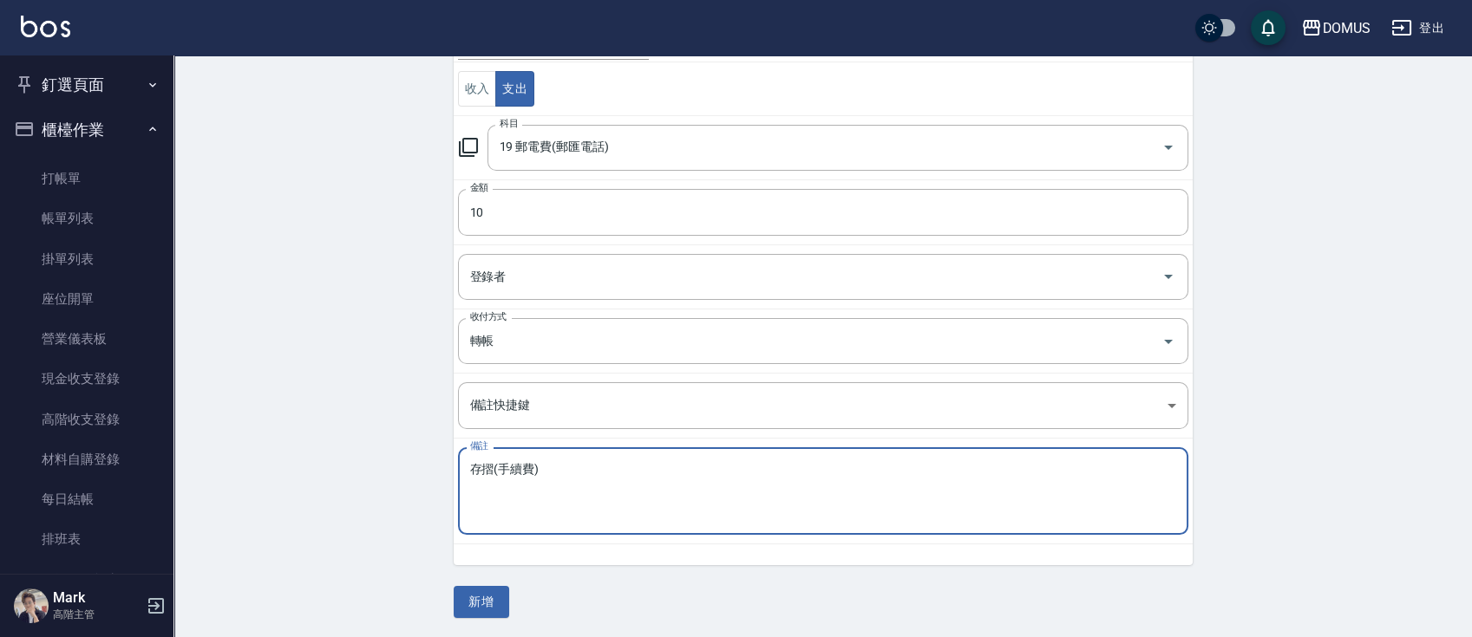
type textarea "存摺(手續費)"
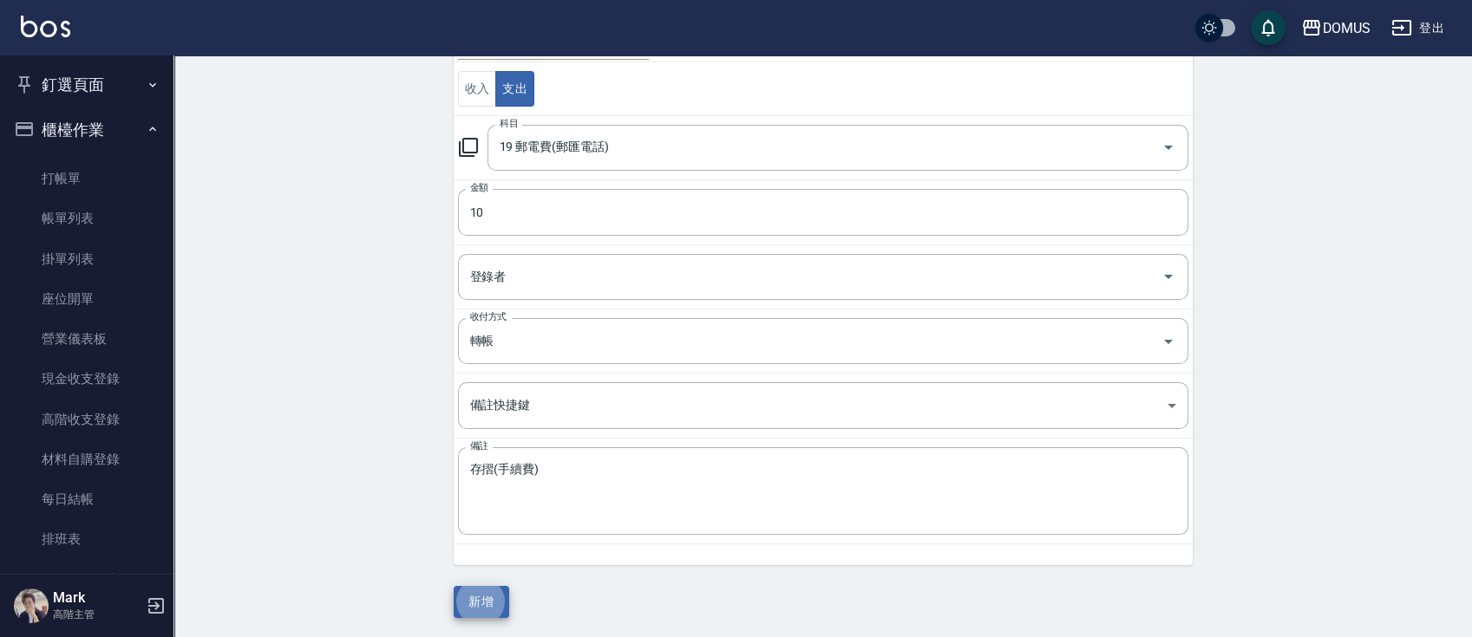
click at [454, 586] on button "新增" at bounding box center [482, 602] width 56 height 32
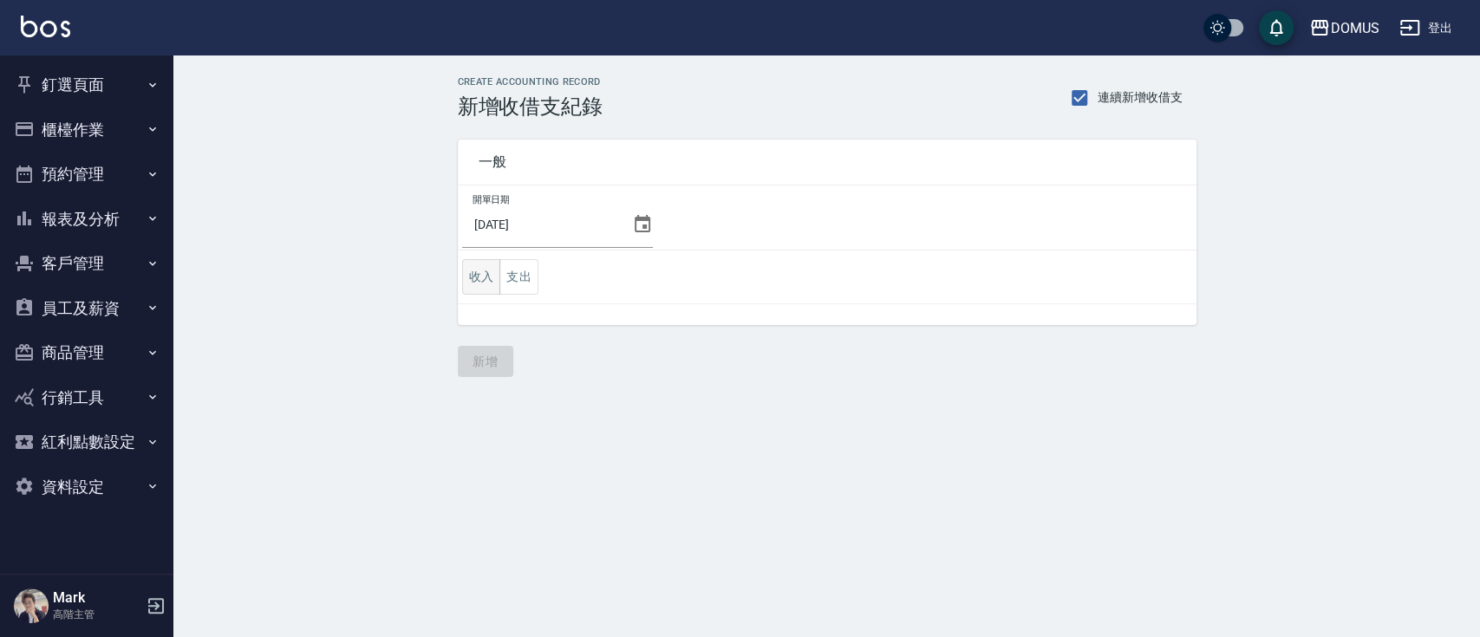
click at [482, 277] on button "收入" at bounding box center [481, 277] width 39 height 36
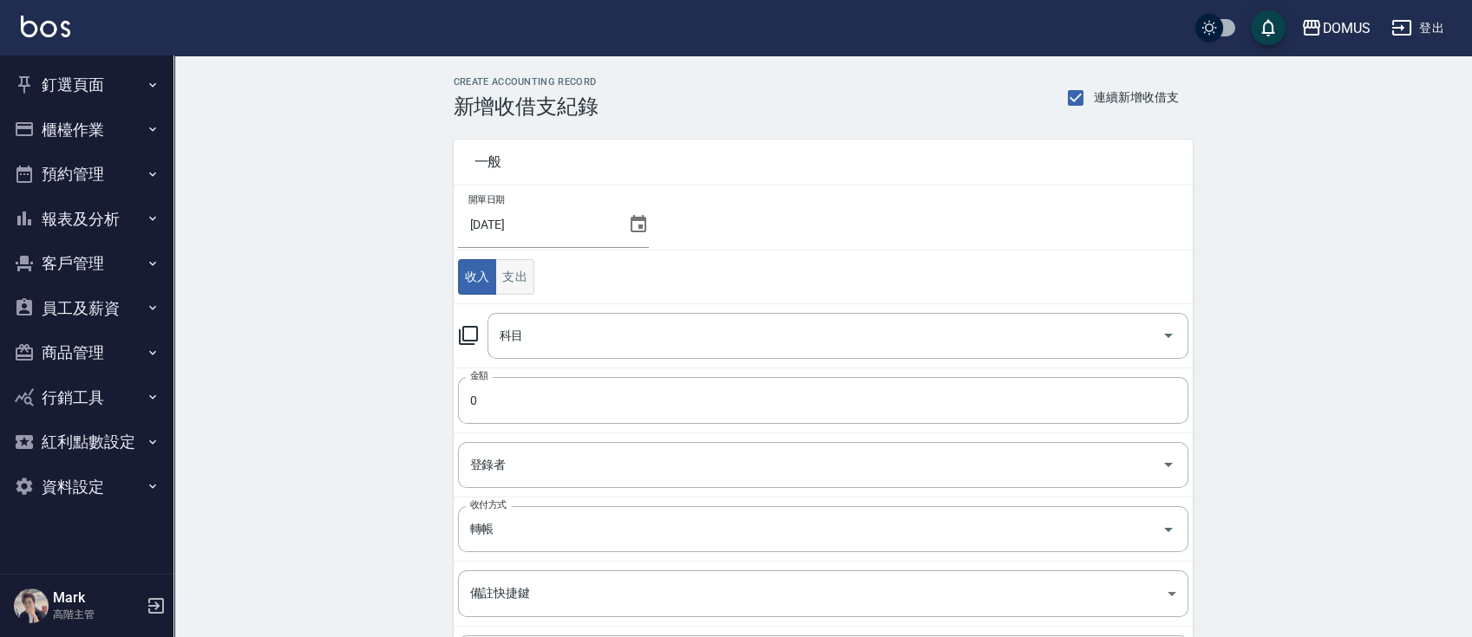
click at [515, 275] on button "支出" at bounding box center [514, 277] width 39 height 36
click at [579, 329] on input "科目" at bounding box center [824, 336] width 659 height 30
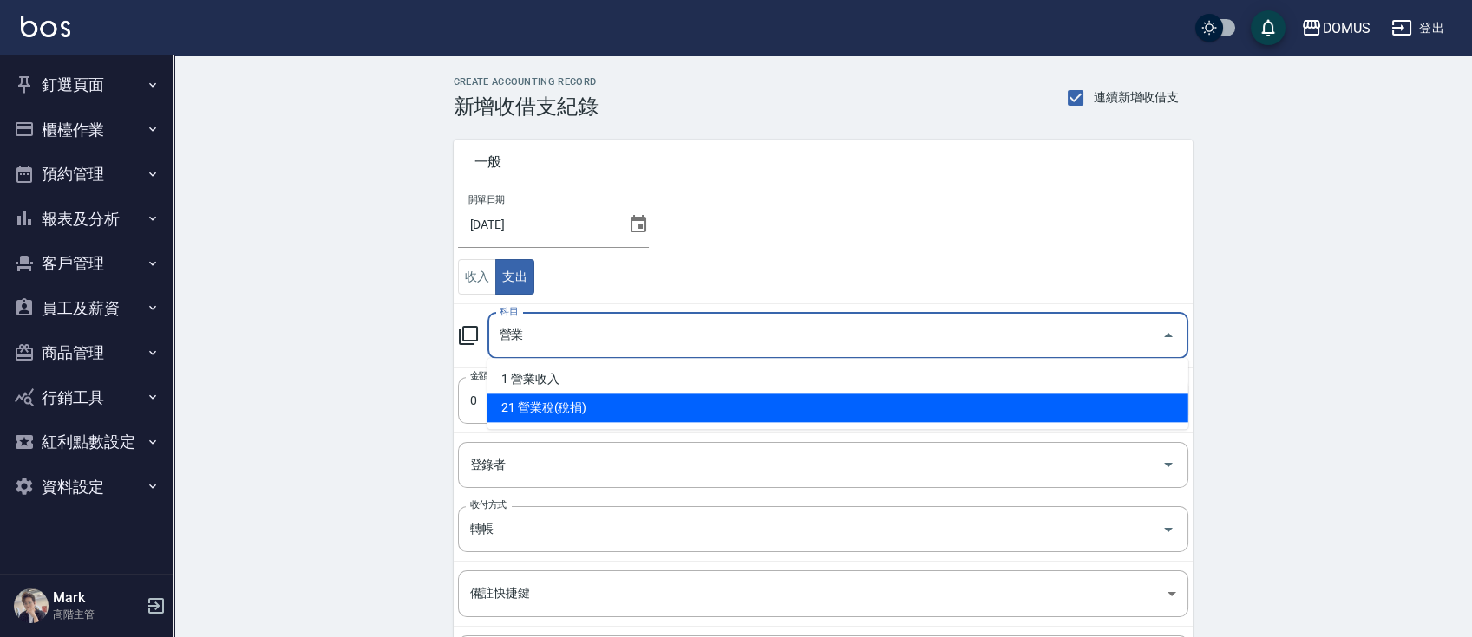
type input "21 營業稅(稅捐)"
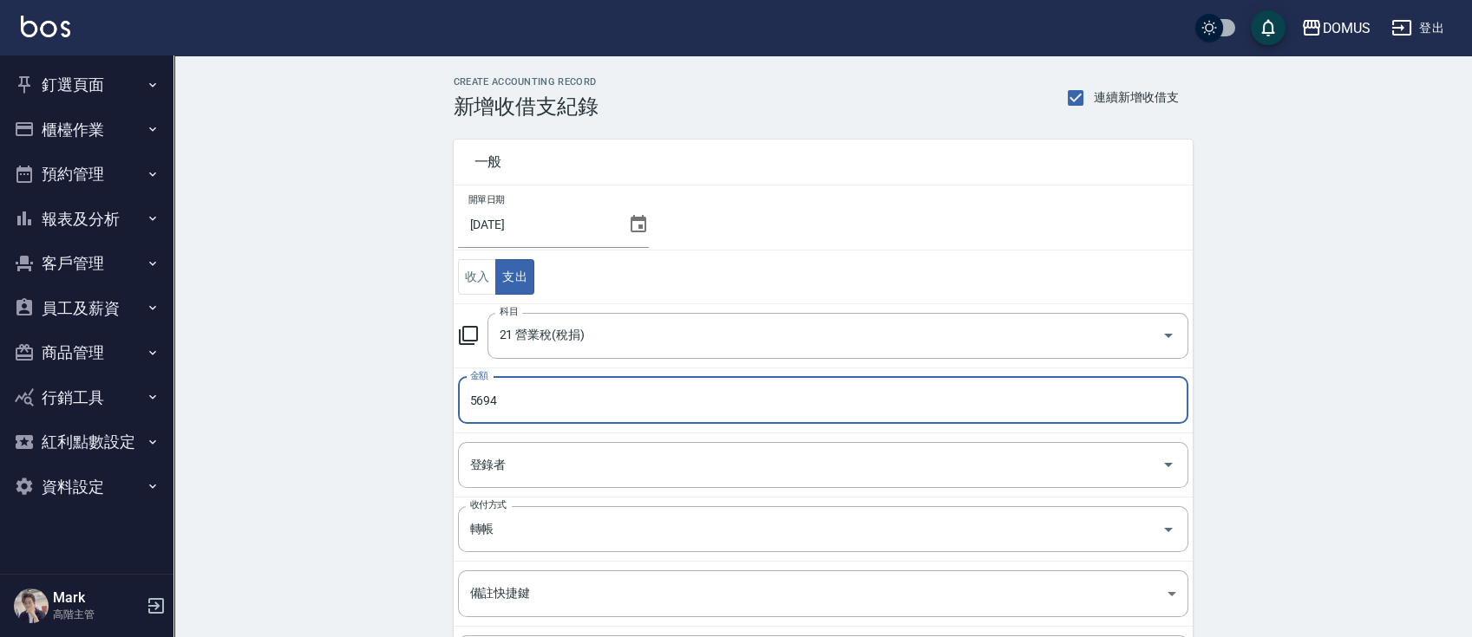
type input "5694"
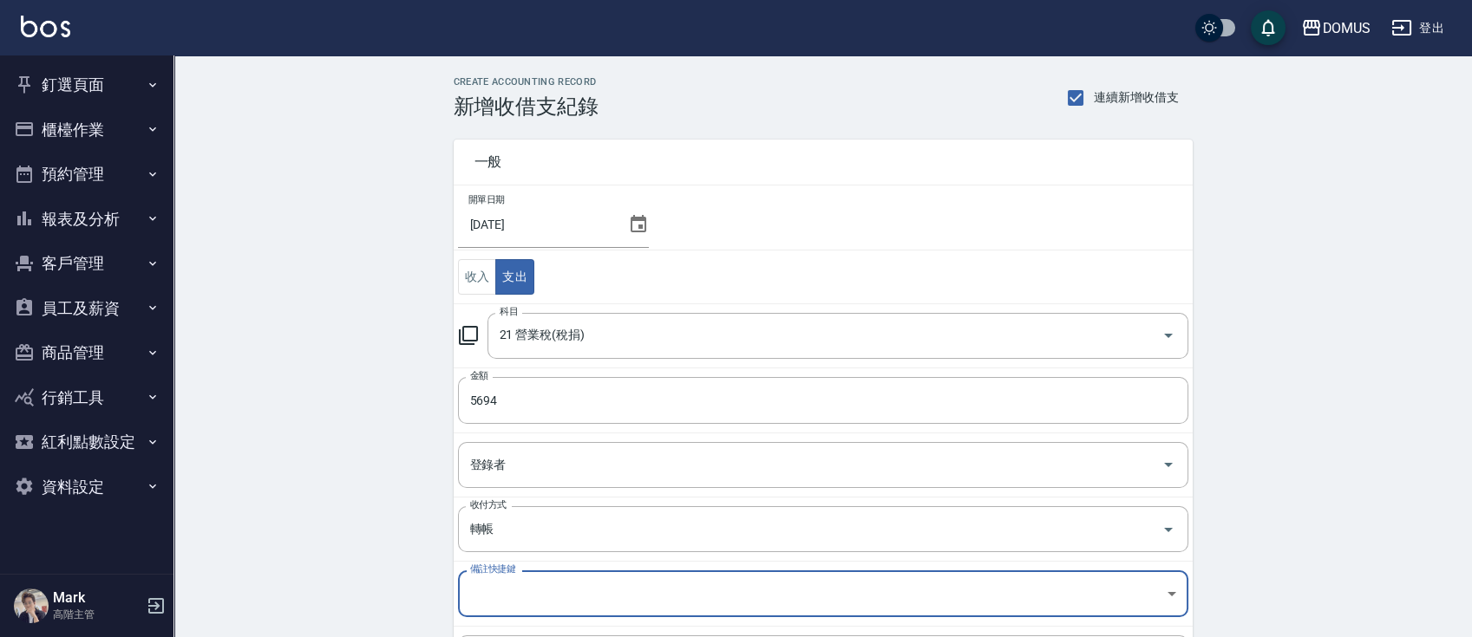
scroll to position [188, 0]
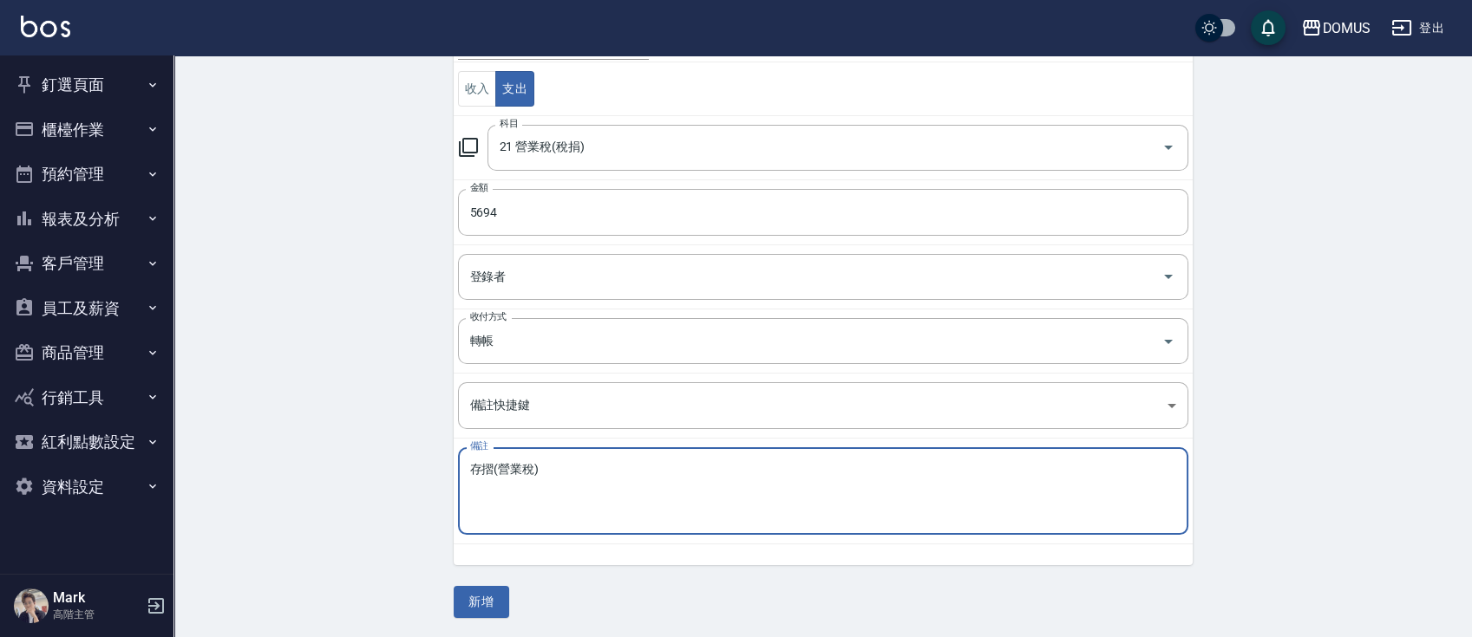
type textarea "存摺(營業稅)"
click at [454, 586] on button "新增" at bounding box center [482, 602] width 56 height 32
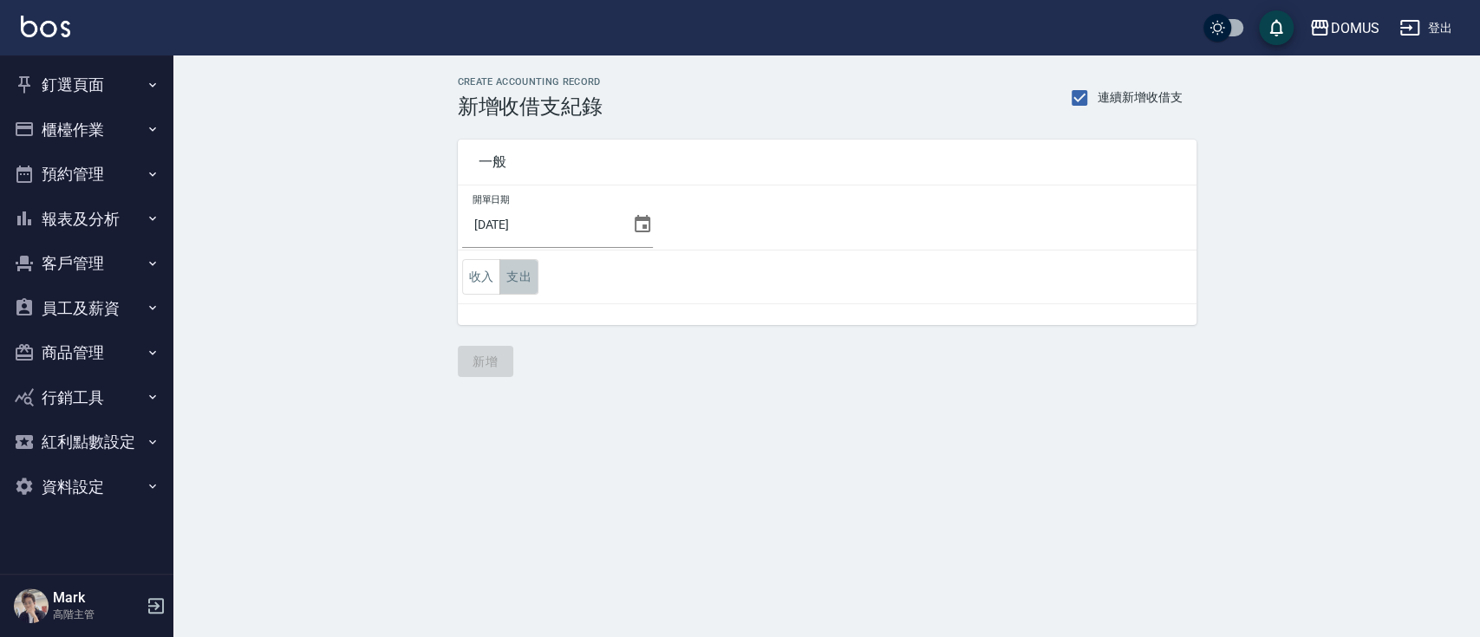
click at [522, 269] on button "支出" at bounding box center [519, 277] width 39 height 36
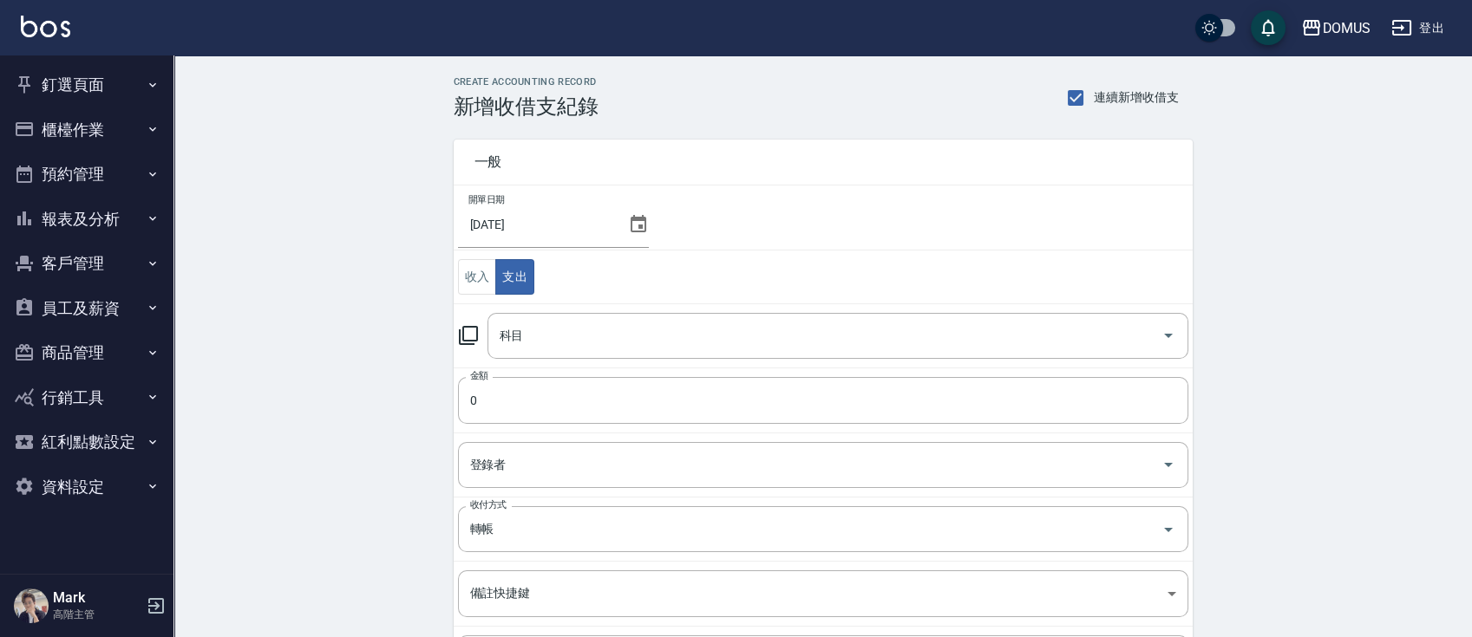
click at [576, 321] on input "科目" at bounding box center [824, 336] width 659 height 30
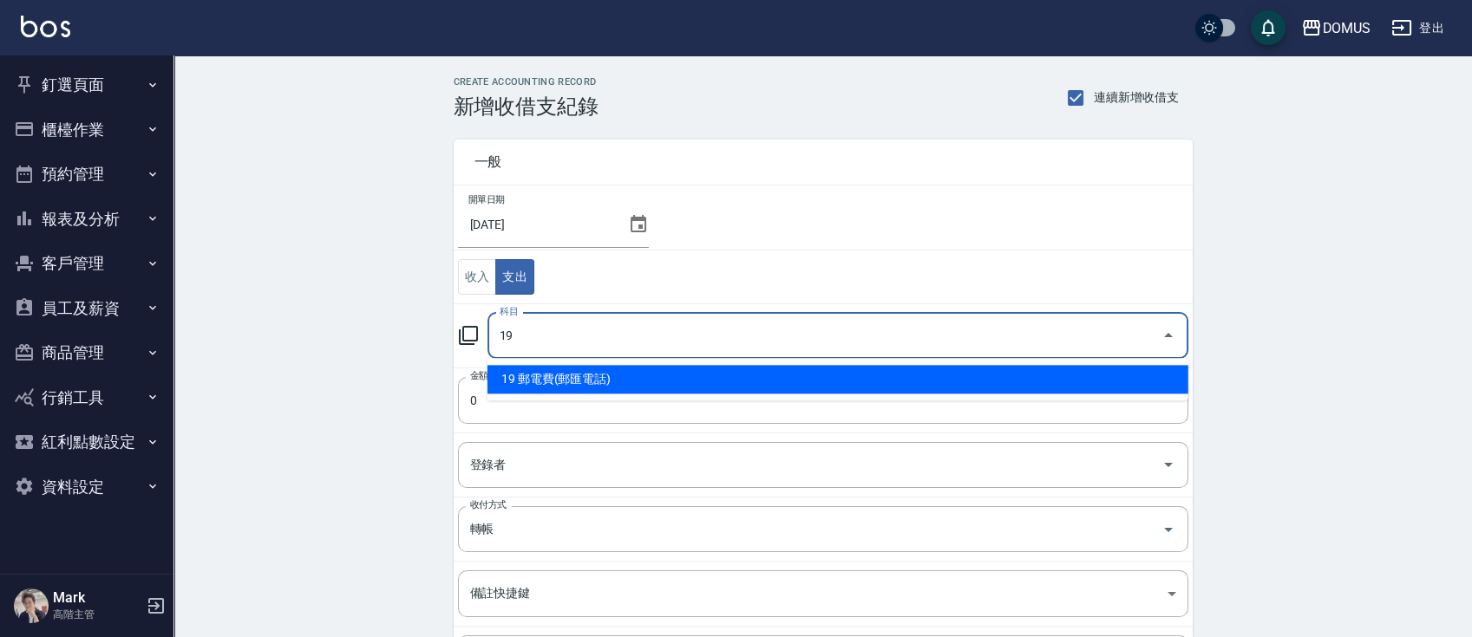
type input "19 郵電費(郵匯電話)"
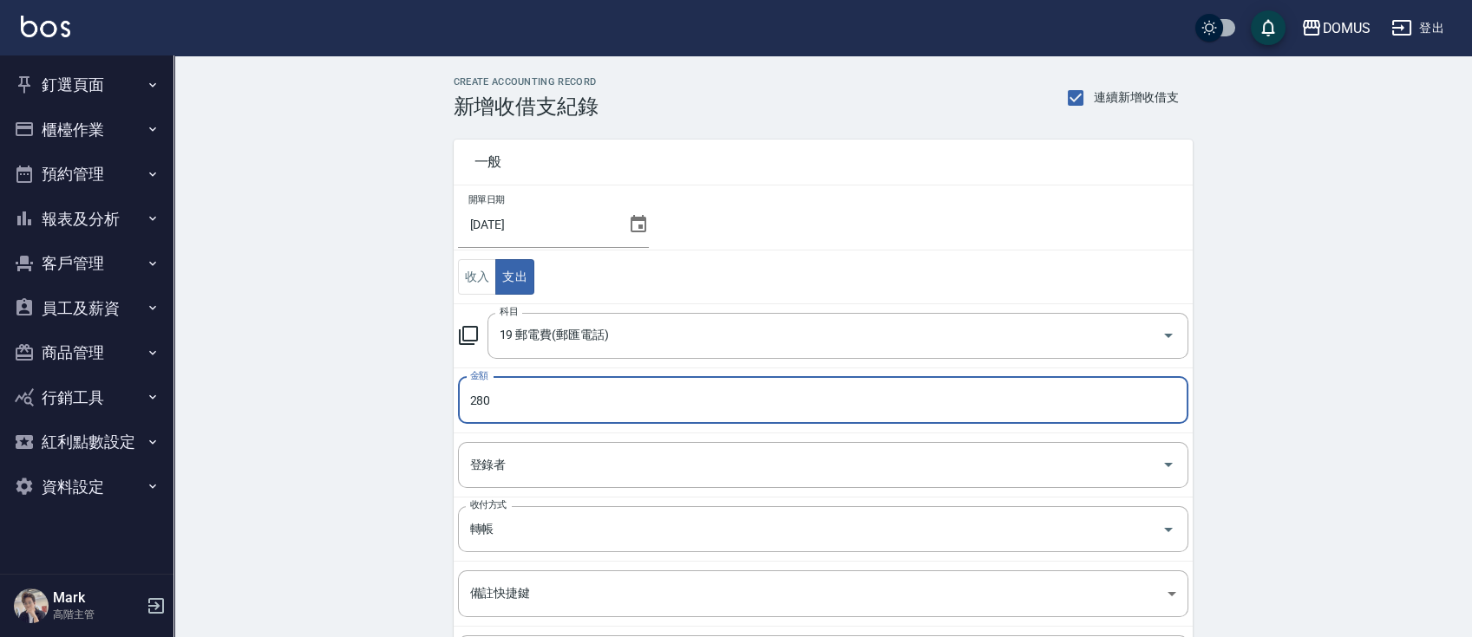
type input "280"
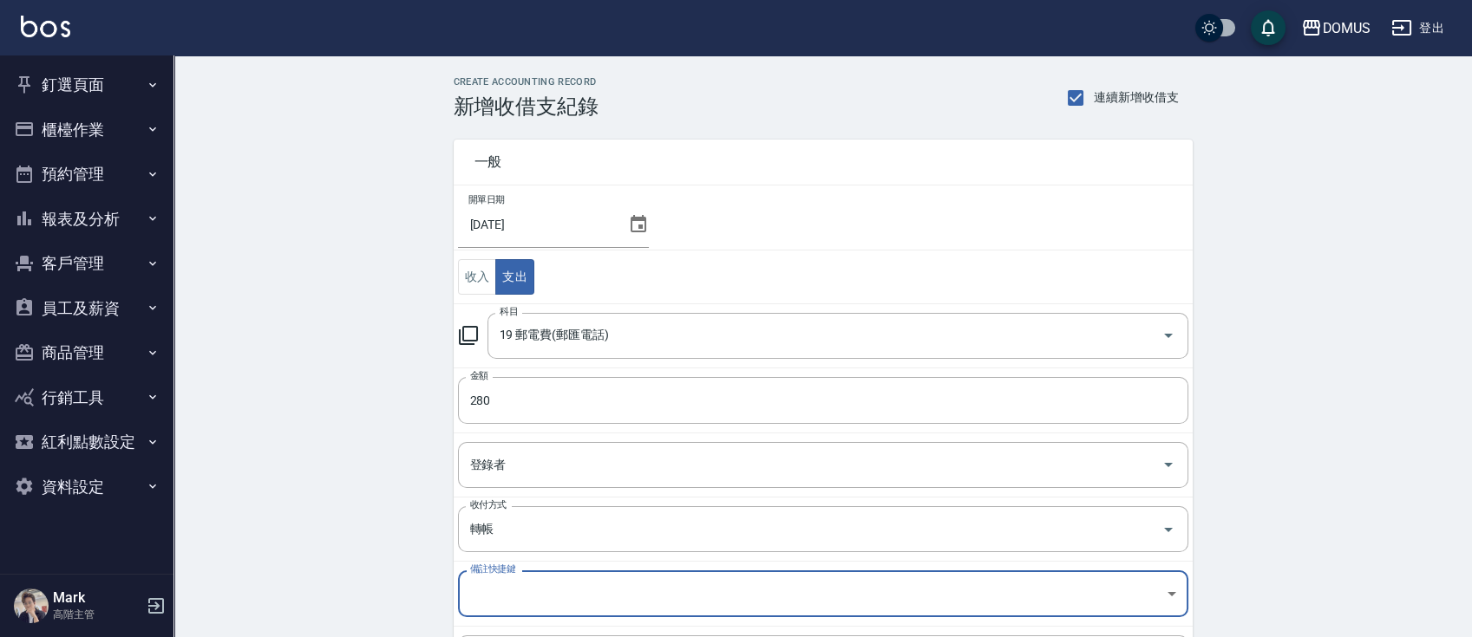
scroll to position [188, 0]
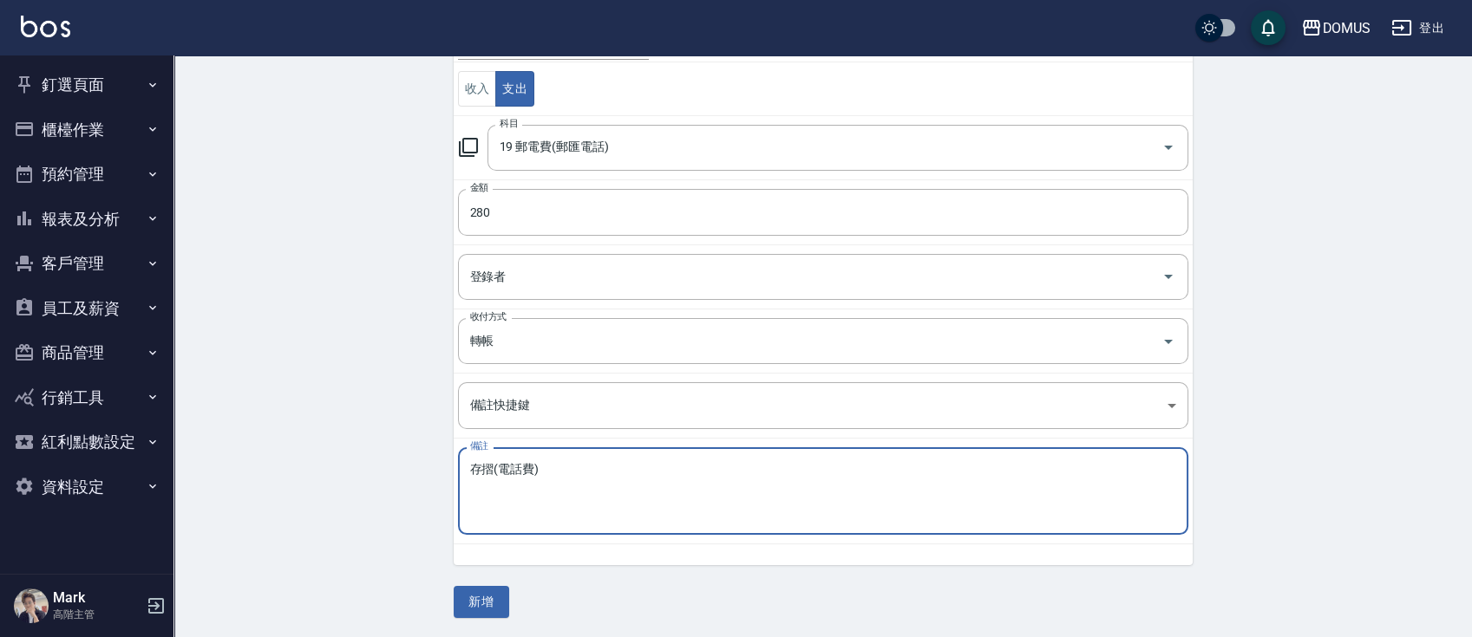
type textarea "存摺(電話費)"
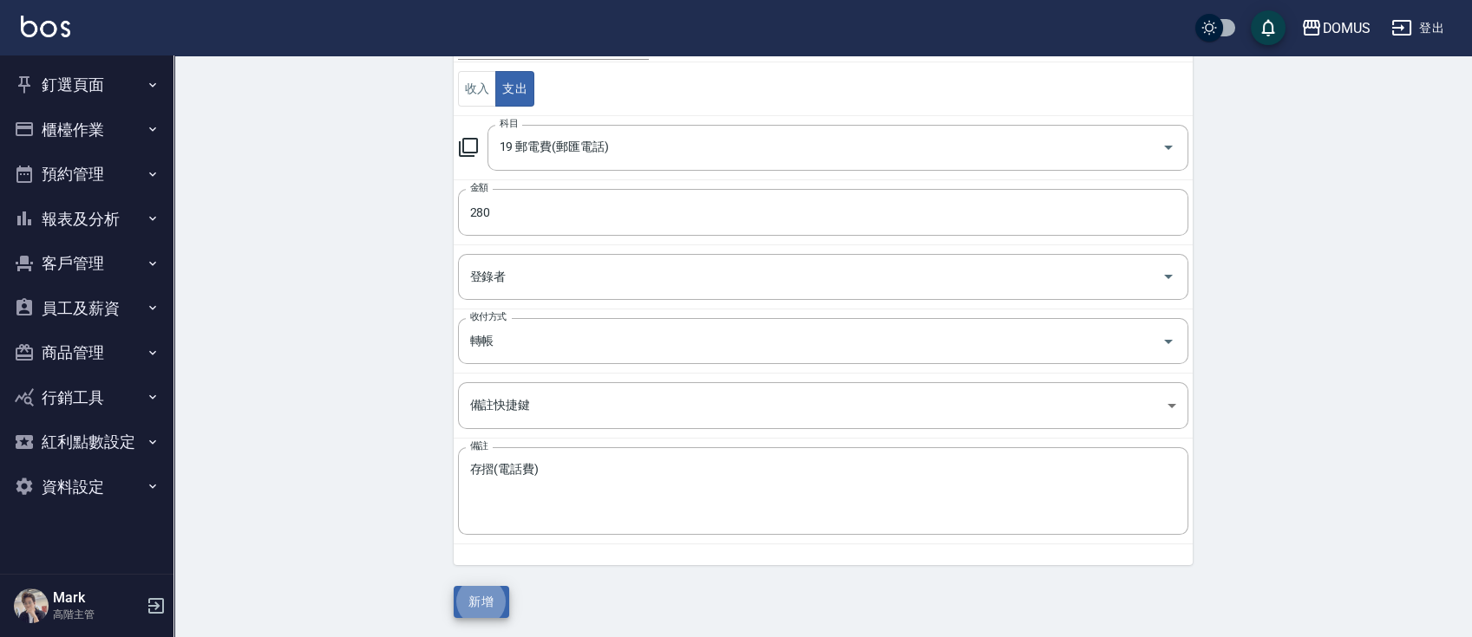
click at [454, 586] on button "新增" at bounding box center [482, 602] width 56 height 32
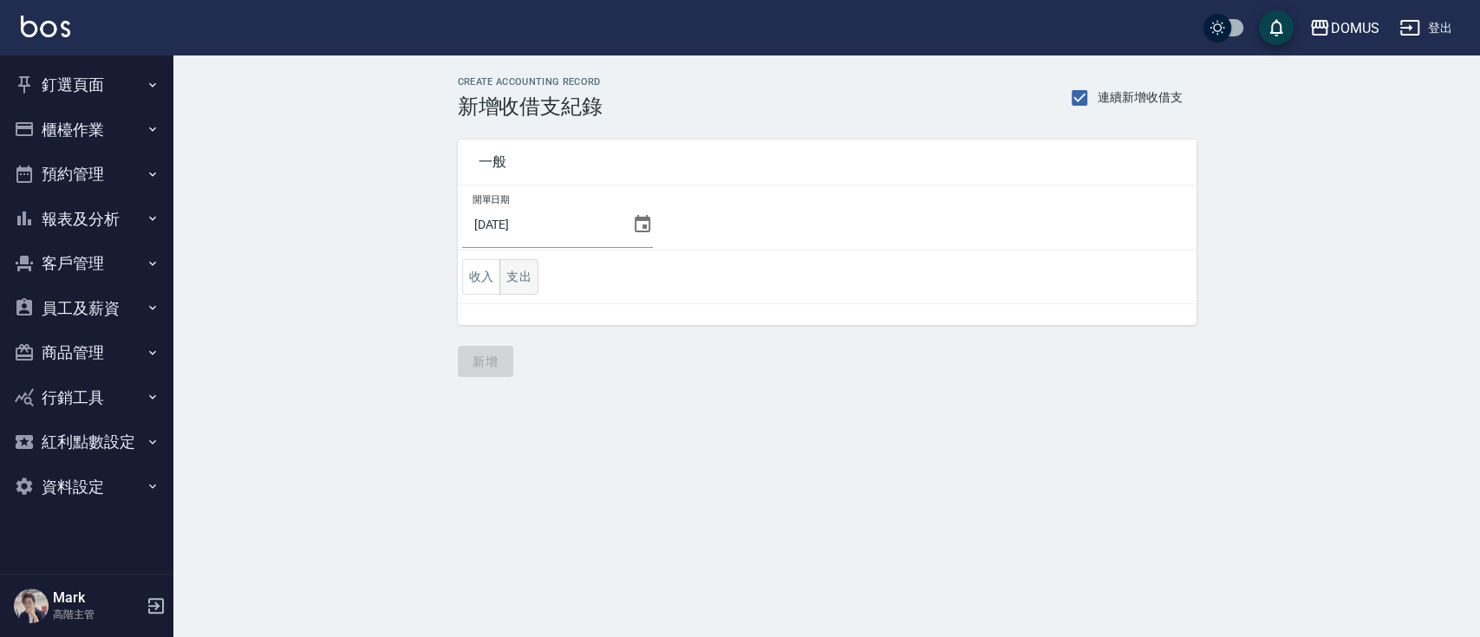
click at [510, 292] on button "支出" at bounding box center [519, 277] width 39 height 36
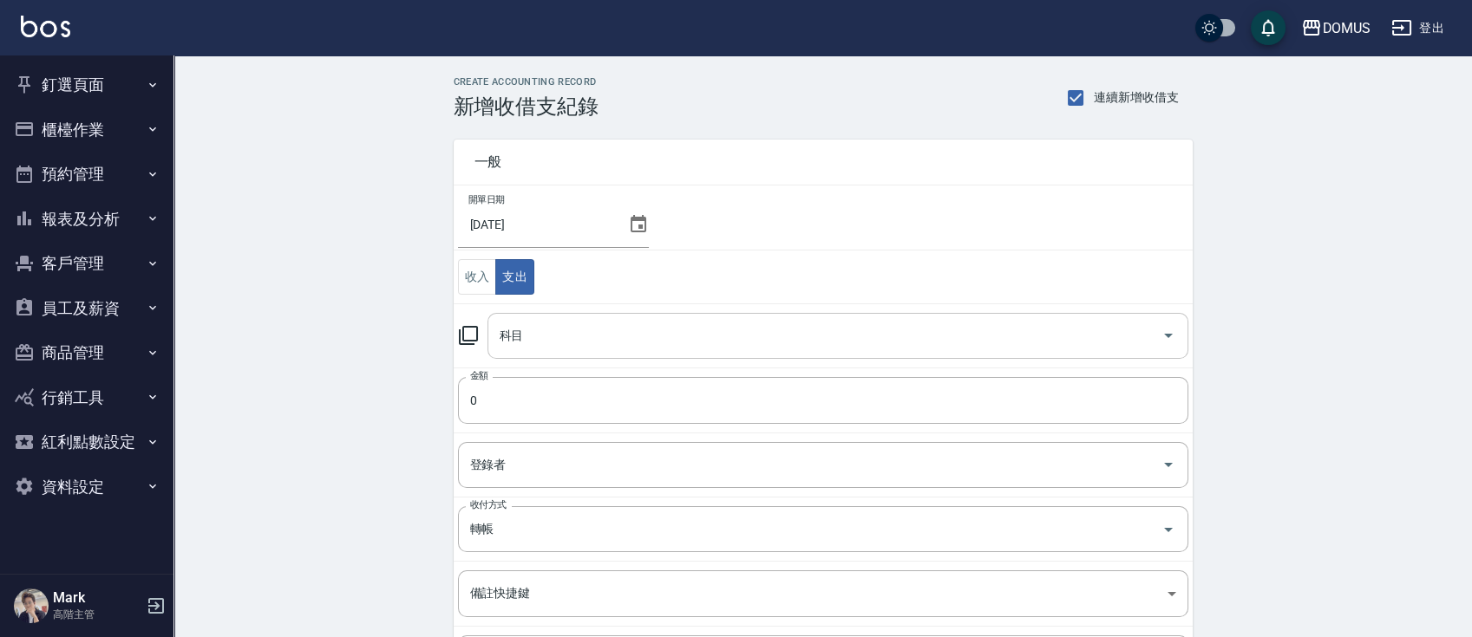
click at [519, 335] on div "科目 科目" at bounding box center [837, 336] width 701 height 46
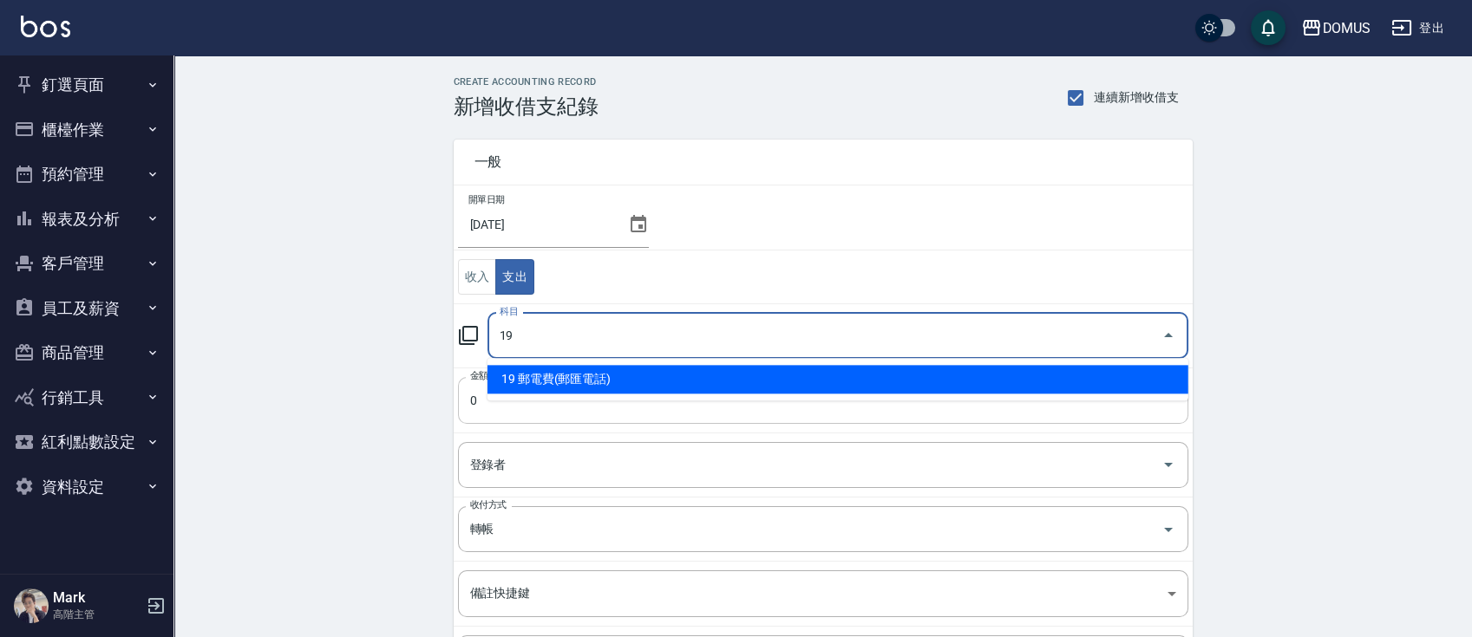
type input "19 郵電費(郵匯電話)"
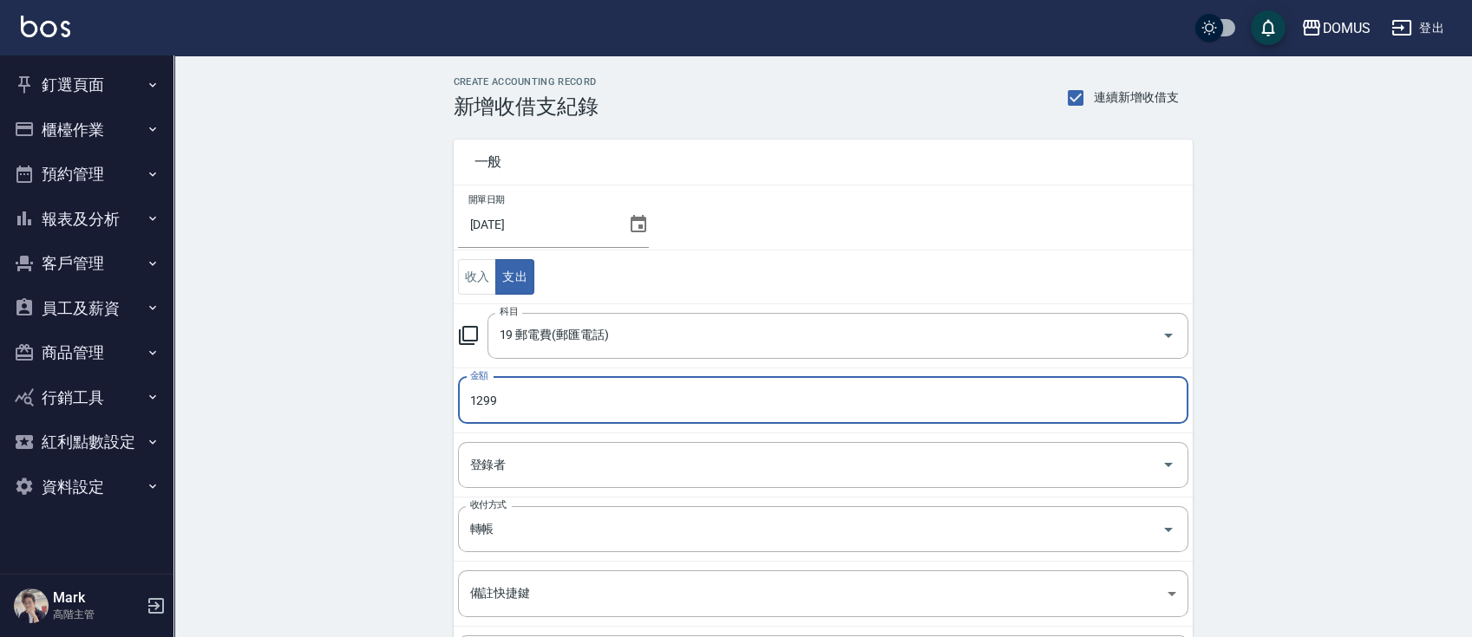
type input "1299"
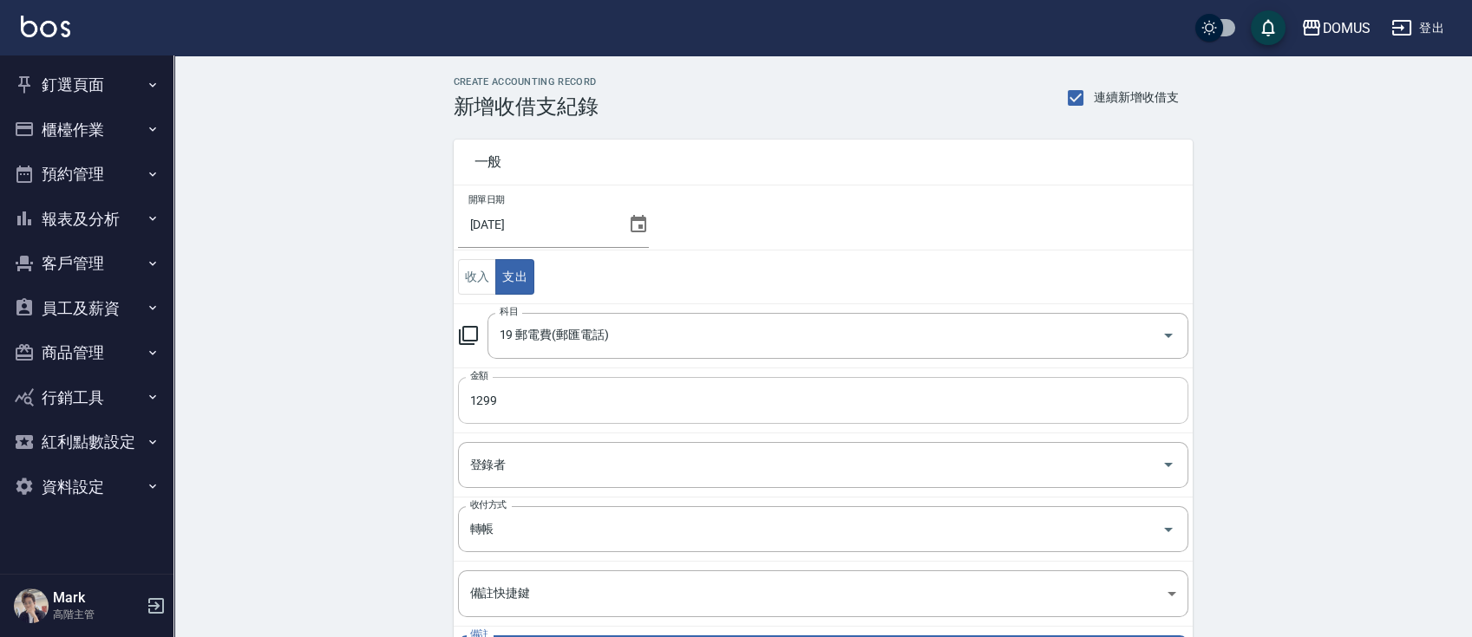
scroll to position [188, 0]
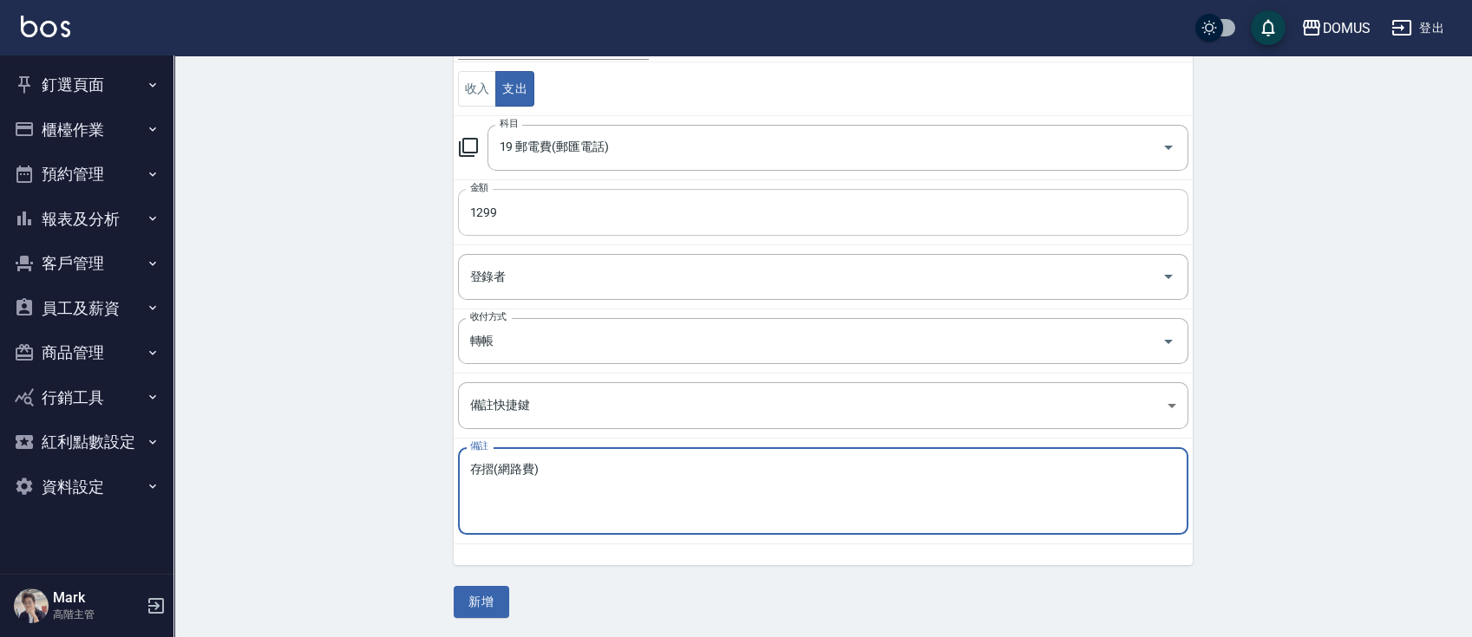
type textarea "存摺(網路費)"
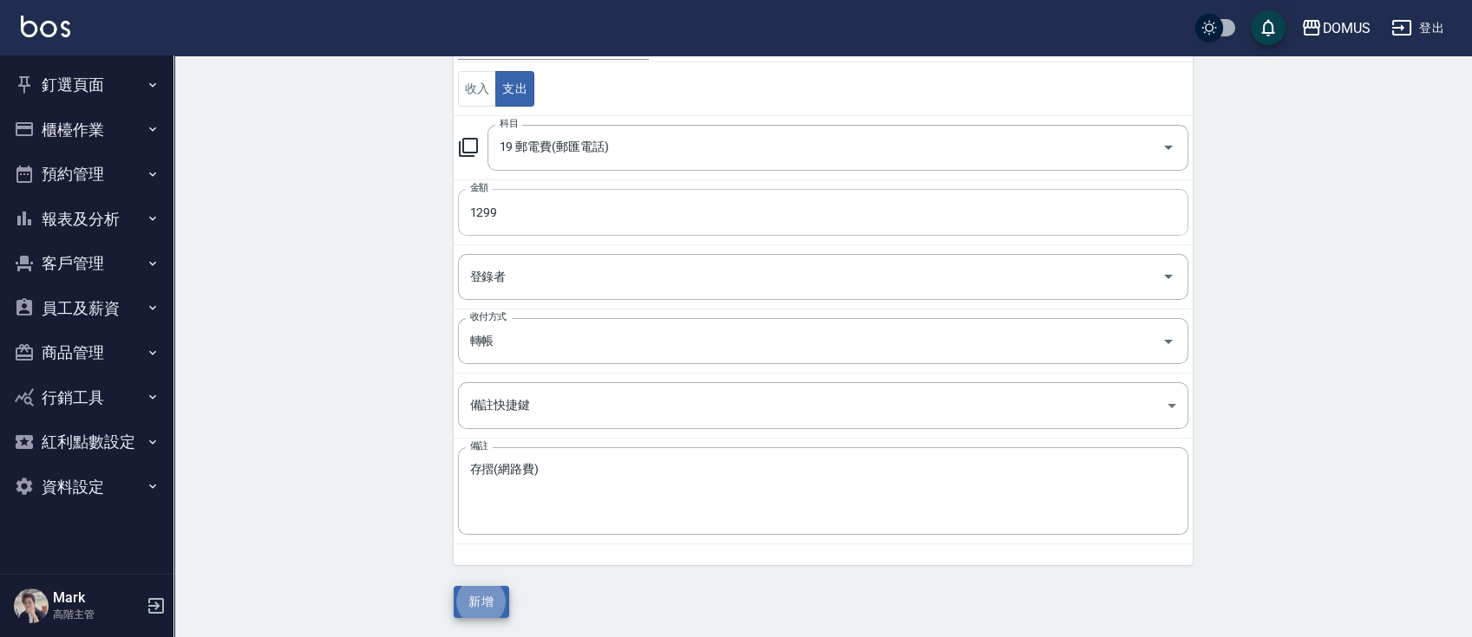
click at [454, 586] on button "新增" at bounding box center [482, 602] width 56 height 32
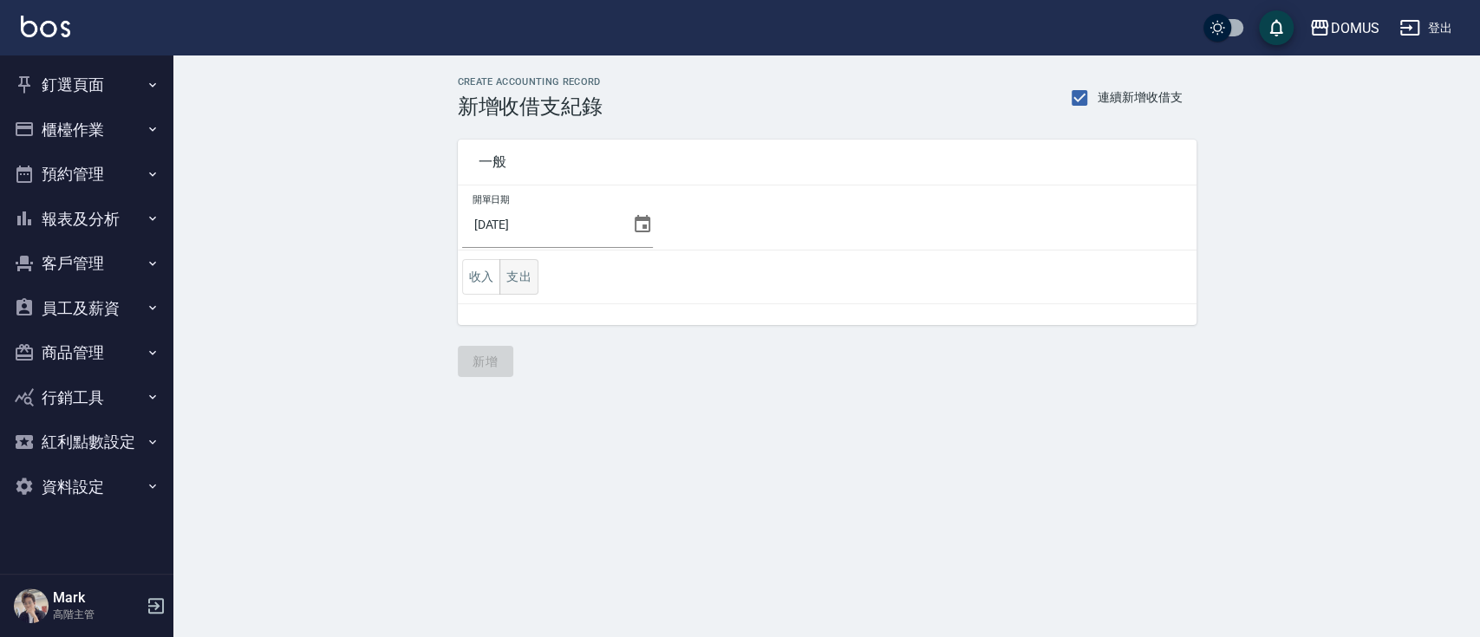
click at [530, 281] on button "支出" at bounding box center [519, 277] width 39 height 36
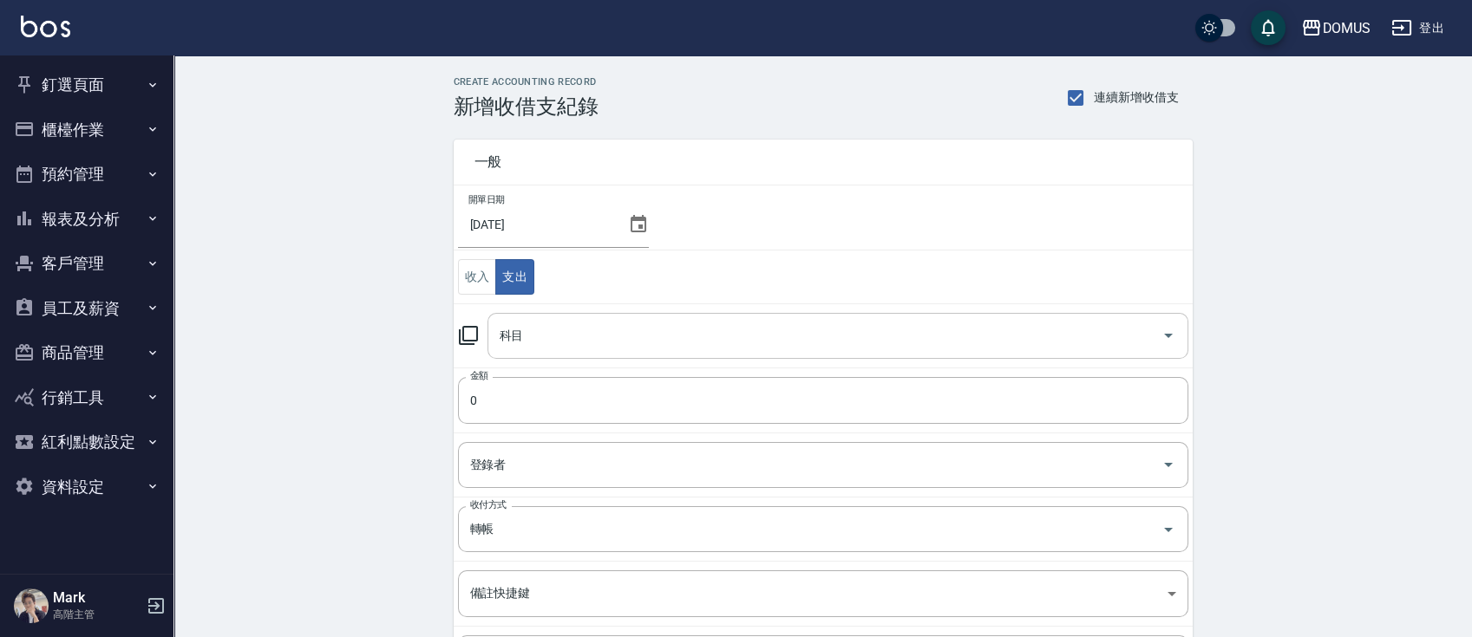
click at [542, 325] on input "科目" at bounding box center [824, 336] width 659 height 30
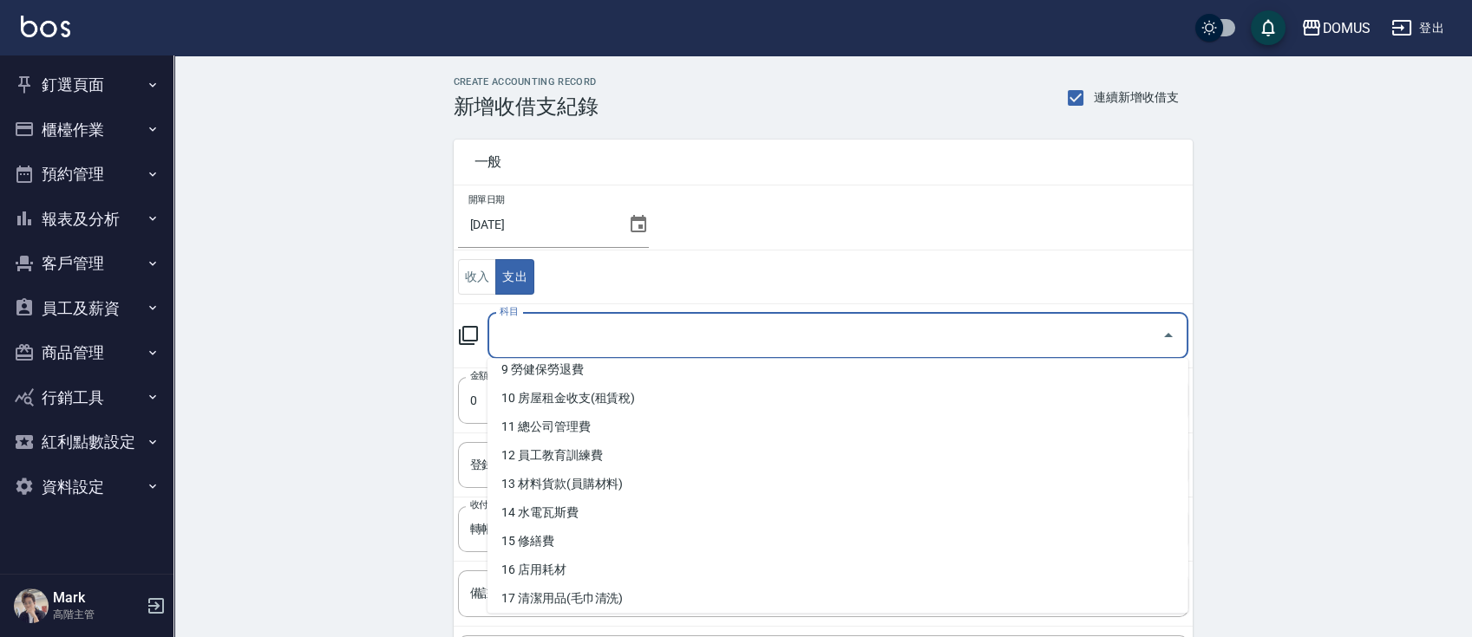
scroll to position [296, 0]
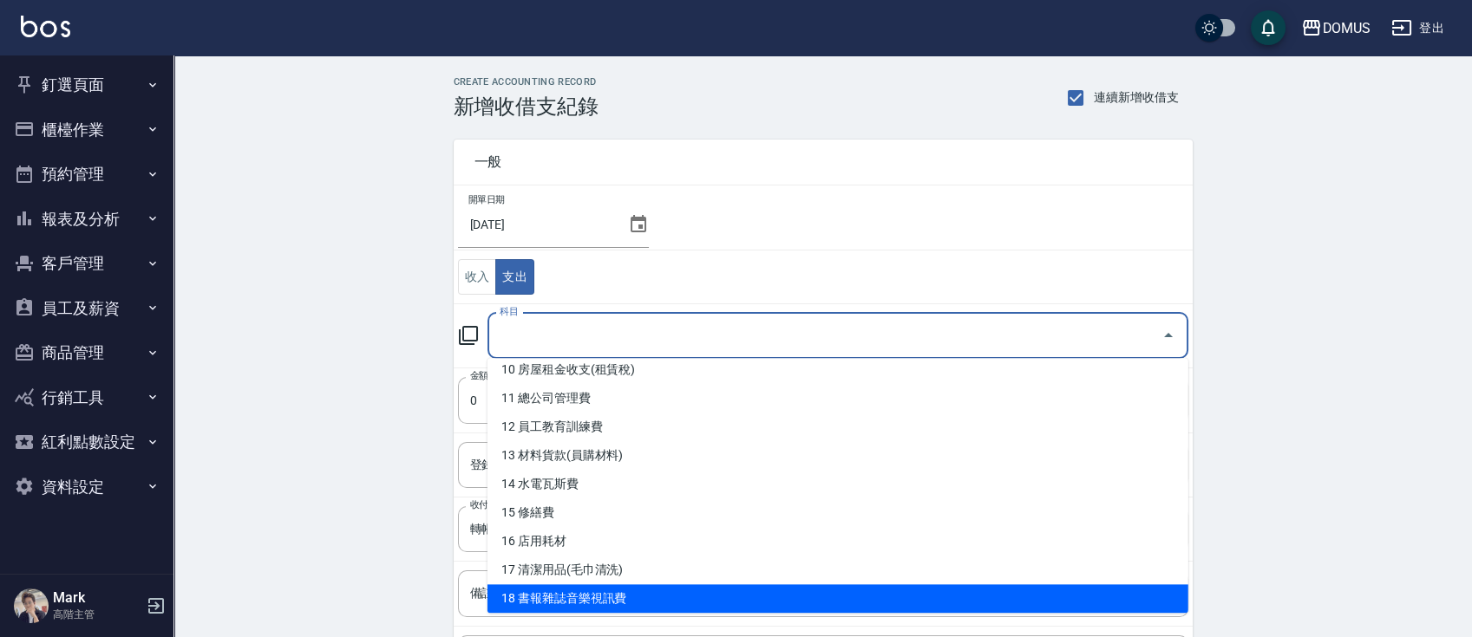
type input "18 書報雜誌音樂視訊費"
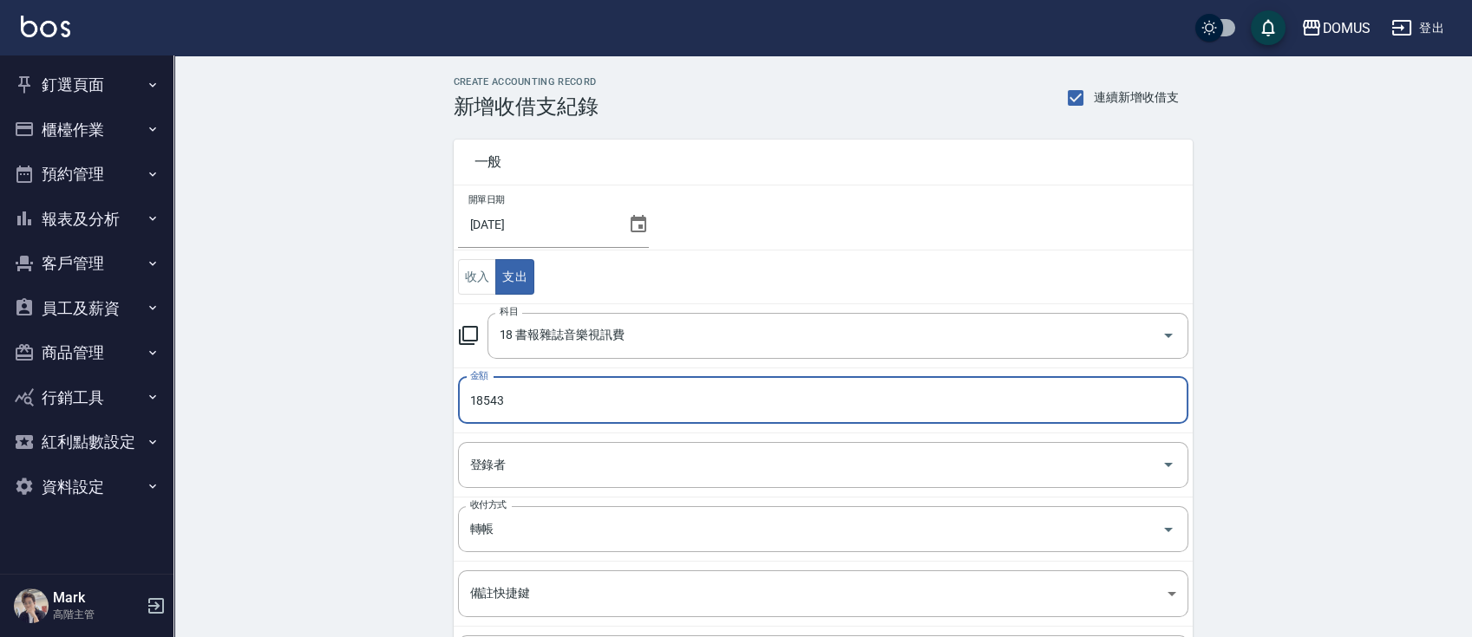
type input "18543"
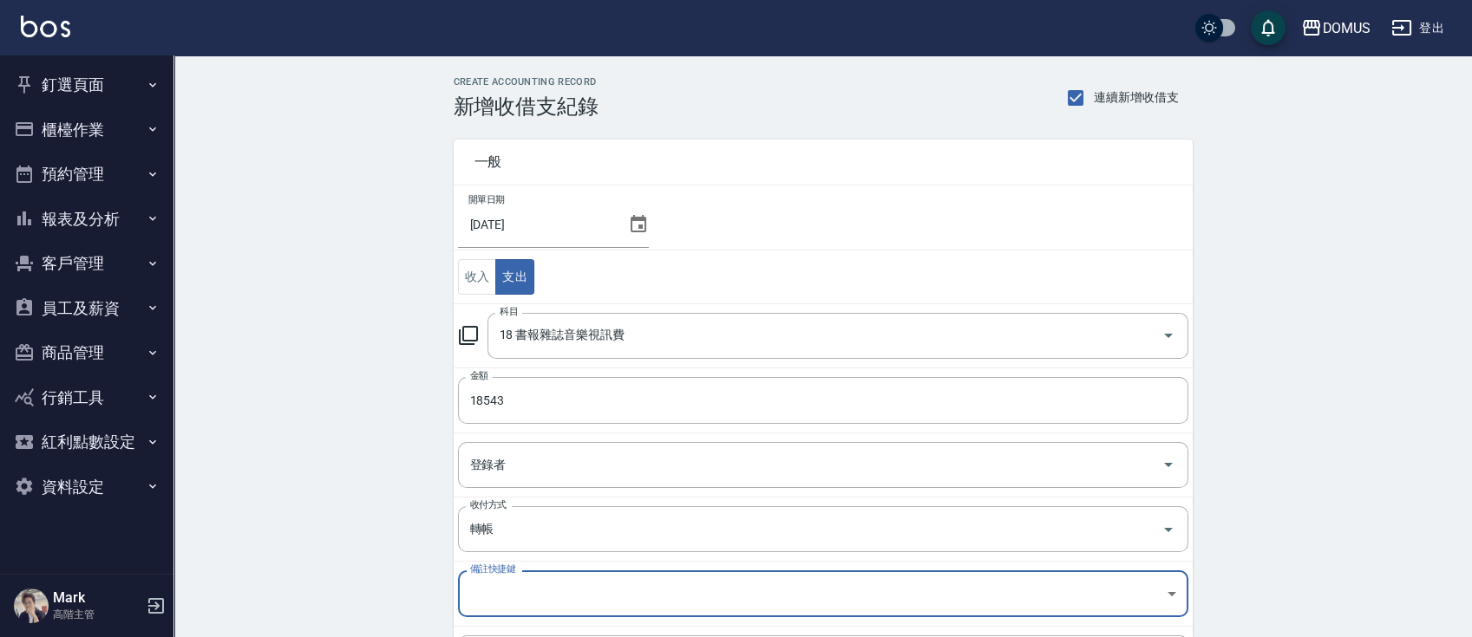
scroll to position [188, 0]
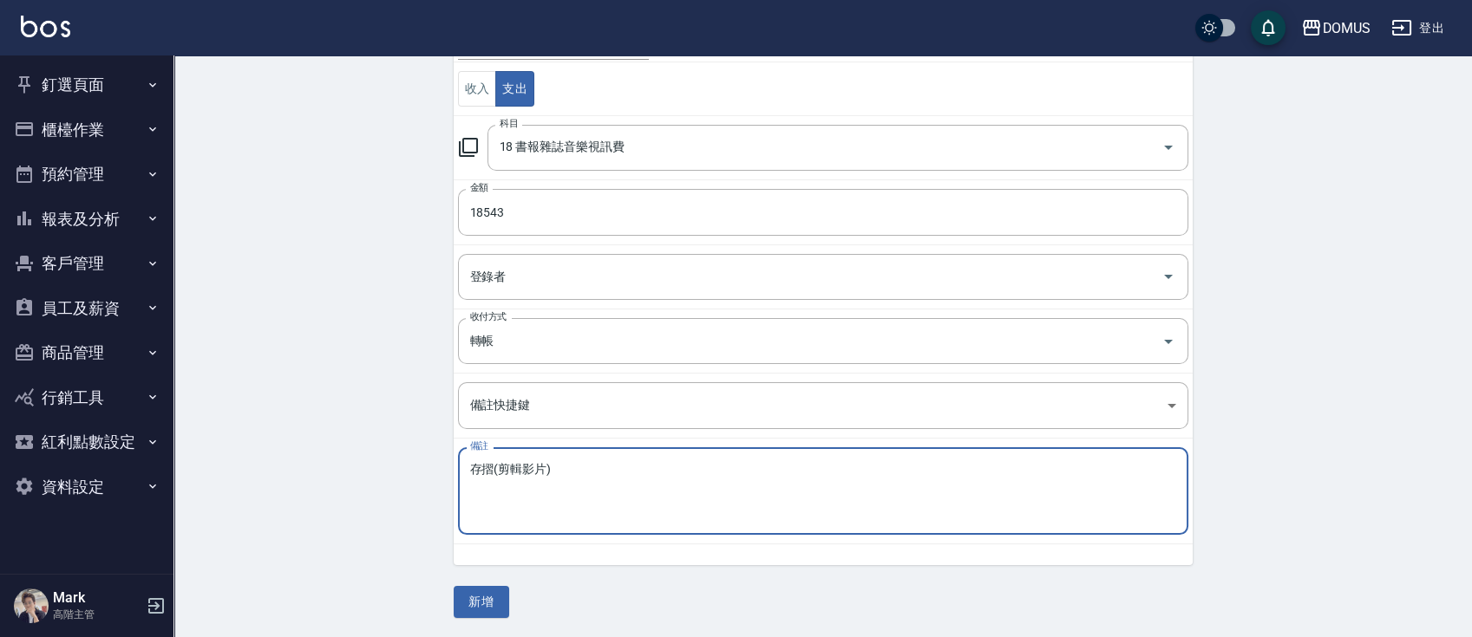
type textarea "存摺(剪輯影片)"
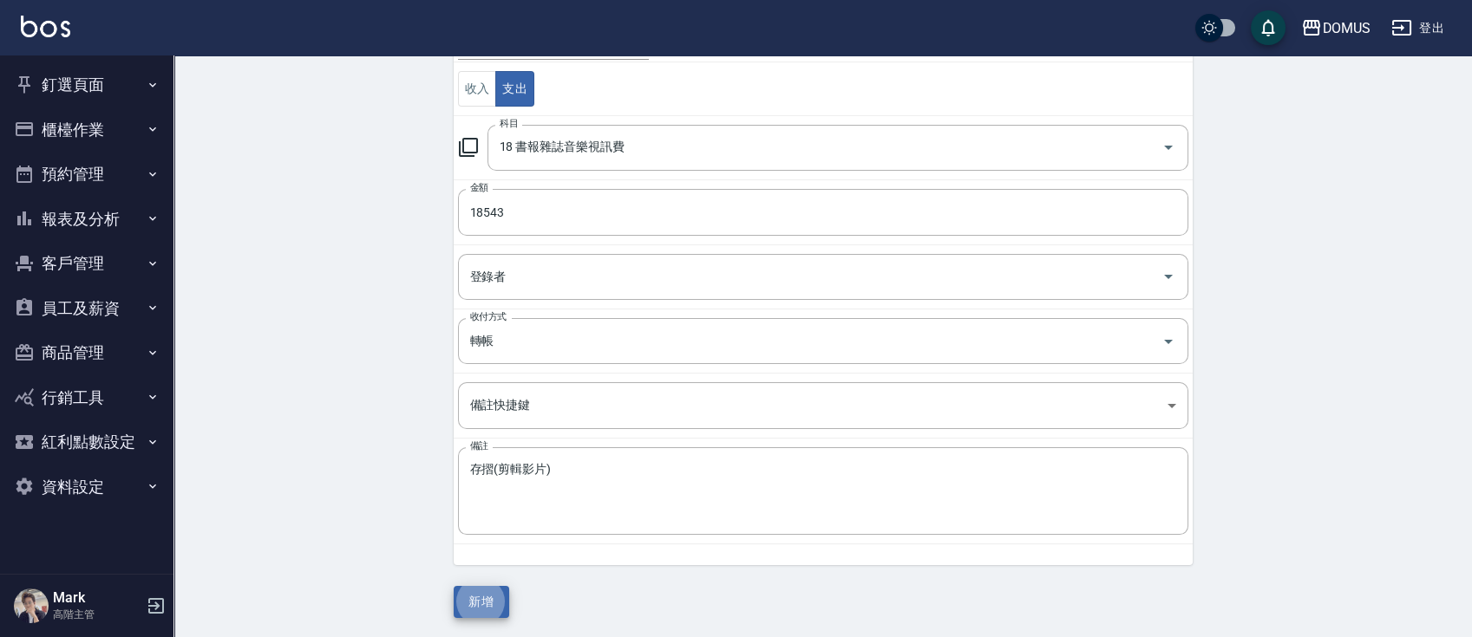
click at [454, 586] on button "新增" at bounding box center [482, 602] width 56 height 32
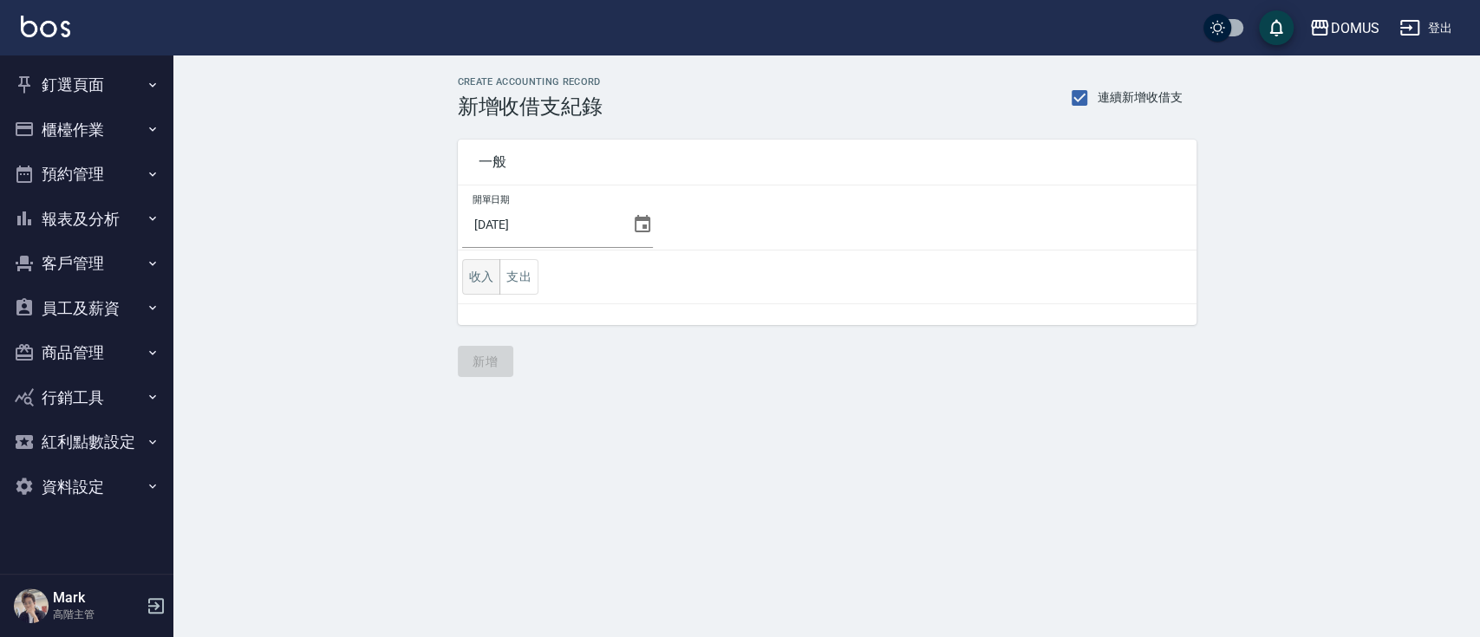
click at [472, 281] on button "收入" at bounding box center [481, 277] width 39 height 36
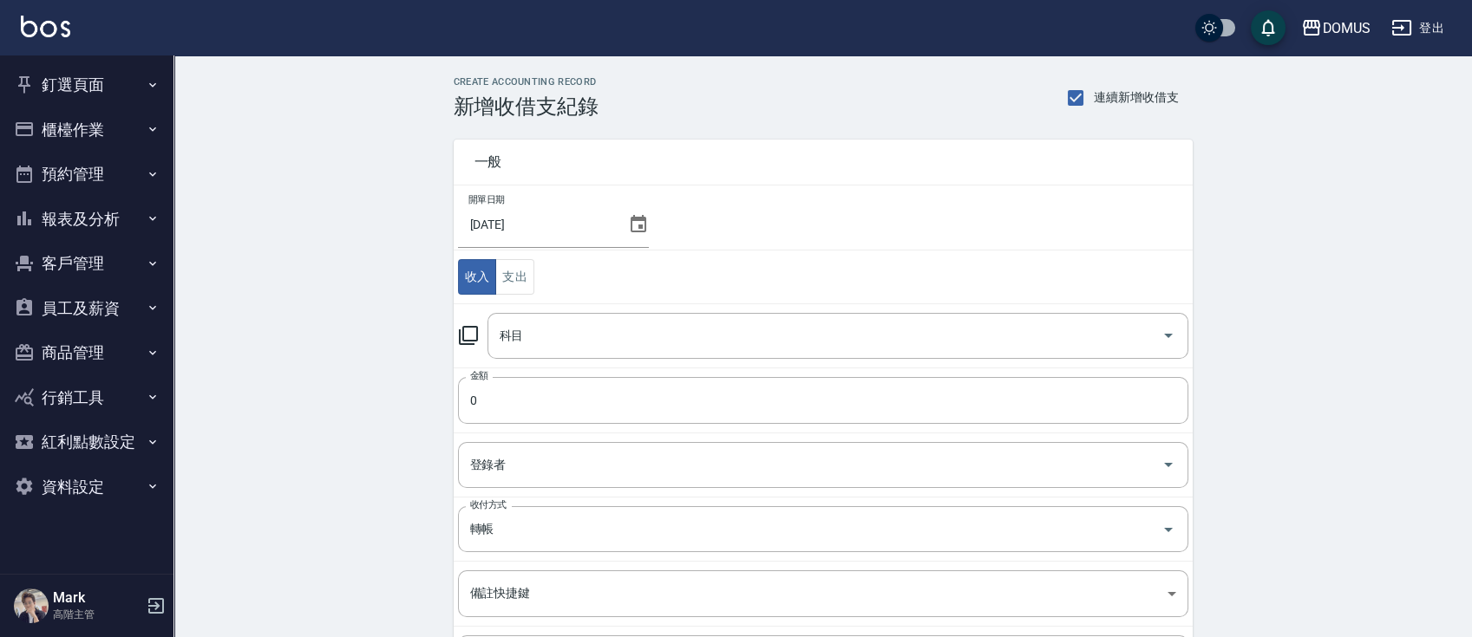
drag, startPoint x: 548, startPoint y: 303, endPoint x: 557, endPoint y: 336, distance: 34.1
click at [550, 304] on td "科目 科目" at bounding box center [823, 336] width 739 height 64
click at [557, 336] on input "科目" at bounding box center [824, 336] width 659 height 30
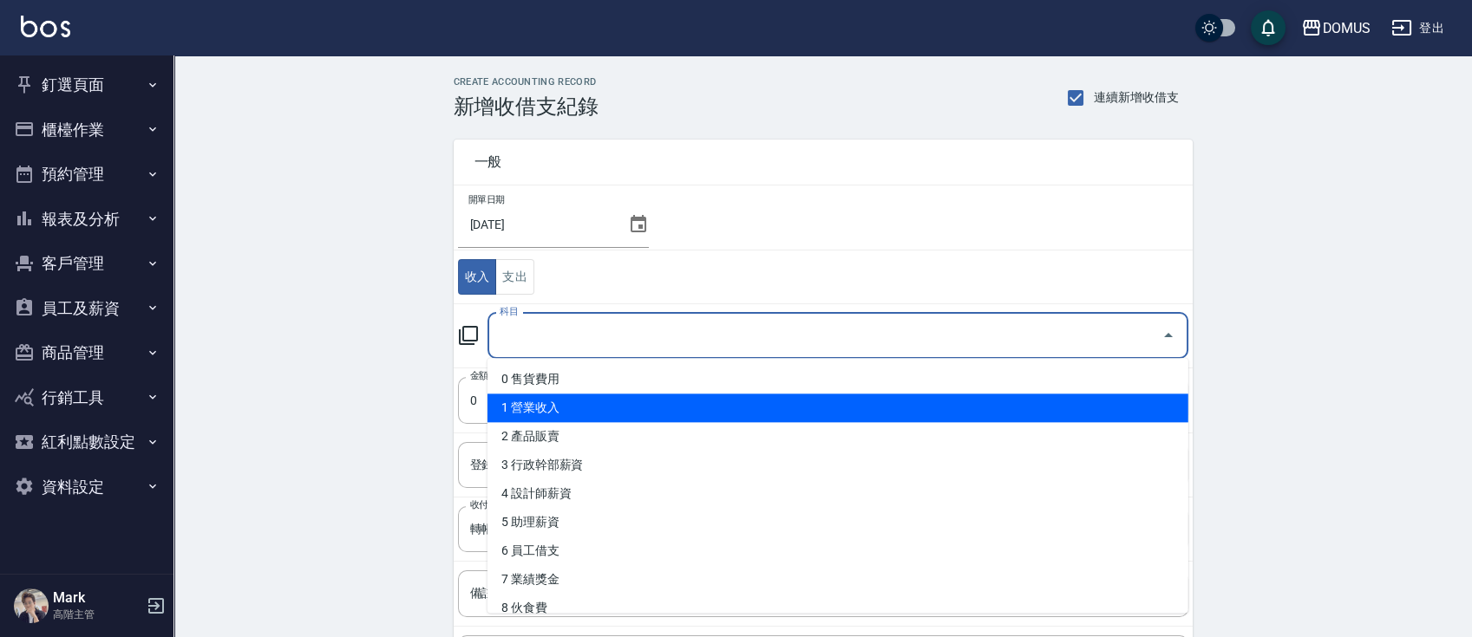
click at [557, 412] on li "1 營業收入" at bounding box center [837, 408] width 701 height 29
type input "1 營業收入"
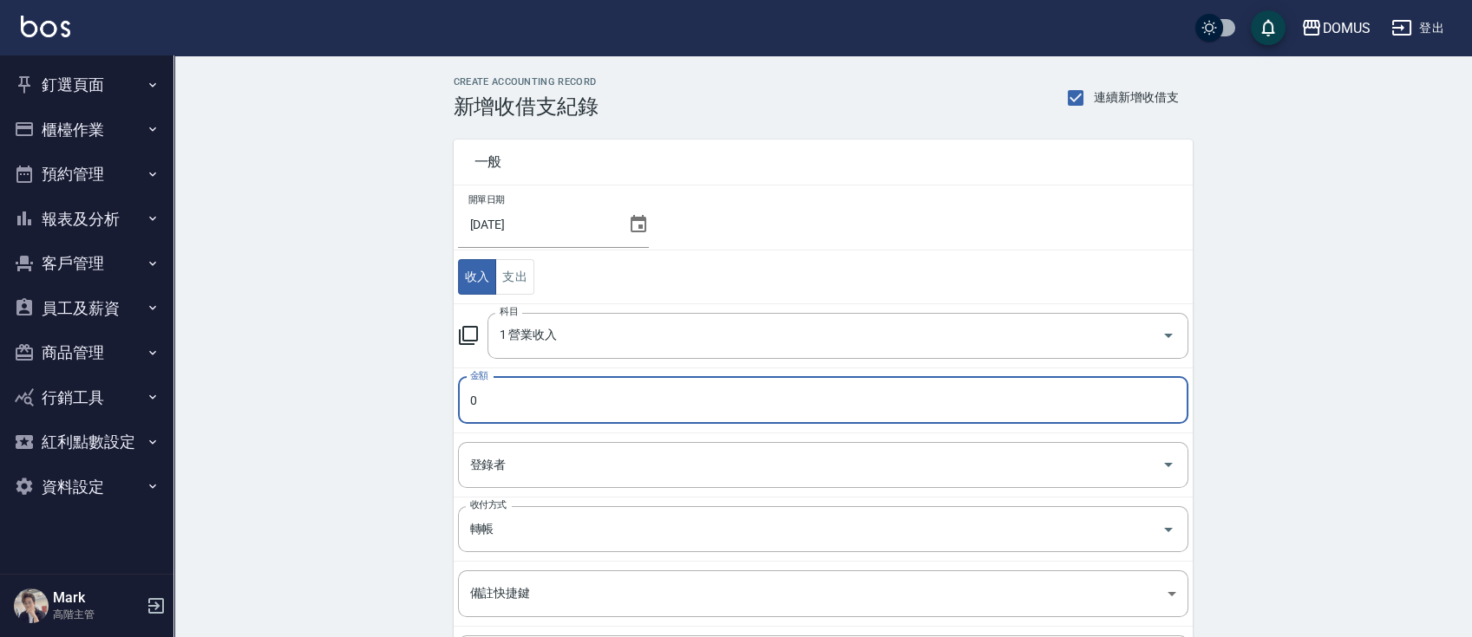
click at [556, 415] on input "0" at bounding box center [823, 400] width 730 height 47
type input "01684"
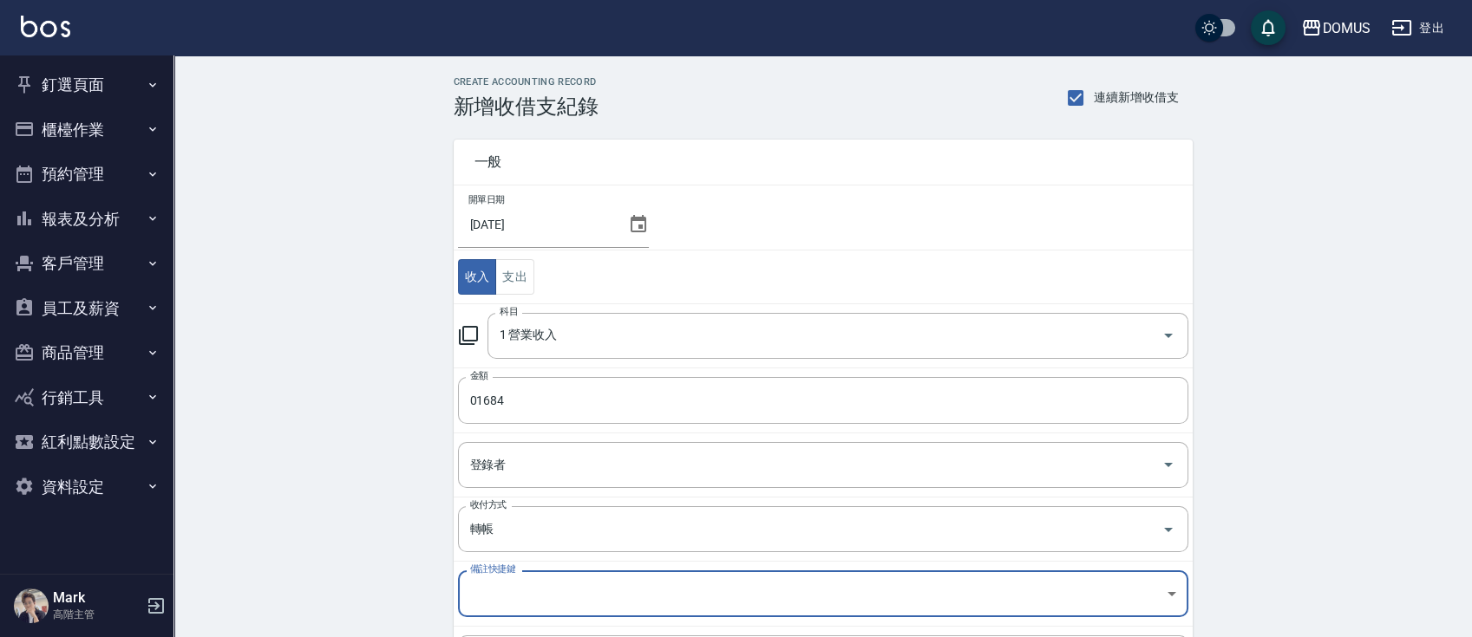
scroll to position [188, 0]
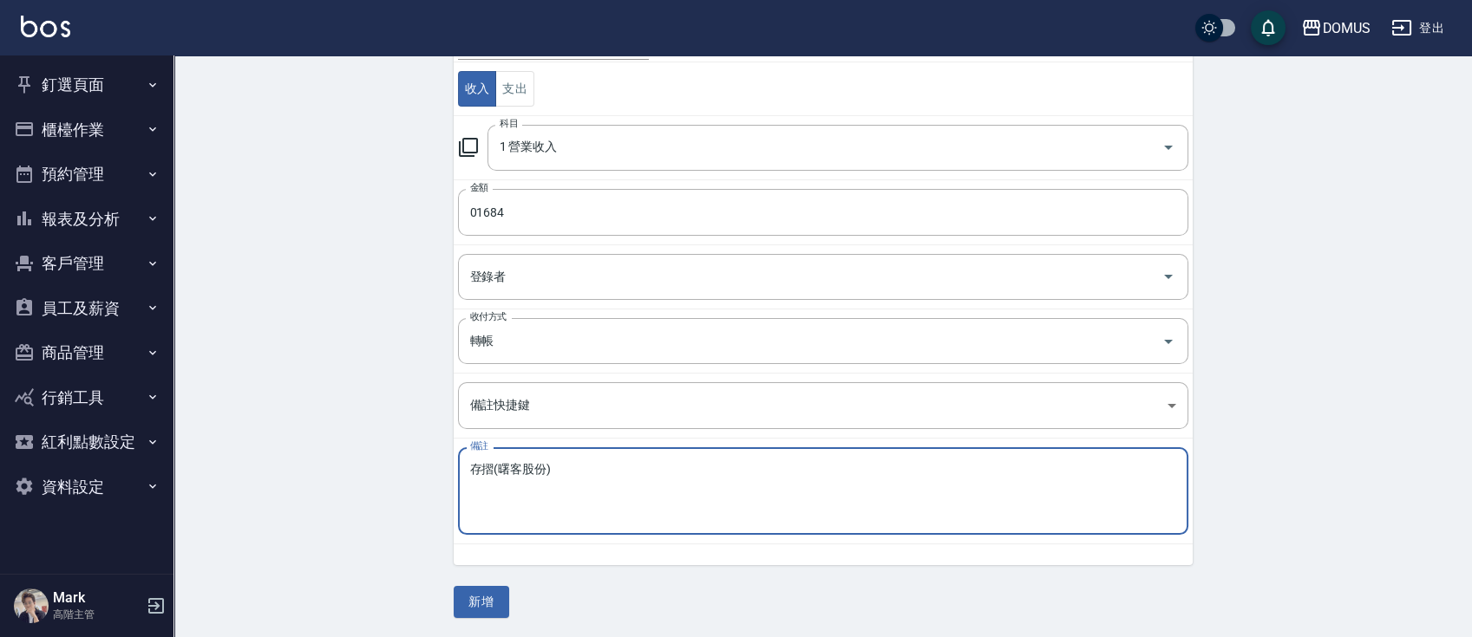
type textarea "存摺(曙客股份)"
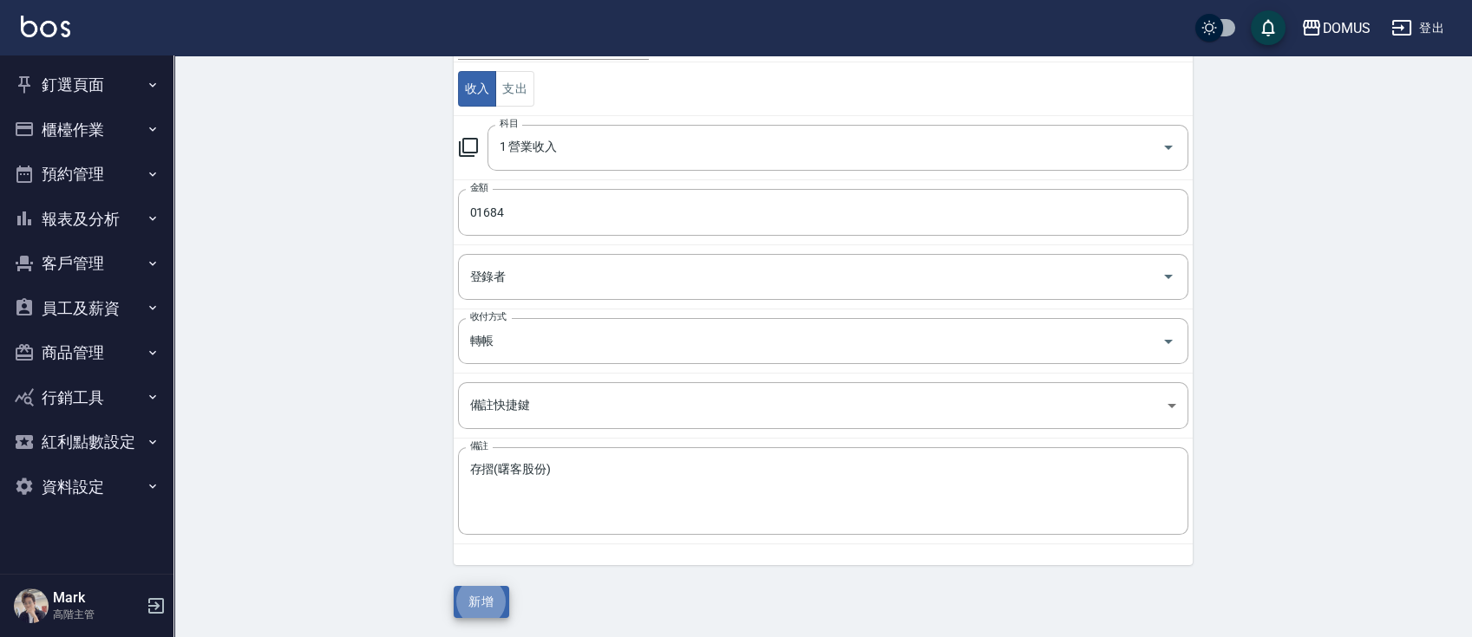
click at [454, 586] on button "新增" at bounding box center [482, 602] width 56 height 32
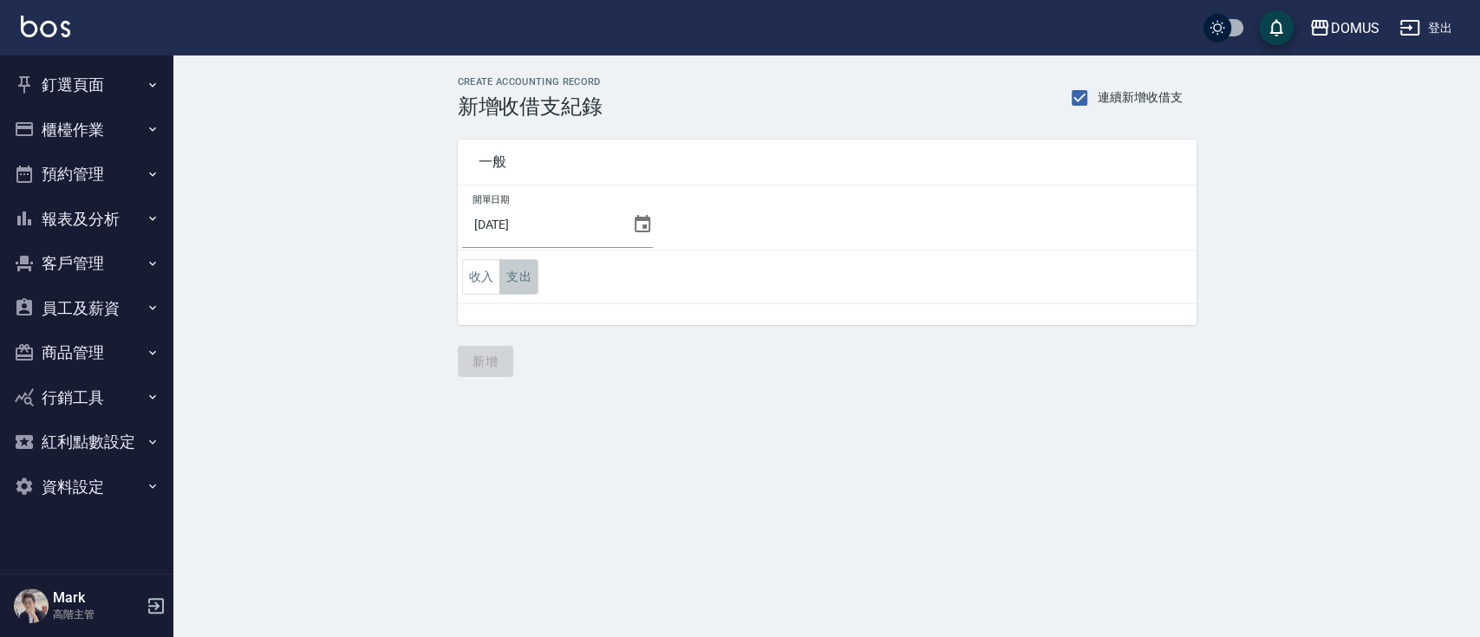
drag, startPoint x: 513, startPoint y: 287, endPoint x: 520, endPoint y: 291, distance: 8.9
click at [513, 288] on button "支出" at bounding box center [519, 277] width 39 height 36
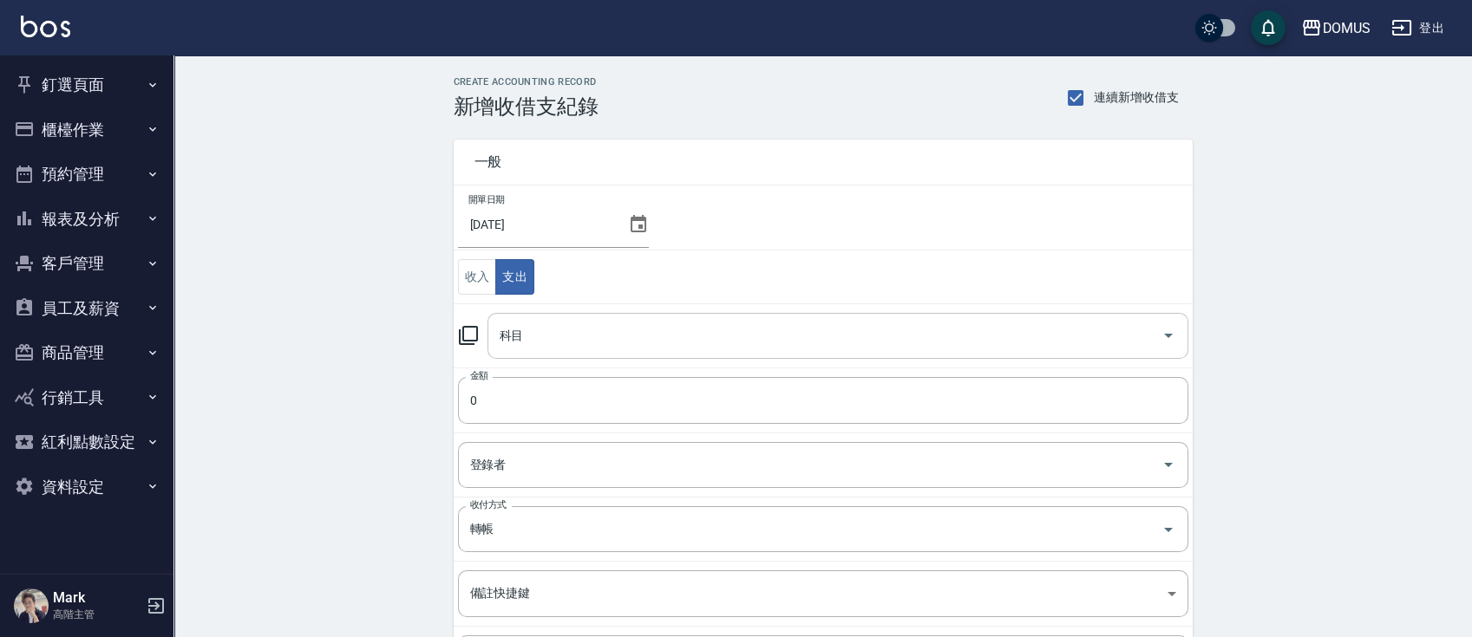
click at [554, 330] on input "科目" at bounding box center [824, 336] width 659 height 30
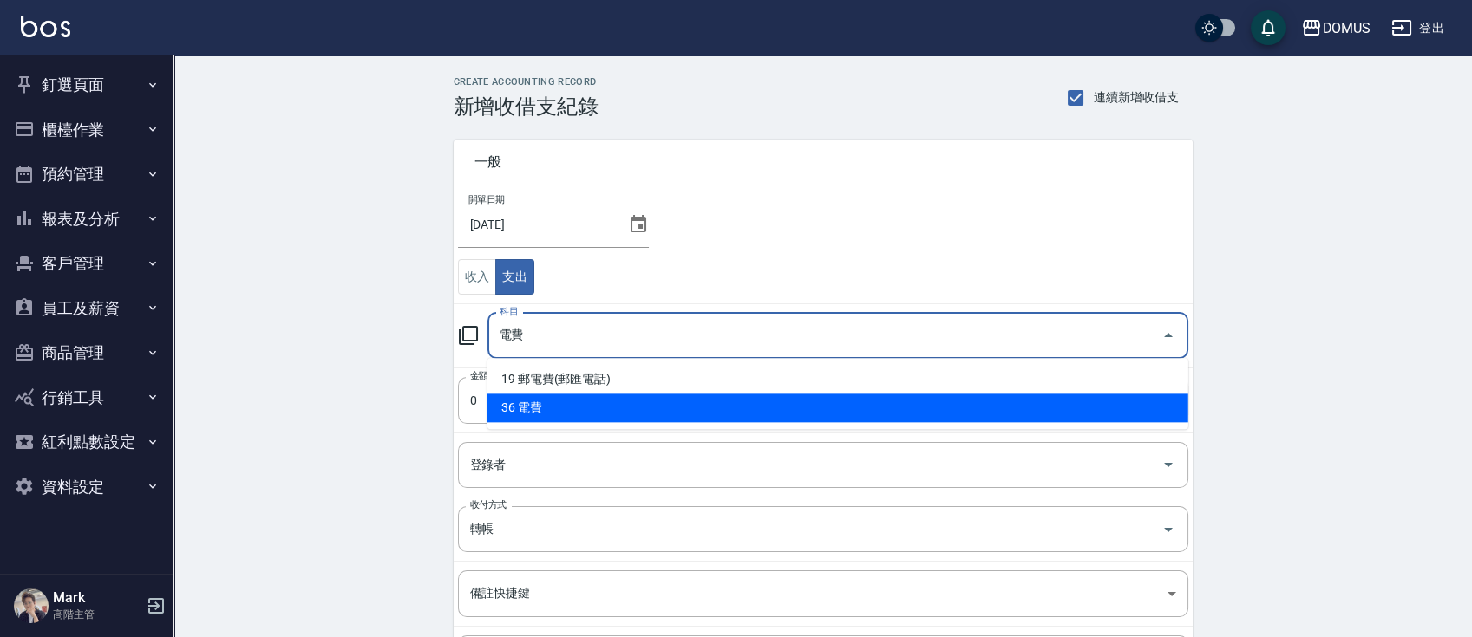
type input "36 電費"
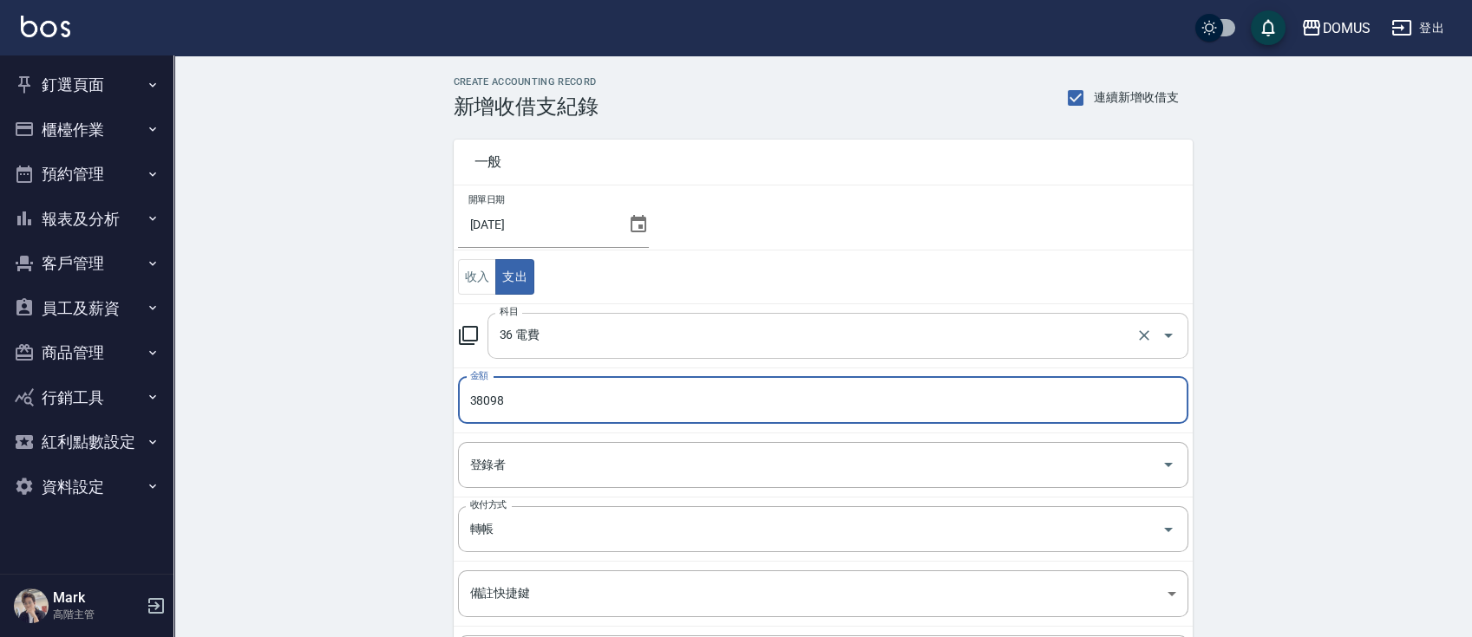
type input "38098"
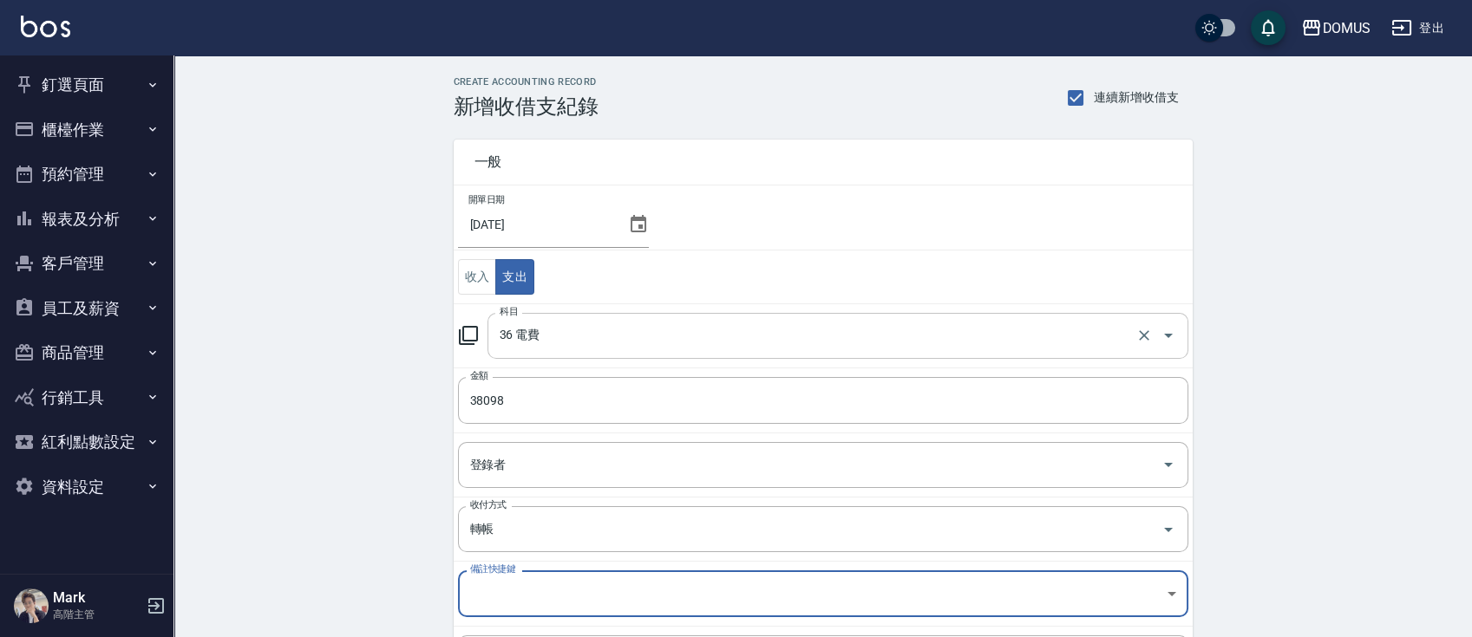
scroll to position [188, 0]
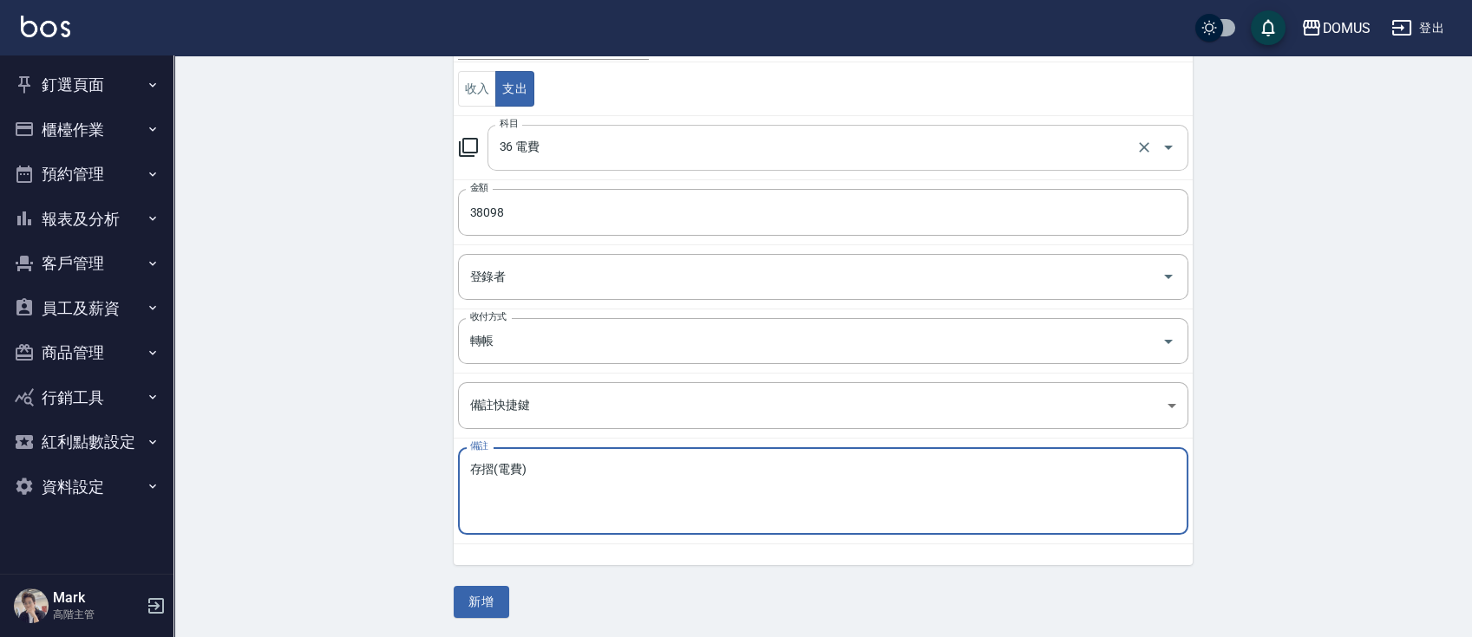
type textarea "存摺(電費)"
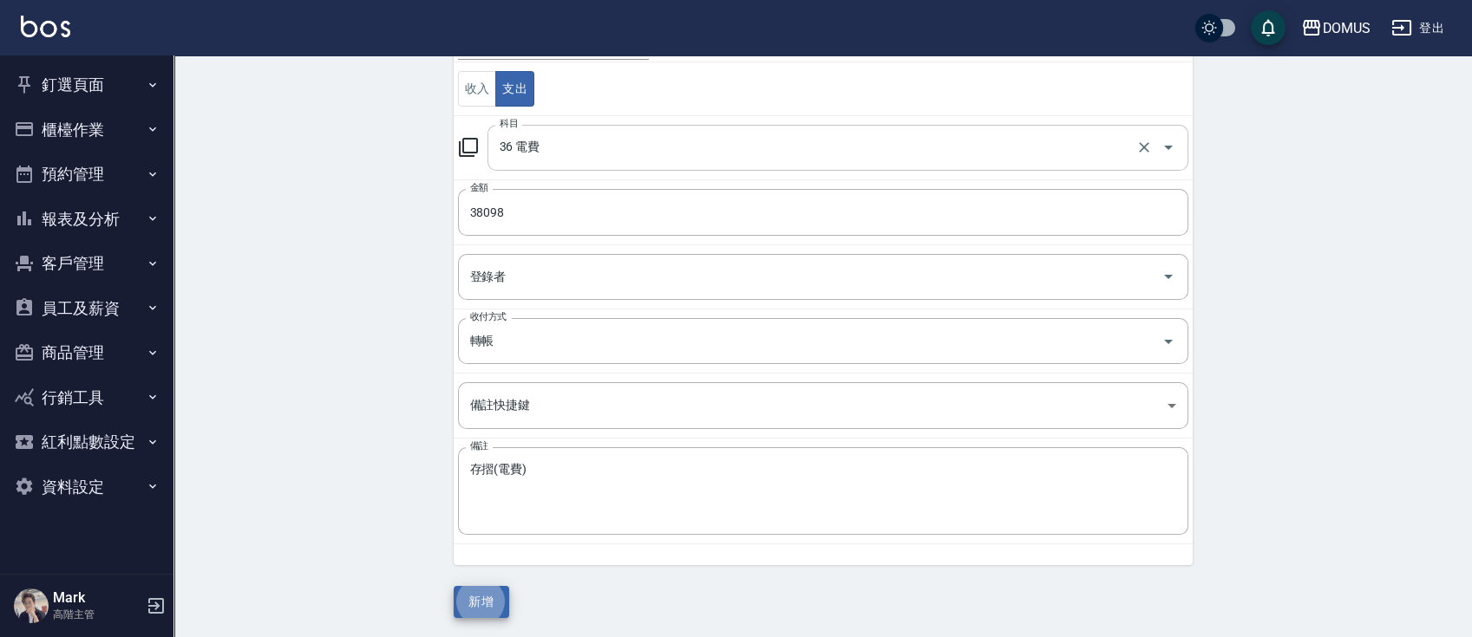
click at [454, 586] on button "新增" at bounding box center [482, 602] width 56 height 32
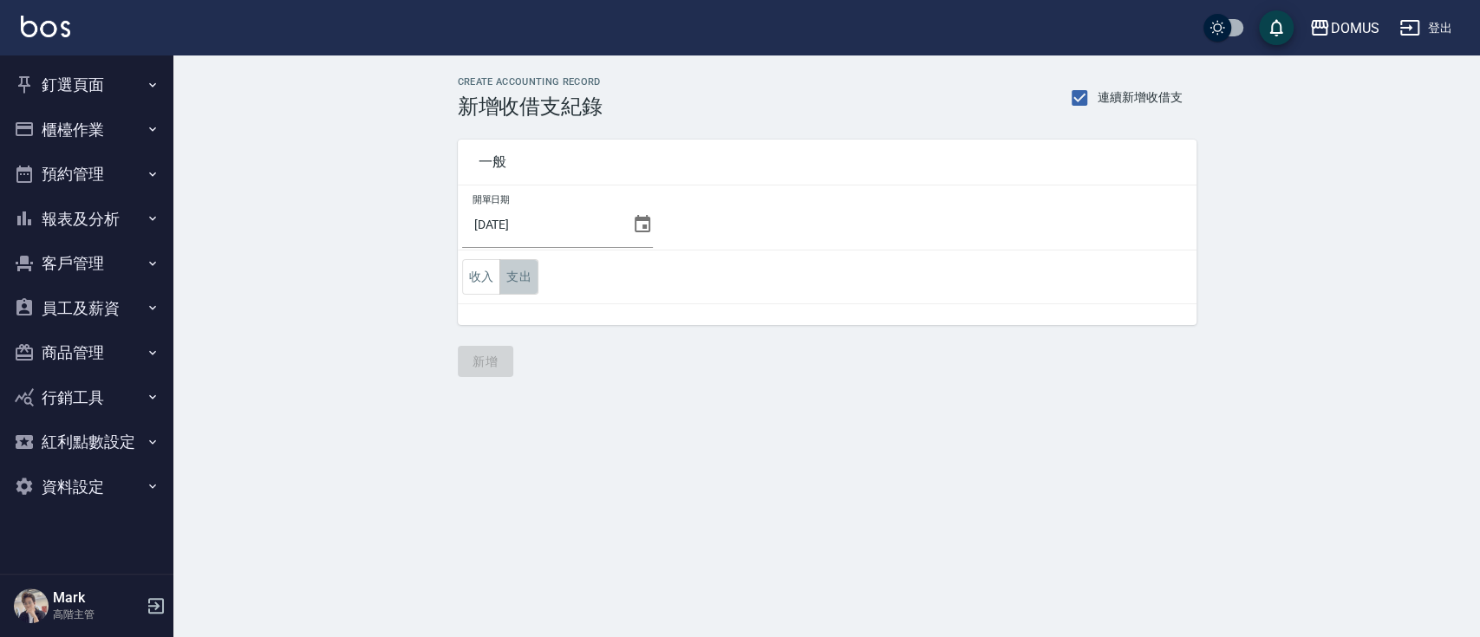
click at [505, 281] on button "支出" at bounding box center [519, 277] width 39 height 36
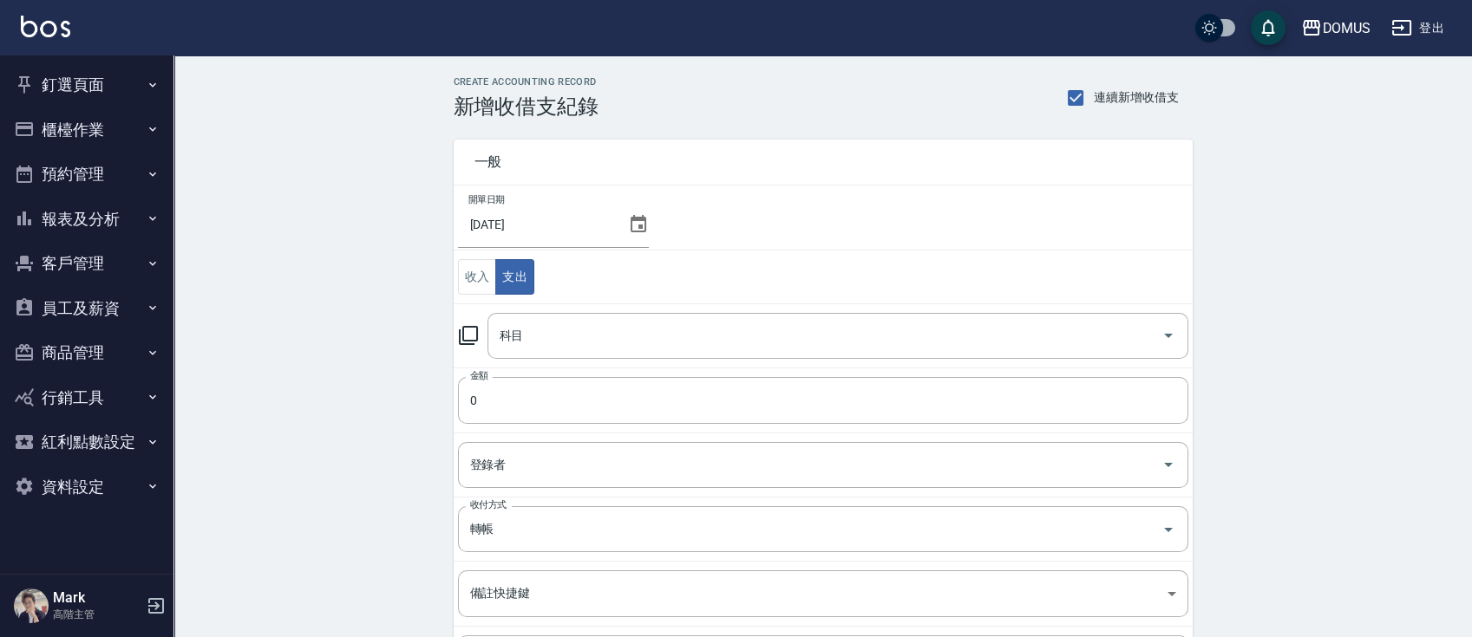
click at [534, 336] on input "科目" at bounding box center [824, 336] width 659 height 30
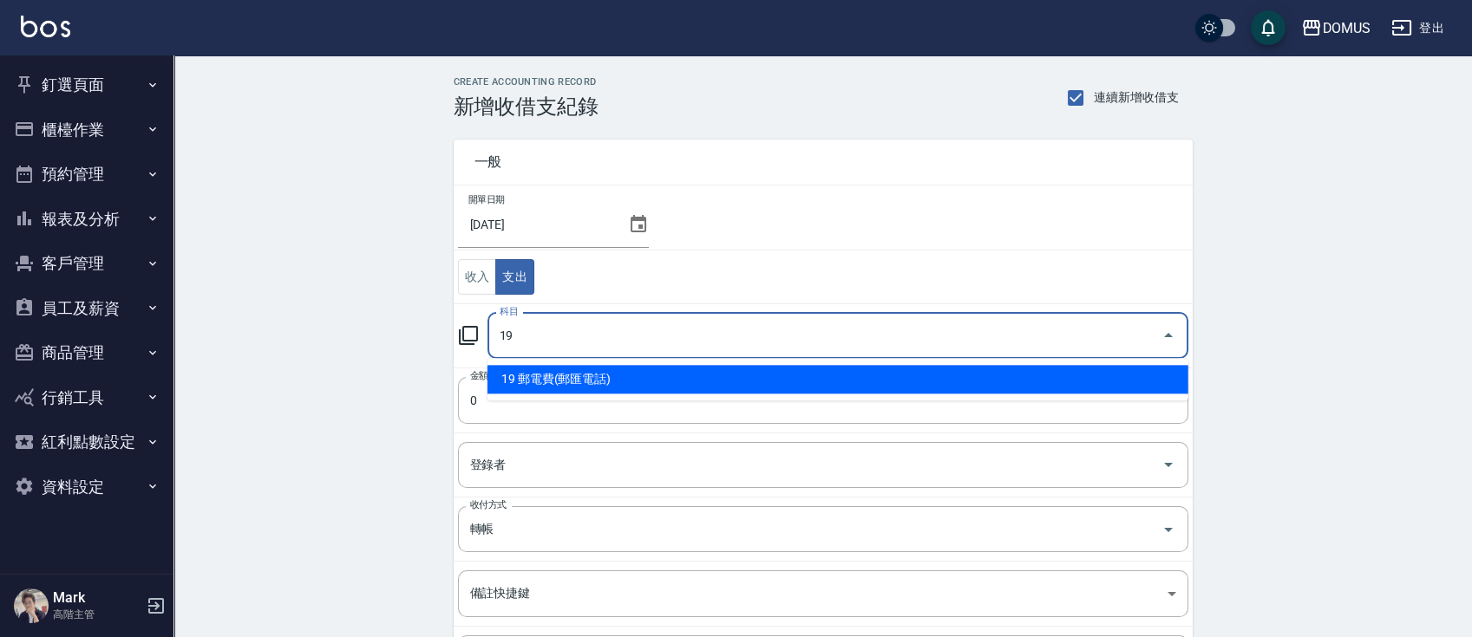
type input "19 郵電費(郵匯電話)"
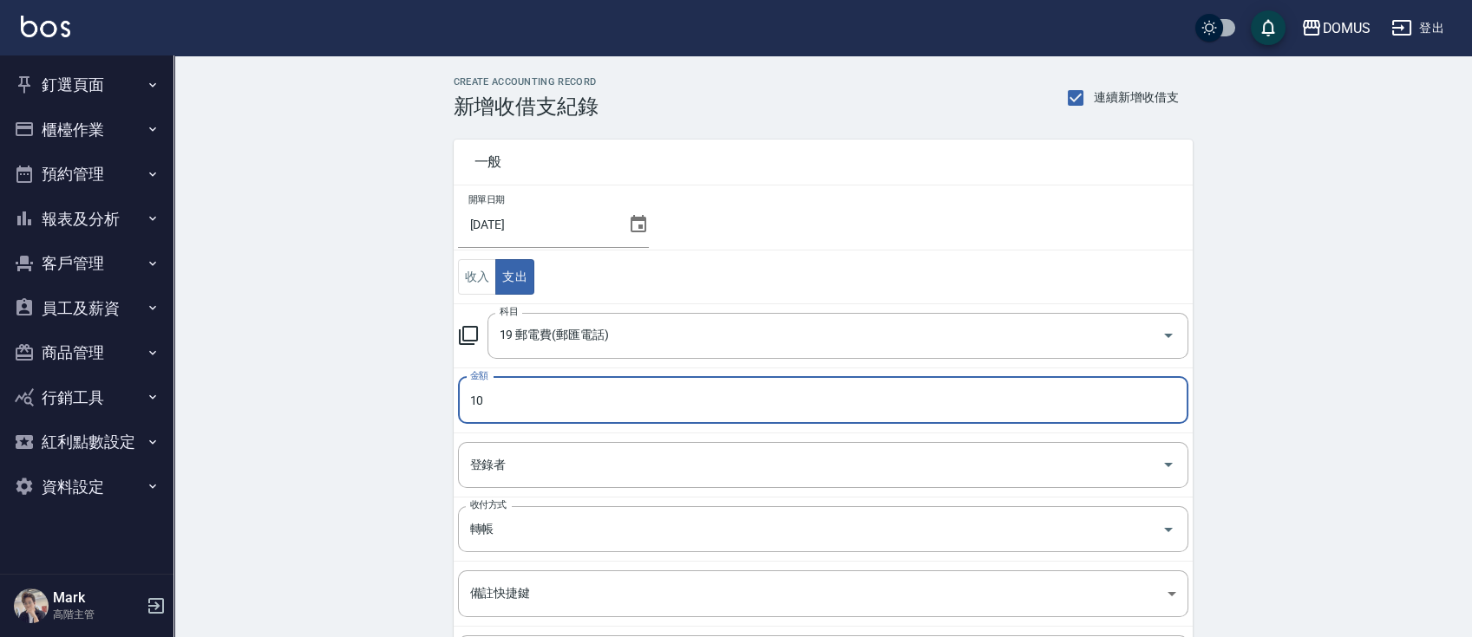
type input "10"
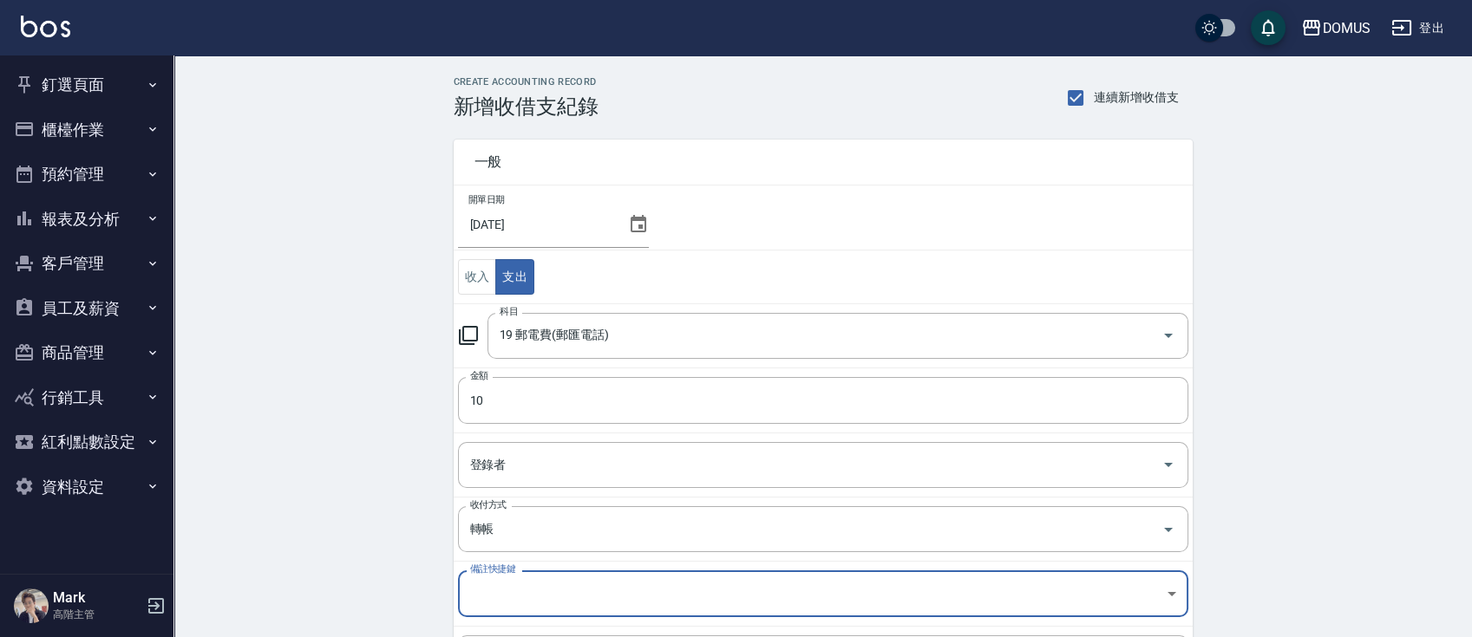
scroll to position [188, 0]
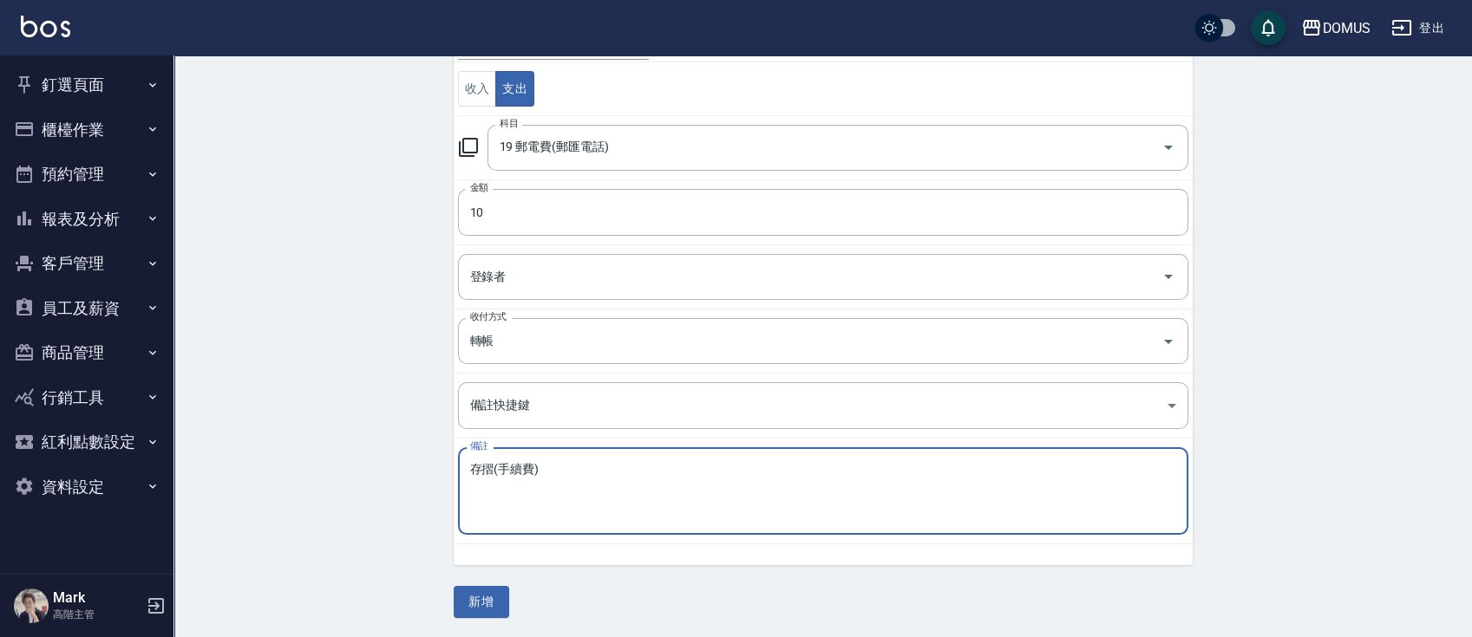
type textarea "存摺(手續費)"
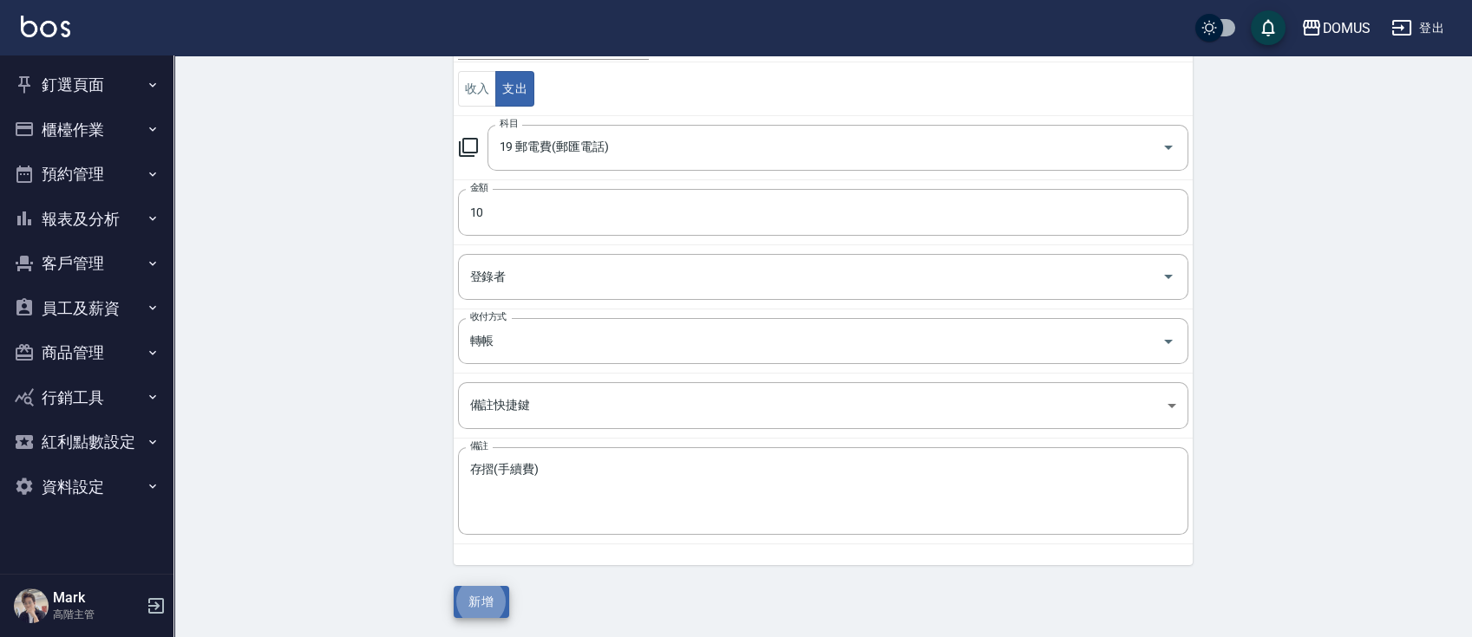
click at [454, 586] on button "新增" at bounding box center [482, 602] width 56 height 32
